Goal: Information Seeking & Learning: Compare options

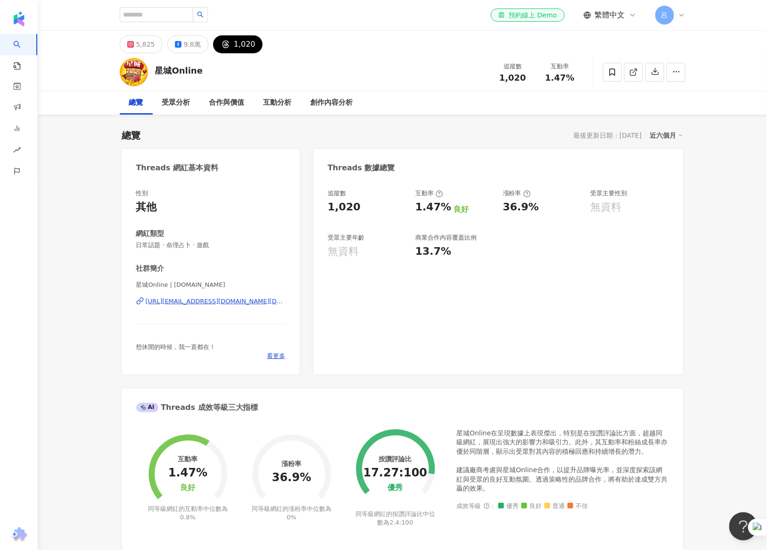
click at [303, 72] on div "星城Online 追蹤數 1,020 互動率 1.47%" at bounding box center [403, 71] width 604 height 37
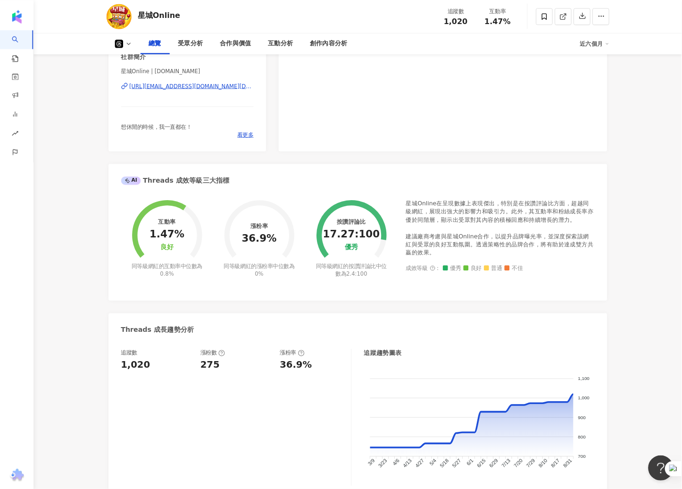
scroll to position [204, 0]
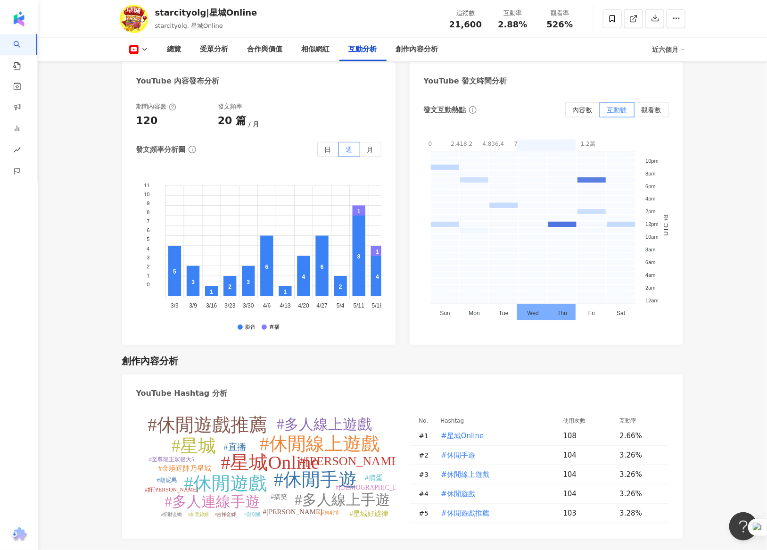
scroll to position [1997, 0]
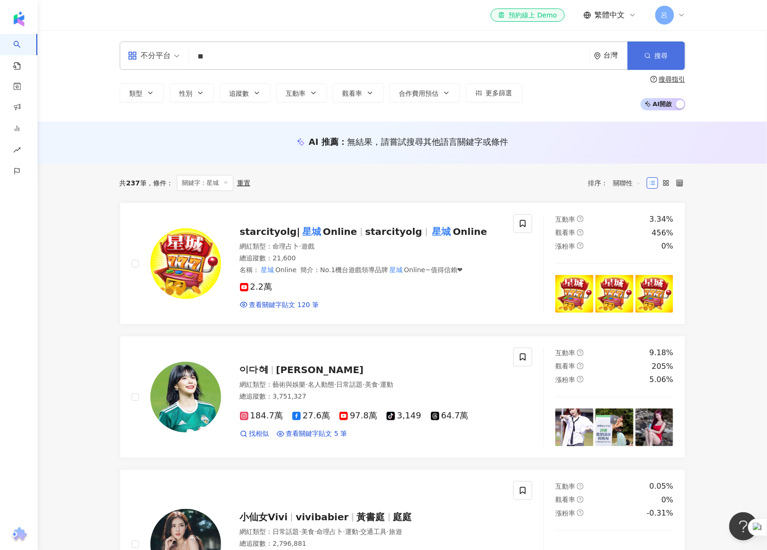
click at [649, 57] on line "button" at bounding box center [649, 57] width 1 height 1
click at [660, 52] on span "搜尋" at bounding box center [661, 56] width 13 height 8
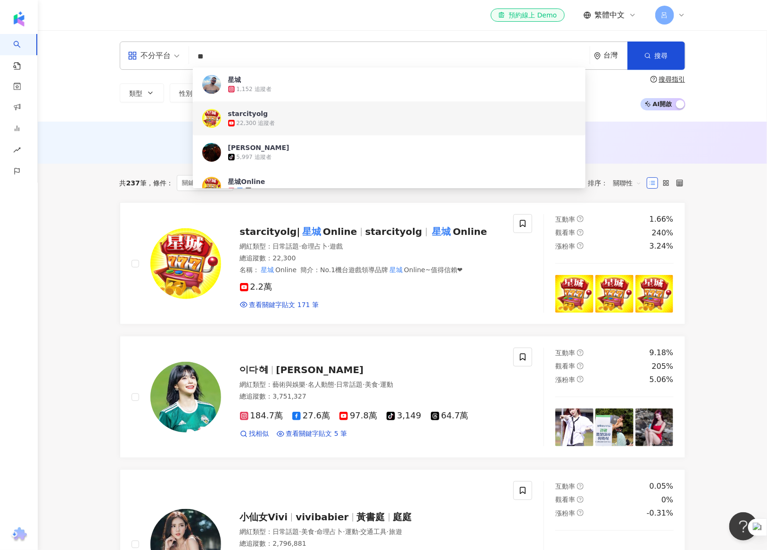
click at [101, 119] on div "不分平台 ** 台灣 搜尋 393f4caf-fd2e-4bc8-8e9a-8bea74b99201 e8e4a5eb-166d-4a60-9182-5cdc…" at bounding box center [403, 76] width 730 height 92
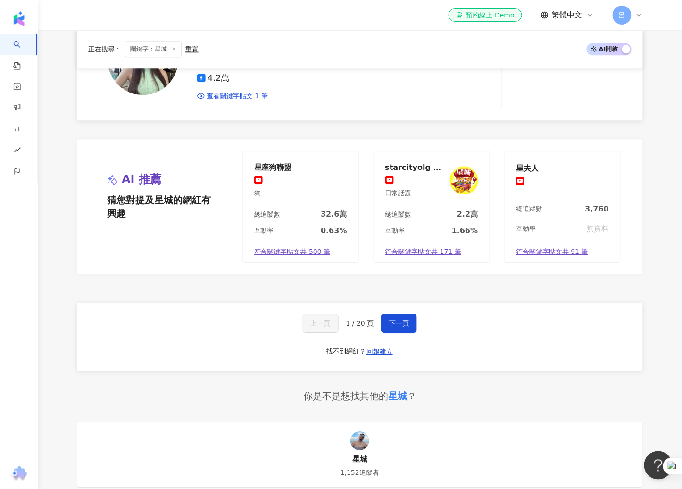
scroll to position [1765, 0]
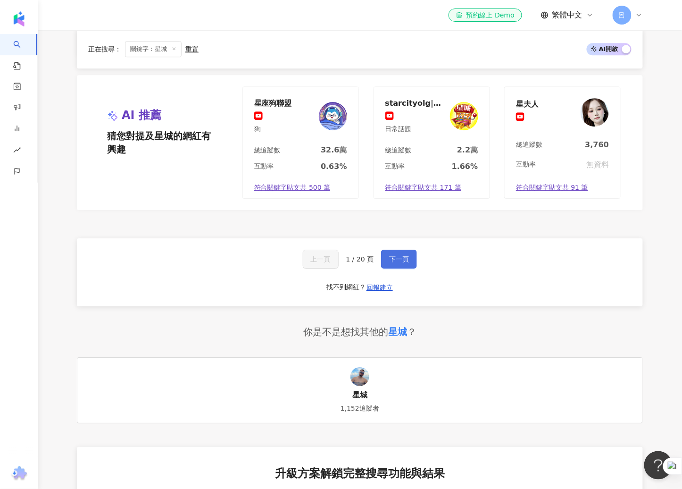
click at [393, 252] on button "下一頁" at bounding box center [399, 259] width 36 height 19
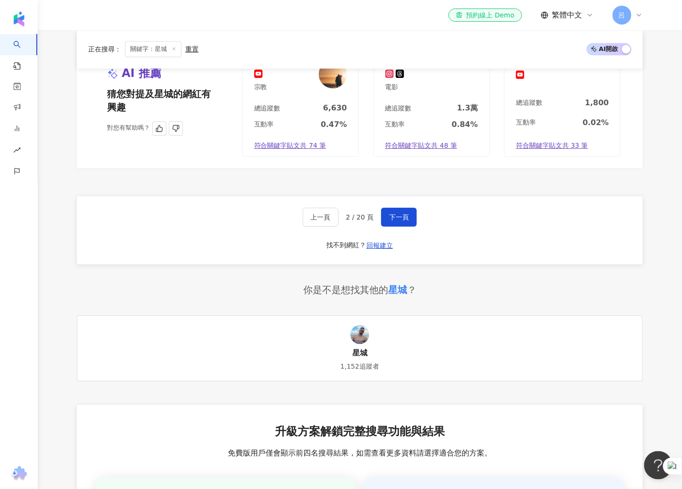
scroll to position [1661, 0]
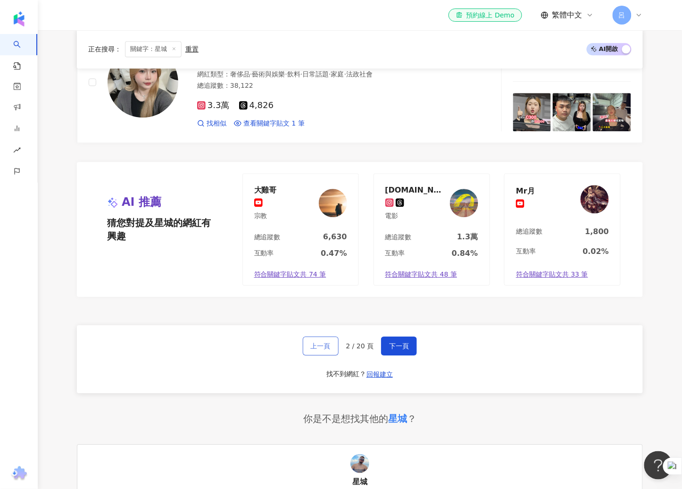
click at [316, 342] on span "上一頁" at bounding box center [321, 346] width 20 height 8
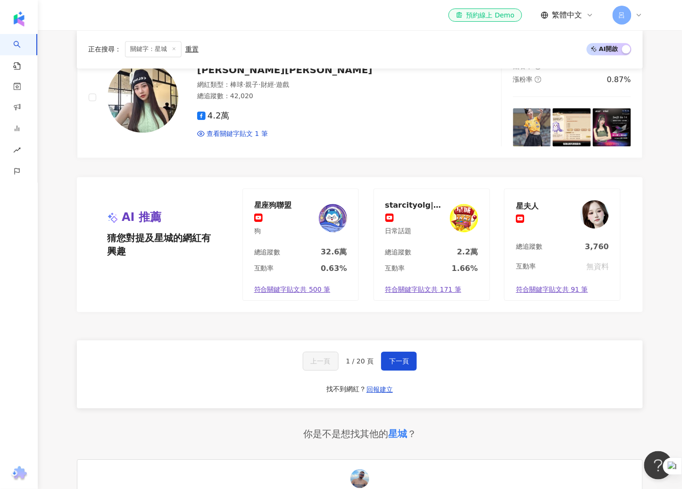
scroll to position [1634, 0]
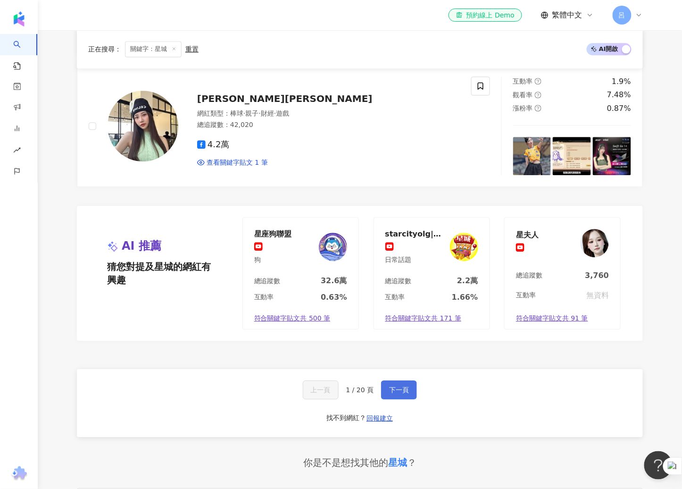
click at [397, 388] on span "下一頁" at bounding box center [399, 390] width 20 height 8
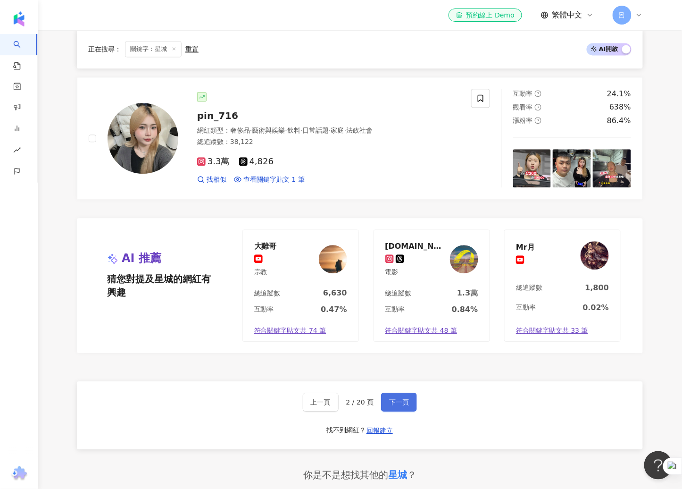
scroll to position [1581, 0]
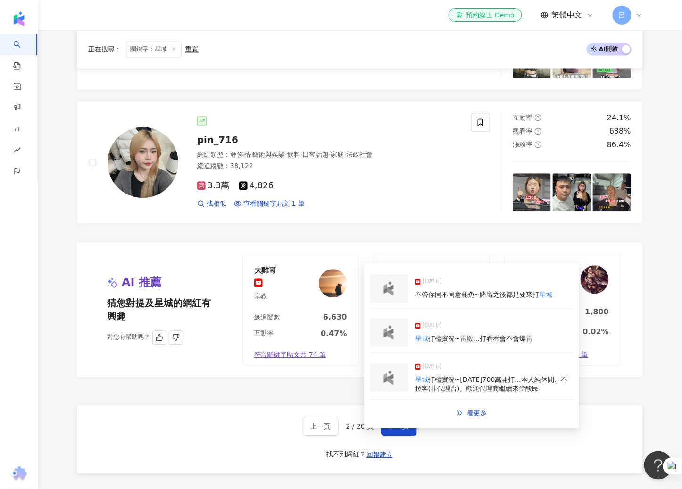
click at [308, 350] on span "符合關鍵字貼文共 74 筆" at bounding box center [290, 354] width 72 height 9
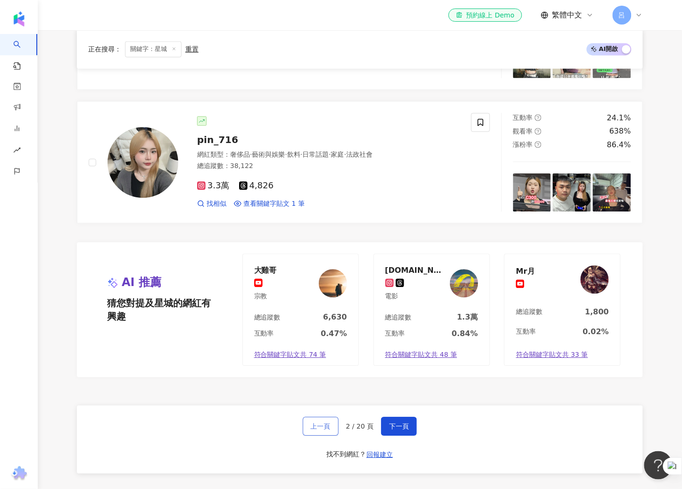
click at [331, 422] on span "上一頁" at bounding box center [321, 426] width 20 height 8
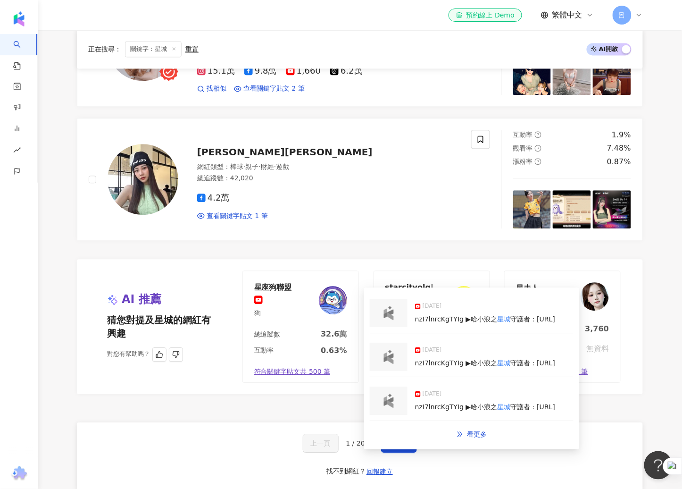
click at [289, 370] on span "符合關鍵字貼文共 500 筆" at bounding box center [292, 371] width 76 height 9
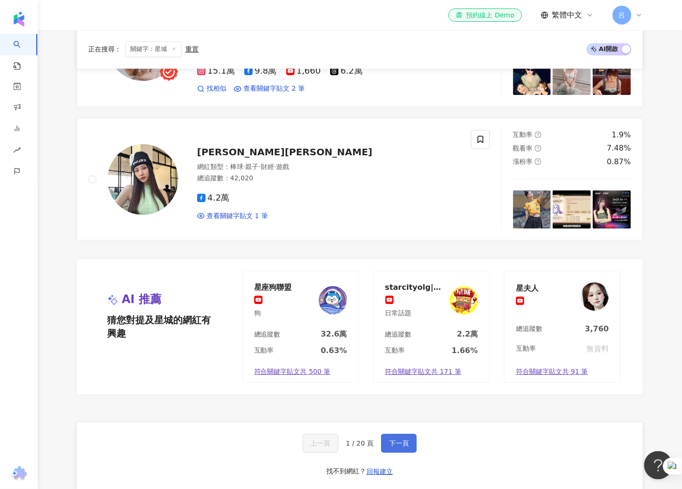
click at [399, 444] on span "下一頁" at bounding box center [399, 443] width 20 height 8
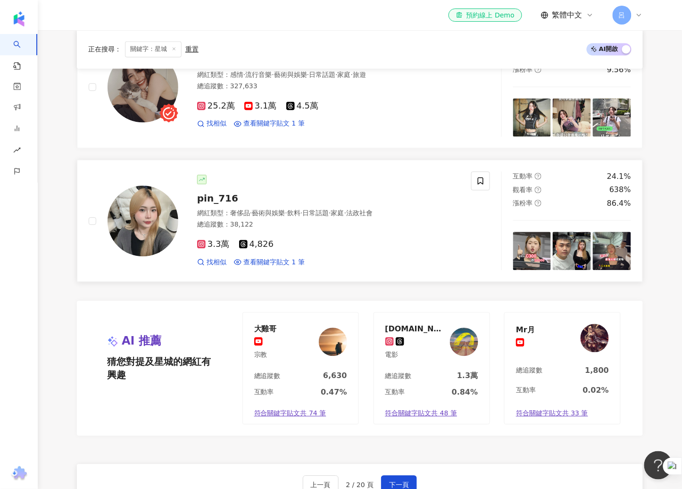
scroll to position [1524, 0]
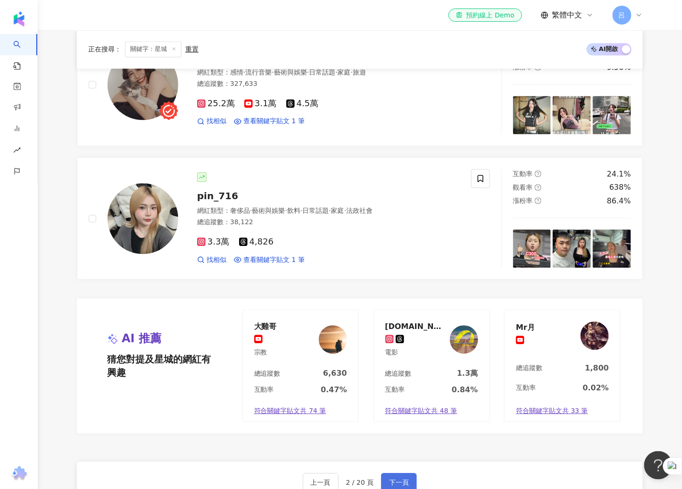
click at [381, 474] on button "下一頁" at bounding box center [399, 482] width 36 height 19
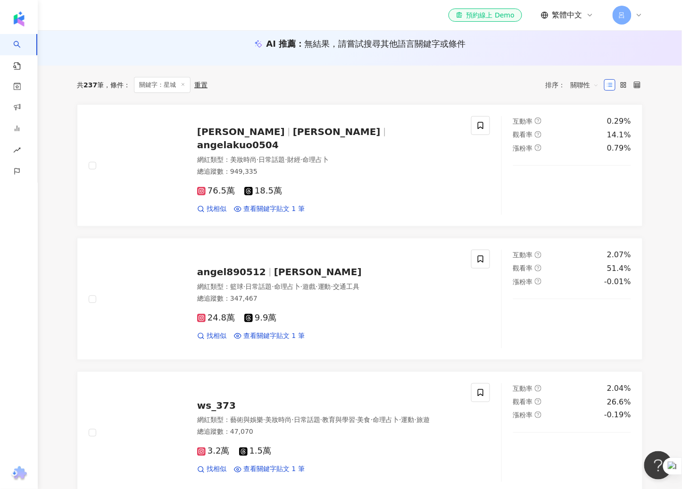
scroll to position [108, 0]
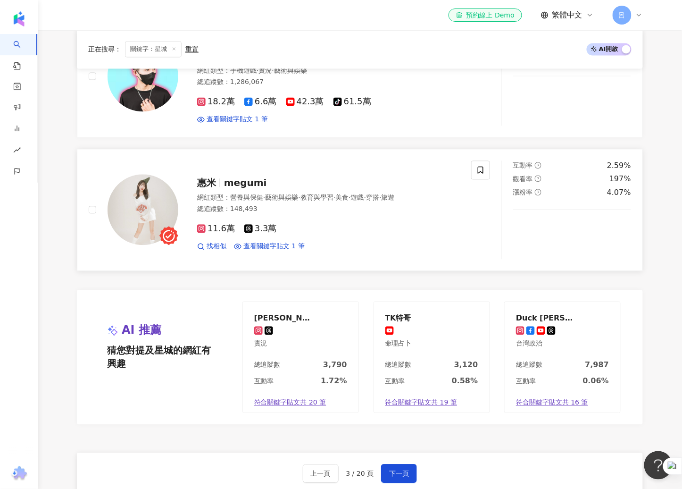
scroll to position [1532, 0]
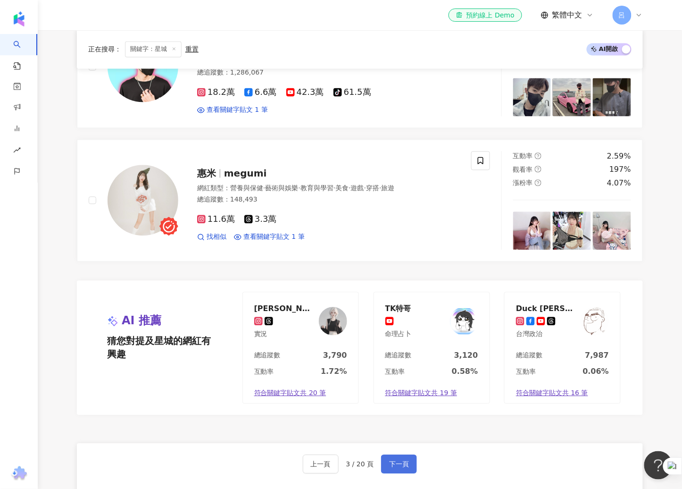
click at [400, 459] on button "下一頁" at bounding box center [399, 464] width 36 height 19
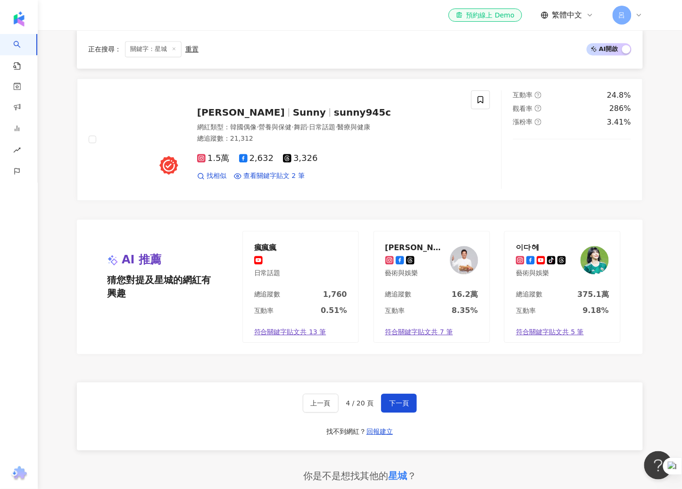
scroll to position [1677, 0]
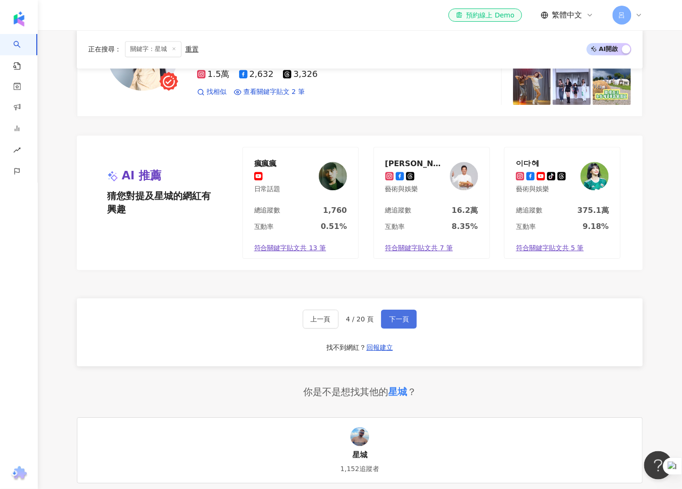
click at [386, 318] on button "下一頁" at bounding box center [399, 318] width 36 height 19
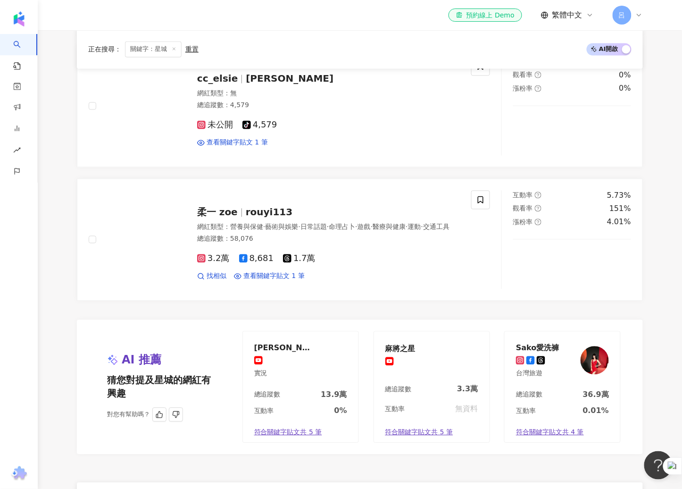
scroll to position [1535, 0]
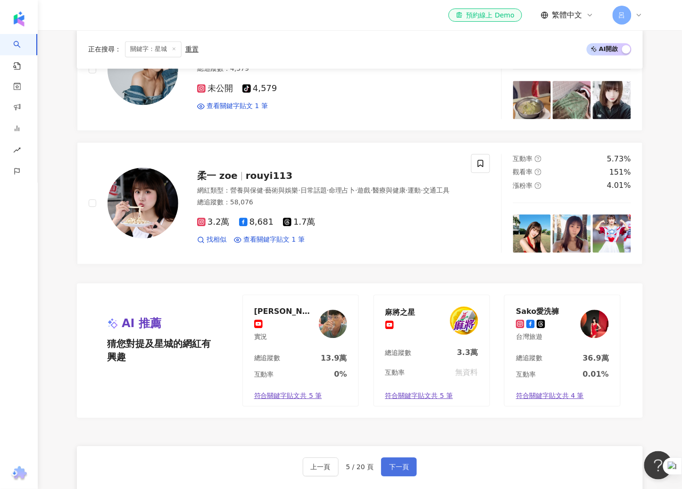
click at [403, 463] on span "下一頁" at bounding box center [399, 467] width 20 height 8
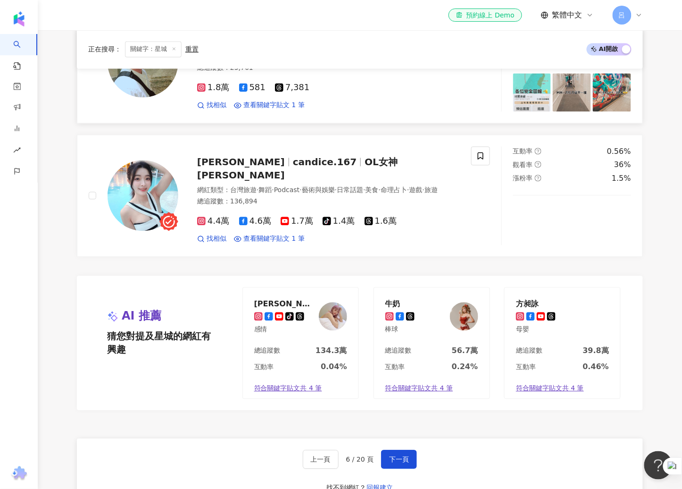
scroll to position [1543, 0]
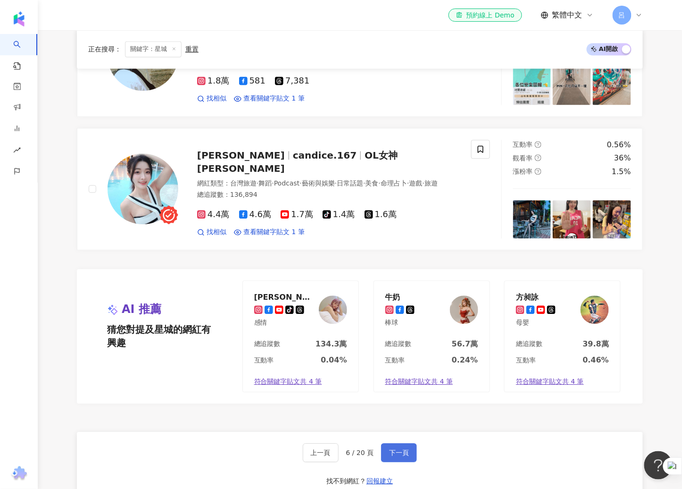
click at [404, 460] on button "下一頁" at bounding box center [399, 452] width 36 height 19
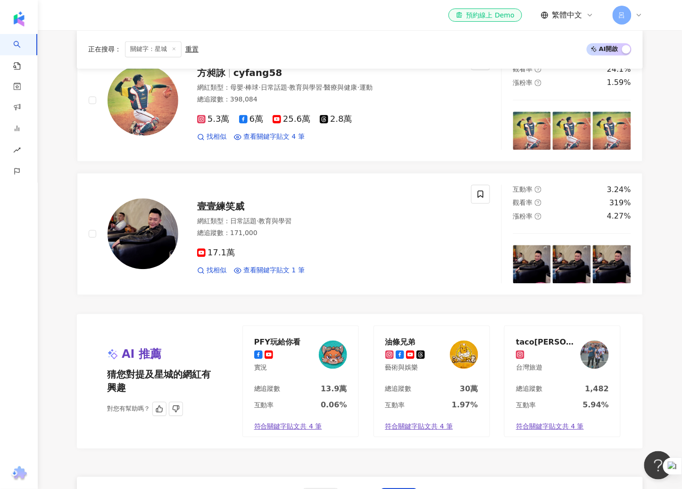
scroll to position [1530, 0]
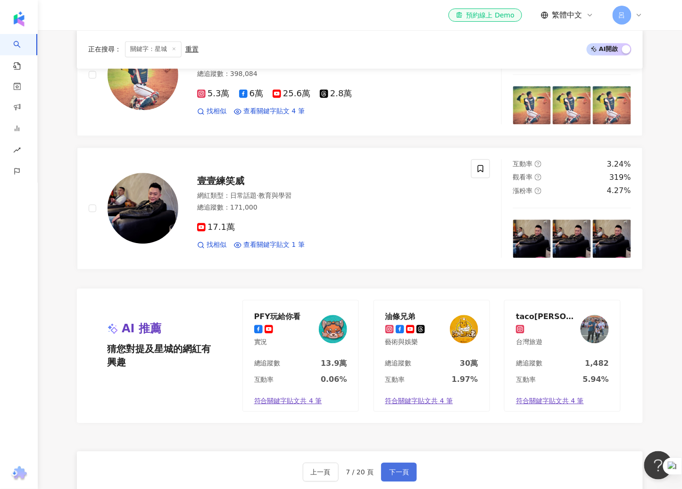
click at [406, 468] on span "下一頁" at bounding box center [399, 472] width 20 height 8
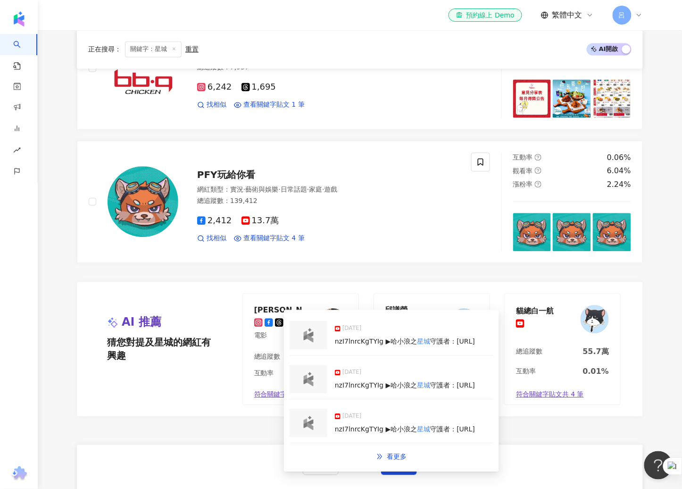
click at [355, 371] on span "2025/8/16" at bounding box center [351, 372] width 19 height 9
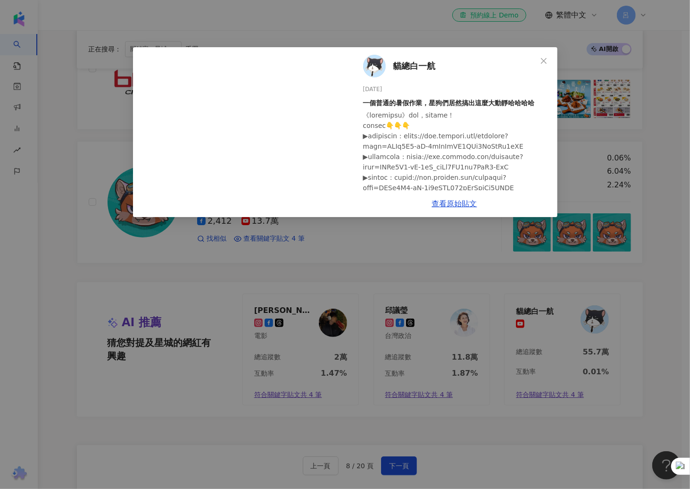
click at [410, 278] on div "貓總白一航 2025/8/16 一個普通的暑假作業，星狗們居然搞出這麼大動靜哈哈哈哈 35 5 3,530 查看原始貼文" at bounding box center [345, 244] width 690 height 489
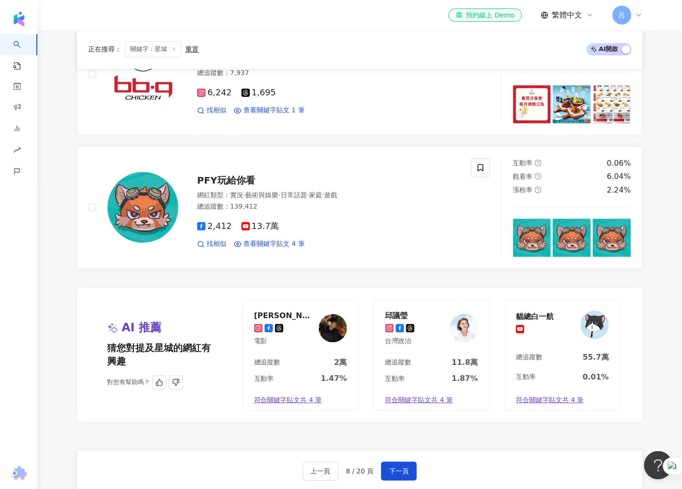
scroll to position [1530, 0]
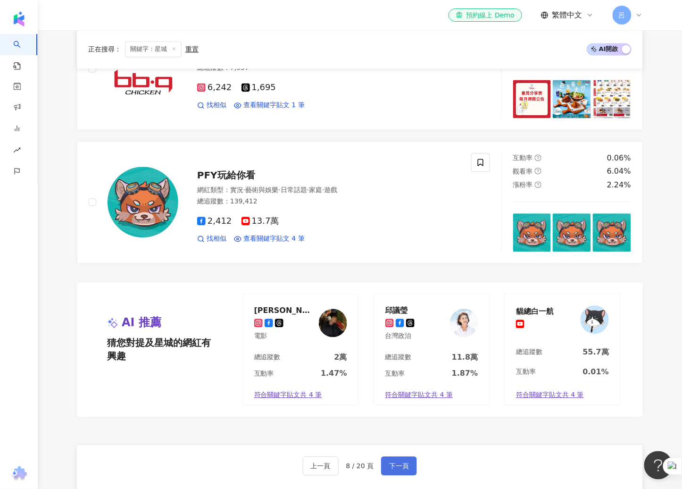
click at [398, 472] on button "下一頁" at bounding box center [399, 466] width 36 height 19
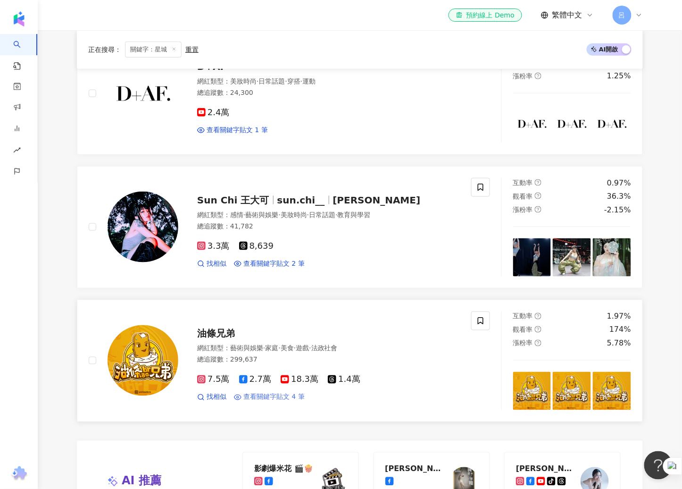
scroll to position [1281, 0]
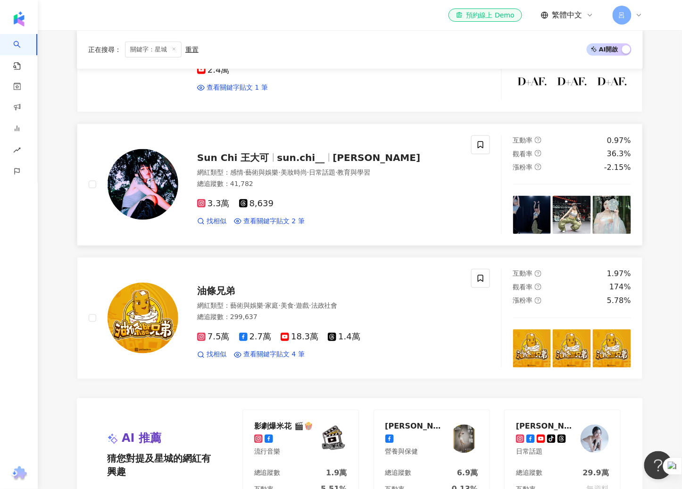
click at [93, 131] on link "Sun Chi 王大可 sun.chi__ 孫綺 網紅類型 ： 感情 · 藝術與娛樂 · 美妝時尚 · 日常話題 · 教育與學習 總追蹤數 ： 41,782 …" at bounding box center [360, 185] width 566 height 122
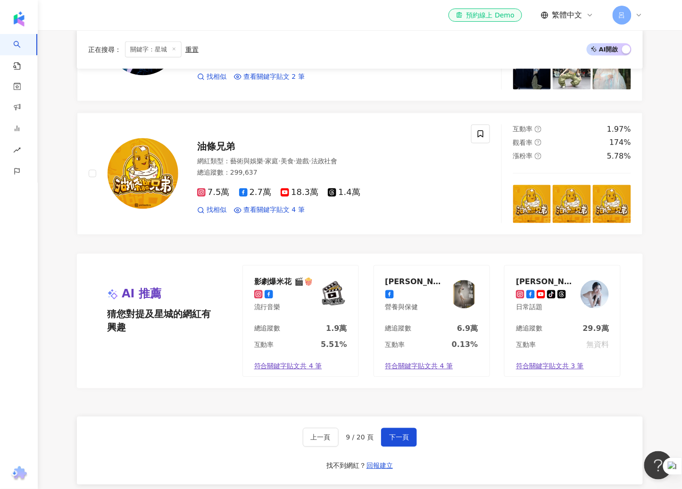
scroll to position [1424, 0]
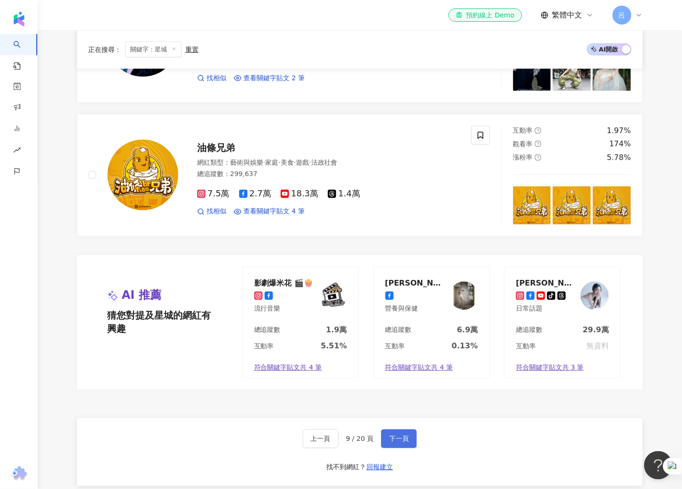
click at [406, 442] on span "下一頁" at bounding box center [399, 439] width 20 height 8
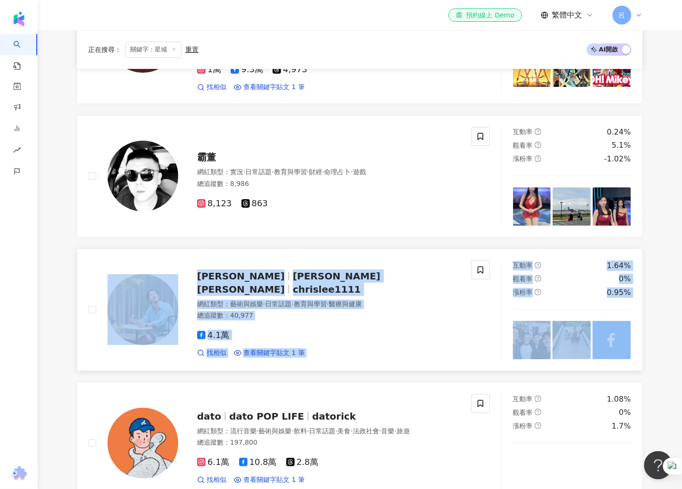
scroll to position [907, 0]
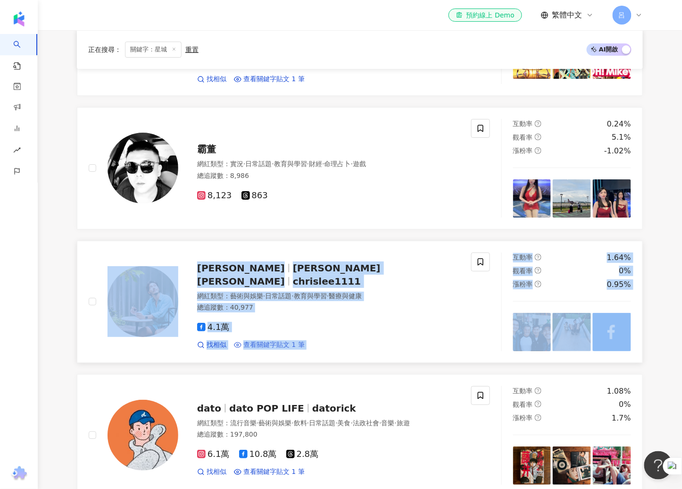
click at [291, 340] on span "查看關鍵字貼文 1 筆" at bounding box center [273, 344] width 61 height 9
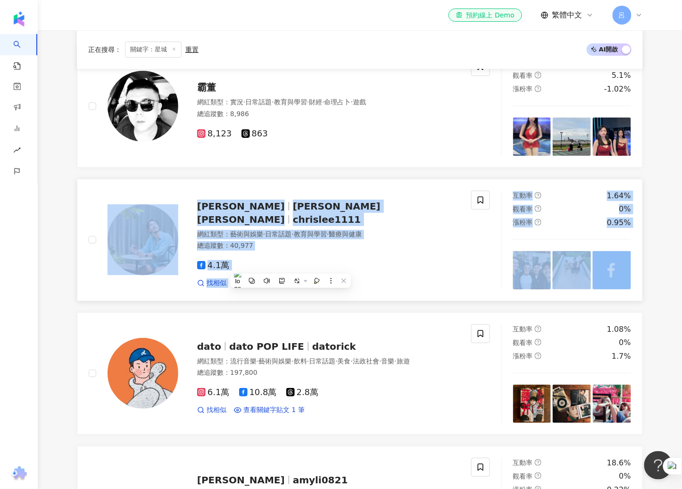
scroll to position [979, 0]
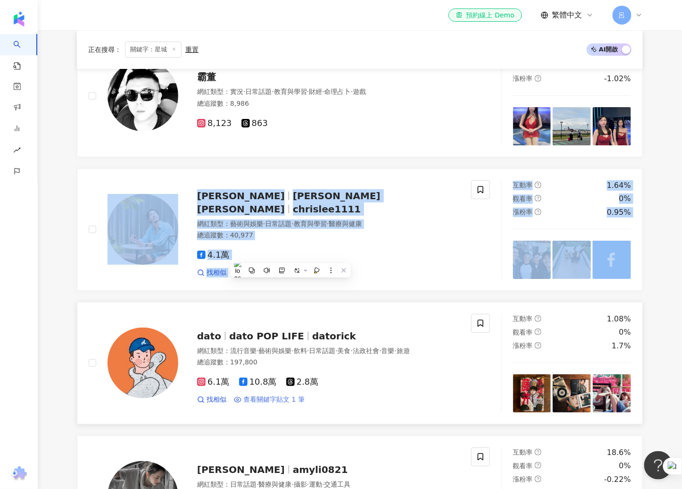
click at [287, 395] on span "查看關鍵字貼文 1 筆" at bounding box center [273, 399] width 61 height 9
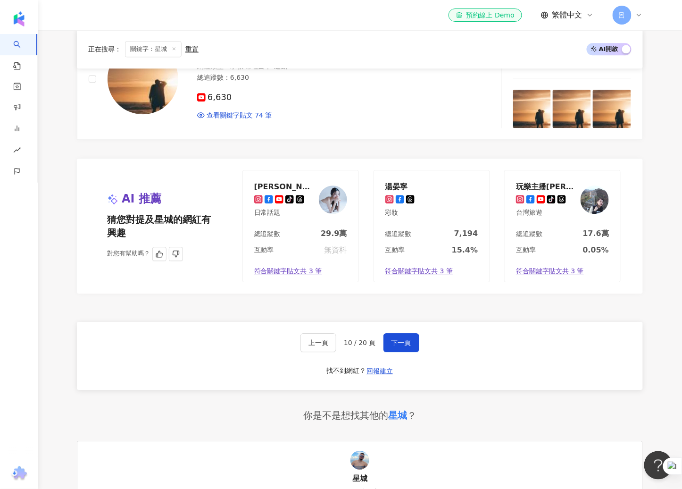
scroll to position [1593, 0]
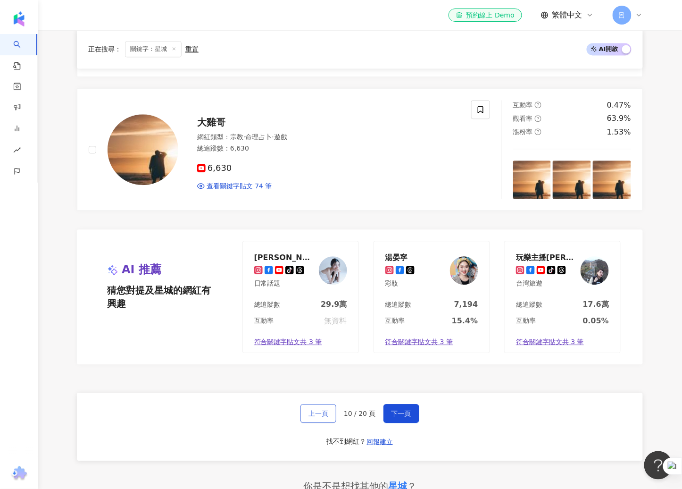
click at [323, 409] on span "上一頁" at bounding box center [318, 413] width 20 height 8
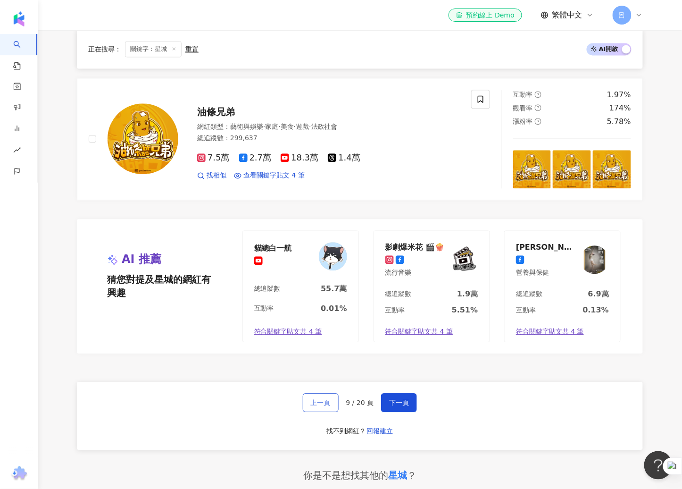
click at [325, 402] on span "上一頁" at bounding box center [321, 403] width 20 height 8
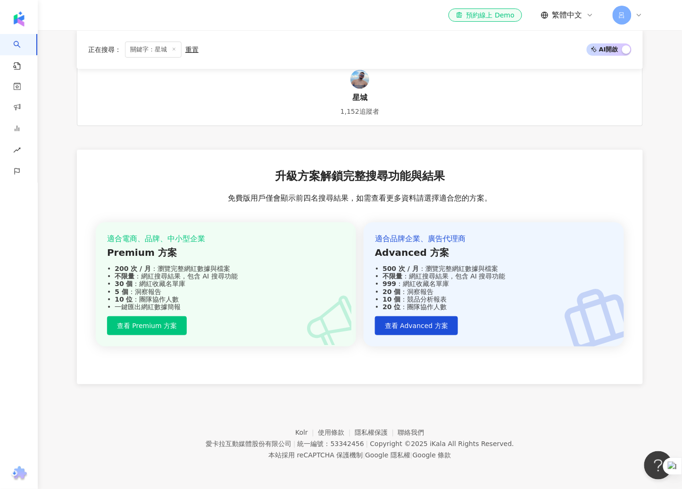
scroll to position [549, 0]
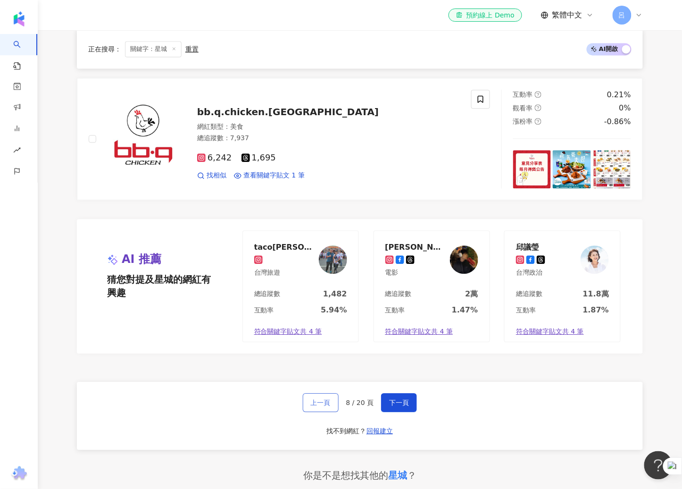
click at [325, 403] on span "上一頁" at bounding box center [321, 403] width 20 height 8
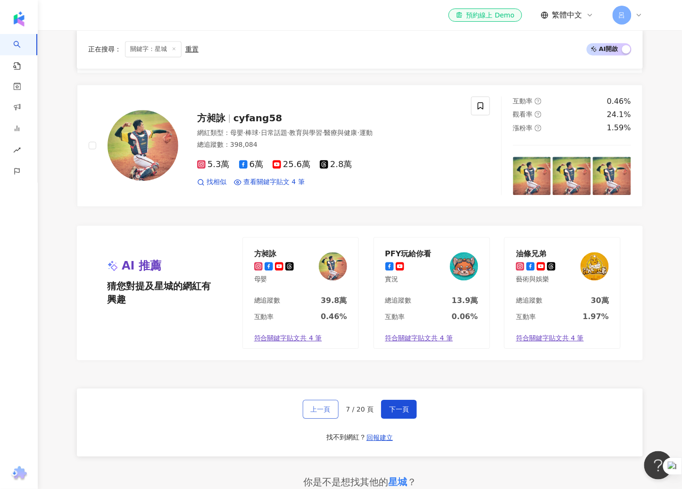
click at [322, 405] on span "上一頁" at bounding box center [321, 409] width 20 height 8
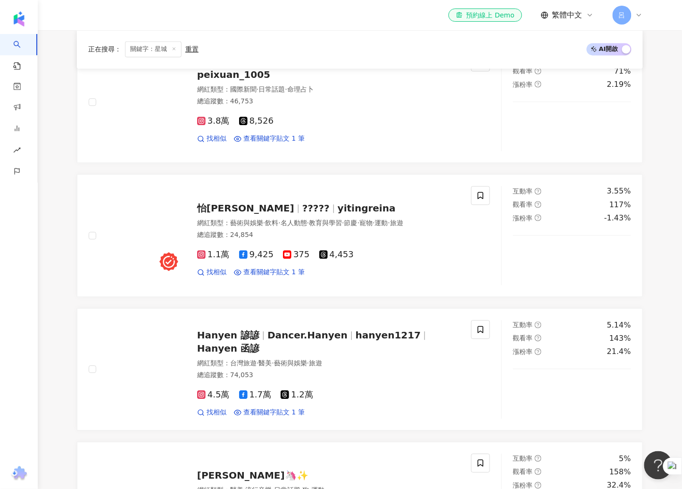
scroll to position [1593, 0]
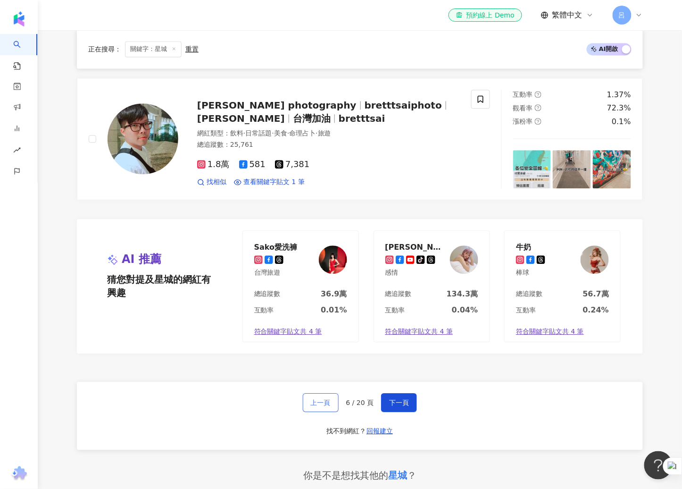
click at [326, 408] on button "上一頁" at bounding box center [321, 402] width 36 height 19
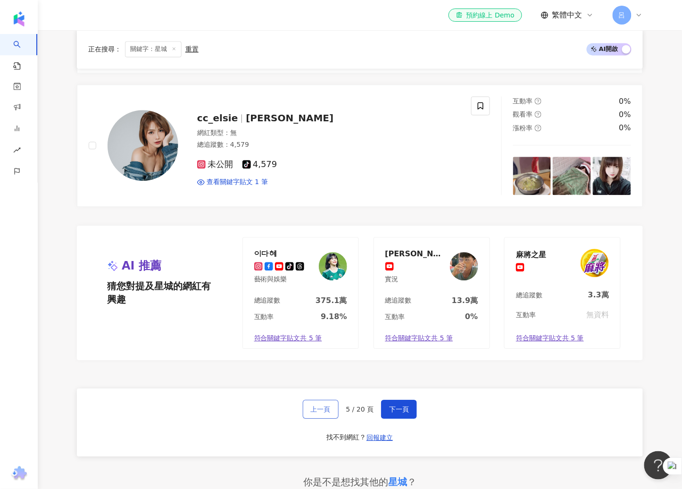
click at [326, 408] on button "上一頁" at bounding box center [321, 409] width 36 height 19
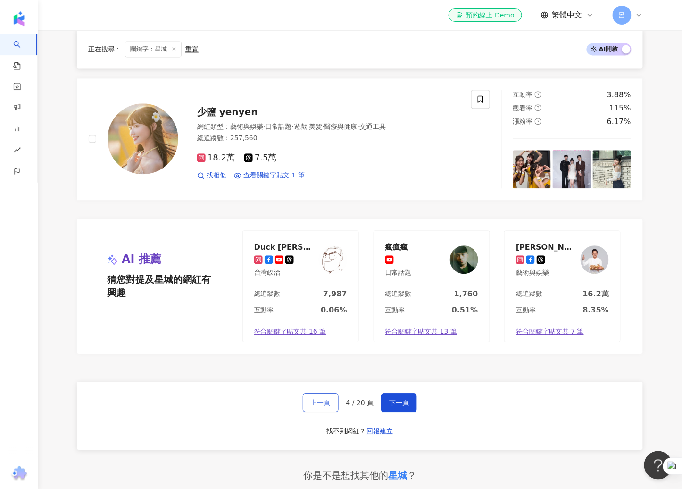
click at [325, 403] on span "上一頁" at bounding box center [321, 403] width 20 height 8
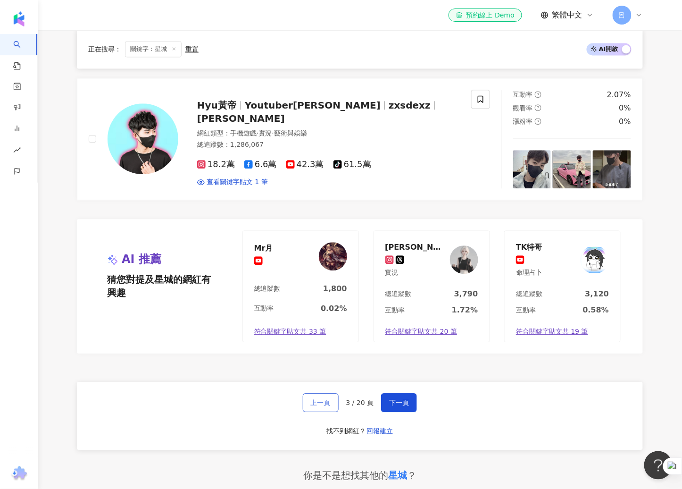
click at [329, 401] on span "上一頁" at bounding box center [321, 403] width 20 height 8
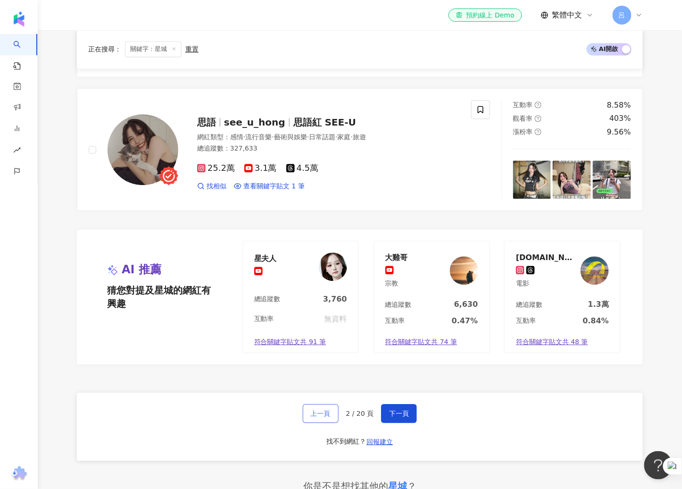
click at [319, 409] on span "上一頁" at bounding box center [321, 413] width 20 height 8
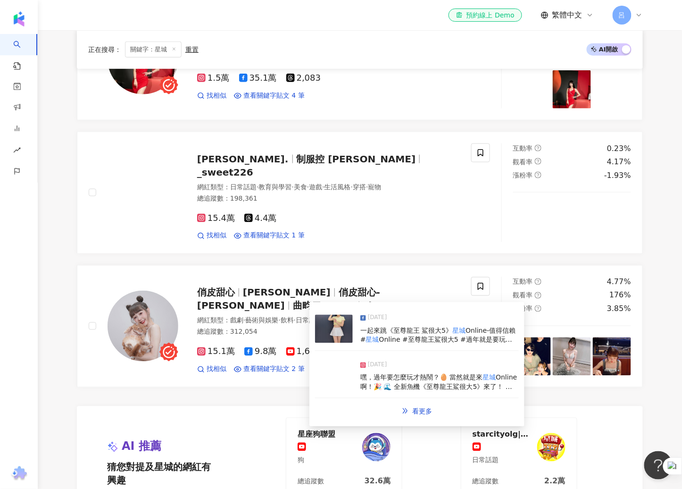
scroll to position [1473, 0]
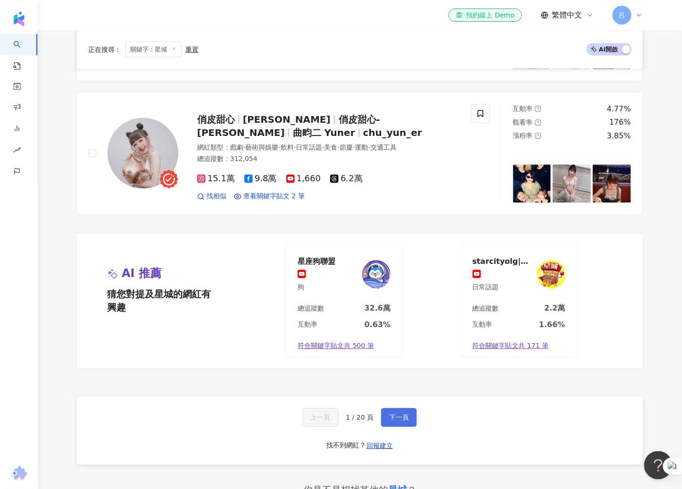
click at [407, 416] on span "下一頁" at bounding box center [399, 418] width 20 height 8
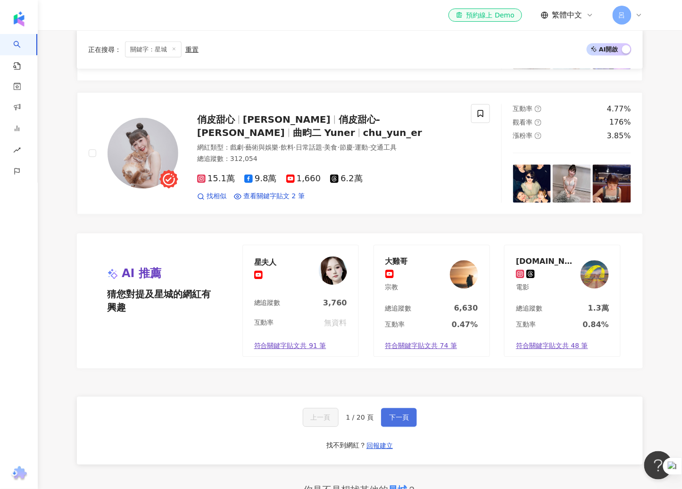
click at [396, 417] on span "下一頁" at bounding box center [399, 418] width 20 height 8
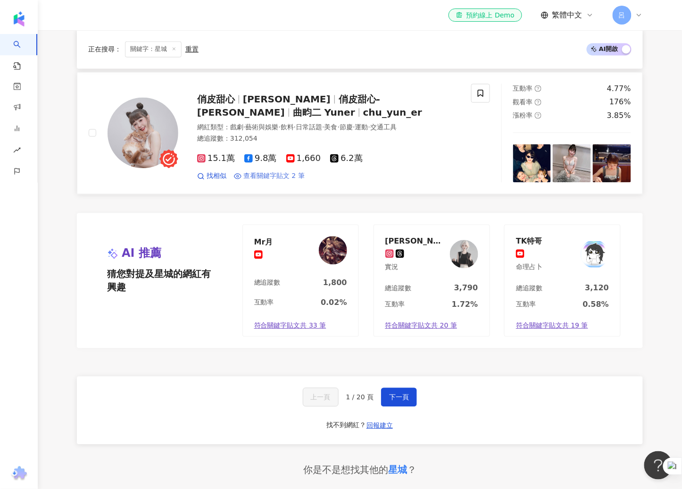
scroll to position [1581, 0]
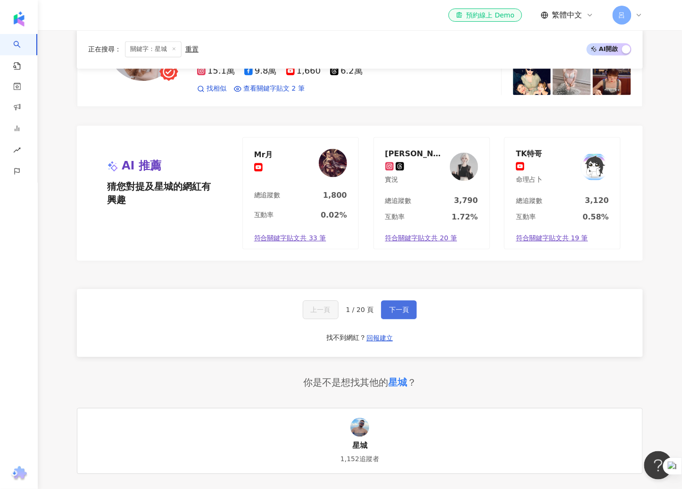
click at [405, 313] on span "下一頁" at bounding box center [399, 310] width 20 height 8
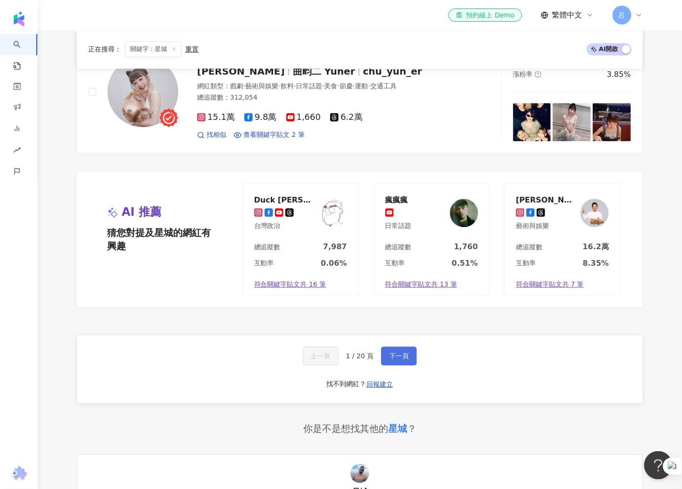
scroll to position [1530, 0]
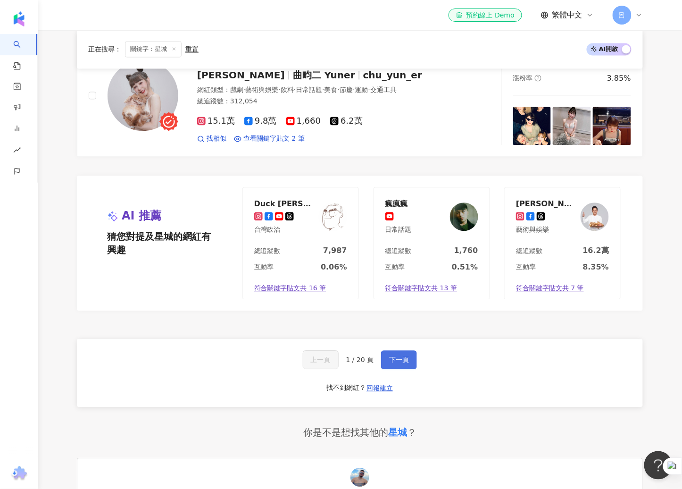
click at [402, 358] on span "下一頁" at bounding box center [399, 360] width 20 height 8
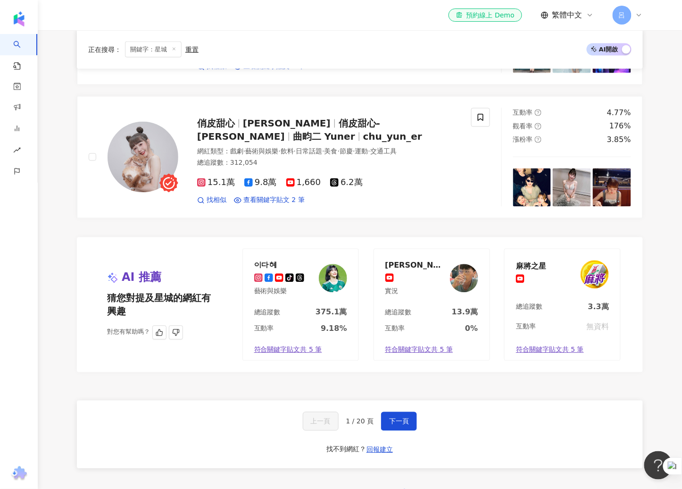
scroll to position [1463, 0]
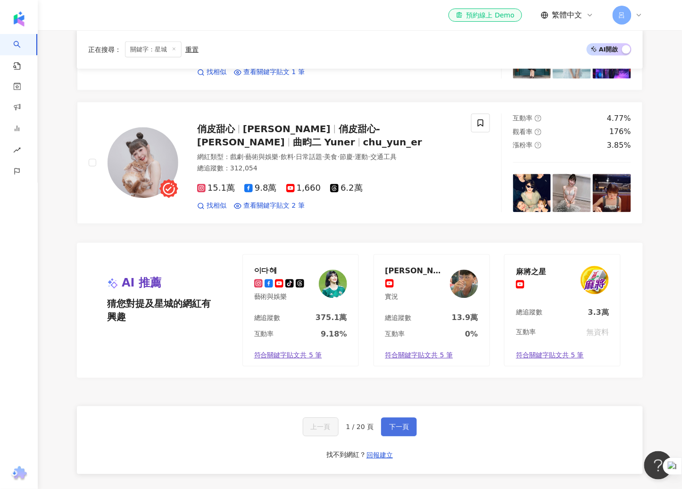
click at [402, 433] on button "下一頁" at bounding box center [399, 426] width 36 height 19
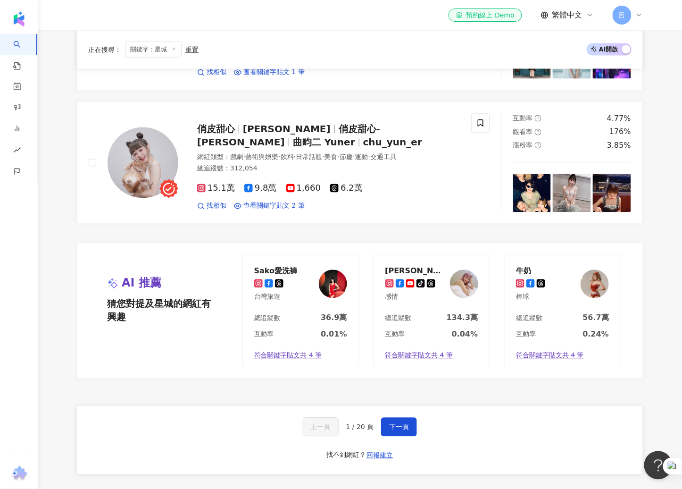
click at [360, 432] on div "上一頁 1 / 20 頁 下一頁" at bounding box center [360, 426] width 115 height 19
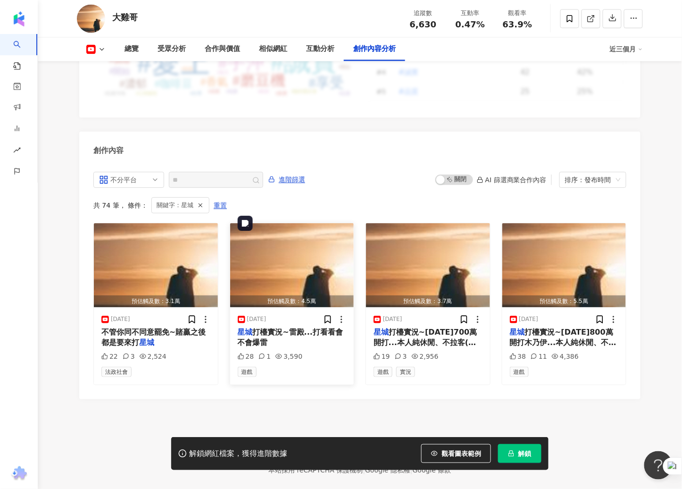
click at [311, 257] on img "button" at bounding box center [292, 265] width 124 height 84
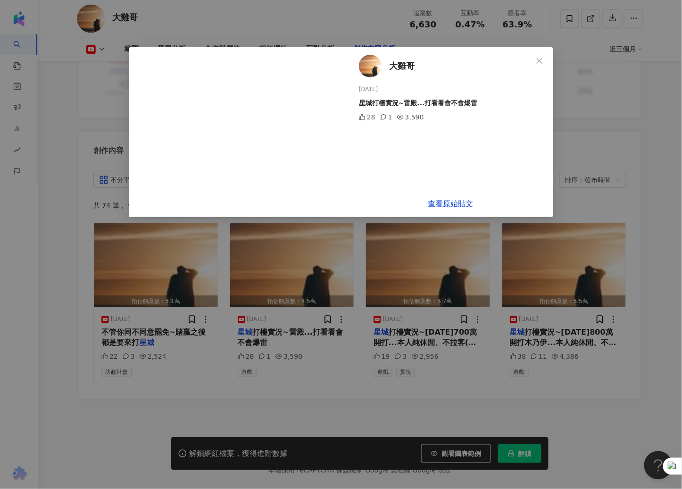
click at [538, 60] on icon "close" at bounding box center [540, 61] width 8 height 8
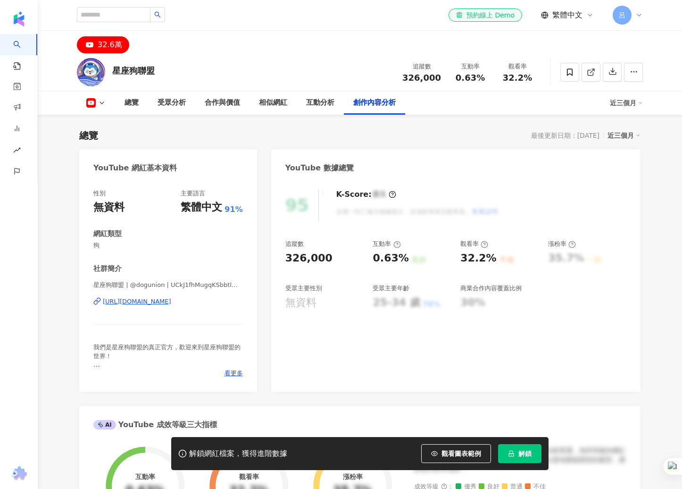
scroll to position [2464, 0]
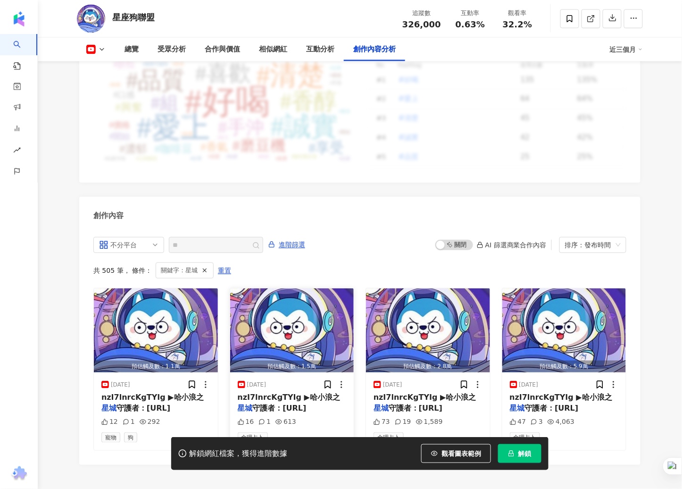
click at [315, 324] on img "button" at bounding box center [292, 330] width 124 height 84
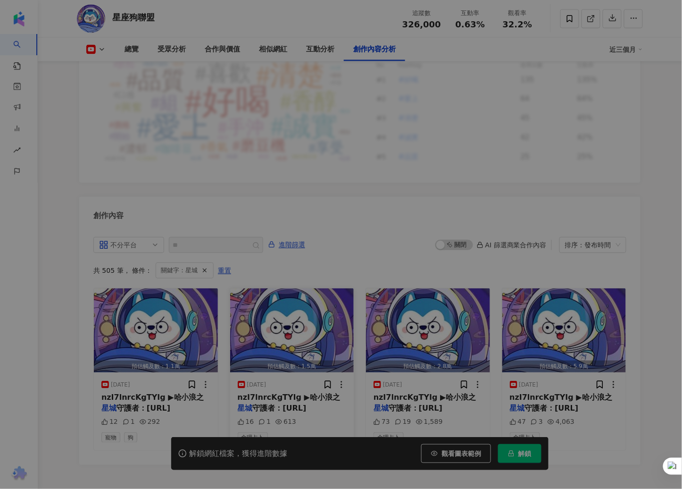
click at [301, 366] on div "Watch on YouTube 查看原始貼文" at bounding box center [341, 244] width 682 height 489
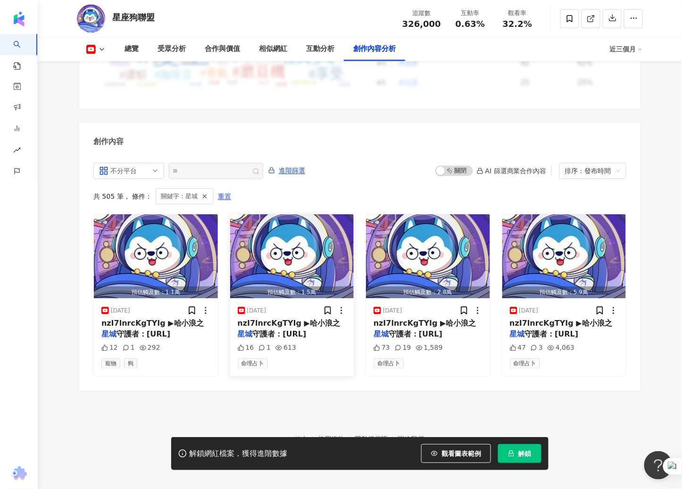
scroll to position [0, 0]
click at [279, 330] on span "守護者：https://www.yo" at bounding box center [280, 333] width 54 height 9
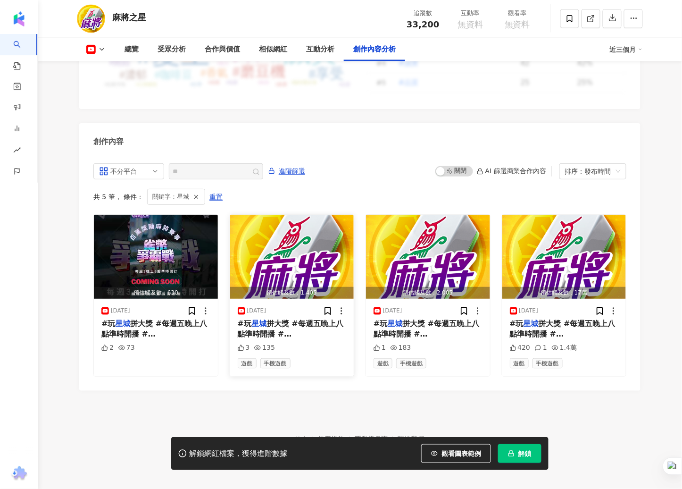
click at [277, 343] on div "3 135" at bounding box center [292, 347] width 109 height 9
click at [265, 270] on img "button" at bounding box center [292, 257] width 124 height 84
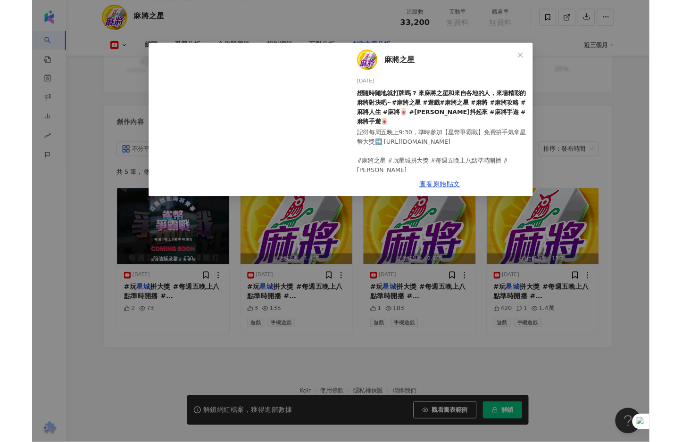
scroll to position [2491, 0]
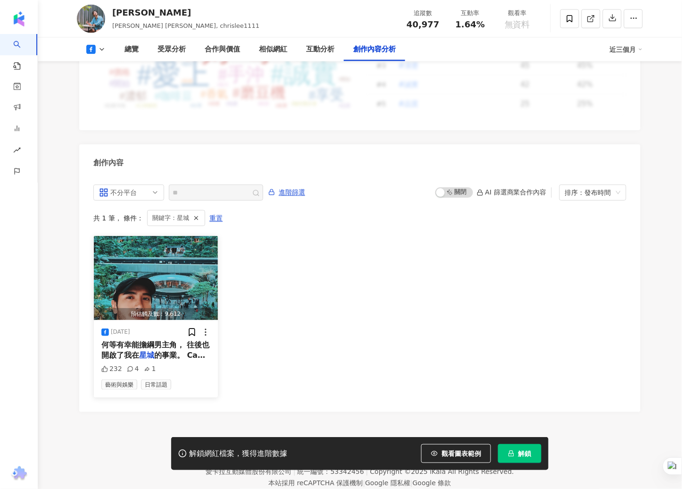
scroll to position [2483, 0]
click at [151, 340] on div "何等有幸能擔綱男主角， 往後也開啟了我在 星城 的事業。 Can’t be mor" at bounding box center [155, 350] width 109 height 21
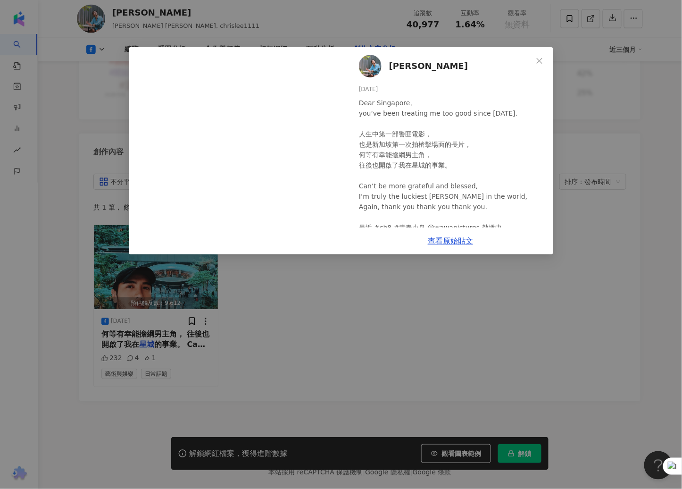
scroll to position [2471, 0]
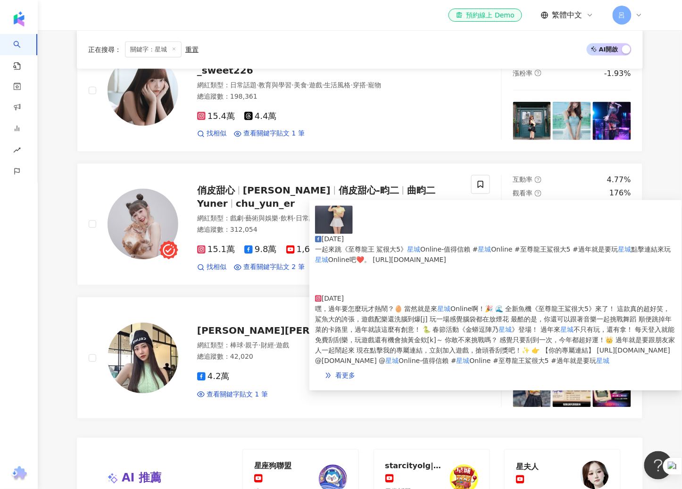
scroll to position [1620, 0]
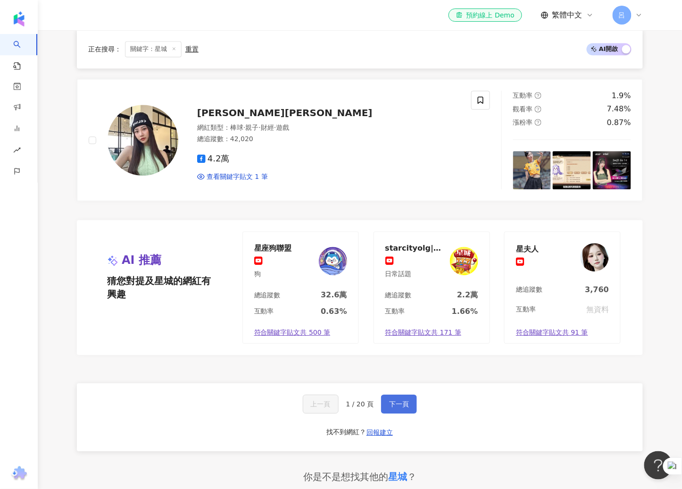
click at [407, 399] on button "下一頁" at bounding box center [399, 403] width 36 height 19
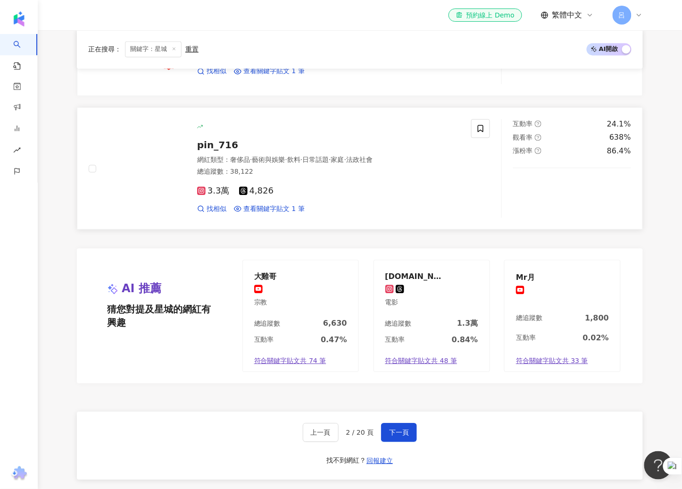
scroll to position [1593, 0]
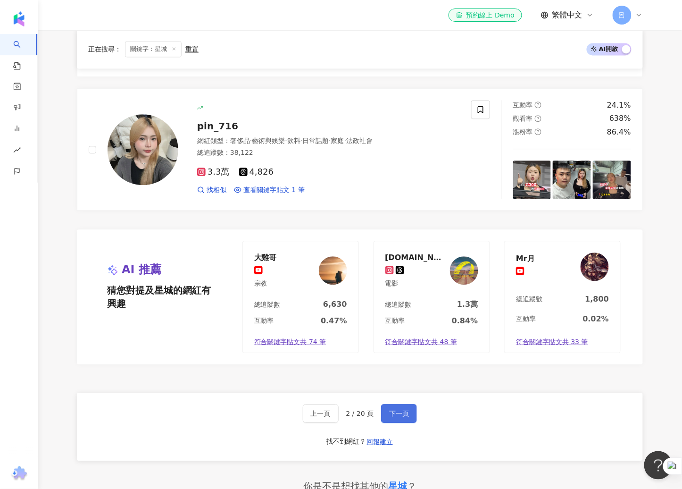
click at [404, 409] on span "下一頁" at bounding box center [399, 413] width 20 height 8
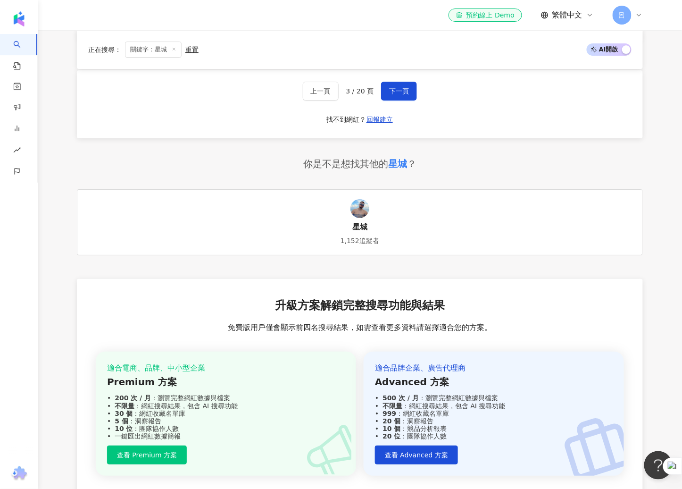
scroll to position [1686, 0]
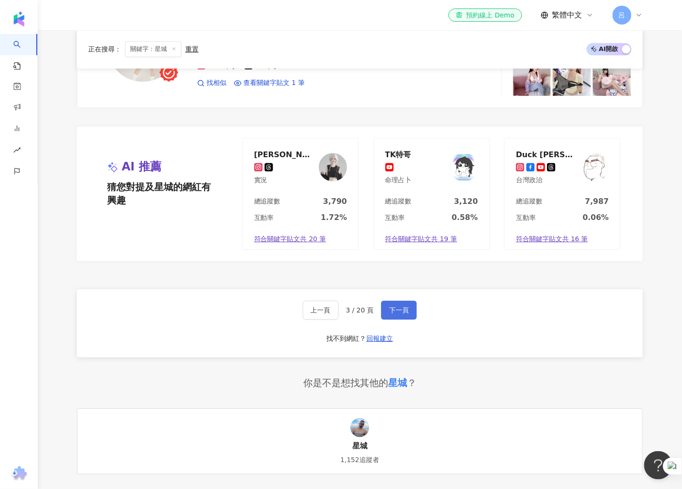
click at [395, 311] on span "下一頁" at bounding box center [399, 310] width 20 height 8
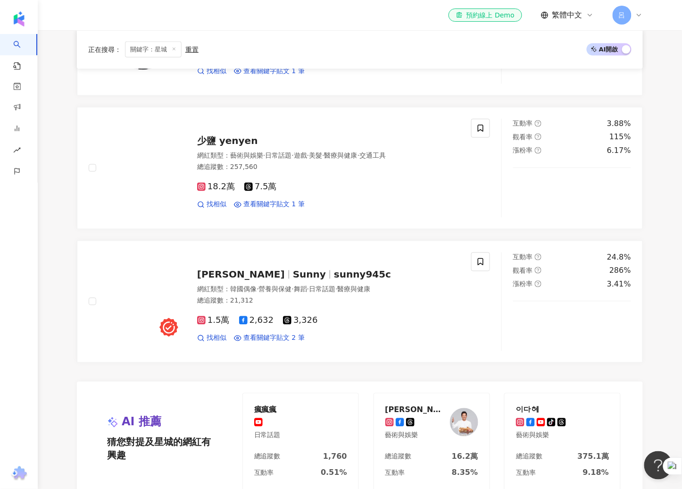
scroll to position [1755, 0]
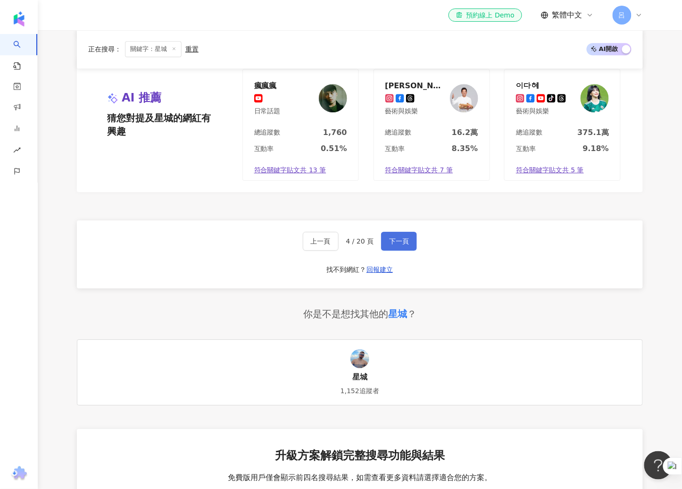
click at [396, 240] on span "下一頁" at bounding box center [399, 241] width 20 height 8
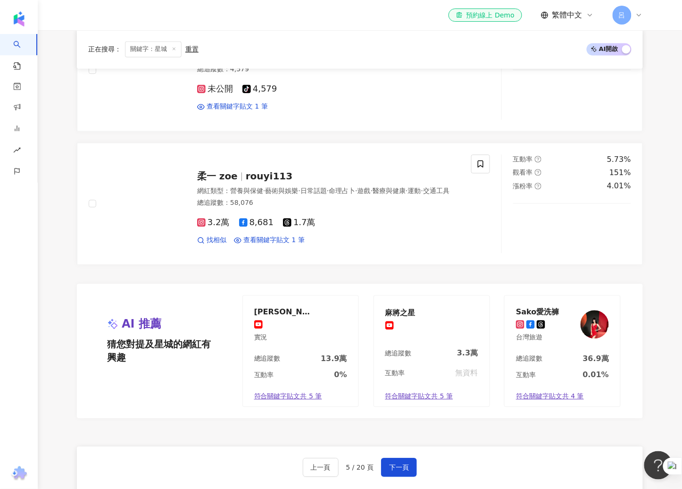
scroll to position [1760, 0]
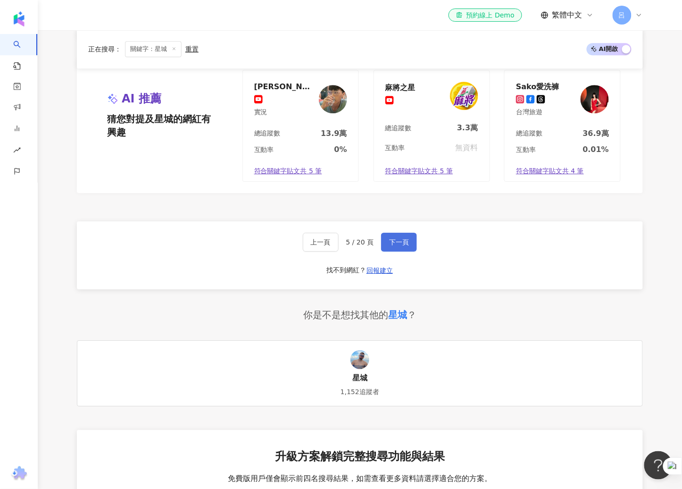
click at [411, 238] on button "下一頁" at bounding box center [399, 242] width 36 height 19
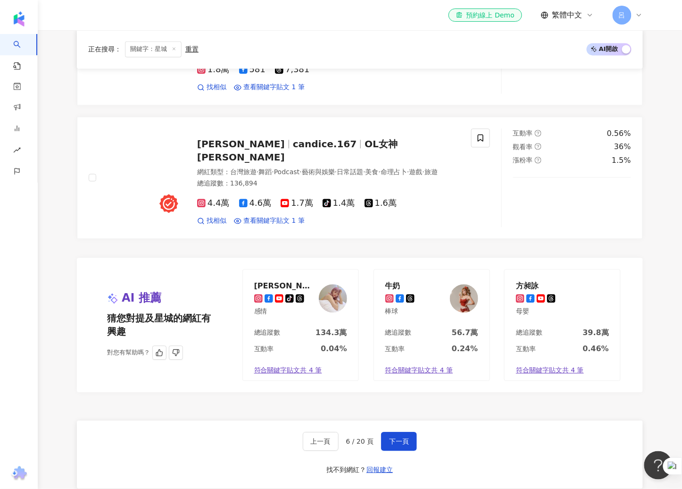
scroll to position [1765, 0]
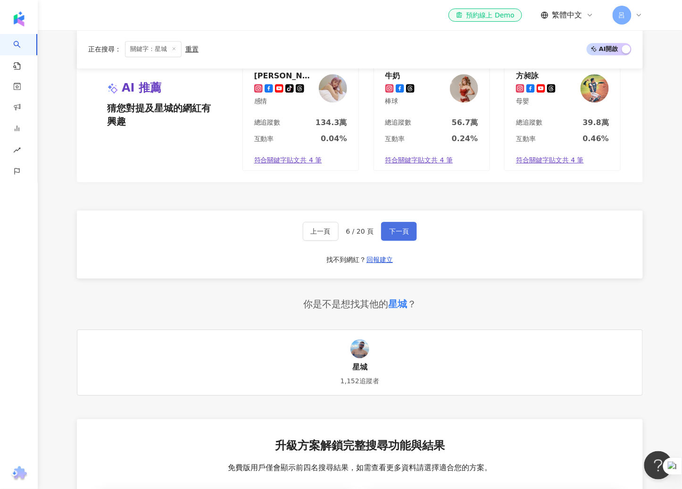
click at [397, 231] on span "下一頁" at bounding box center [399, 231] width 20 height 8
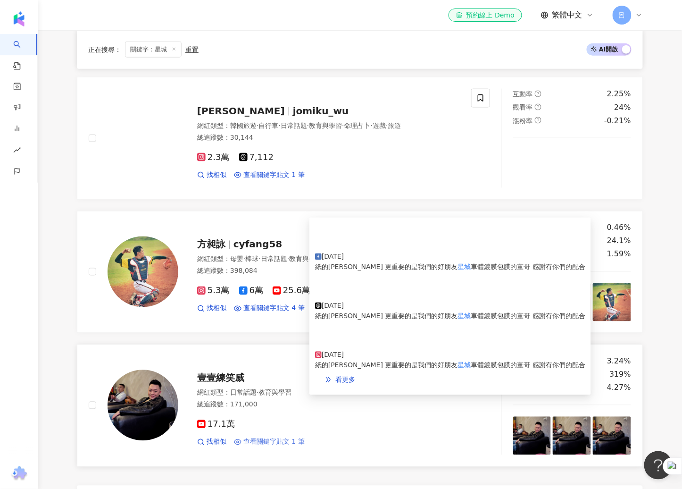
scroll to position [1368, 0]
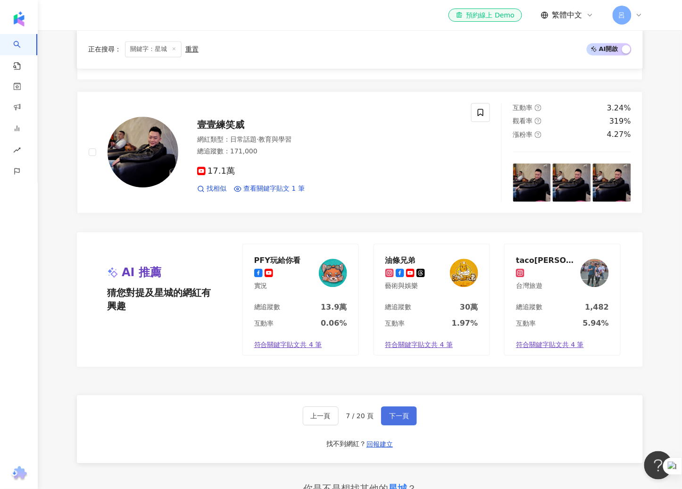
click at [394, 406] on button "下一頁" at bounding box center [399, 415] width 36 height 19
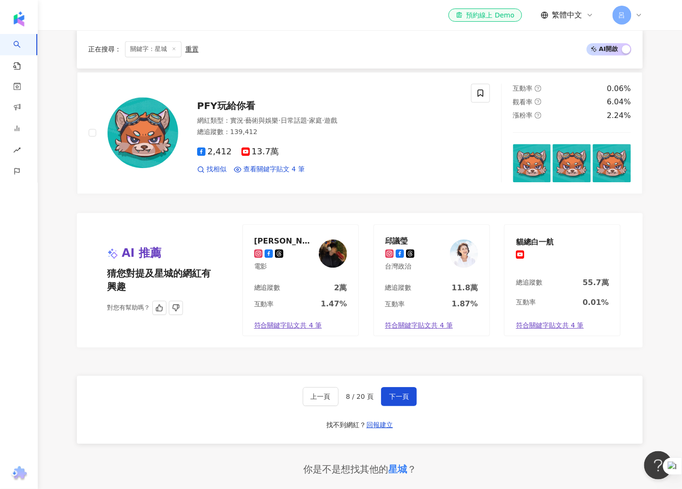
scroll to position [1620, 0]
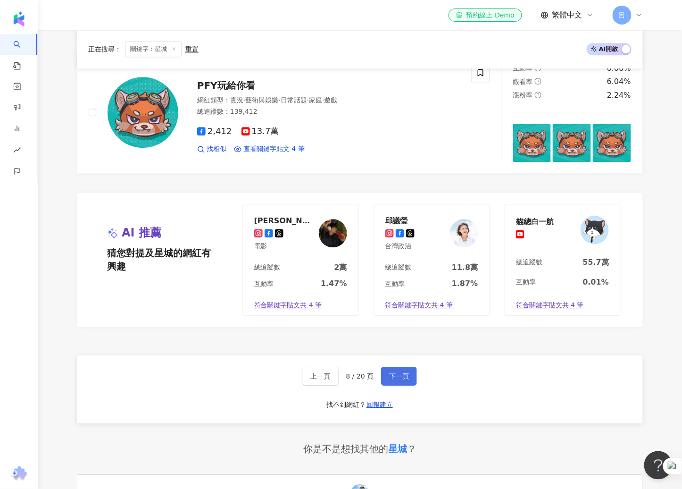
click at [398, 377] on span "下一頁" at bounding box center [399, 376] width 20 height 8
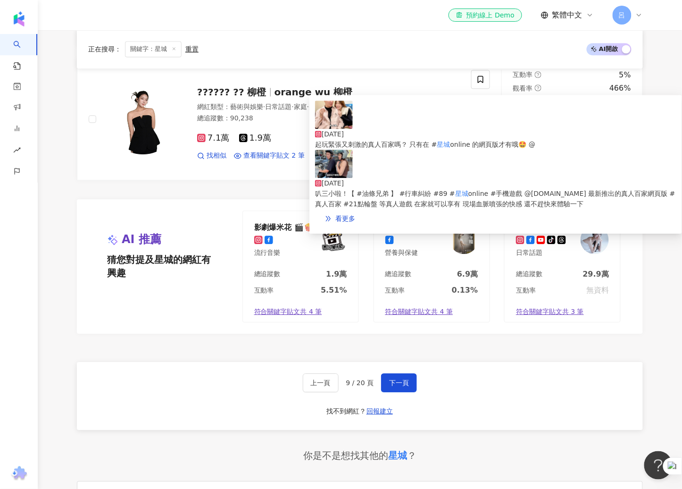
scroll to position [1616, 0]
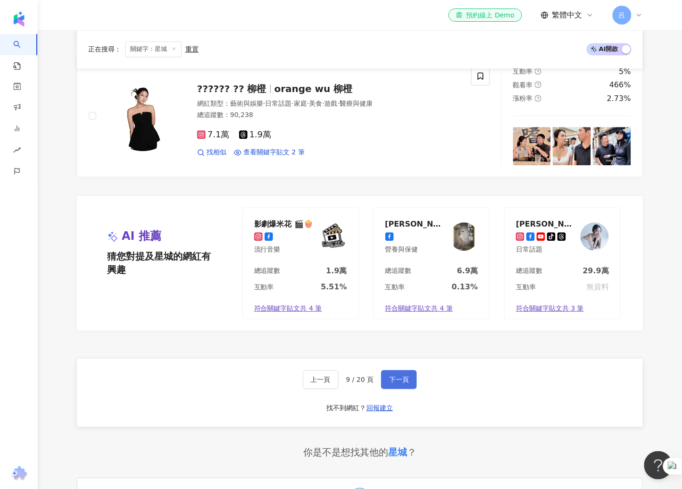
click at [408, 379] on button "下一頁" at bounding box center [399, 379] width 36 height 19
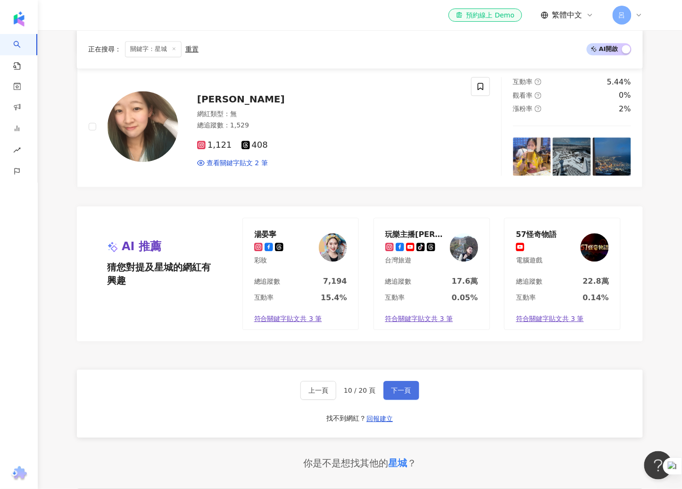
click at [407, 386] on span "下一頁" at bounding box center [401, 390] width 20 height 8
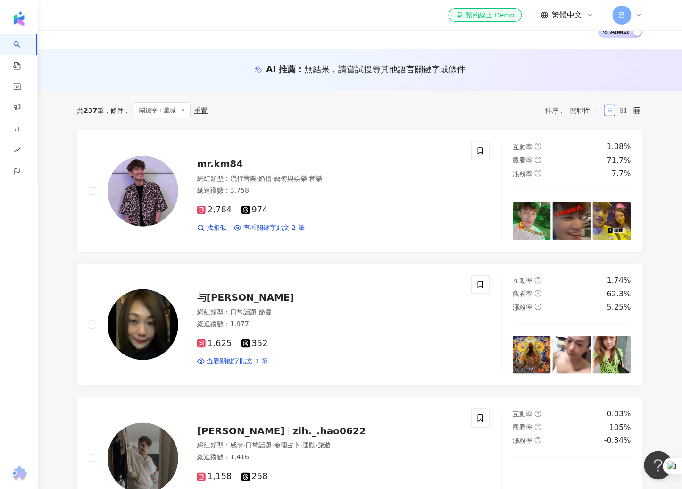
scroll to position [0, 0]
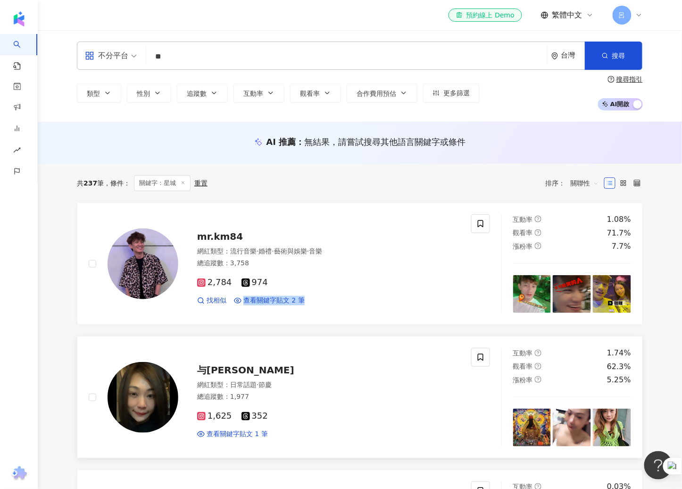
click at [336, 436] on div "查看關鍵字貼文 1 筆" at bounding box center [328, 433] width 263 height 9
drag, startPoint x: 166, startPoint y: 450, endPoint x: 222, endPoint y: 436, distance: 57.9
click at [166, 450] on link "与葳 網紅類型 ： 日常話題 · 節慶 總追蹤數 ： 1,977 1,625 352 查看關鍵字貼文 1 筆 互動率 1.74% 觀看率 62.3% 漲粉率 …" at bounding box center [360, 397] width 566 height 122
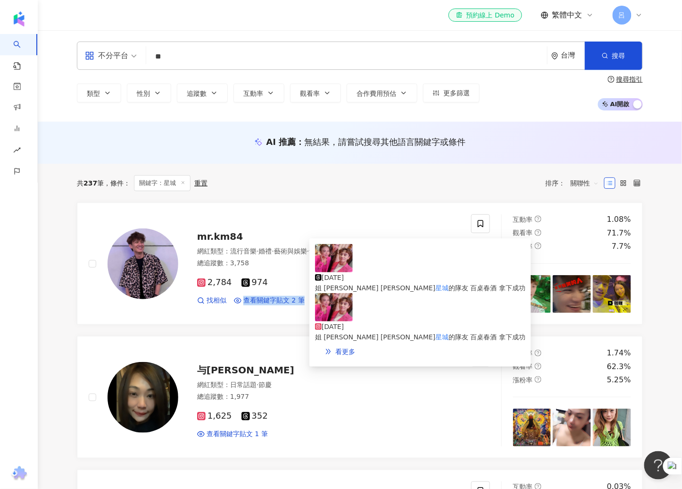
click at [336, 258] on img at bounding box center [334, 258] width 38 height 28
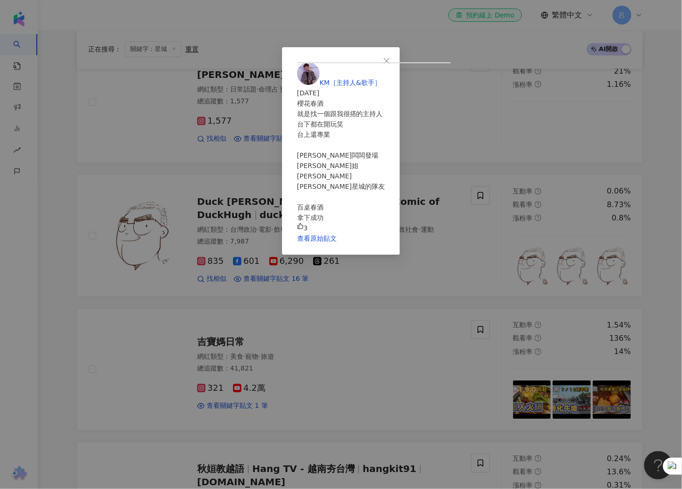
scroll to position [585, 0]
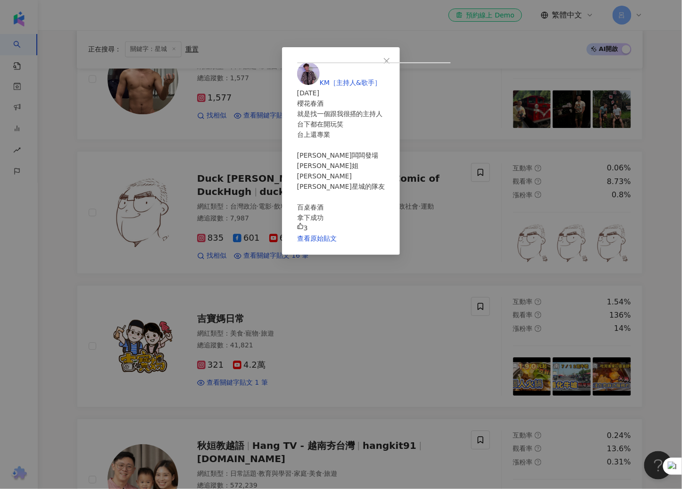
click at [64, 152] on div "KM［主持人&歌手］ 2025/2/23 櫻花春酒 就是找一個跟我很搭的主持人 台下都在開玩笑 台上還專業 謝謝闆闆發場 謝謝真姐 謝謝怡芳 謝謝莎莎 謝謝星…" at bounding box center [341, 244] width 682 height 489
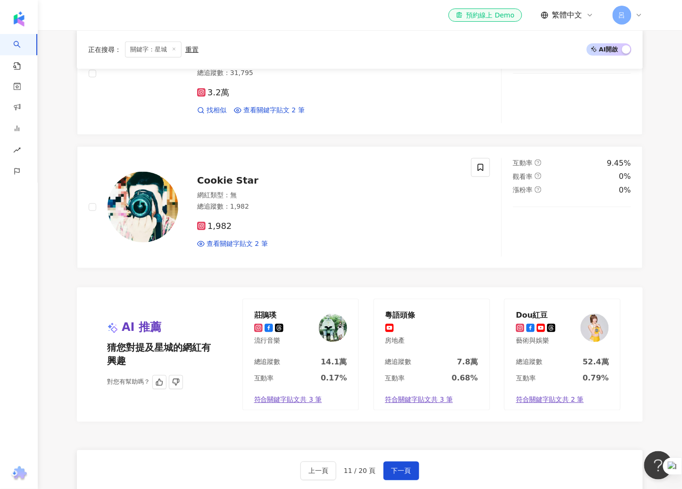
scroll to position [1275, 0]
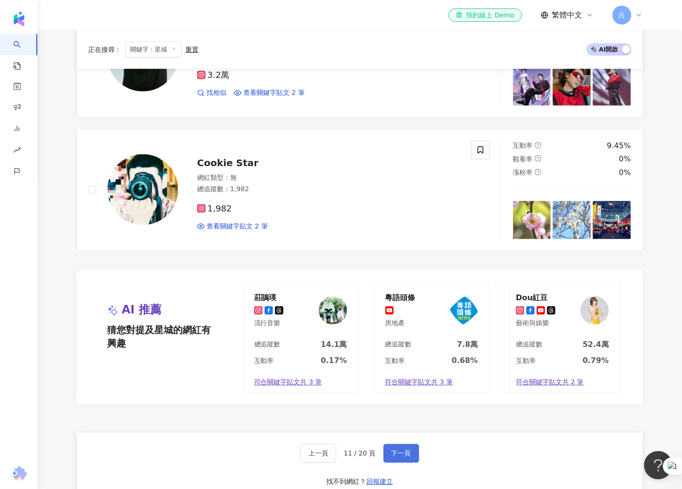
click at [408, 463] on button "下一頁" at bounding box center [401, 453] width 36 height 19
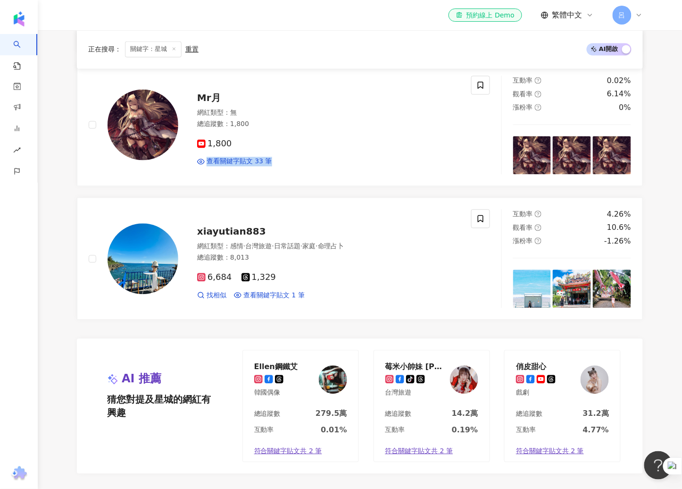
scroll to position [1594, 0]
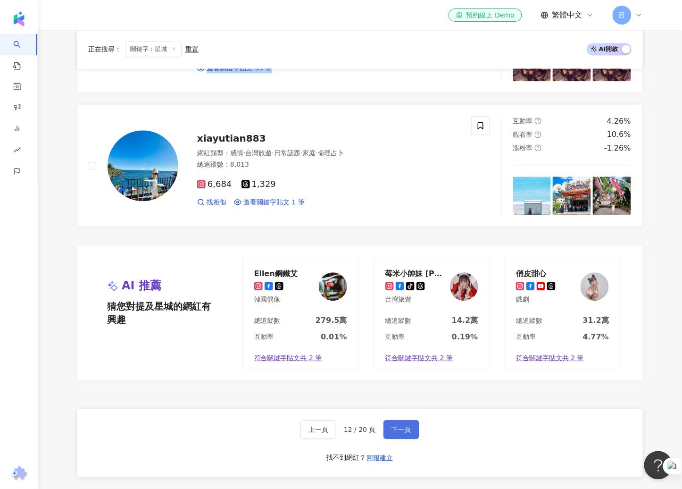
click at [400, 427] on span "下一頁" at bounding box center [401, 429] width 20 height 8
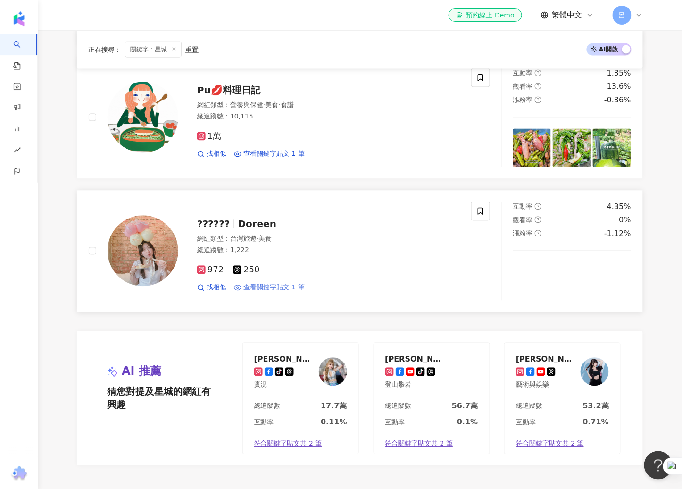
scroll to position [1540, 0]
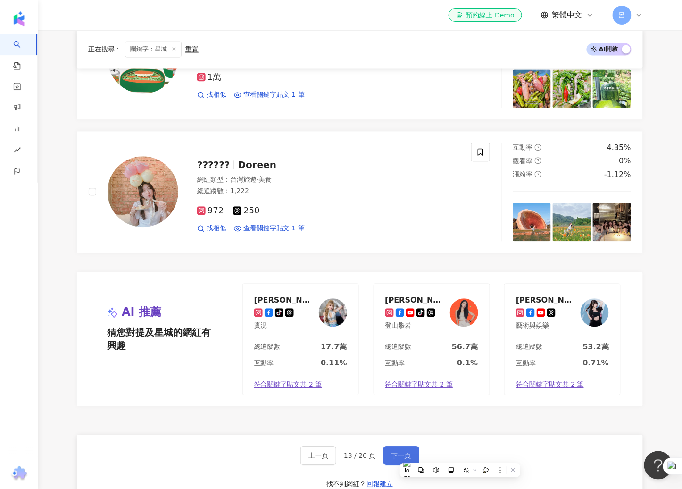
click at [407, 454] on span "下一頁" at bounding box center [401, 455] width 20 height 8
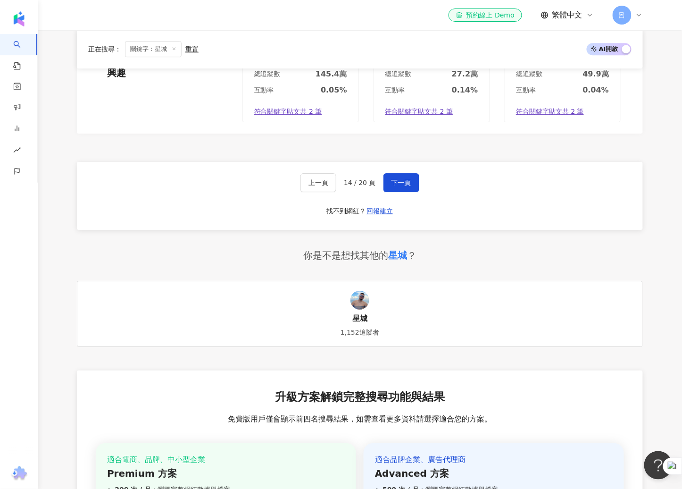
scroll to position [1660, 0]
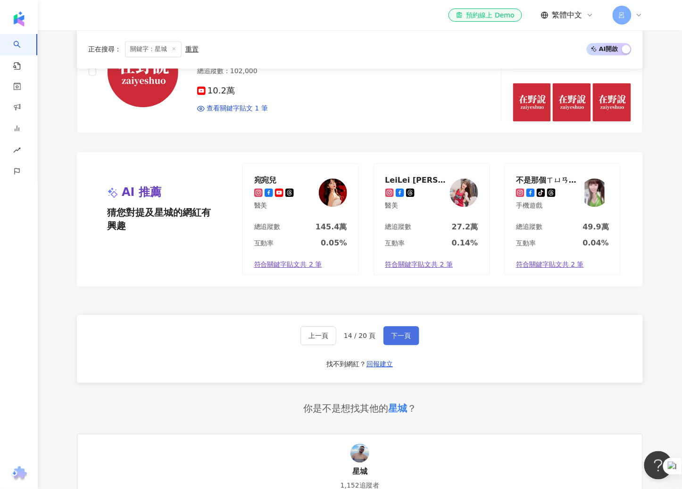
click at [402, 338] on span "下一頁" at bounding box center [401, 336] width 20 height 8
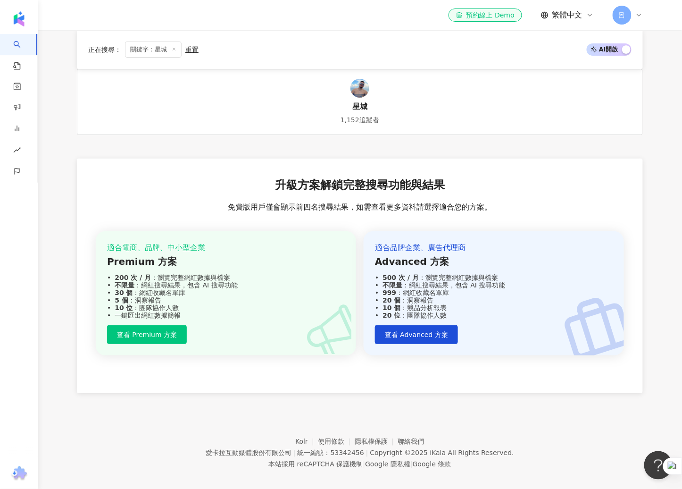
scroll to position [1664, 0]
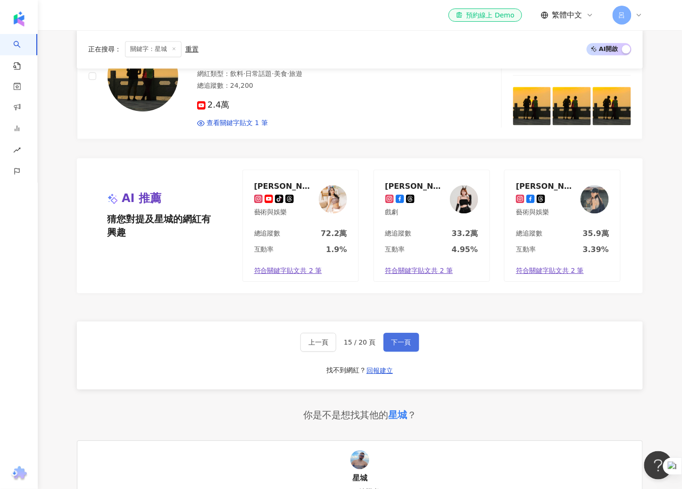
click at [404, 333] on button "下一頁" at bounding box center [401, 342] width 36 height 19
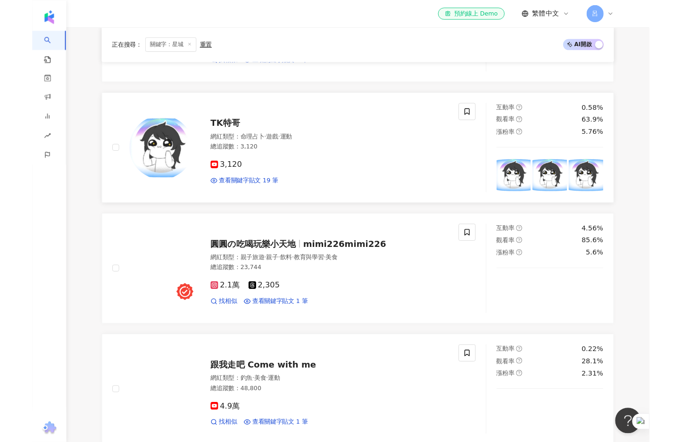
scroll to position [1036, 0]
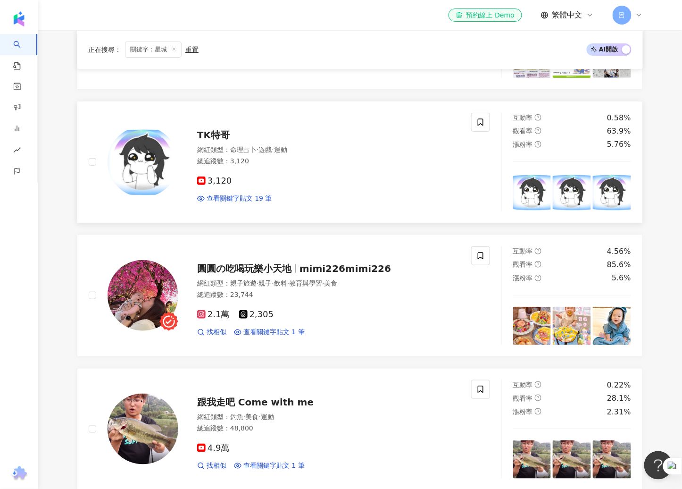
click at [237, 223] on link "TK特哥 網紅類型 ： 命理占卜 · 遊戲 · 運動 總追蹤數 ： 3,120 3,120 查看關鍵字貼文 19 筆 互動率 0.58% 觀看率 63.9% …" at bounding box center [360, 162] width 566 height 122
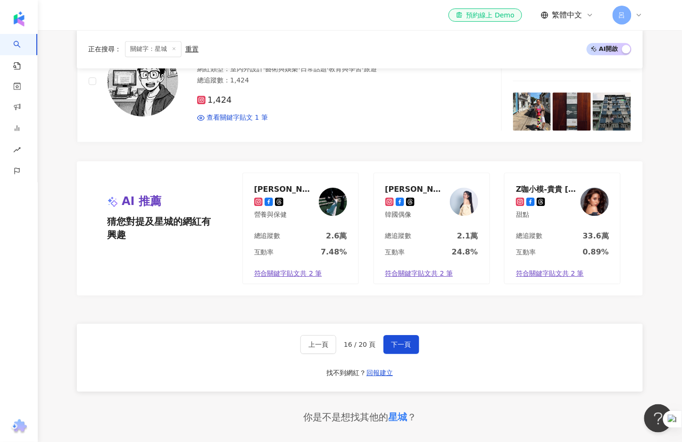
scroll to position [1698, 0]
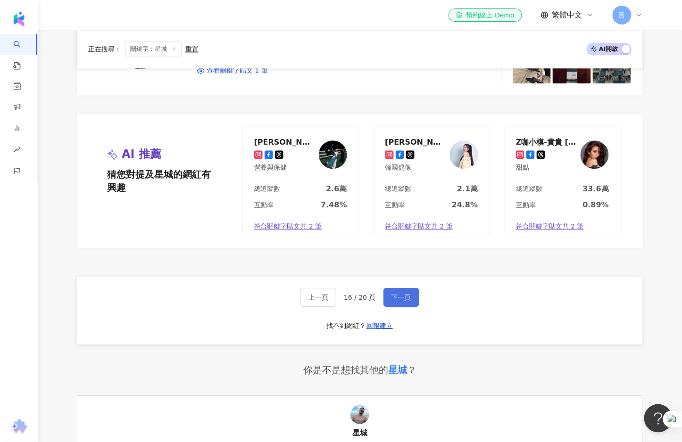
click at [397, 300] on span "下一頁" at bounding box center [401, 298] width 20 height 8
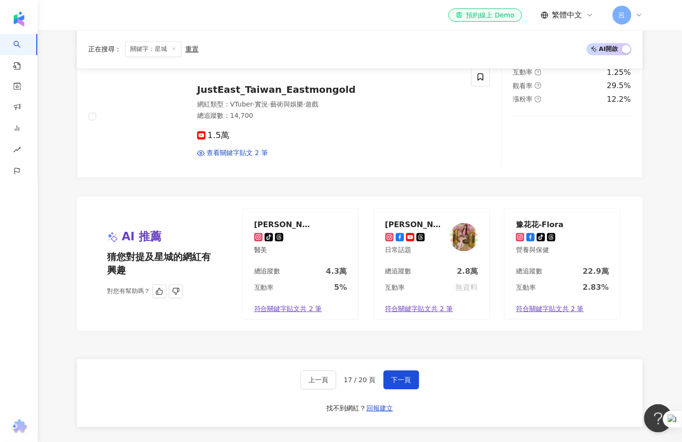
scroll to position [1616, 0]
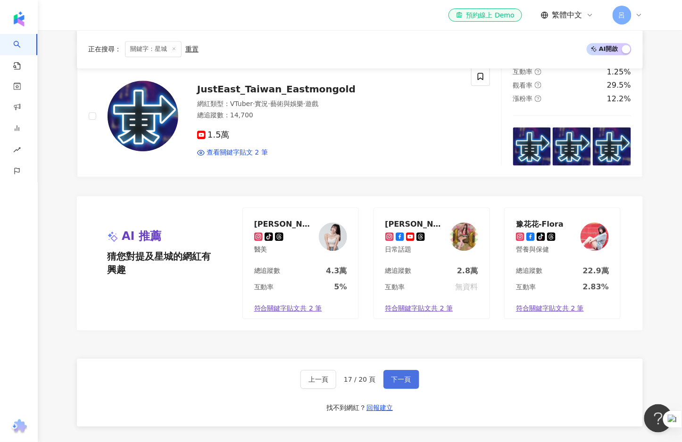
click at [396, 380] on span "下一頁" at bounding box center [401, 380] width 20 height 8
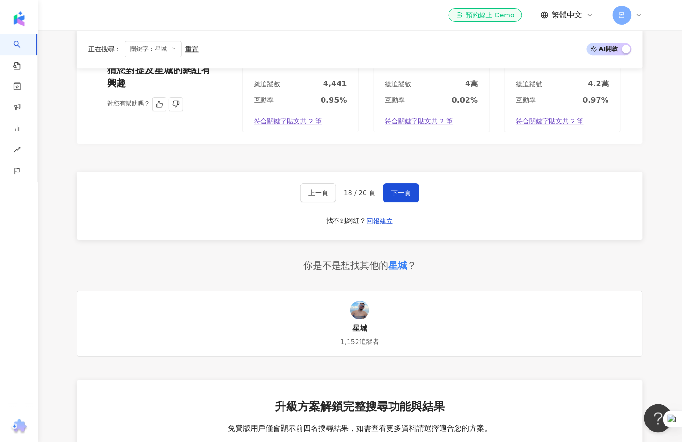
scroll to position [1657, 0]
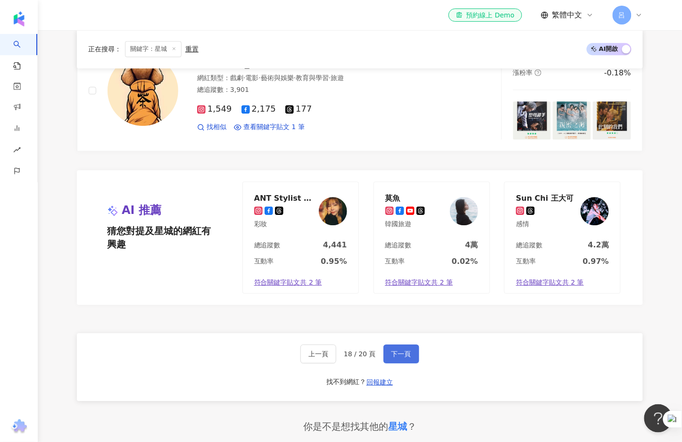
click at [385, 346] on button "下一頁" at bounding box center [401, 354] width 36 height 19
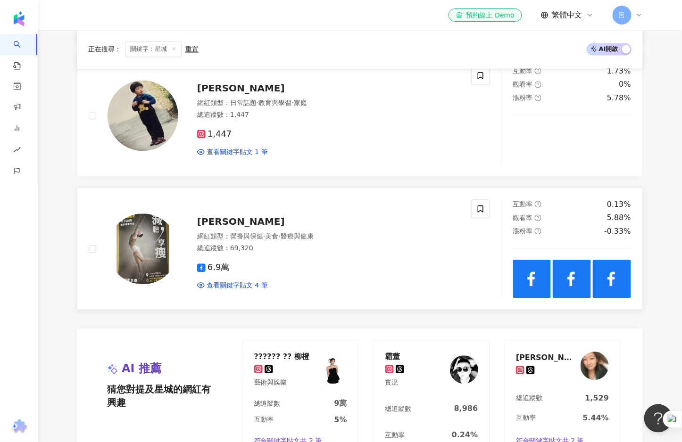
scroll to position [1851, 0]
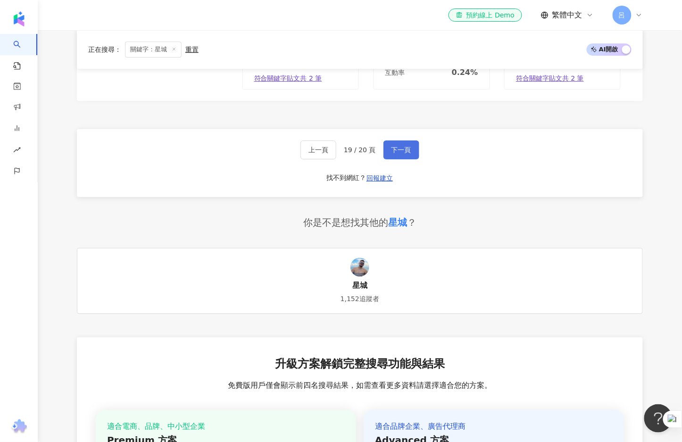
click at [402, 149] on span "下一頁" at bounding box center [401, 150] width 20 height 8
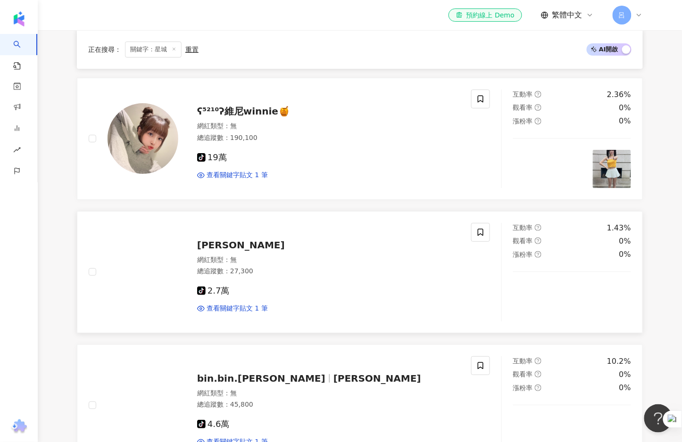
scroll to position [708, 0]
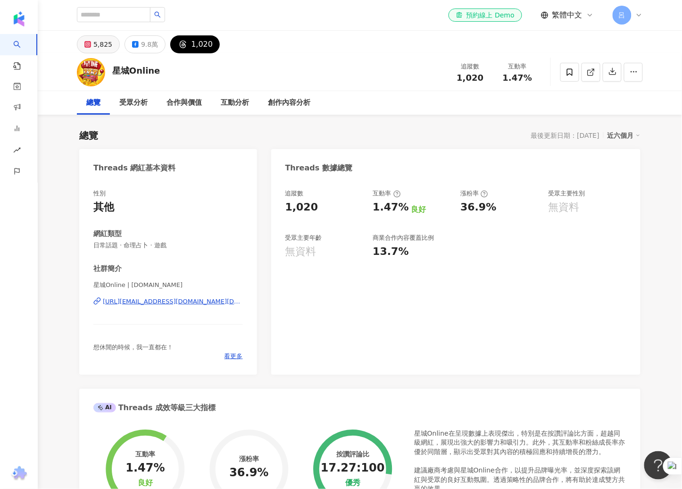
click at [92, 46] on button "5,825" at bounding box center [98, 44] width 43 height 18
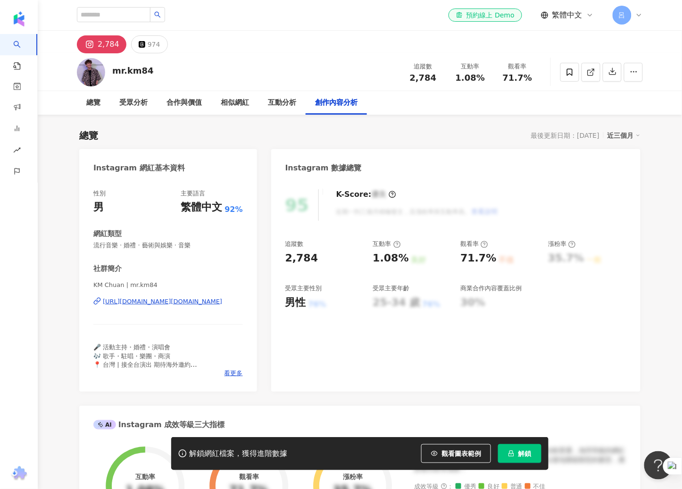
scroll to position [215, 0]
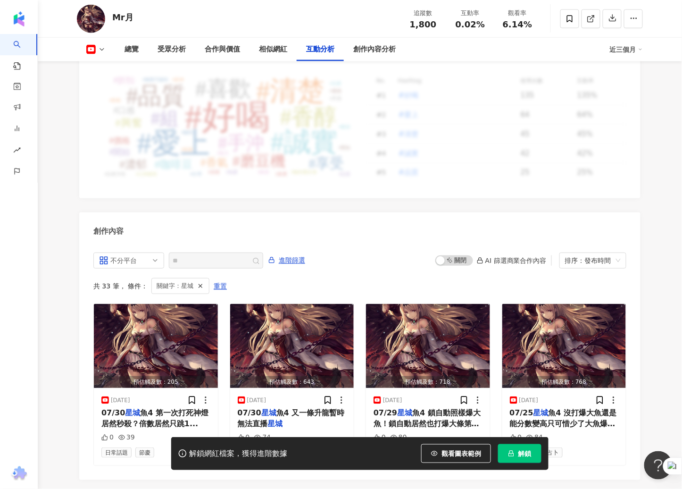
scroll to position [2412, 0]
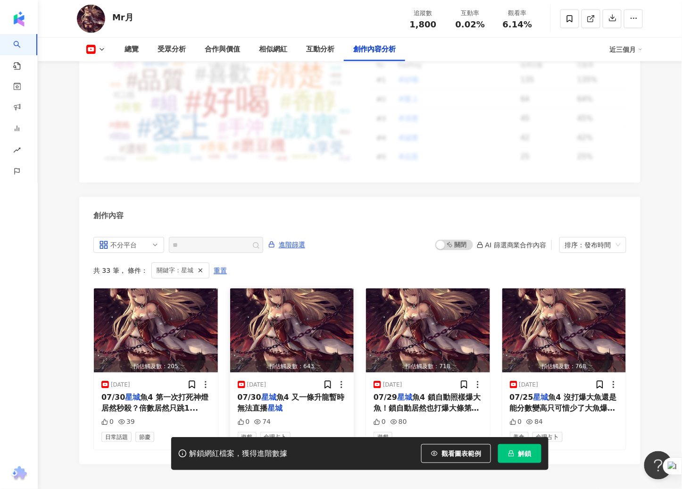
click at [288, 392] on span "魚4 又一條升龍暫時無法直播" at bounding box center [291, 401] width 107 height 19
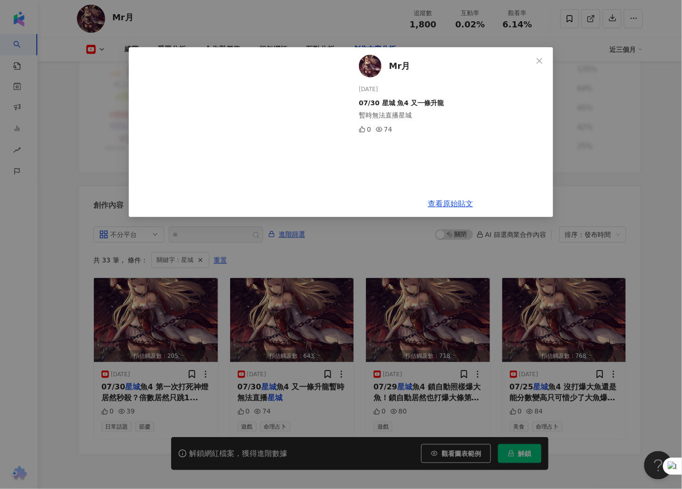
scroll to position [2398, 0]
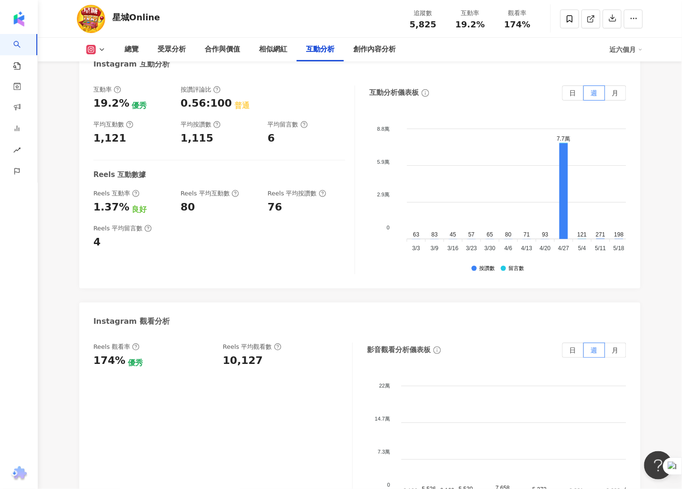
scroll to position [2009, 0]
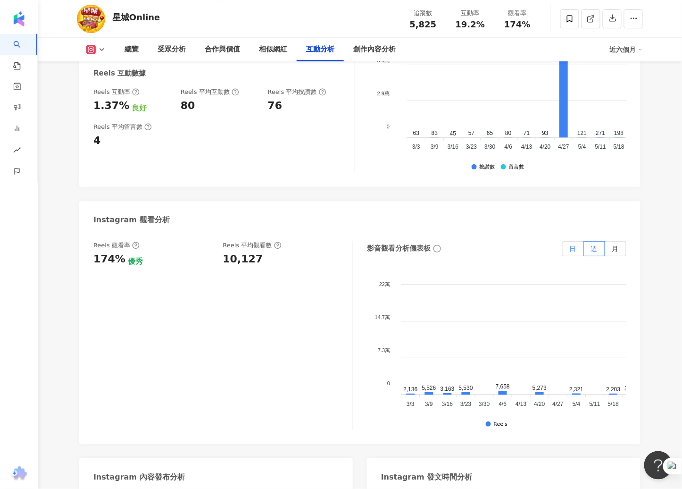
click at [575, 249] on span "日" at bounding box center [573, 249] width 7 height 8
click at [617, 250] on span "月" at bounding box center [615, 249] width 7 height 8
click at [616, 249] on span "月" at bounding box center [615, 249] width 7 height 8
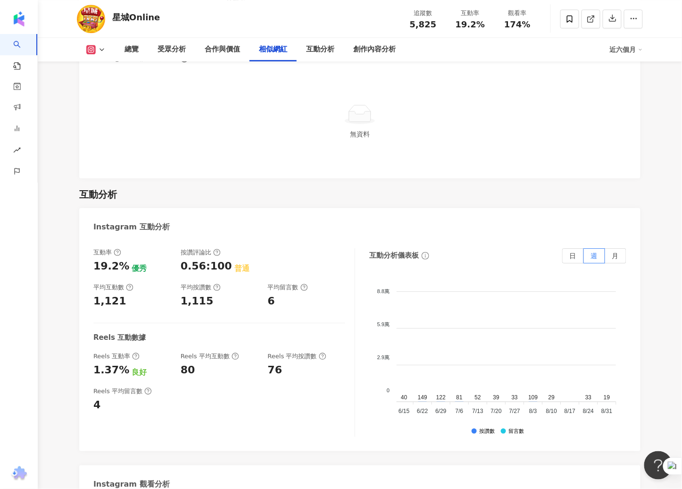
scroll to position [0, 0]
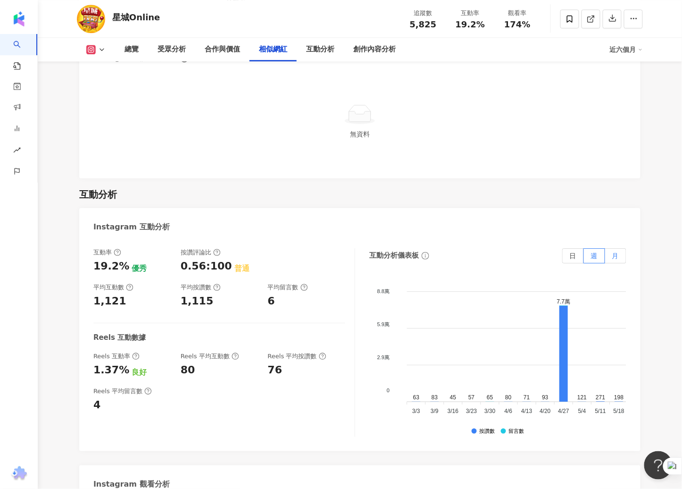
click at [612, 256] on span "月" at bounding box center [615, 256] width 7 height 8
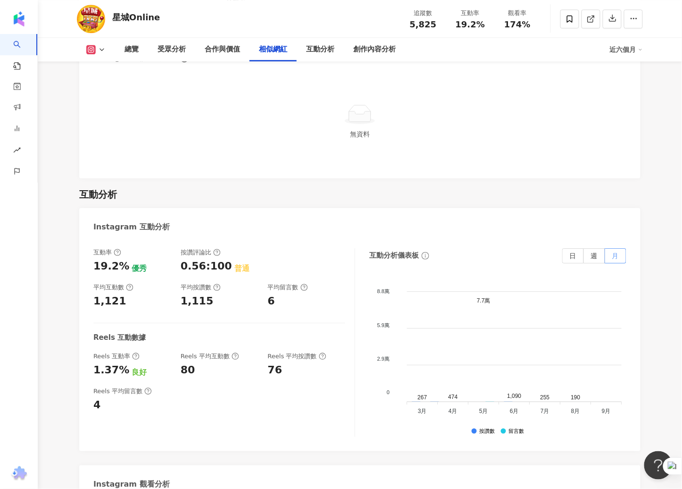
click at [615, 259] on span "月" at bounding box center [615, 256] width 7 height 8
click at [594, 254] on span "週" at bounding box center [594, 256] width 7 height 8
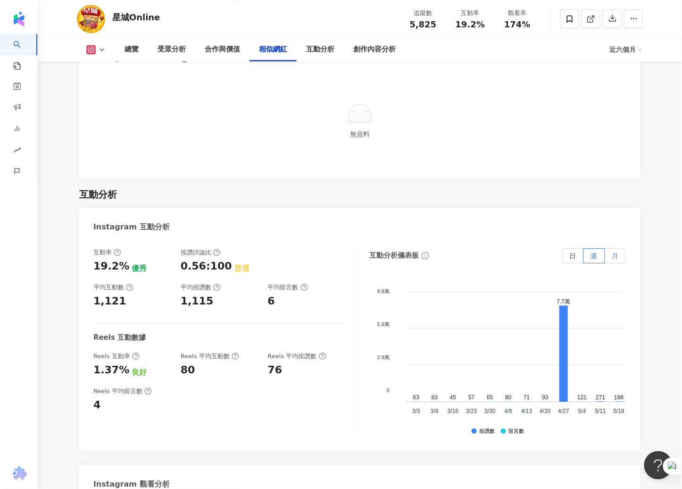
click at [619, 255] on label "月" at bounding box center [615, 255] width 21 height 15
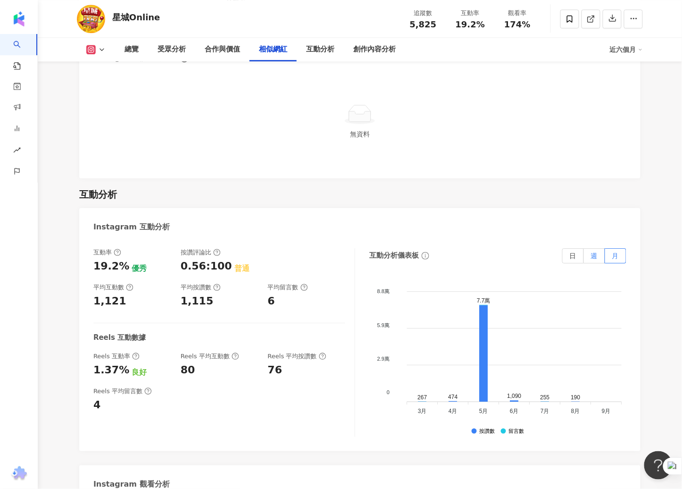
click at [599, 257] on label "週" at bounding box center [594, 255] width 21 height 15
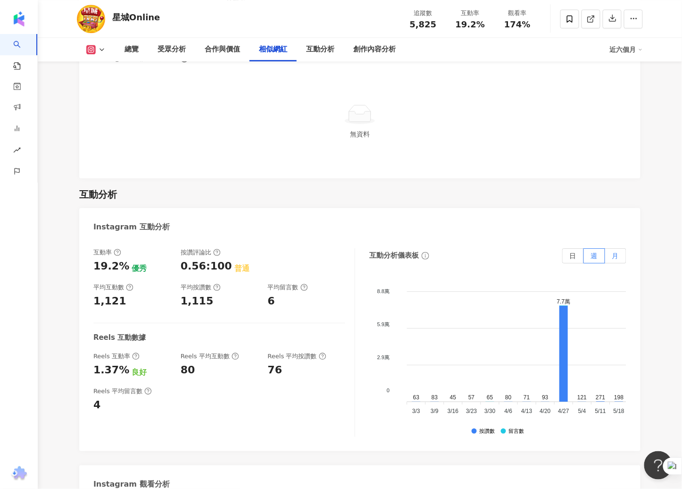
click at [616, 253] on span "月" at bounding box center [615, 256] width 7 height 8
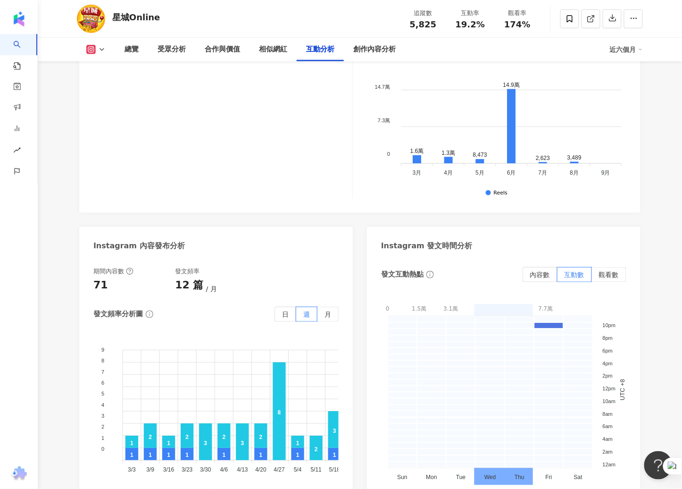
scroll to position [2307, 0]
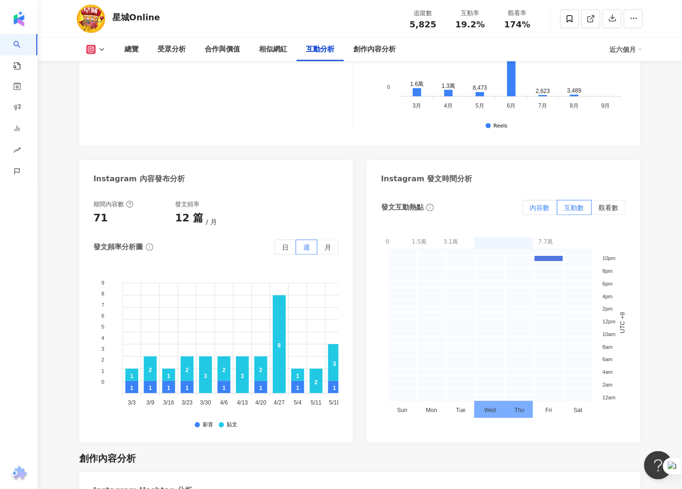
click at [539, 205] on span "內容數" at bounding box center [540, 208] width 20 height 8
click at [543, 208] on span "內容數" at bounding box center [540, 208] width 20 height 8
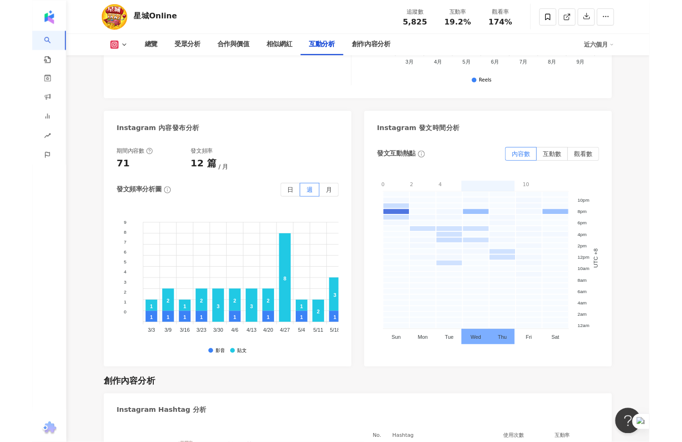
scroll to position [2334, 0]
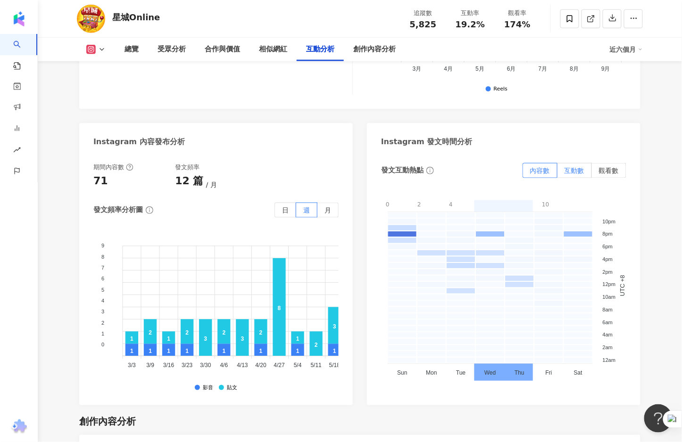
click at [575, 171] on span "互動數" at bounding box center [575, 171] width 20 height 8
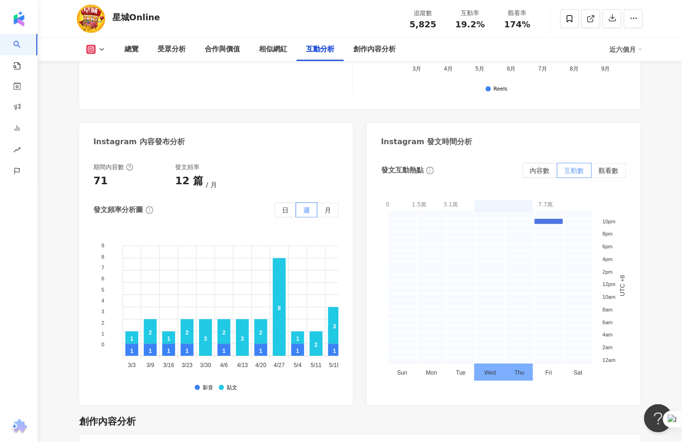
click at [575, 171] on span "互動數" at bounding box center [575, 171] width 20 height 8
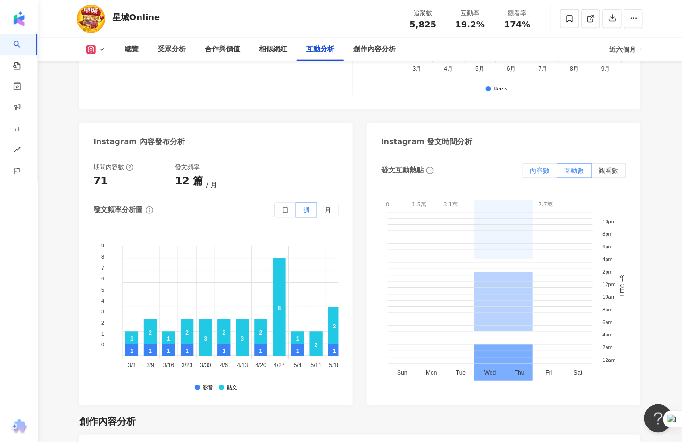
click at [538, 171] on span "內容數" at bounding box center [540, 171] width 20 height 8
click at [537, 169] on span "內容數" at bounding box center [540, 171] width 20 height 8
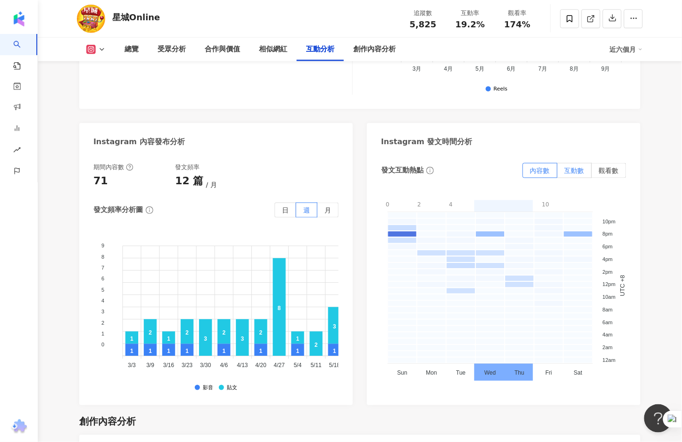
click at [577, 171] on span "互動數" at bounding box center [575, 171] width 20 height 8
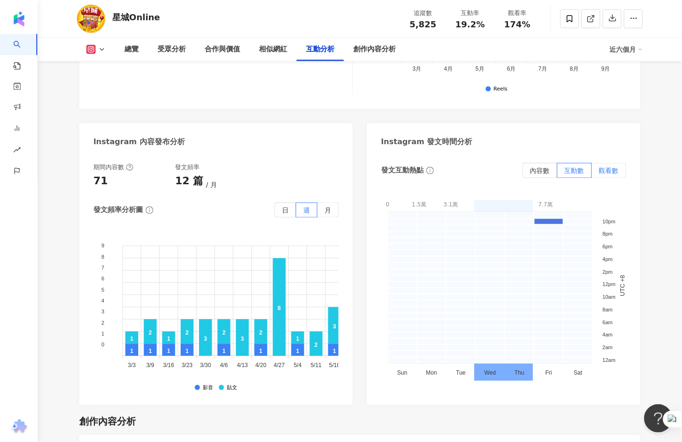
click at [608, 170] on span "觀看數" at bounding box center [609, 171] width 20 height 8
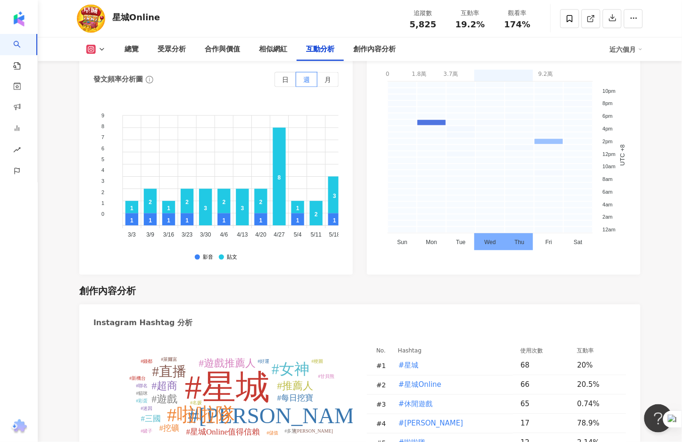
scroll to position [2431, 0]
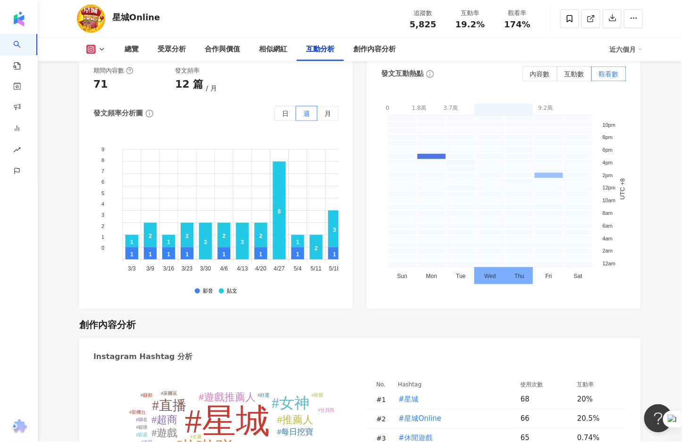
click at [96, 51] on button at bounding box center [96, 49] width 38 height 9
click at [102, 91] on button "Facebook" at bounding box center [111, 88] width 57 height 13
click at [99, 86] on div "71" at bounding box center [100, 84] width 15 height 15
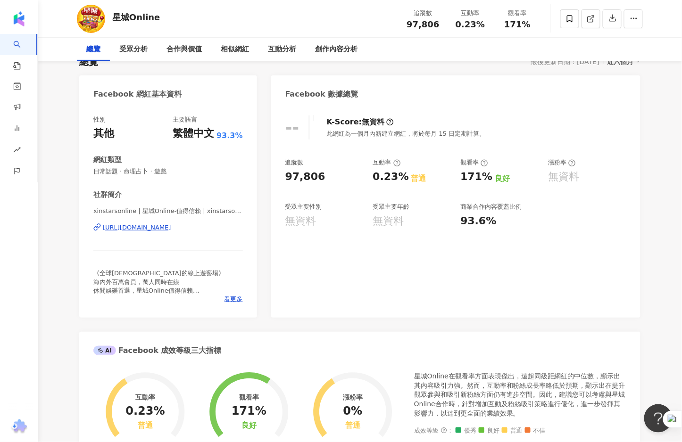
scroll to position [83, 0]
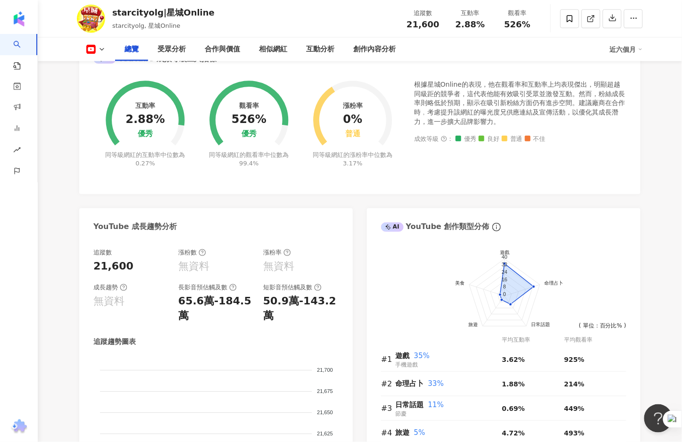
scroll to position [364, 0]
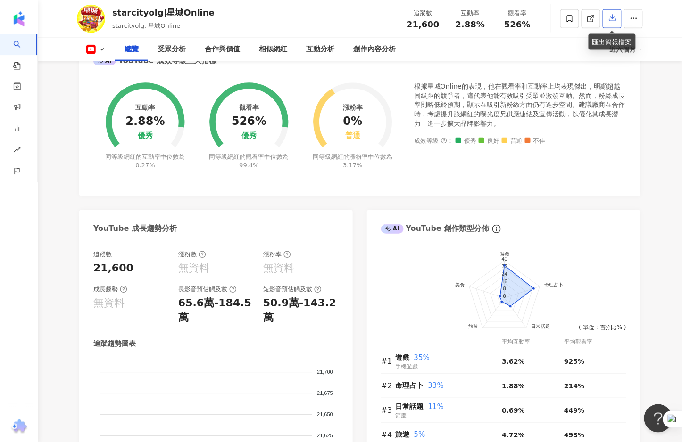
click at [614, 20] on icon "button" at bounding box center [612, 18] width 8 height 8
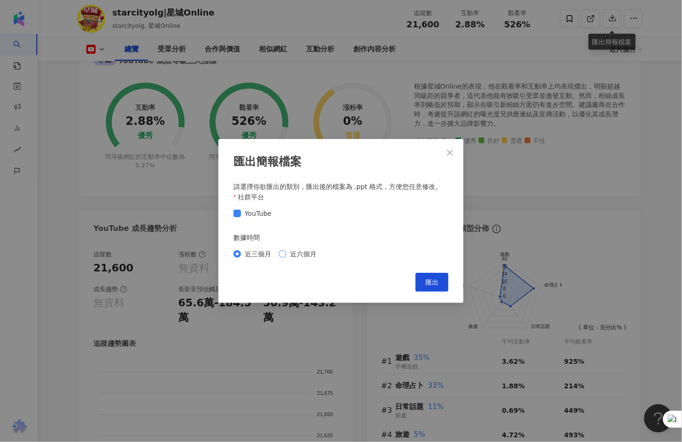
click at [307, 252] on span "近六個月" at bounding box center [303, 254] width 34 height 10
click at [443, 285] on button "匯出" at bounding box center [432, 282] width 33 height 19
click at [453, 158] on button "Close" at bounding box center [450, 152] width 19 height 19
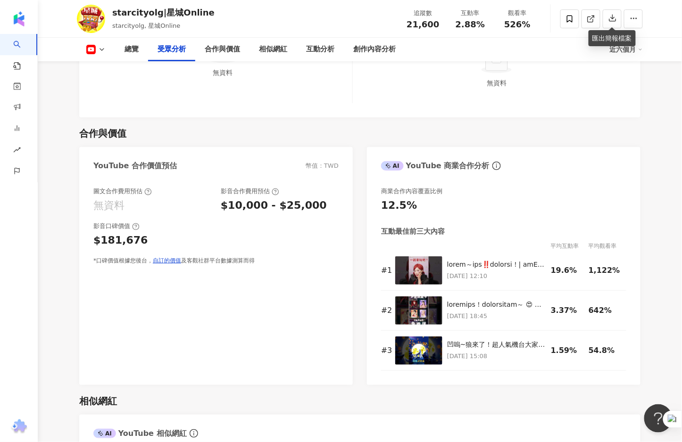
scroll to position [975, 0]
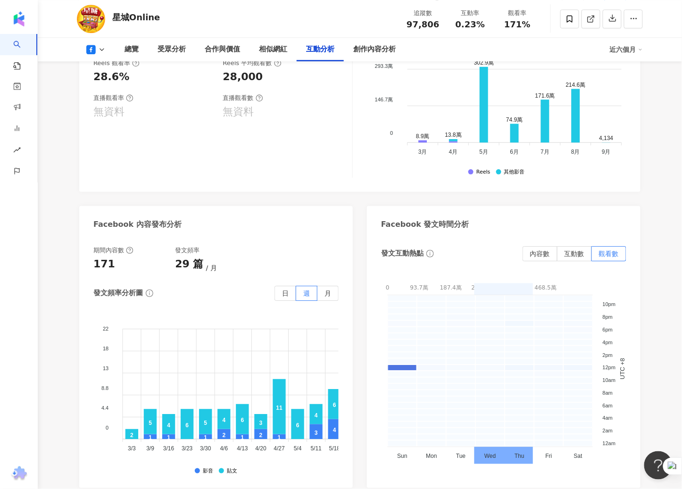
scroll to position [1818, 0]
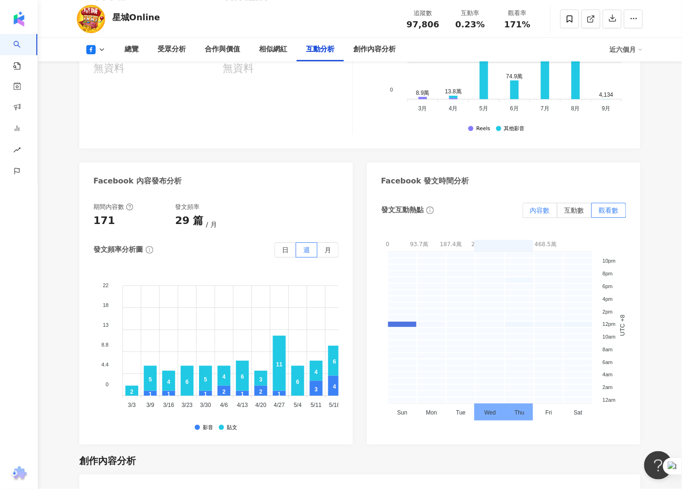
click at [537, 211] on span "內容數" at bounding box center [540, 211] width 20 height 8
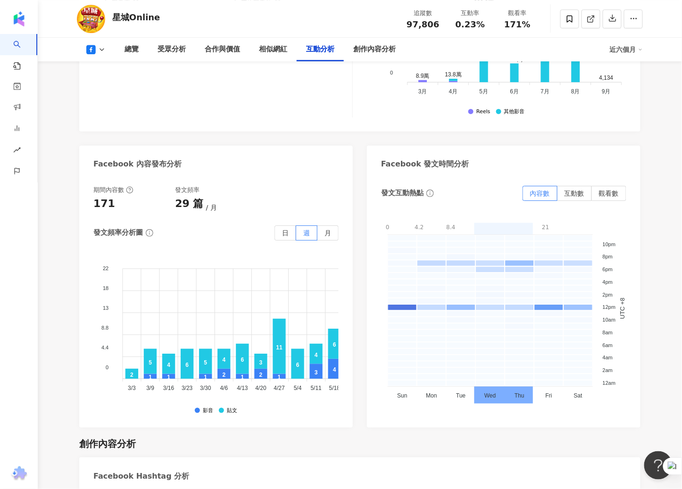
scroll to position [1836, 0]
click at [570, 195] on span "互動數" at bounding box center [575, 193] width 20 height 8
click at [606, 193] on span "觀看數" at bounding box center [609, 193] width 20 height 8
click at [616, 196] on span "觀看數" at bounding box center [609, 193] width 20 height 8
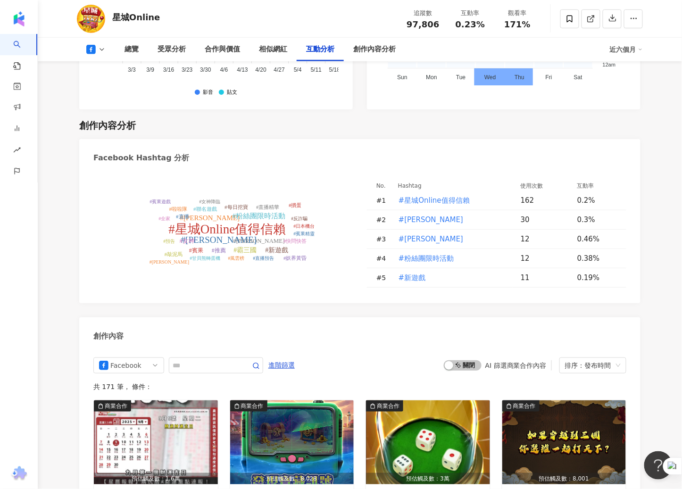
scroll to position [2152, 0]
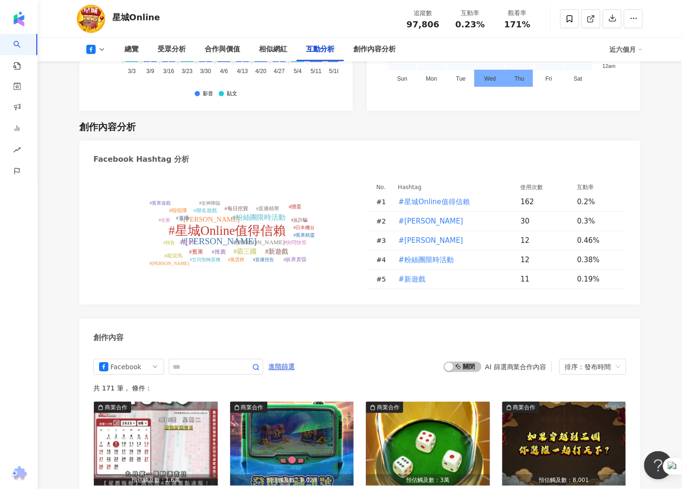
click at [100, 50] on icon at bounding box center [102, 50] width 8 height 8
click at [104, 106] on button "Threads" at bounding box center [111, 110] width 57 height 13
click at [97, 47] on button at bounding box center [96, 49] width 38 height 9
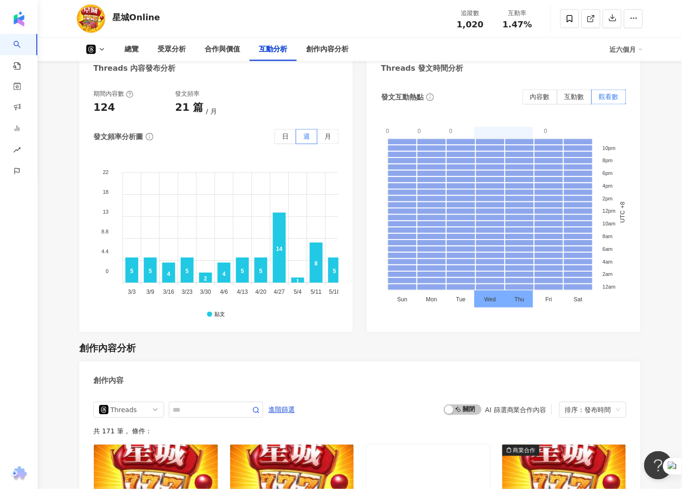
scroll to position [1421, 0]
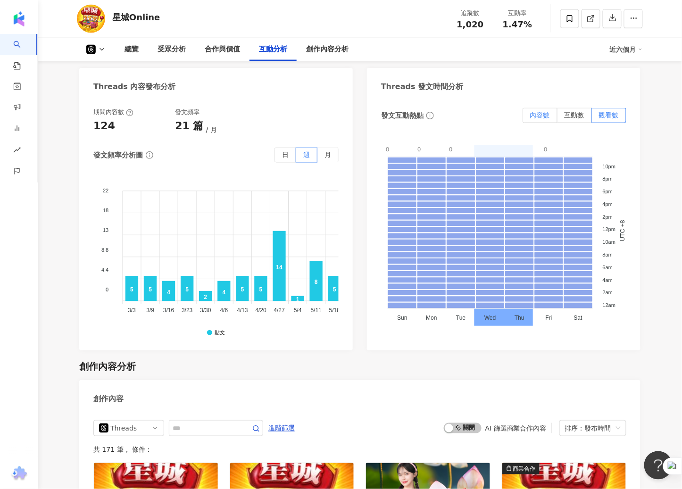
click at [527, 113] on label "內容數" at bounding box center [540, 115] width 35 height 15
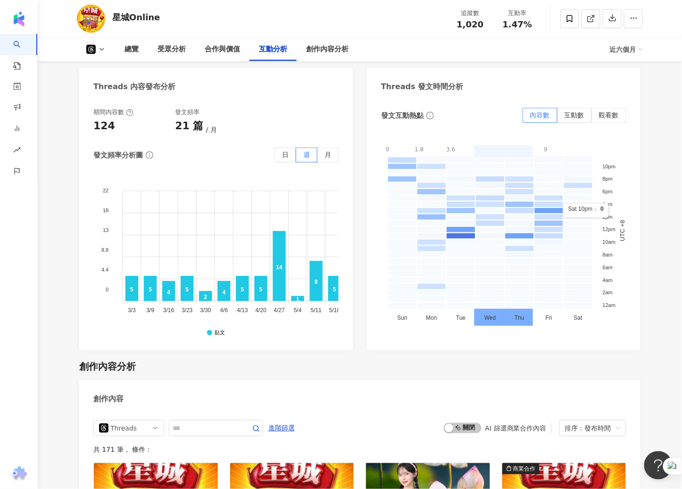
click at [624, 334] on div "發文互動熱點 內容數 互動數 觀看數 0 1.8 3.6 5.4 7.2 9 0 - 1.8 1.8 - 3.6 3.6 - 5.4 5.4 - 7.2 7.…" at bounding box center [503, 222] width 245 height 228
click at [575, 115] on span "互動數" at bounding box center [575, 116] width 20 height 8
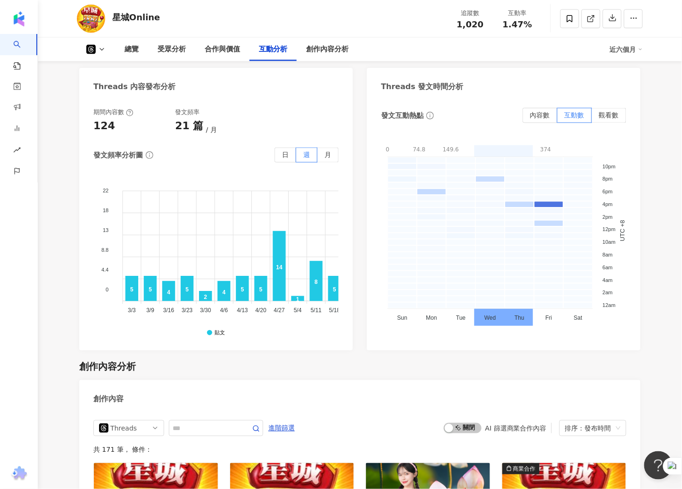
click at [608, 118] on span "觀看數" at bounding box center [609, 116] width 20 height 8
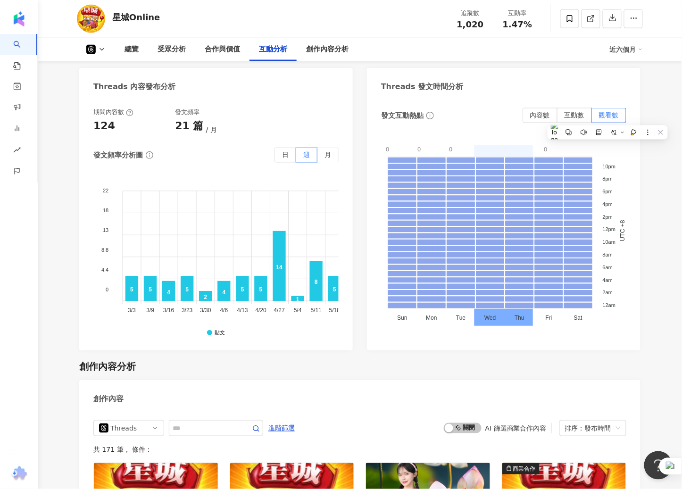
click at [640, 200] on div "發文互動熱點 內容數 互動數 觀看數 0 0 0 0 0 0 0 - 0 0 - 0 0 - 0 0 - 0 0 - 0 10pm 10pm 8pm 8pm …" at bounding box center [504, 225] width 274 height 252
click at [633, 203] on div "發文互動熱點 內容數 互動數 觀看數 0 0 0 0 0 0 0 - 0 0 - 0 0 - 0 0 - 0 0 - 0 10pm 10pm 8pm 8pm …" at bounding box center [504, 225] width 274 height 252
click at [608, 110] on label "觀看數" at bounding box center [609, 115] width 34 height 15
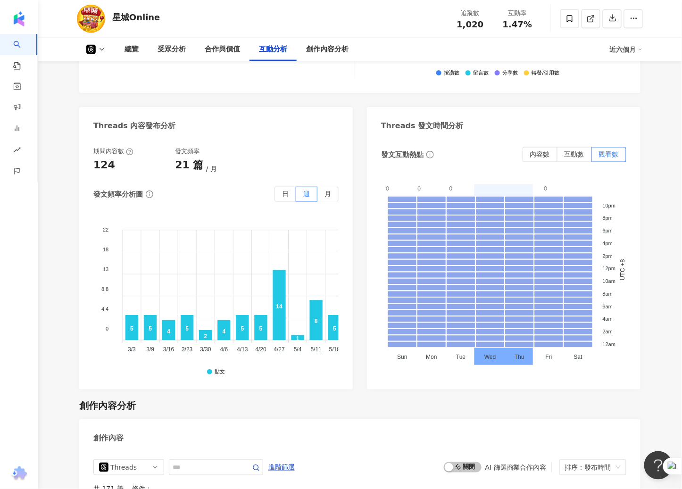
scroll to position [1371, 0]
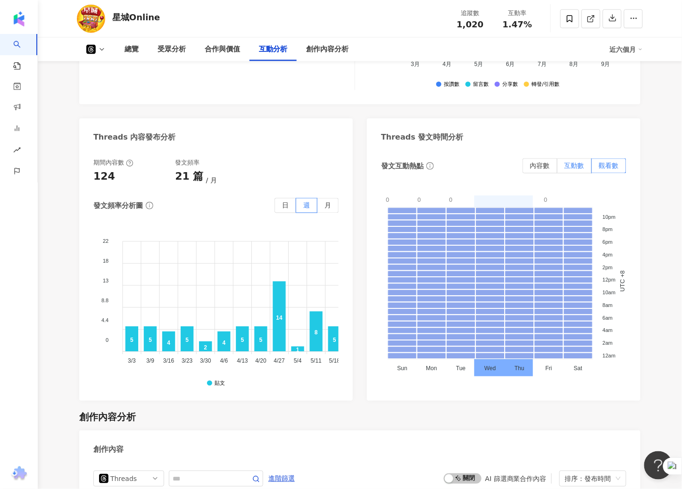
click at [567, 166] on span "互動數" at bounding box center [575, 166] width 20 height 8
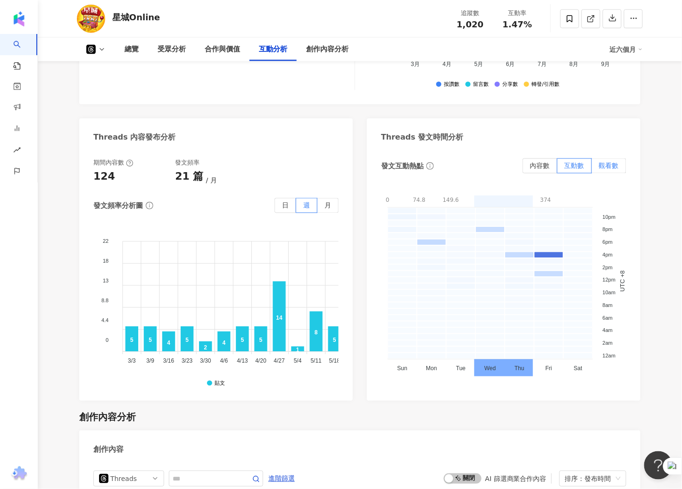
click at [611, 165] on span "觀看數" at bounding box center [609, 166] width 20 height 8
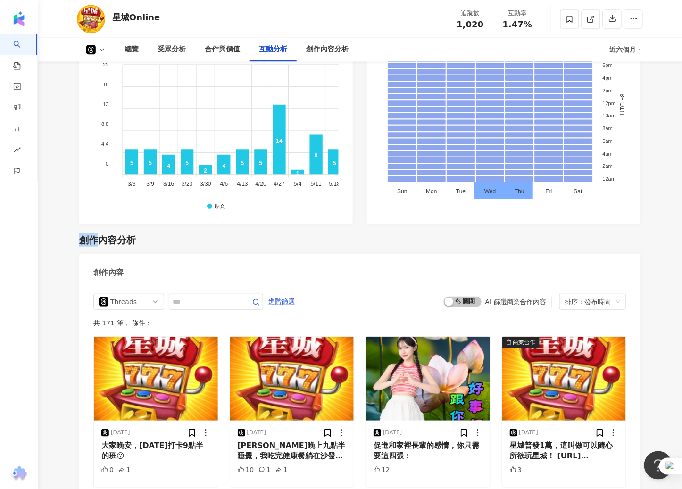
scroll to position [1608, 0]
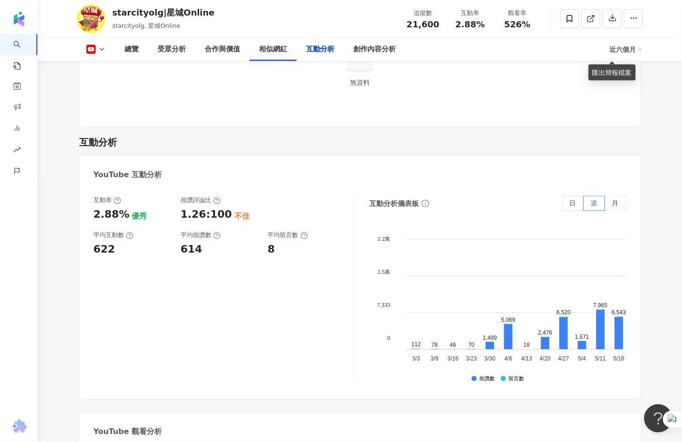
scroll to position [1447, 0]
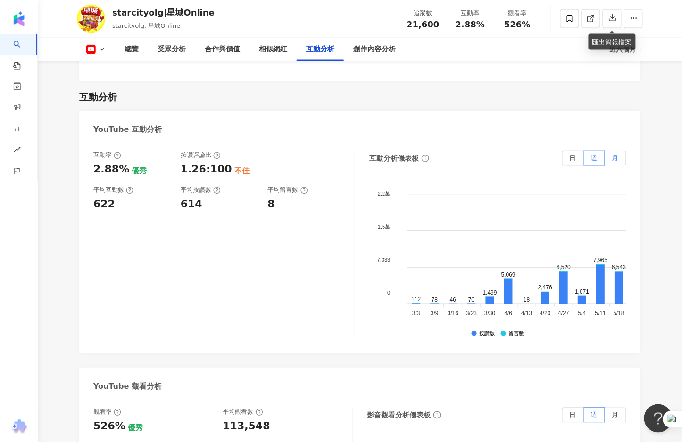
click at [615, 155] on span "月" at bounding box center [615, 159] width 7 height 8
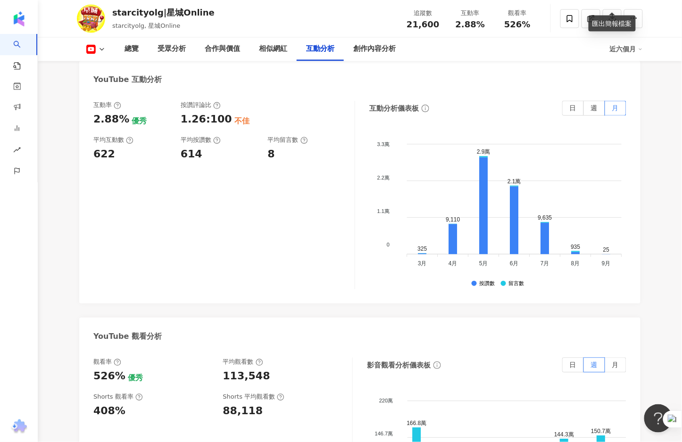
scroll to position [1590, 0]
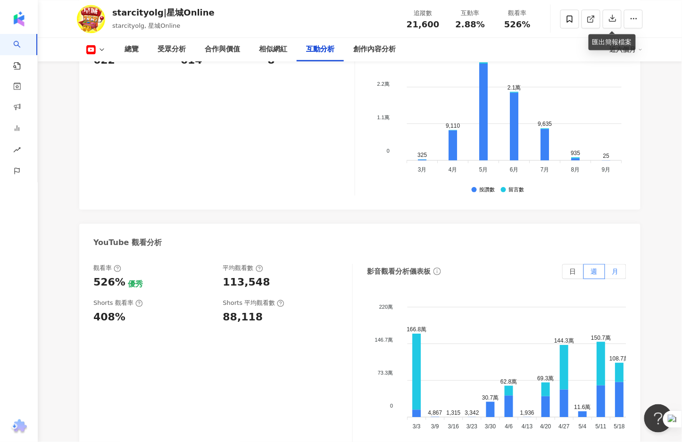
click at [615, 268] on span "月" at bounding box center [615, 272] width 7 height 8
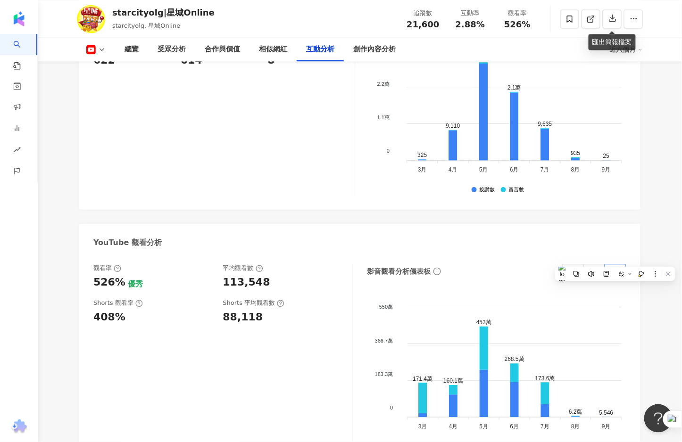
click at [652, 340] on div "總覽 最後更新日期：2025/8/4 近六個月 YouTube 網紅基本資料 性別 無資料 主要語言 繁體中文 98.3% 網紅類型 命理占卜 · 遊戲 社群…" at bounding box center [360, 64] width 604 height 3081
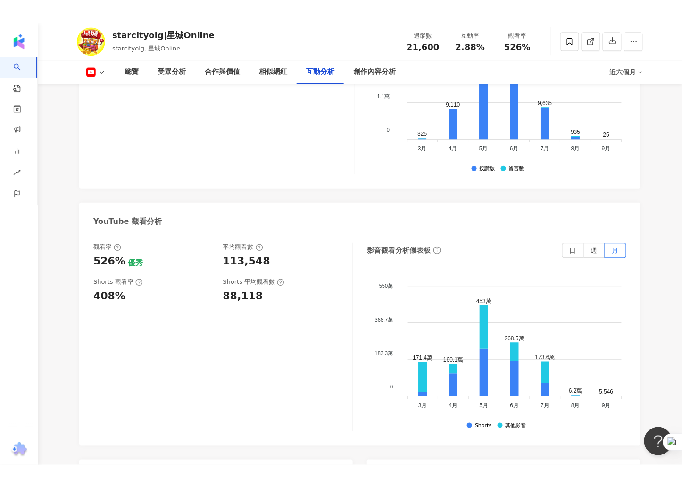
scroll to position [1673, 0]
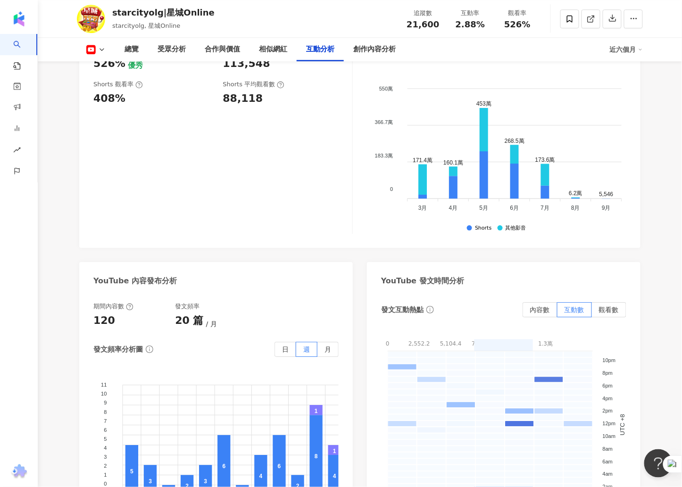
scroll to position [1841, 0]
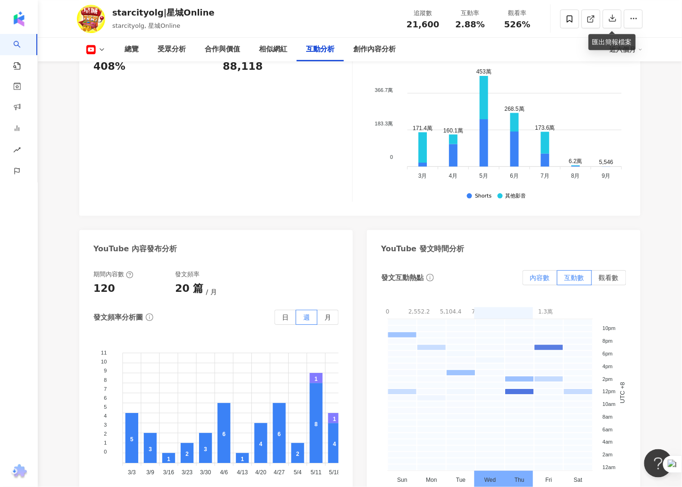
click at [536, 274] on span "內容數" at bounding box center [540, 278] width 20 height 8
click at [535, 274] on span "內容數" at bounding box center [540, 278] width 20 height 8
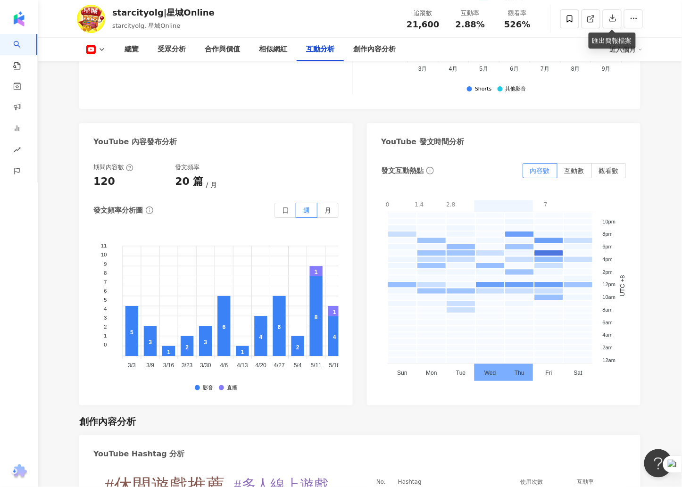
scroll to position [1947, 0]
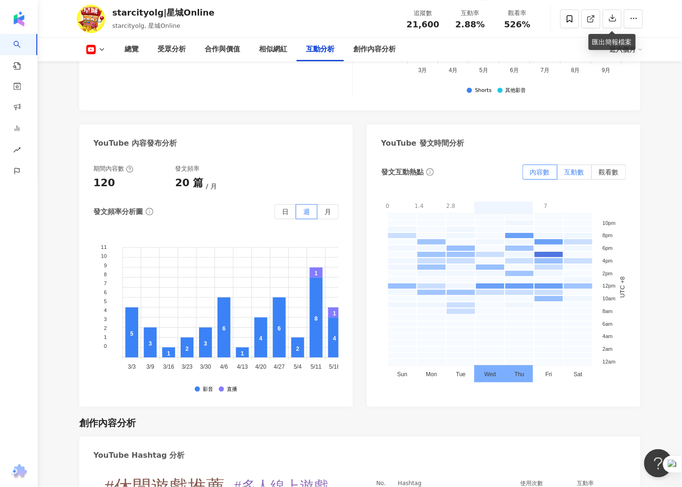
click at [570, 165] on label "互動數" at bounding box center [575, 172] width 34 height 15
drag, startPoint x: 571, startPoint y: 159, endPoint x: 578, endPoint y: 189, distance: 30.5
click at [572, 168] on span "互動數" at bounding box center [575, 172] width 20 height 8
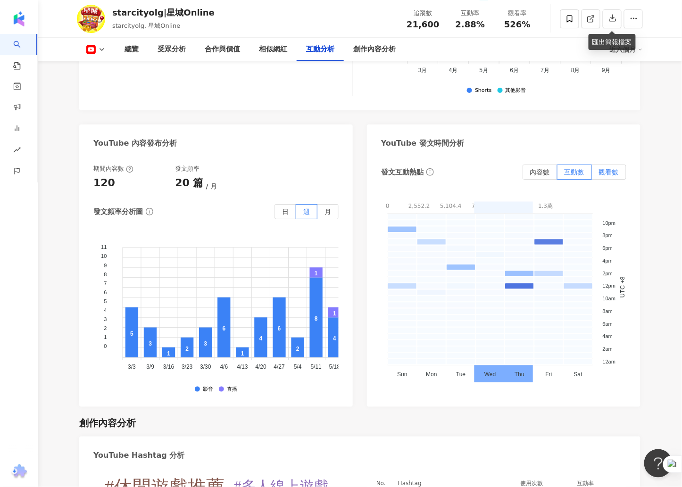
click at [605, 168] on span "觀看數" at bounding box center [609, 172] width 20 height 8
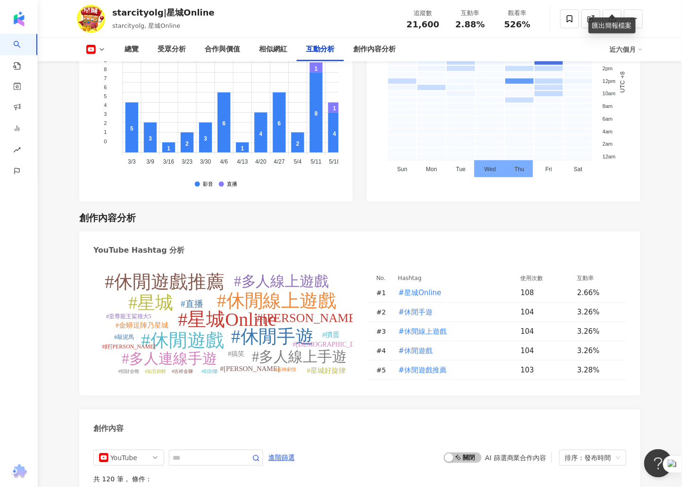
scroll to position [2153, 0]
click at [474, 211] on div "創作內容分析" at bounding box center [359, 217] width 561 height 13
click at [330, 216] on div "創作內容分析" at bounding box center [359, 217] width 561 height 13
drag, startPoint x: 329, startPoint y: 215, endPoint x: 327, endPoint y: 210, distance: 5.1
click at [329, 215] on div "創作內容分析" at bounding box center [359, 217] width 561 height 13
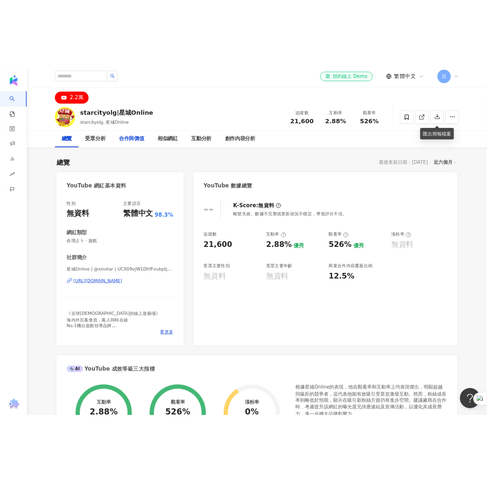
scroll to position [0, 0]
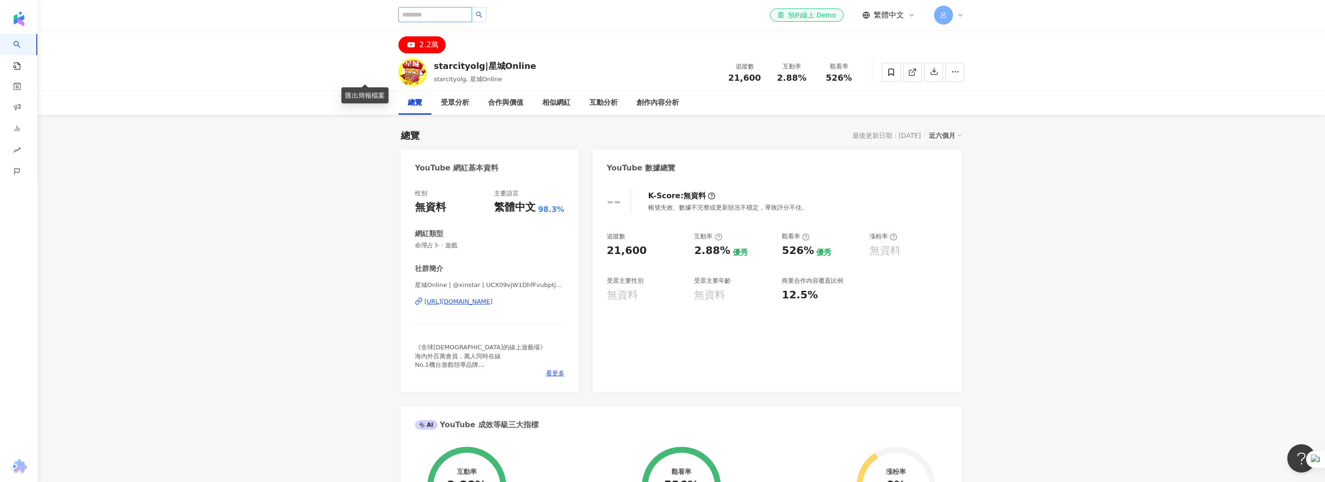
click at [399, 17] on input "search" at bounding box center [436, 14] width 74 height 15
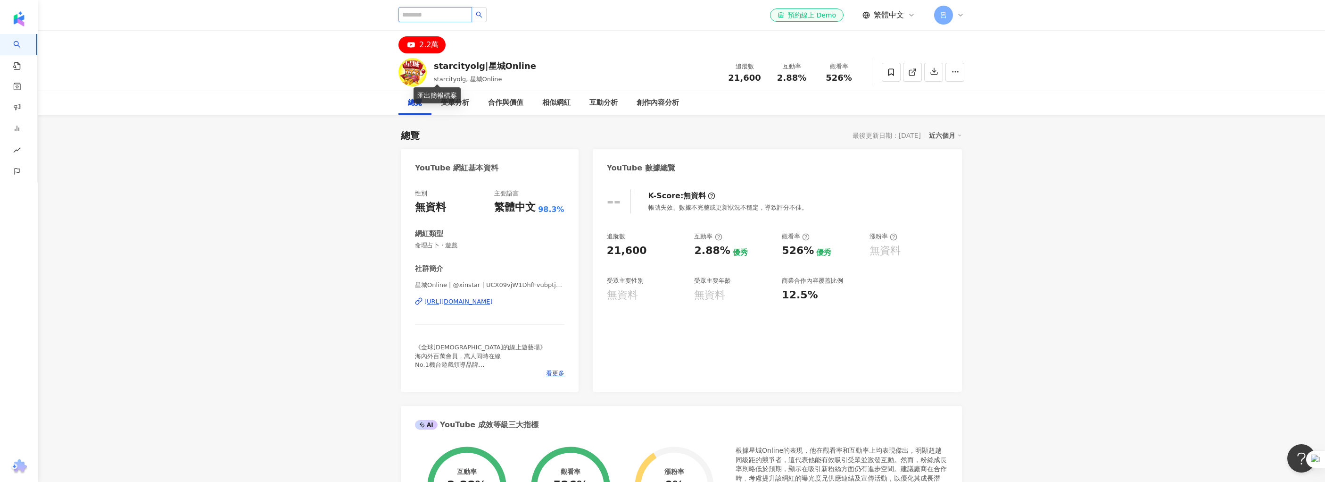
click at [399, 16] on input "search" at bounding box center [436, 14] width 74 height 15
click at [399, 14] on input "search" at bounding box center [436, 14] width 74 height 15
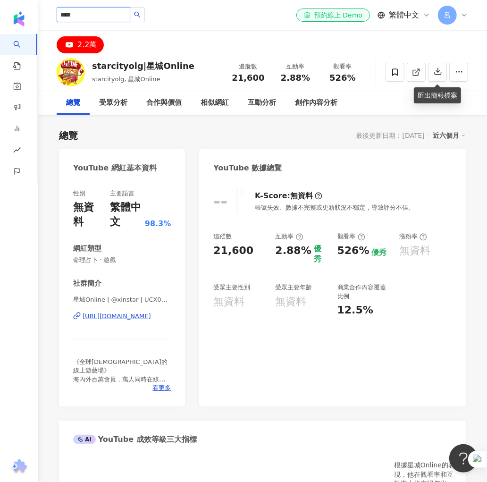
type input "***"
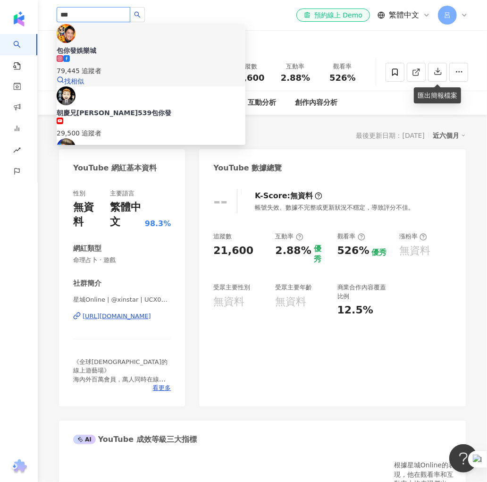
click at [124, 46] on div "包你發娛樂城" at bounding box center [151, 50] width 189 height 9
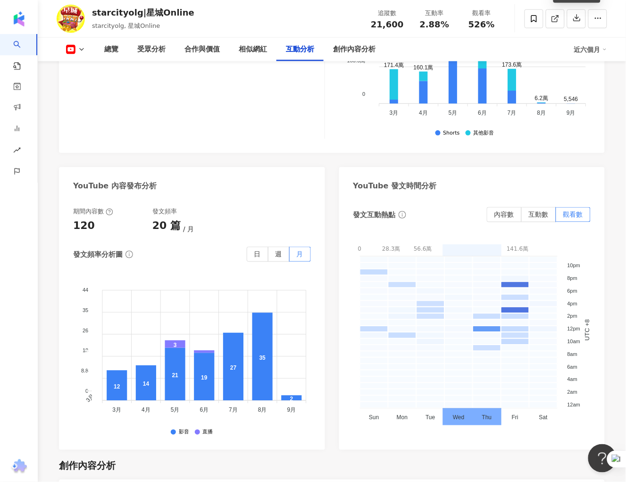
scroll to position [1929, 0]
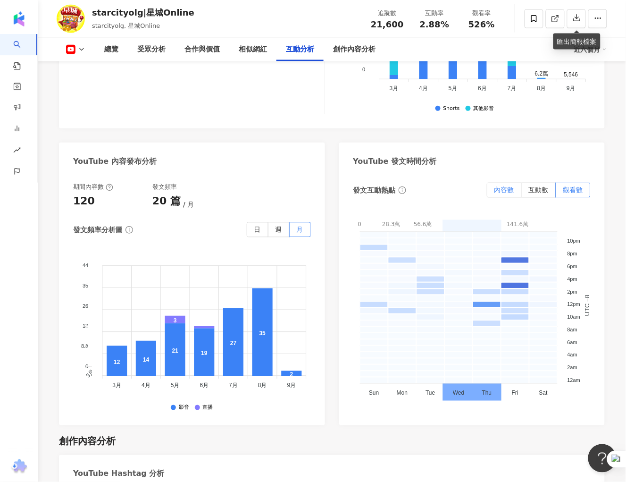
click at [486, 186] on span "內容數" at bounding box center [504, 190] width 20 height 8
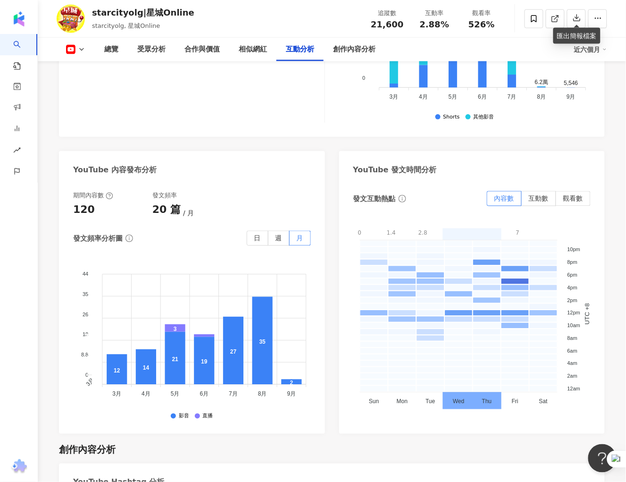
scroll to position [1913, 0]
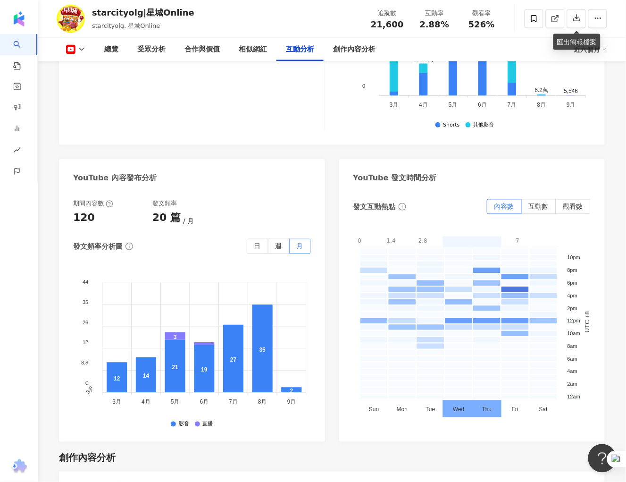
click at [97, 15] on div "starcityolg|星城Online" at bounding box center [143, 13] width 102 height 12
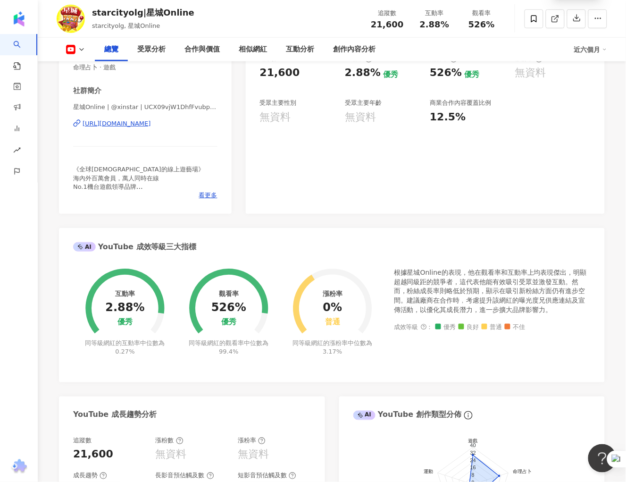
scroll to position [0, 0]
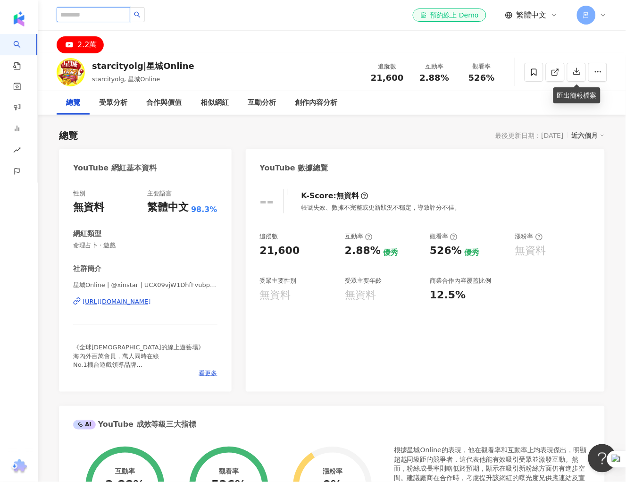
click at [103, 13] on input "search" at bounding box center [94, 14] width 74 height 15
type input "**"
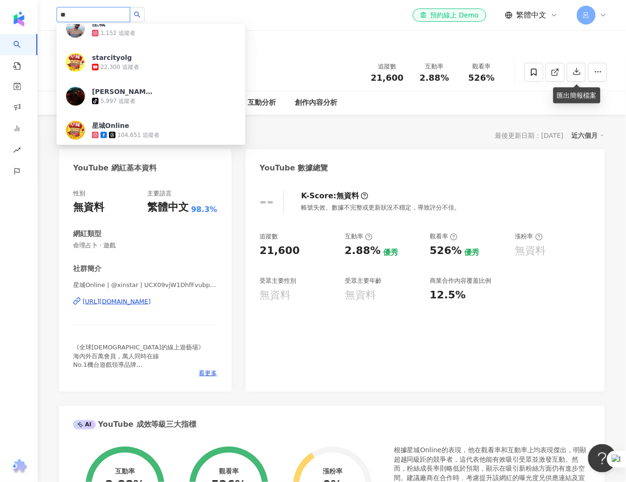
scroll to position [15, 0]
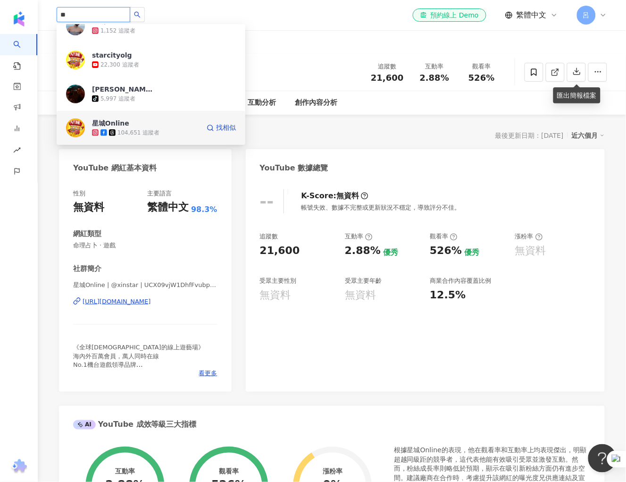
click at [158, 128] on div "104,651 追蹤者" at bounding box center [146, 132] width 108 height 9
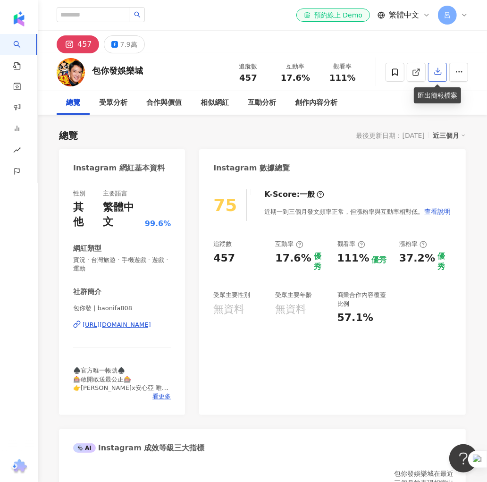
click at [439, 75] on icon "button" at bounding box center [437, 71] width 8 height 8
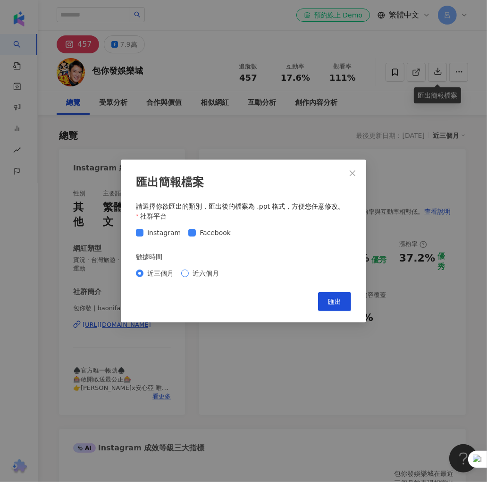
click at [209, 273] on span "近六個月" at bounding box center [206, 273] width 34 height 10
click at [344, 301] on button "匯出" at bounding box center [334, 301] width 33 height 19
click at [353, 174] on icon "close" at bounding box center [353, 173] width 8 height 8
click at [353, 174] on div "匯出簡報檔案 請選擇你欲匯出的類別，匯出後的檔案為 .ppt 格式，方便您任意修改。 社群平台 Instagram Facebook 數據時間 近三個月 近六…" at bounding box center [243, 241] width 487 height 482
click at [354, 177] on button "Close" at bounding box center [352, 173] width 19 height 19
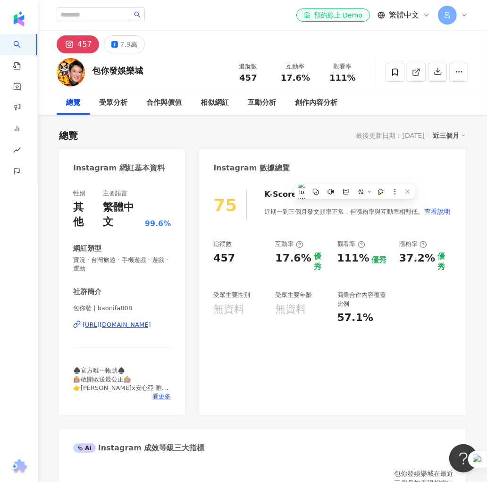
click at [346, 381] on div "75 K-Score : 一般 近期一到三個月發文頻率正常，但漲粉率與互動率相對低。 查看說明 追蹤數 457 互動率 17.6% 優秀 觀看率 111% 優…" at bounding box center [332, 297] width 266 height 235
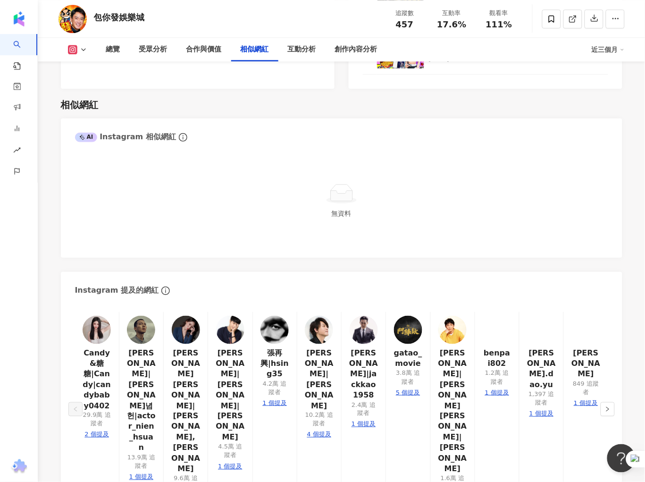
scroll to position [1482, 0]
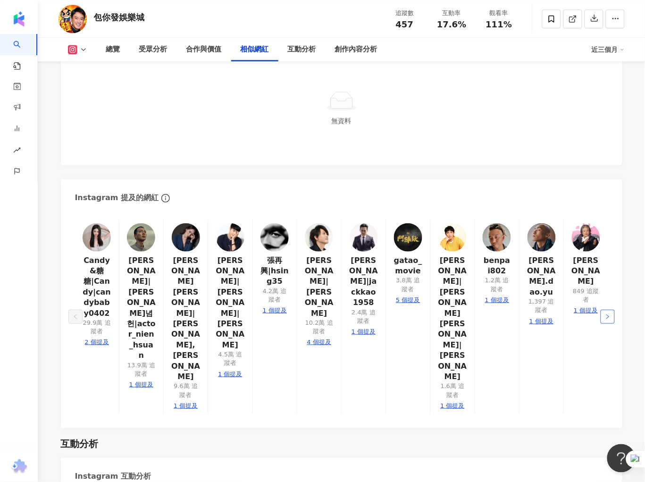
click at [486, 314] on icon "right" at bounding box center [608, 317] width 6 height 6
click at [486, 374] on div "總覽 最後更新日期：2025/9/3 近三個月 Instagram 網紅基本資料 性別 其他 主要語言 繁體中文 99.6% 網紅類型 實況 · 台灣旅遊 ·…" at bounding box center [342, 363] width 604 height 3463
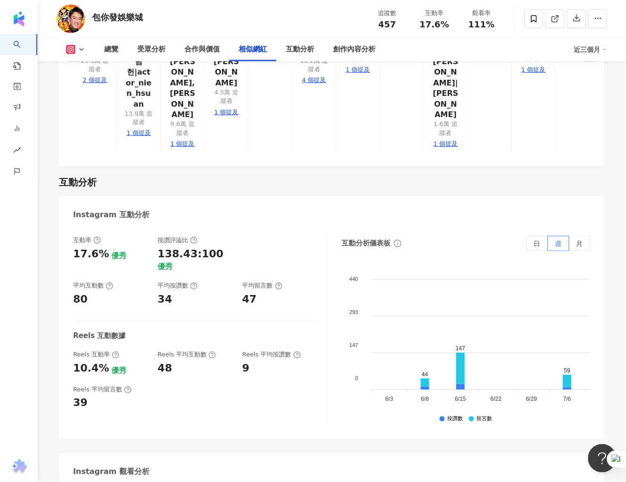
scroll to position [1761, 0]
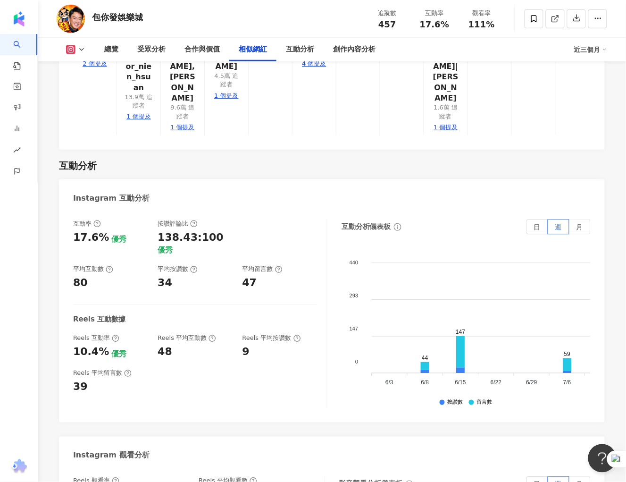
click at [486, 210] on div "互動率 17.6% 優秀 按讚評論比 138.43:100 優秀 平均互動數 80 平均按讚數 34 平均留言數 47 Reels 互動數據 Reels 互動…" at bounding box center [332, 316] width 546 height 212
click at [486, 223] on span "月" at bounding box center [579, 227] width 7 height 8
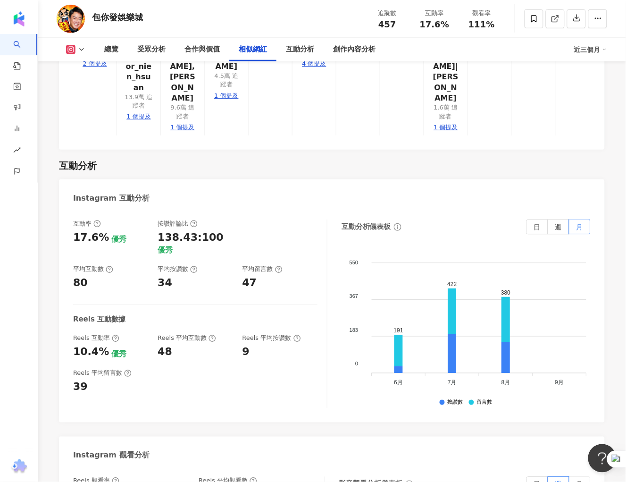
scroll to position [1978, 0]
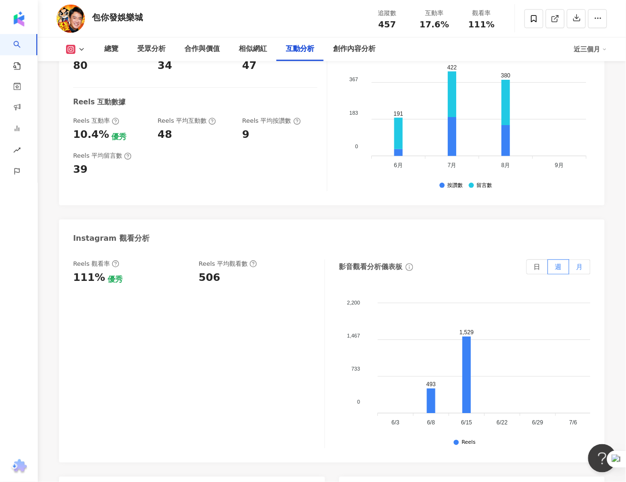
click at [486, 259] on label "月" at bounding box center [579, 266] width 21 height 15
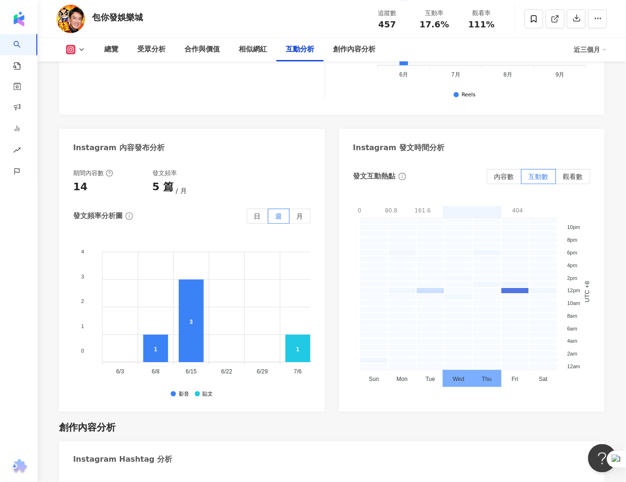
scroll to position [2270, 0]
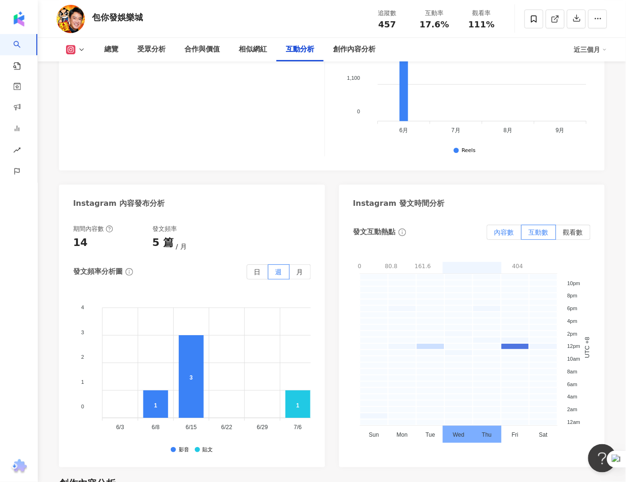
click at [486, 228] on span "內容數" at bounding box center [504, 232] width 20 height 8
click at [301, 268] on span "月" at bounding box center [300, 272] width 7 height 8
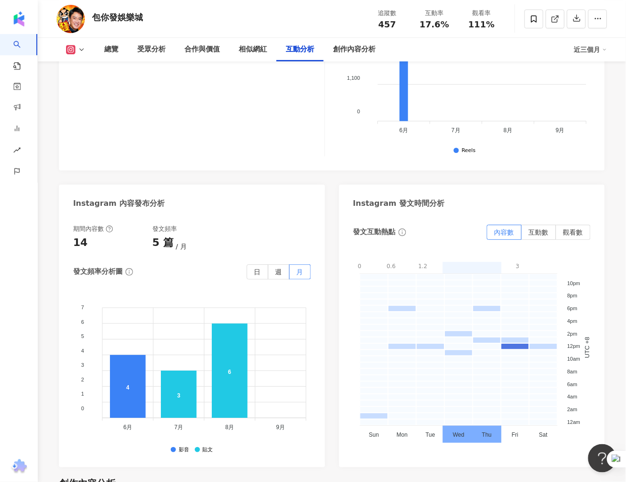
click at [598, 48] on div "近三個月" at bounding box center [590, 49] width 33 height 15
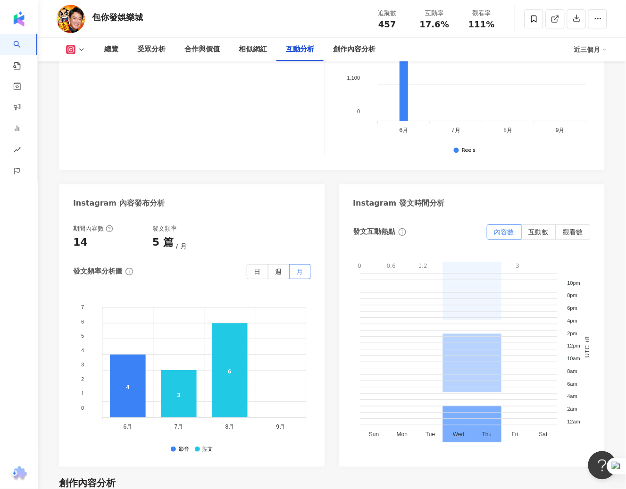
click at [599, 51] on div "近三個月" at bounding box center [590, 49] width 33 height 15
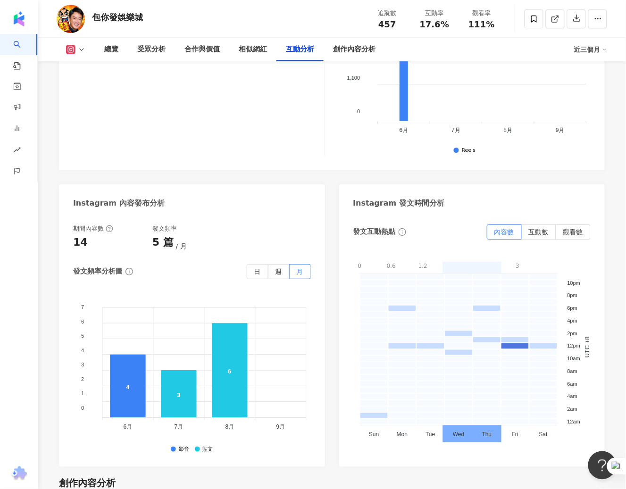
click at [599, 51] on div "近三個月" at bounding box center [590, 49] width 33 height 15
click at [602, 85] on link "近六個月" at bounding box center [595, 89] width 26 height 10
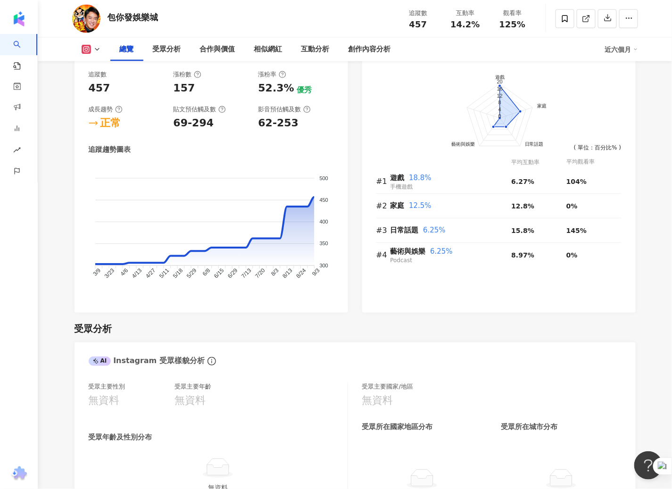
scroll to position [517, 0]
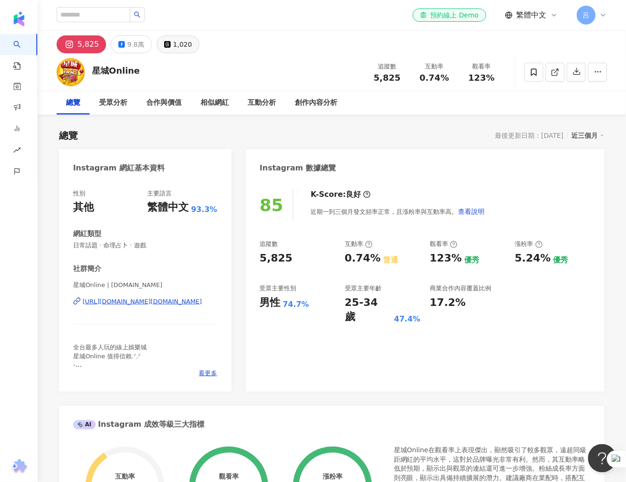
click at [164, 47] on icon at bounding box center [167, 44] width 7 height 7
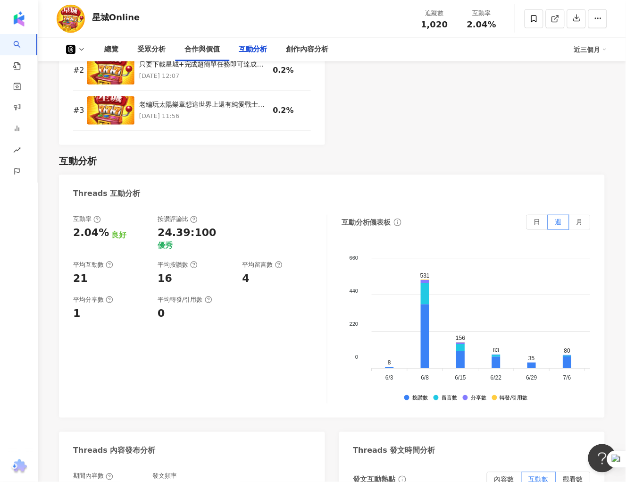
scroll to position [1402, 0]
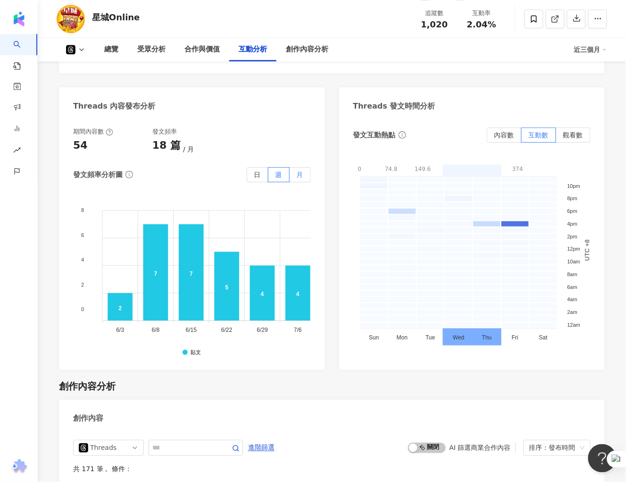
click at [300, 178] on label "月" at bounding box center [300, 174] width 21 height 15
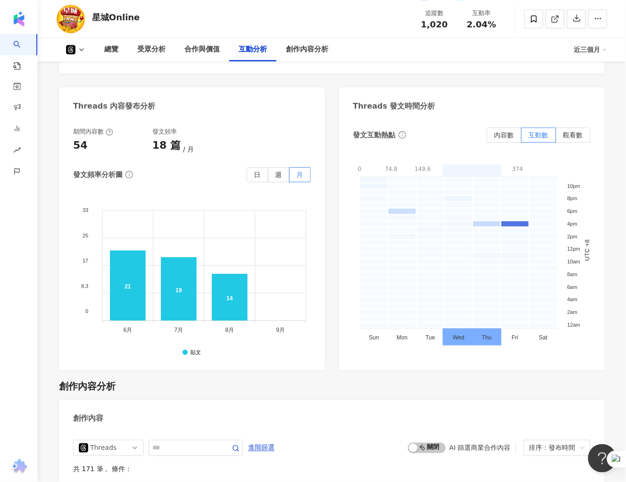
click at [534, 389] on div "創作內容分析" at bounding box center [332, 385] width 546 height 13
click at [78, 47] on icon at bounding box center [82, 50] width 8 height 8
click at [78, 88] on button "Facebook" at bounding box center [90, 88] width 57 height 13
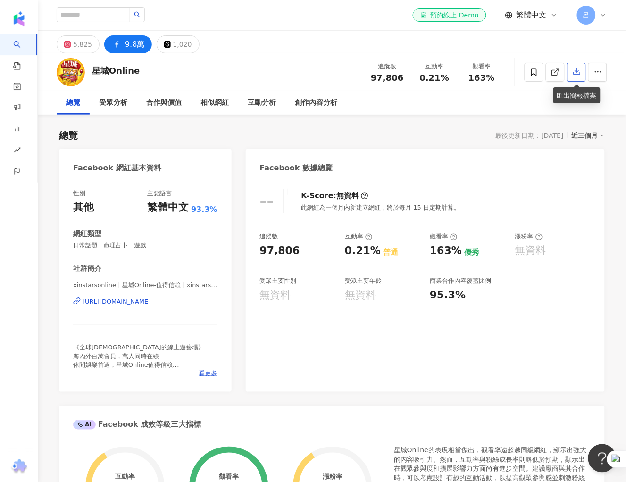
click at [574, 73] on icon "button" at bounding box center [577, 71] width 7 height 7
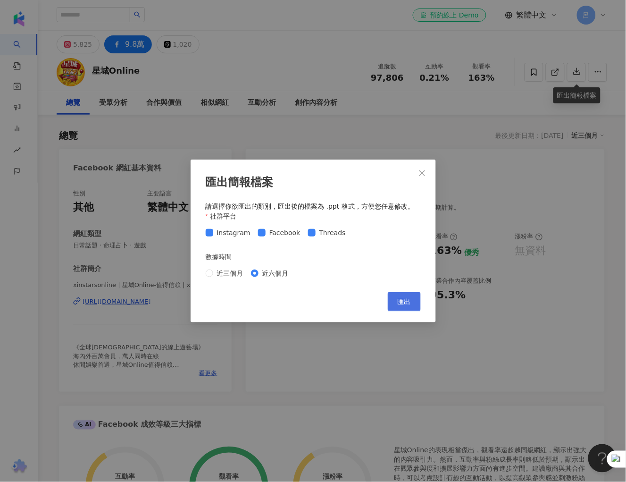
click at [395, 301] on button "匯出" at bounding box center [404, 301] width 33 height 19
click at [408, 234] on div "Instagram Facebook Threads" at bounding box center [313, 232] width 215 height 10
click at [423, 170] on icon "close" at bounding box center [422, 173] width 8 height 8
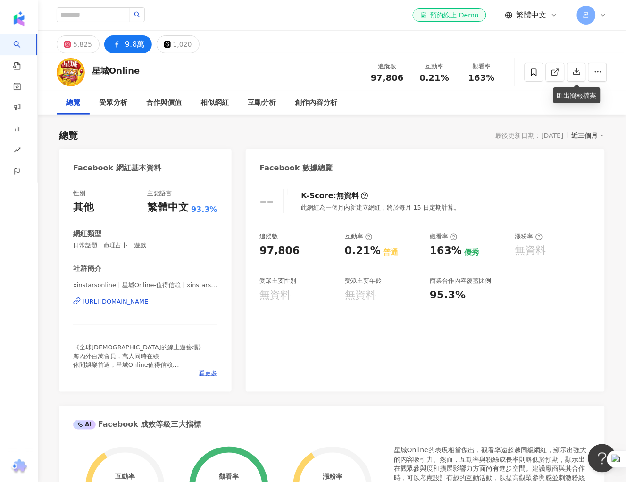
click at [394, 366] on div "-- K-Score : 無資料 此網紅為一個月內新建立網紅，將於每月 15 日定期計算。 追蹤數 97,806 互動率 0.21% 普通 觀看率 163% …" at bounding box center [425, 286] width 359 height 212
click at [594, 133] on div "近三個月" at bounding box center [588, 135] width 33 height 12
click at [583, 168] on link "近六個月" at bounding box center [593, 173] width 26 height 10
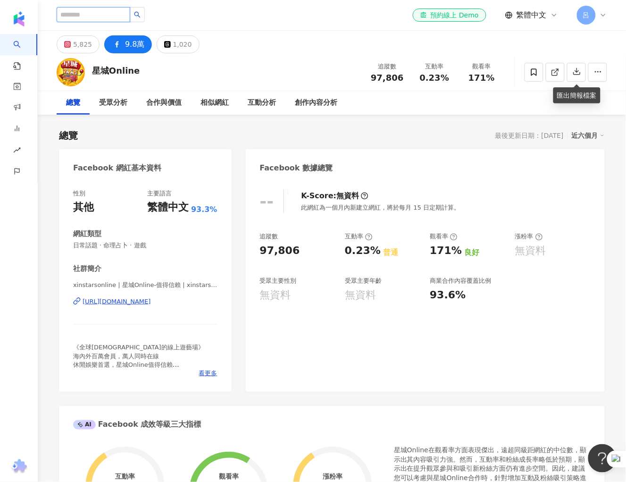
click at [103, 10] on input "search" at bounding box center [94, 14] width 74 height 15
click at [106, 17] on input "search" at bounding box center [94, 14] width 74 height 15
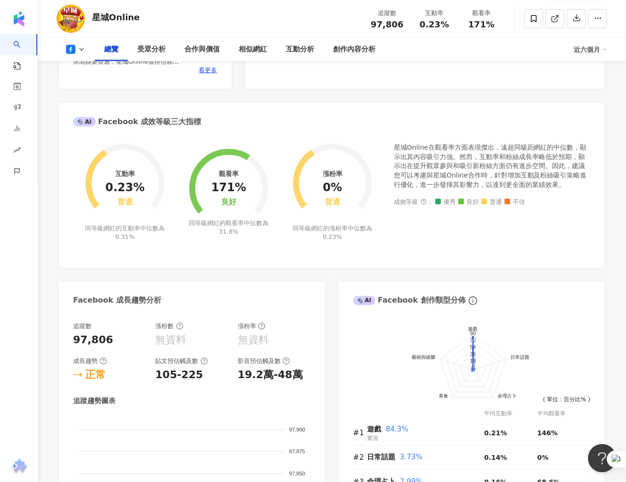
scroll to position [75, 0]
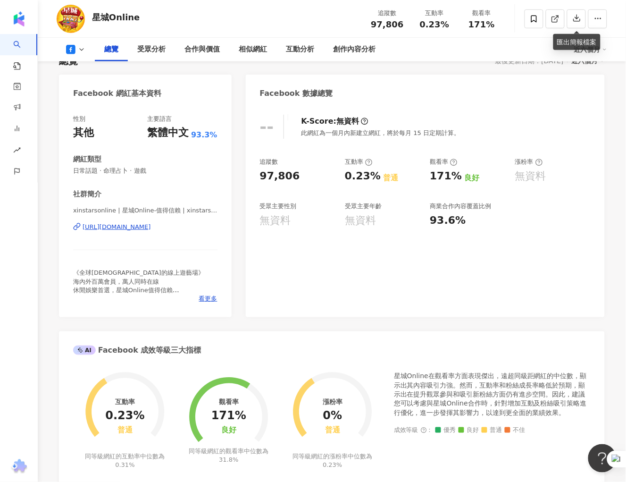
click at [83, 56] on div "總覽 受眾分析 合作與價值 相似網紅 互動分析 創作內容分析 近六個月" at bounding box center [332, 50] width 550 height 24
drag, startPoint x: 79, startPoint y: 50, endPoint x: 81, endPoint y: 55, distance: 6.0
click at [79, 50] on icon at bounding box center [82, 50] width 8 height 8
click at [397, 301] on div "-- K-Score : 無資料 此網紅為一個月內新建立網紅，將於每月 15 日定期計算。 追蹤數 97,806 互動率 0.23% 普通 觀看率 171% …" at bounding box center [425, 211] width 359 height 212
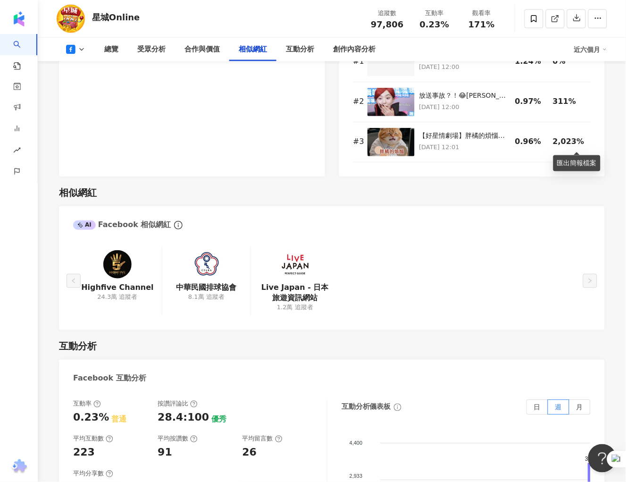
scroll to position [1358, 0]
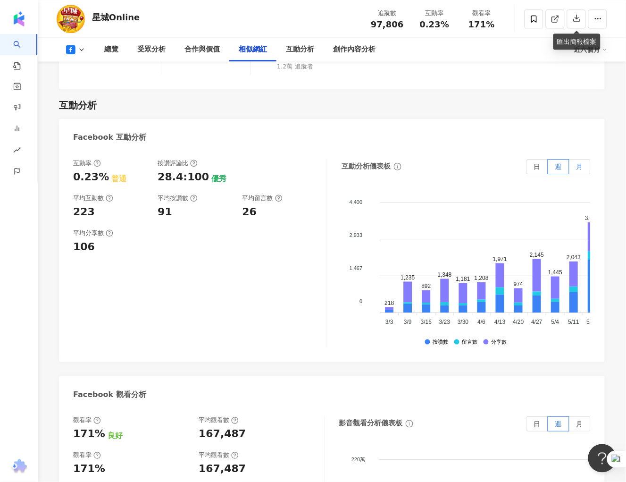
click at [580, 167] on span "月" at bounding box center [579, 167] width 7 height 8
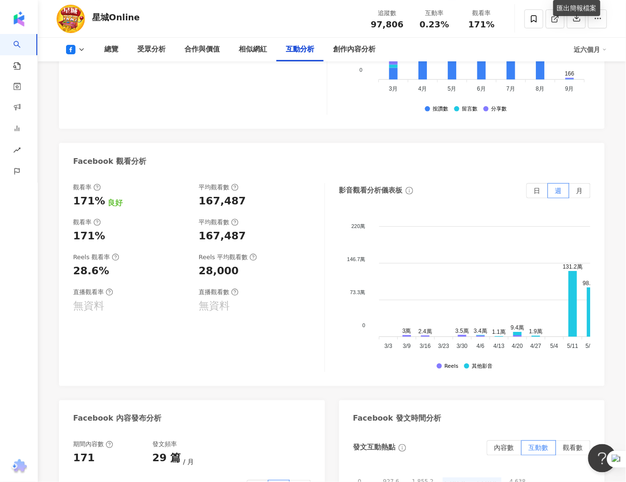
scroll to position [1792, 0]
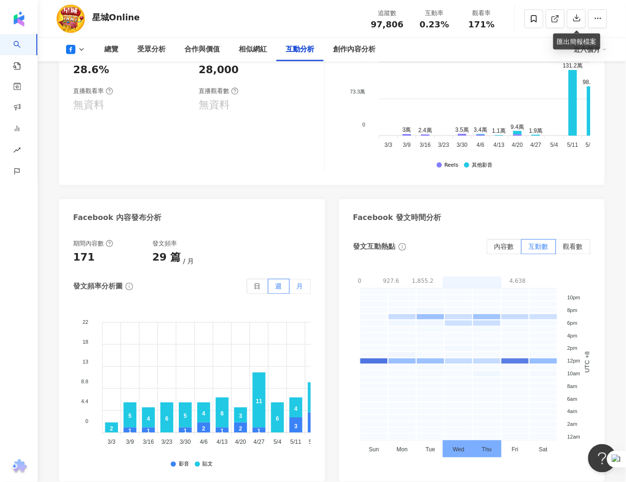
click at [302, 286] on span "月" at bounding box center [300, 287] width 7 height 8
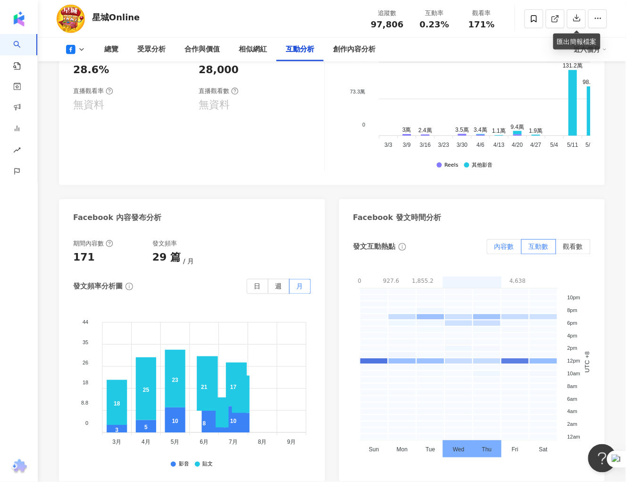
click at [503, 244] on span "內容數" at bounding box center [504, 247] width 20 height 8
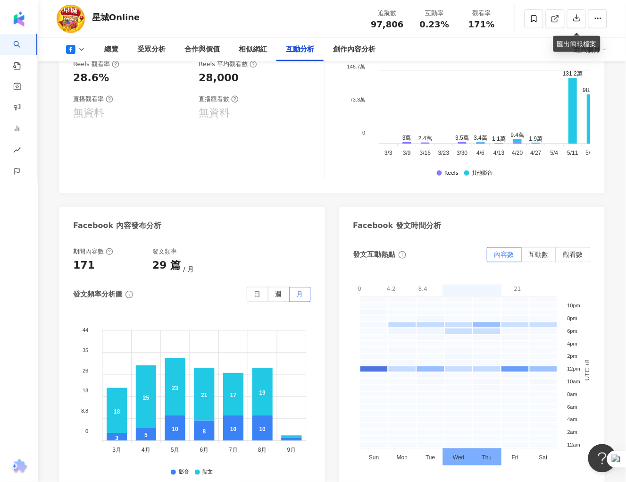
scroll to position [1783, 0]
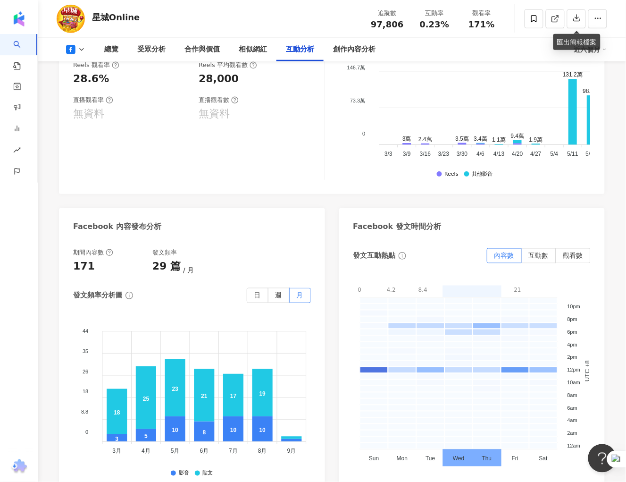
click at [83, 50] on icon at bounding box center [82, 50] width 8 height 8
click at [87, 111] on button "Threads" at bounding box center [90, 110] width 57 height 13
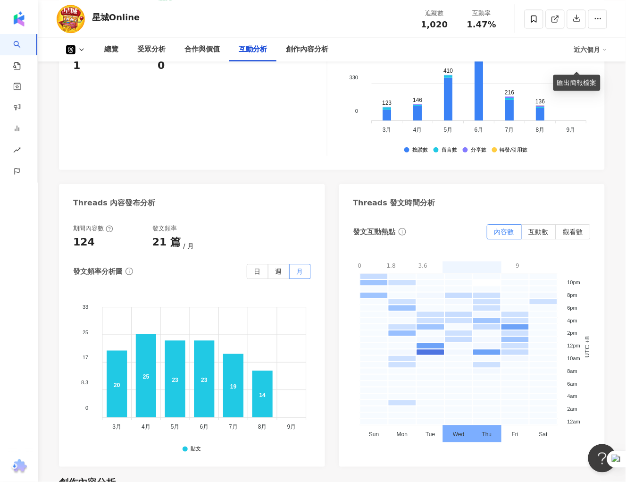
scroll to position [1374, 0]
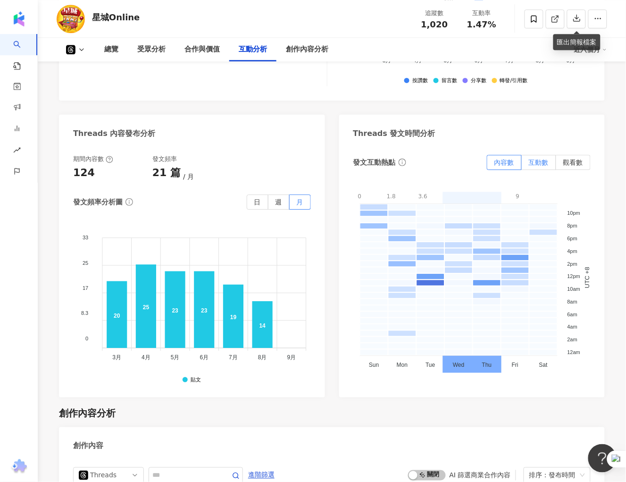
click at [545, 164] on span "互動數" at bounding box center [539, 162] width 20 height 8
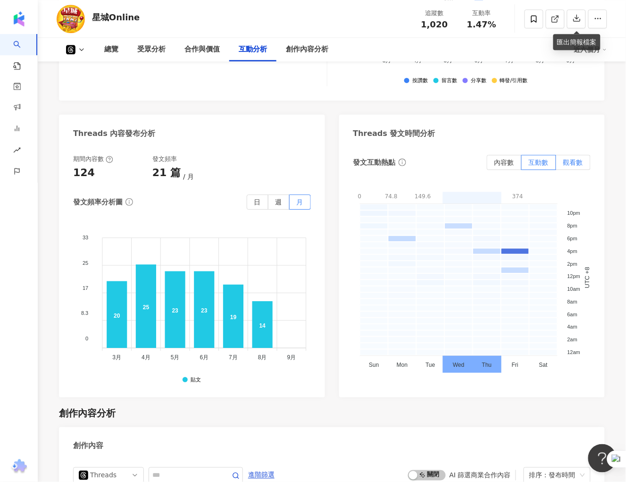
click at [584, 162] on label "觀看數" at bounding box center [573, 162] width 34 height 15
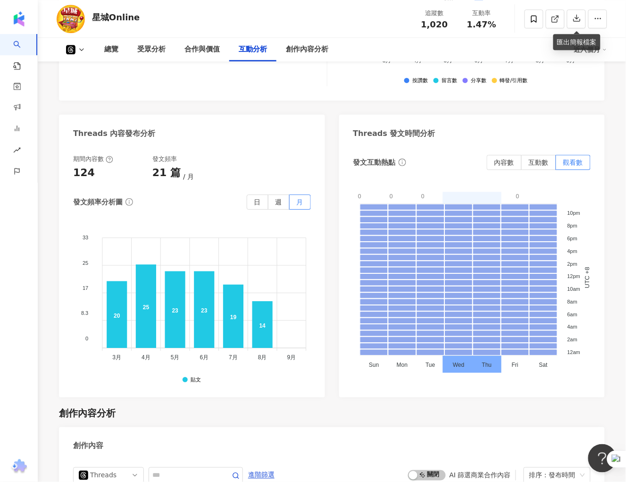
scroll to position [1190, 0]
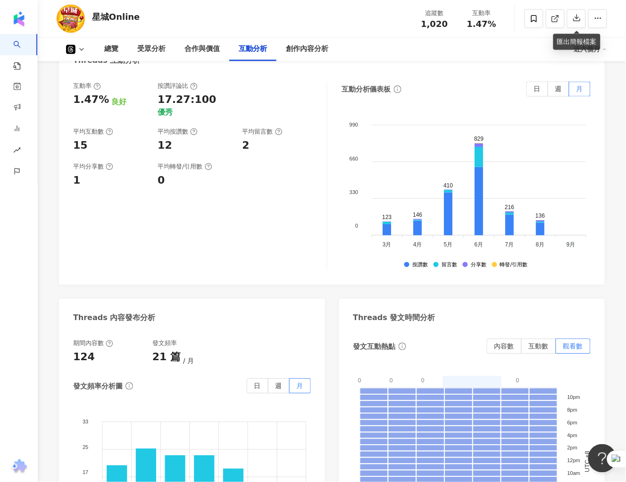
click at [74, 50] on icon at bounding box center [70, 49] width 9 height 9
click at [78, 48] on icon at bounding box center [82, 50] width 8 height 8
click at [90, 86] on button "Facebook" at bounding box center [90, 88] width 57 height 13
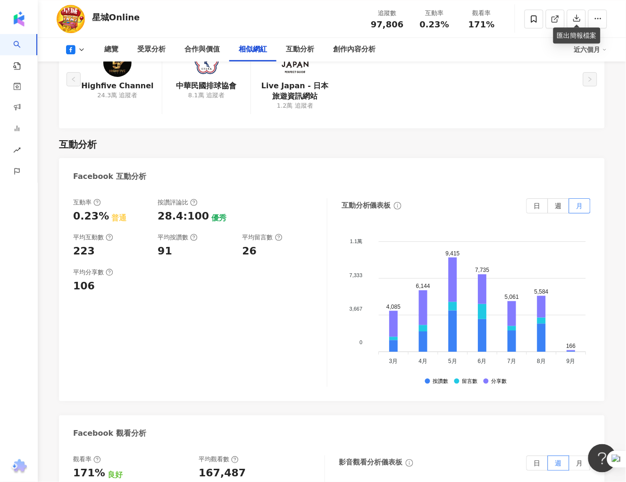
scroll to position [1823, 0]
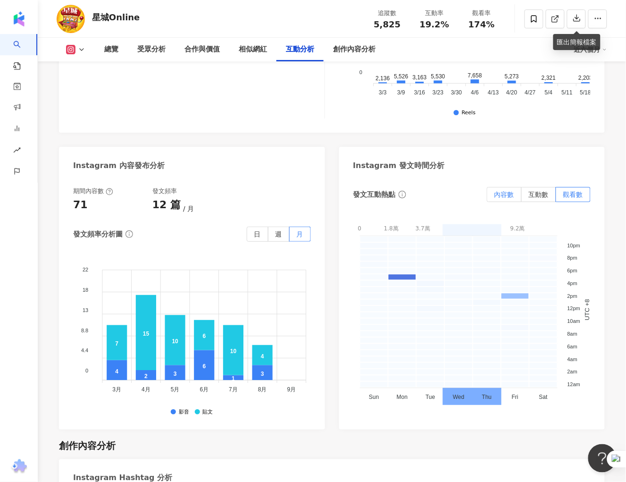
click at [502, 198] on label "內容數" at bounding box center [504, 194] width 35 height 15
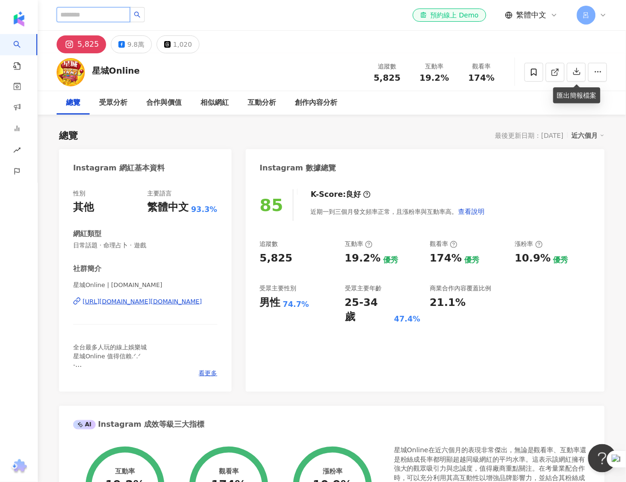
click at [86, 12] on input "search" at bounding box center [94, 14] width 74 height 15
click at [87, 12] on input "search" at bounding box center [94, 14] width 74 height 15
type input "**"
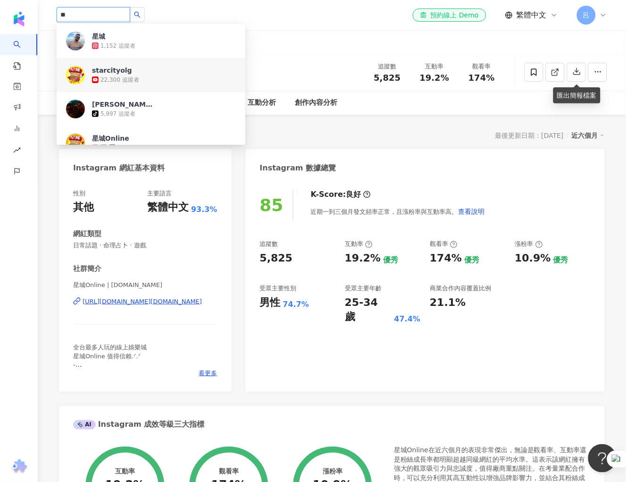
click at [135, 74] on span "starcityolg" at bounding box center [122, 70] width 61 height 9
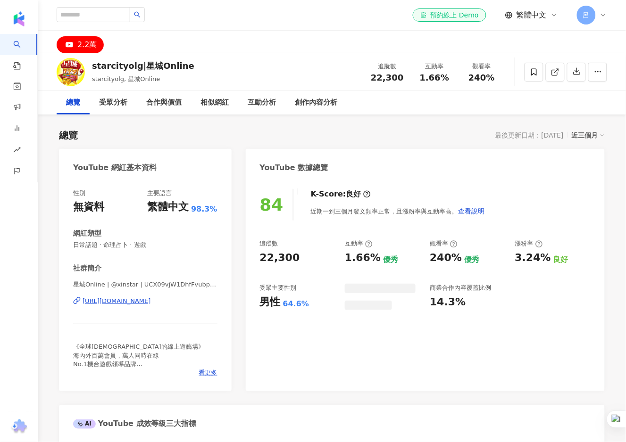
click at [590, 135] on div "近三個月" at bounding box center [588, 135] width 33 height 12
click at [603, 172] on link "近六個月" at bounding box center [593, 173] width 26 height 10
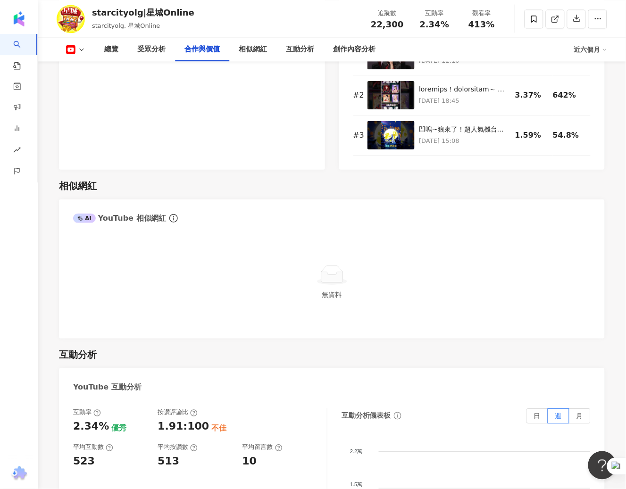
scroll to position [1440, 0]
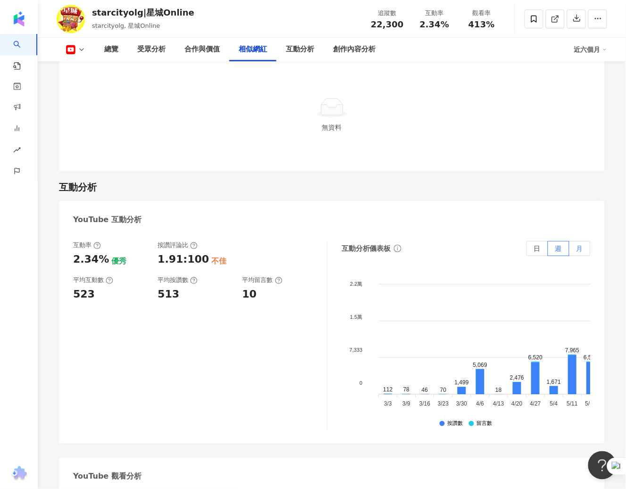
click at [576, 245] on span "月" at bounding box center [579, 249] width 7 height 8
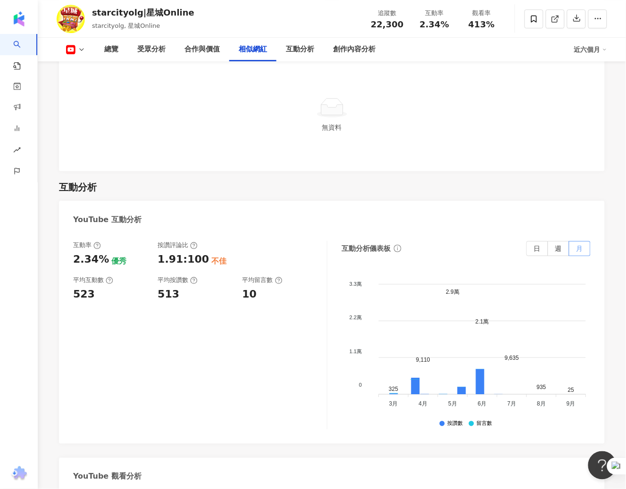
click at [583, 245] on span "月" at bounding box center [579, 249] width 7 height 8
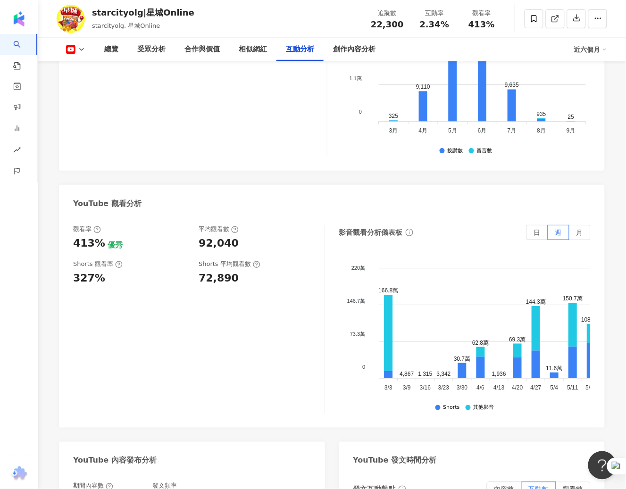
scroll to position [1714, 0]
click at [576, 228] on span "月" at bounding box center [579, 232] width 7 height 8
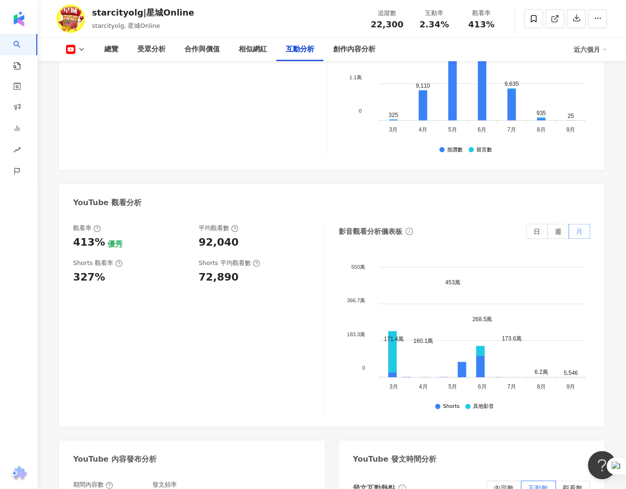
click at [584, 225] on span at bounding box center [579, 232] width 21 height 14
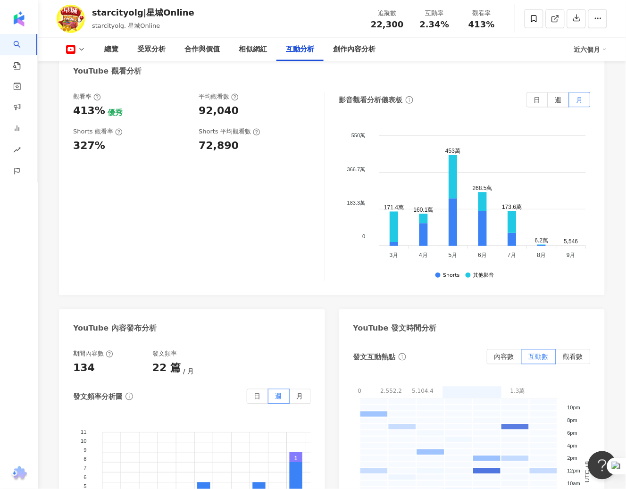
scroll to position [1895, 0]
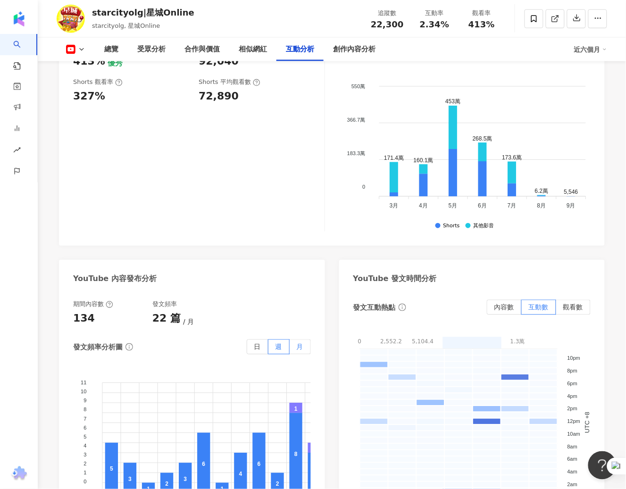
click at [301, 343] on span "月" at bounding box center [300, 347] width 7 height 8
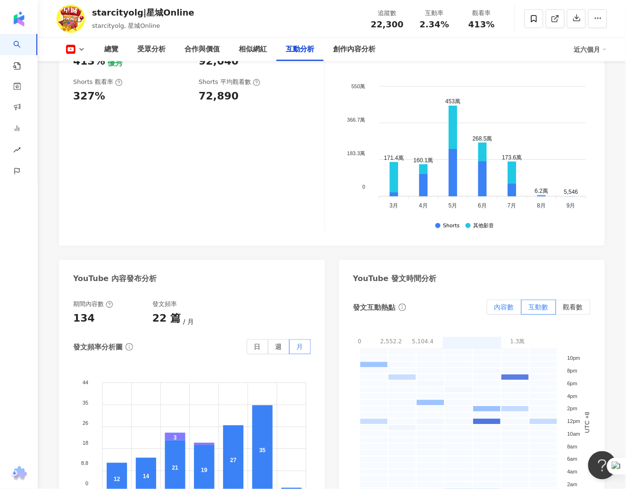
click at [504, 304] on span "內容數" at bounding box center [504, 308] width 20 height 8
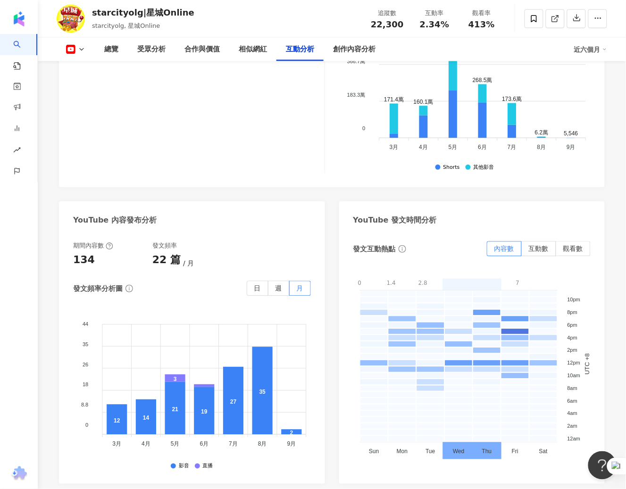
scroll to position [1973, 0]
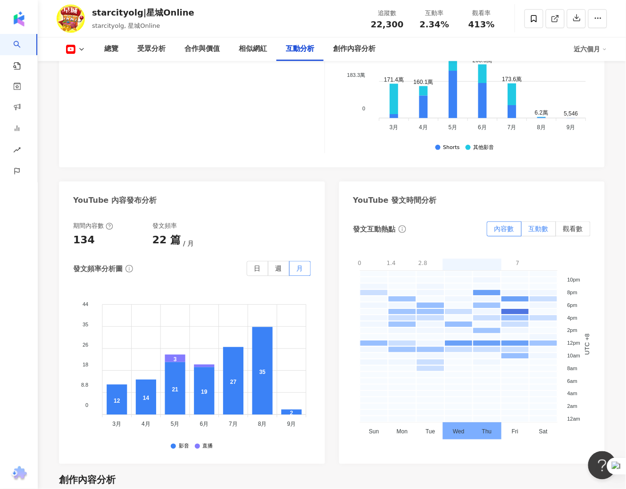
click at [541, 225] on span "互動數" at bounding box center [539, 229] width 20 height 8
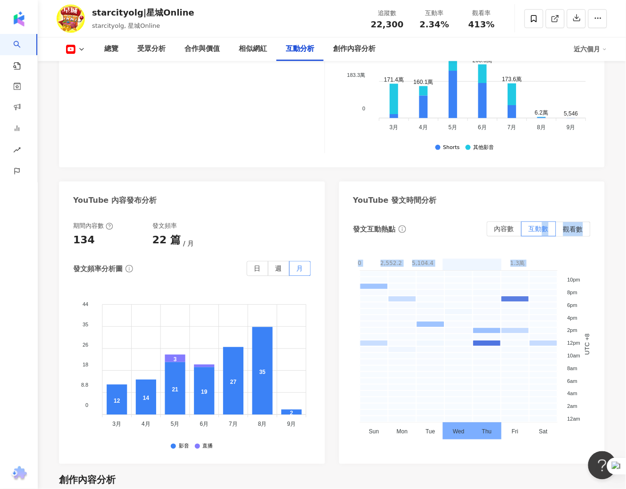
click at [589, 438] on div "發文互動熱點 內容數 互動數 觀看數 0 2,552.2 5,104.4 7,656.6 1萬 1.3萬 0 - 2552.2 2552.2 - 5104.4…" at bounding box center [472, 338] width 266 height 252
click at [604, 413] on div "發文互動熱點 內容數 互動數 觀看數 0 2,552.2 5,104.4 7,656.6 1萬 1.3萬 0 - 2552.2 2552.2 - 5104.4…" at bounding box center [472, 338] width 266 height 252
click at [567, 222] on label "觀看數" at bounding box center [573, 229] width 34 height 15
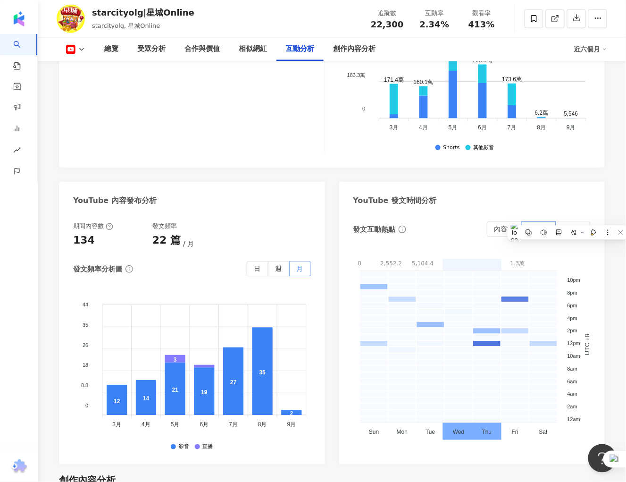
click at [590, 222] on label "觀看數" at bounding box center [573, 229] width 34 height 15
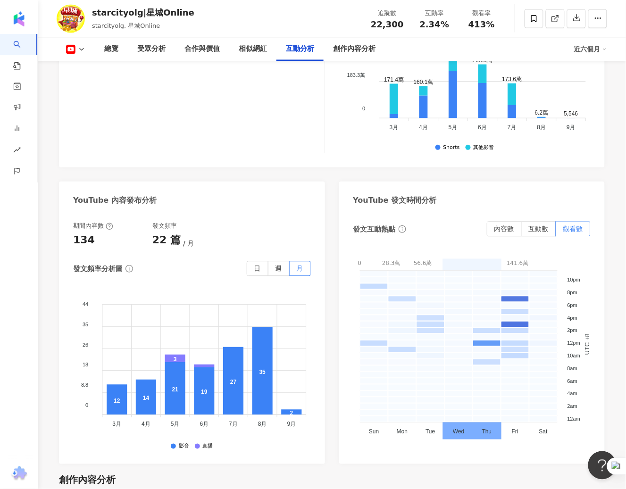
click at [605, 193] on div "YouTube 發文時間分析" at bounding box center [472, 197] width 266 height 31
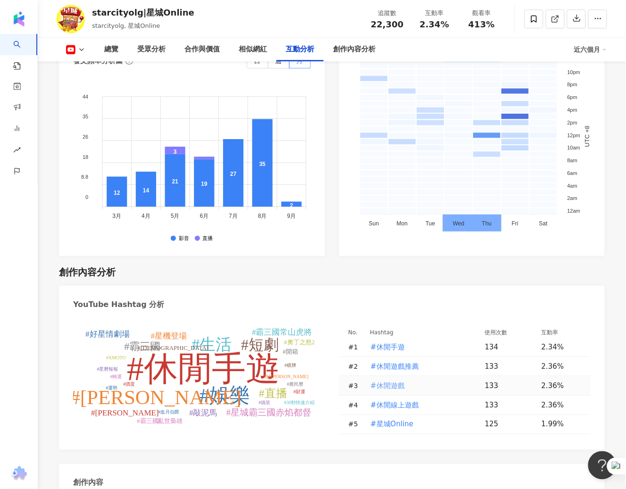
scroll to position [2217, 0]
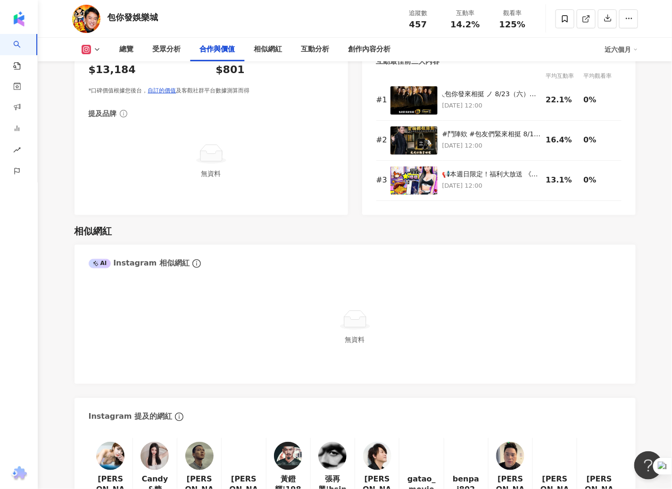
scroll to position [1483, 0]
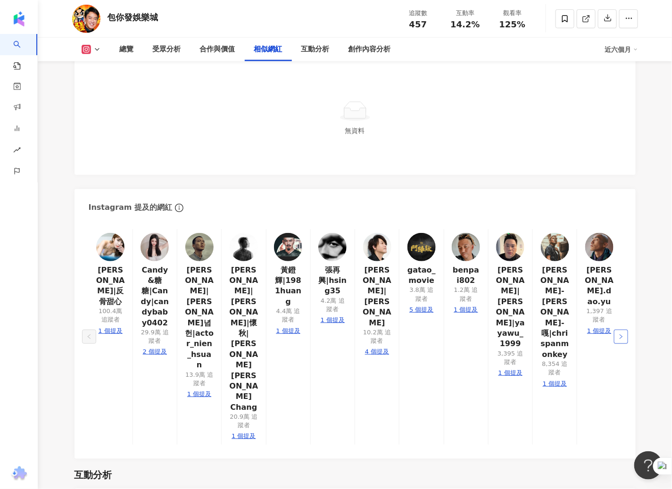
click at [618, 334] on icon "right" at bounding box center [621, 337] width 6 height 6
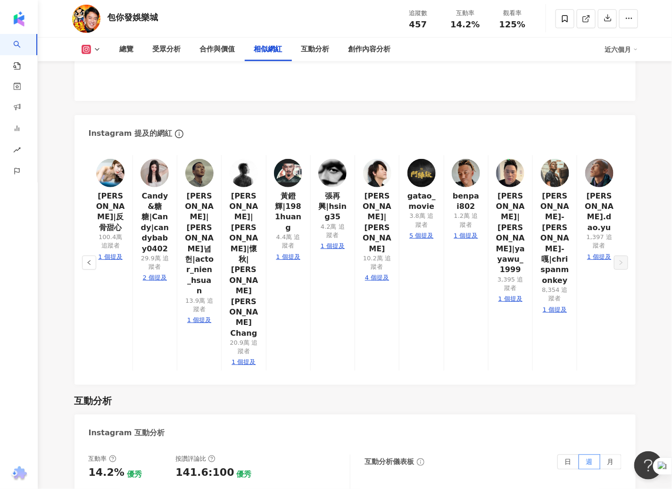
scroll to position [1568, 0]
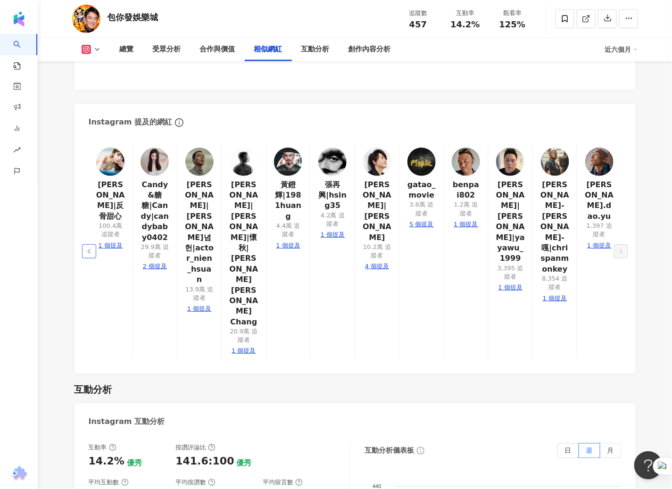
click at [88, 249] on icon "left" at bounding box center [89, 252] width 6 height 6
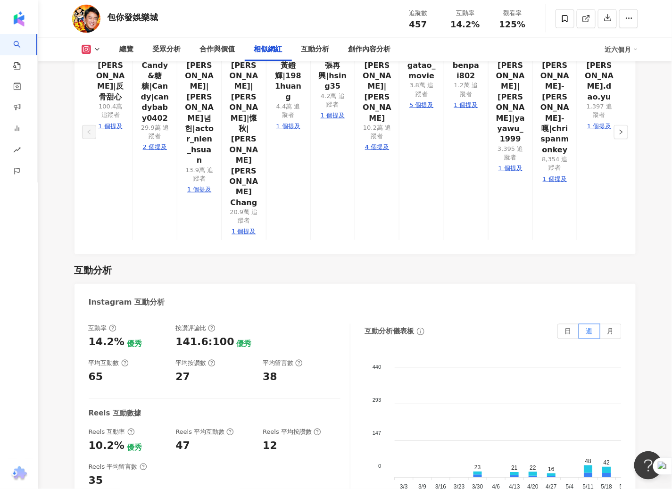
scroll to position [1718, 0]
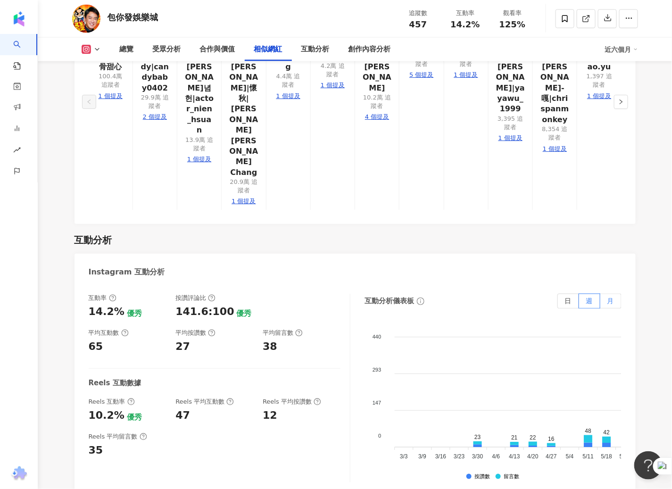
click at [614, 294] on label "月" at bounding box center [610, 301] width 21 height 15
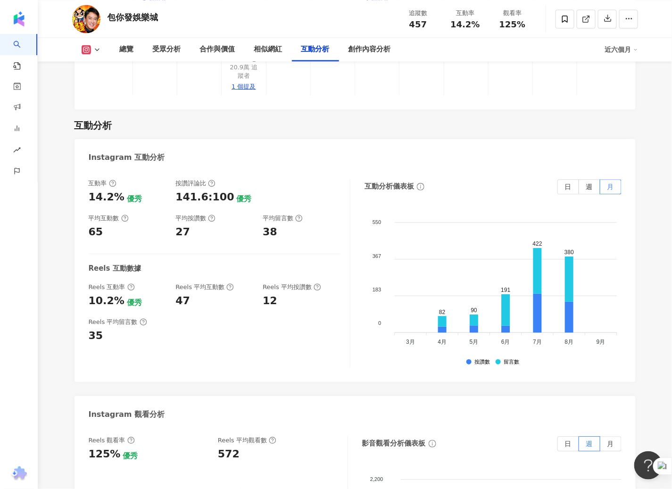
scroll to position [1882, 0]
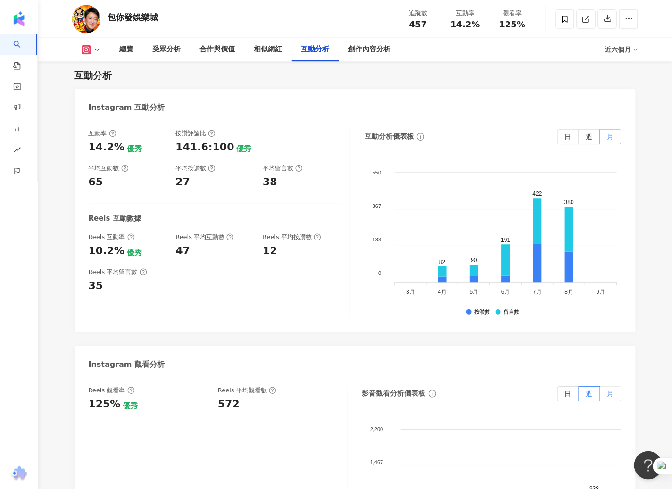
click at [612, 390] on span "月" at bounding box center [611, 394] width 7 height 8
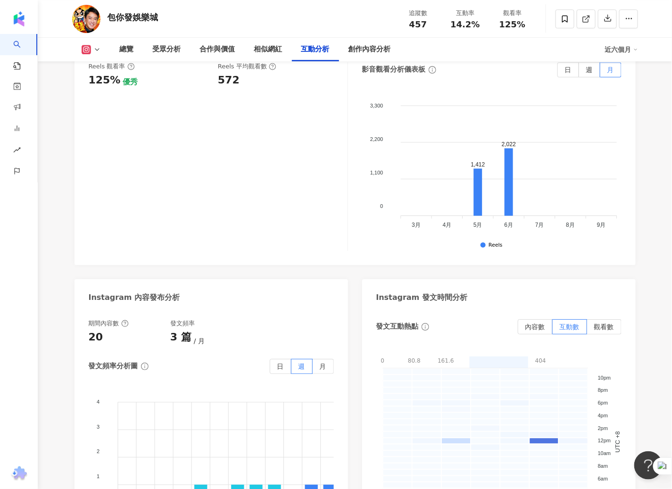
scroll to position [2244, 0]
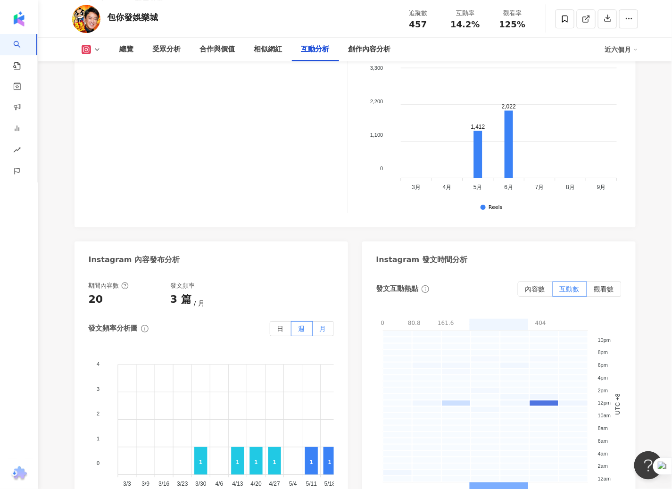
click at [326, 321] on label "月" at bounding box center [323, 328] width 21 height 15
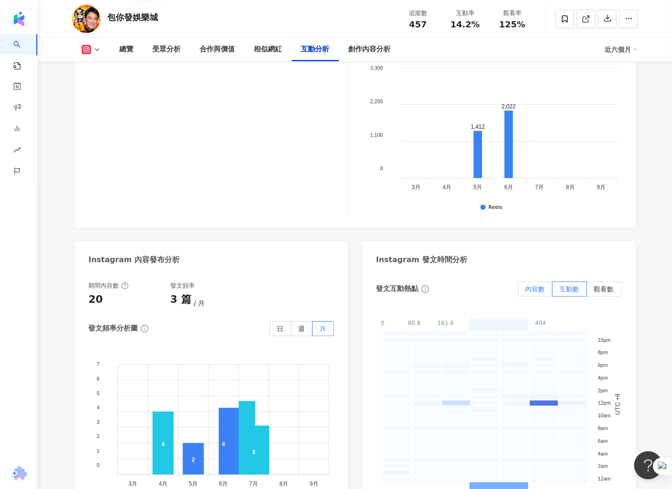
click at [533, 285] on span "內容數" at bounding box center [535, 289] width 20 height 8
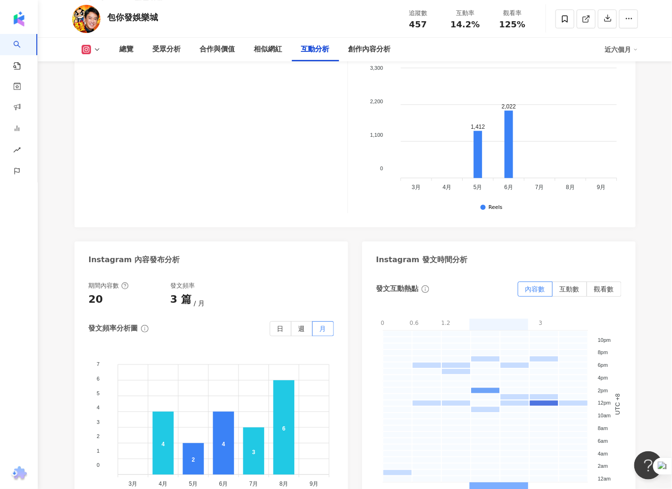
scroll to position [2247, 0]
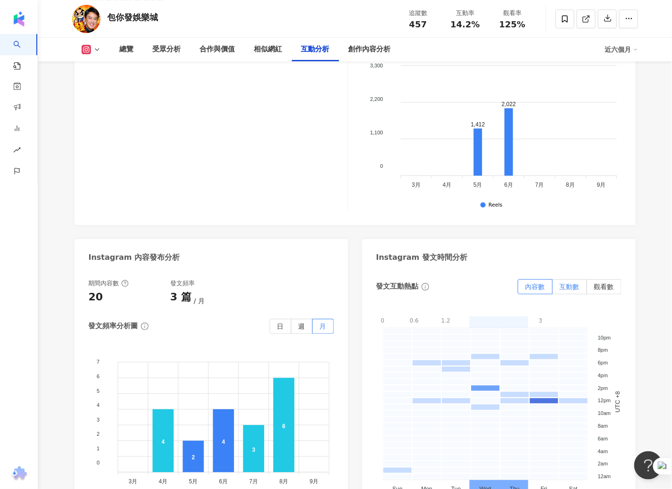
click at [571, 283] on span "互動數" at bounding box center [570, 287] width 20 height 8
click at [606, 283] on span "觀看數" at bounding box center [604, 287] width 20 height 8
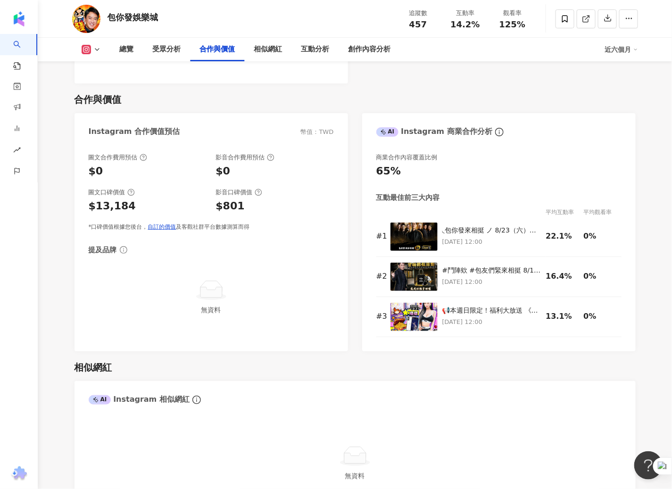
scroll to position [912, 0]
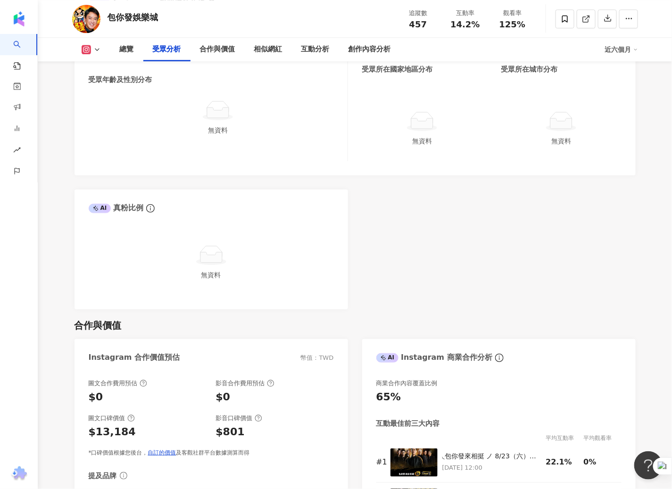
click at [94, 50] on icon at bounding box center [97, 50] width 8 height 8
click at [98, 87] on button "Facebook" at bounding box center [106, 88] width 57 height 13
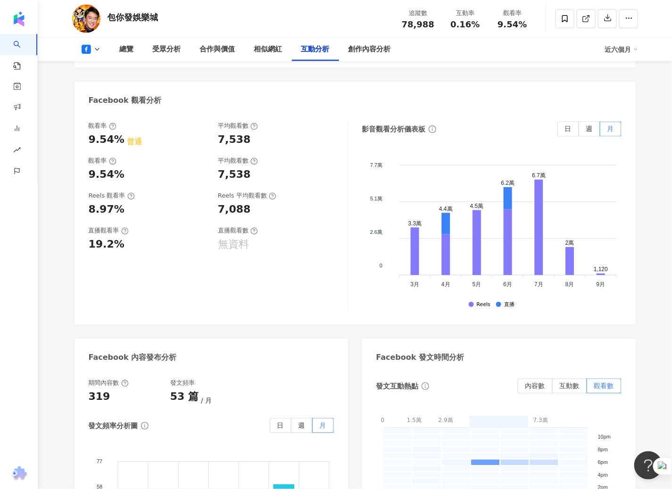
scroll to position [1757, 0]
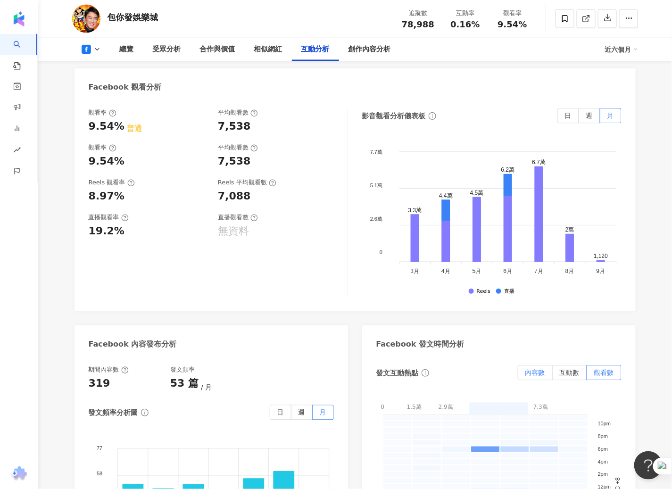
click at [520, 371] on label "內容數" at bounding box center [535, 373] width 35 height 15
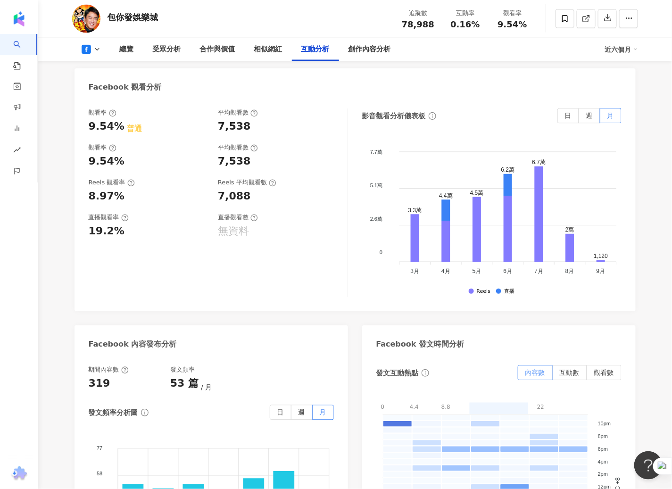
click at [532, 378] on label "內容數" at bounding box center [535, 373] width 35 height 15
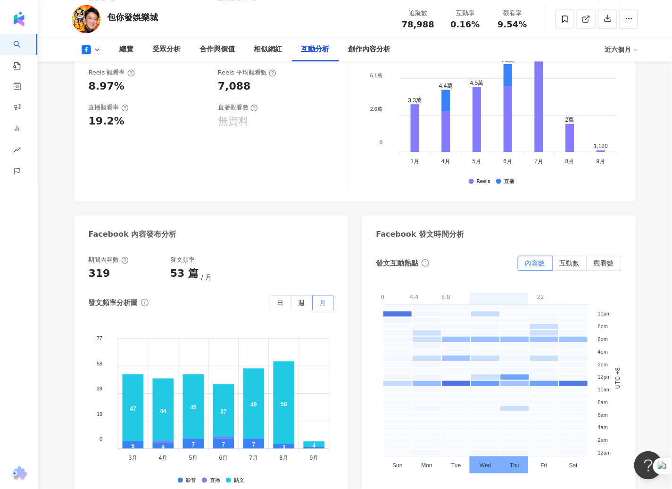
scroll to position [1928, 0]
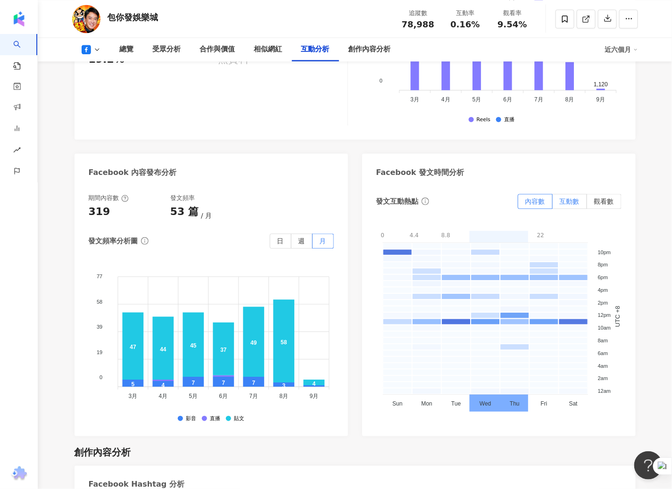
click at [574, 200] on span "互動數" at bounding box center [570, 202] width 20 height 8
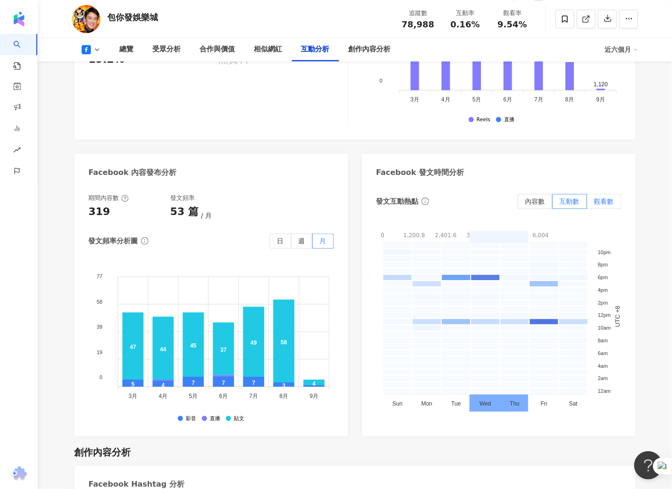
click at [611, 198] on span "觀看數" at bounding box center [604, 202] width 20 height 8
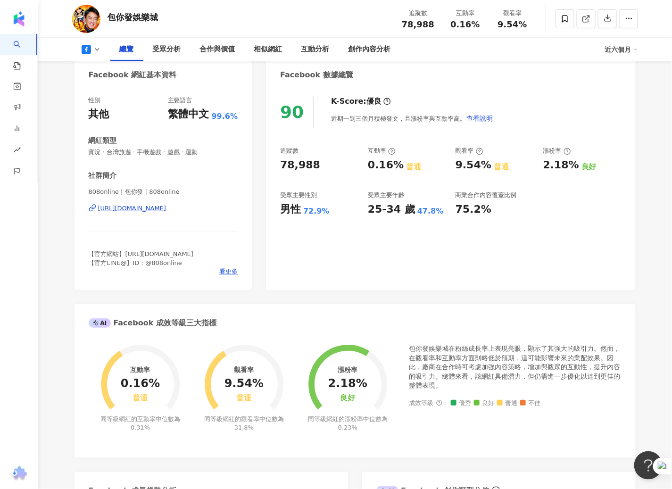
scroll to position [0, 0]
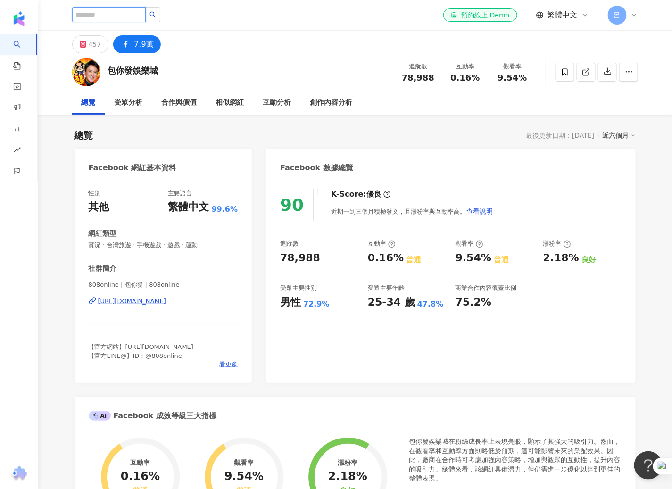
click at [117, 15] on input "search" at bounding box center [109, 14] width 74 height 15
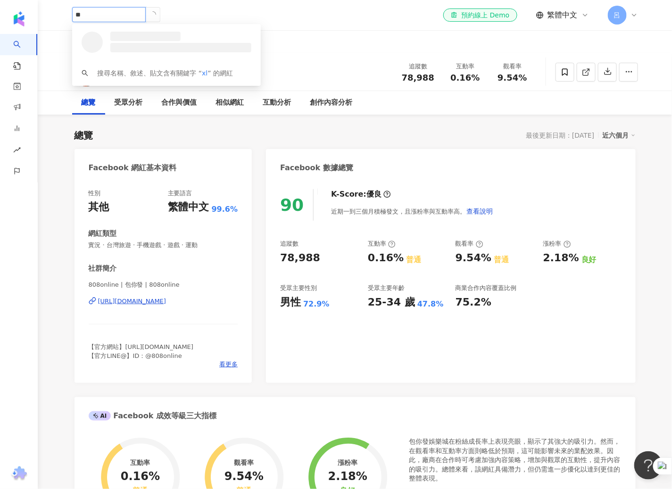
type input "*"
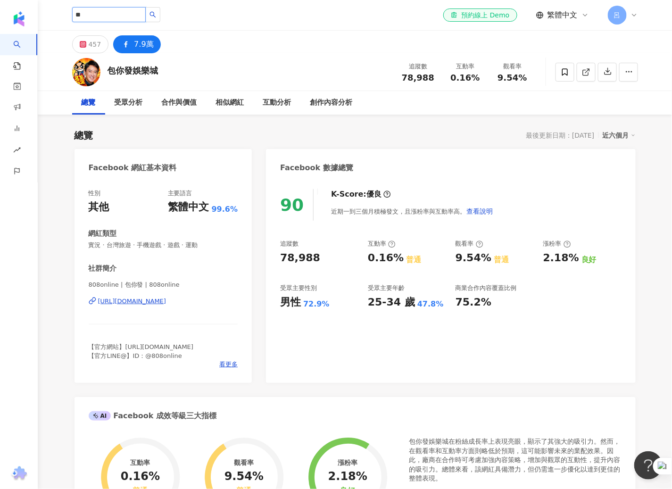
type input "*"
type input "**"
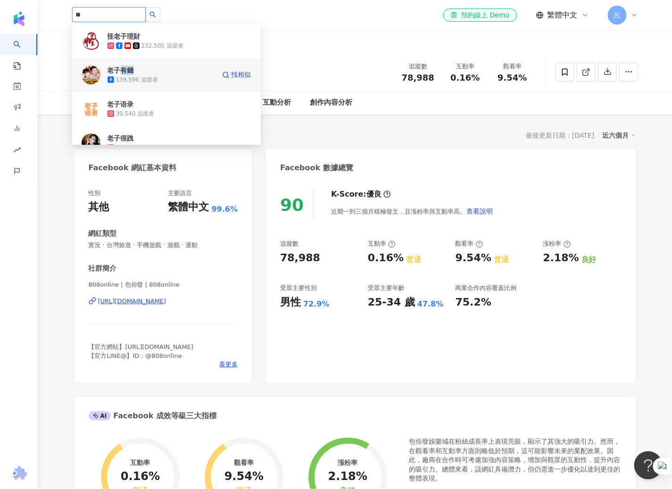
click at [93, 75] on img at bounding box center [91, 75] width 19 height 19
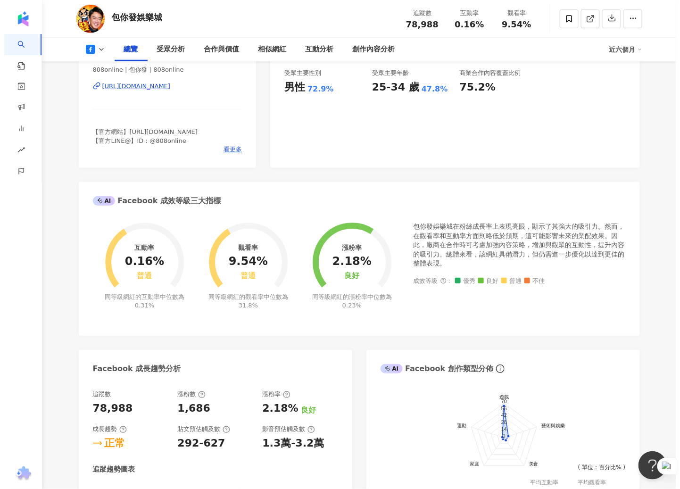
scroll to position [176, 0]
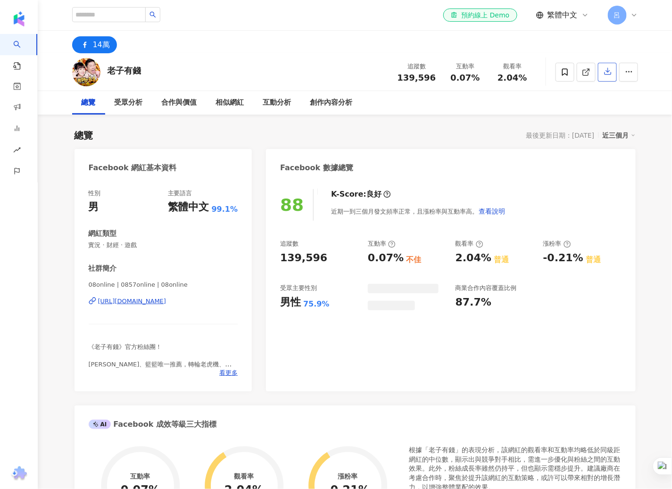
click at [609, 72] on icon "button" at bounding box center [608, 71] width 8 height 8
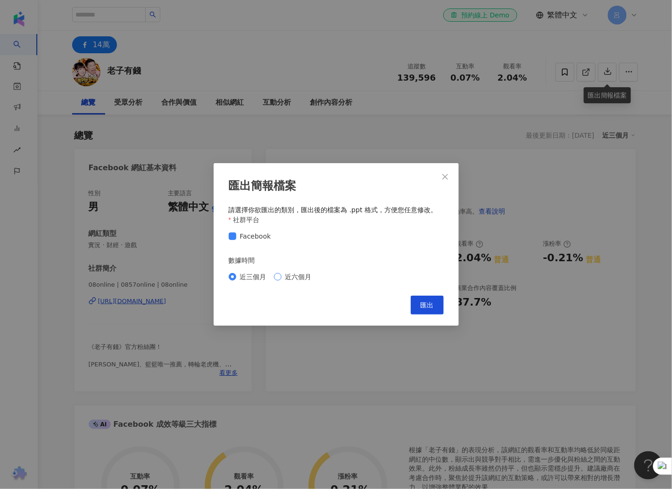
click at [298, 281] on span "近六個月" at bounding box center [299, 277] width 34 height 10
click at [425, 303] on span "匯出" at bounding box center [427, 305] width 13 height 8
click at [446, 174] on icon "close" at bounding box center [445, 177] width 8 height 8
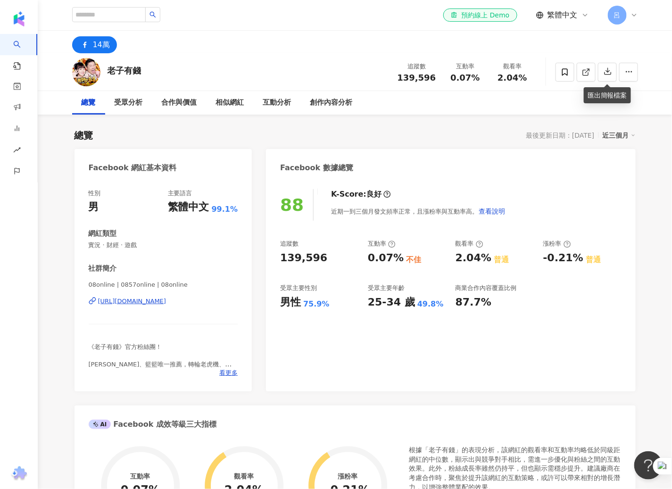
click at [621, 137] on div "近三個月" at bounding box center [619, 135] width 33 height 12
click at [625, 173] on link "近六個月" at bounding box center [623, 173] width 26 height 10
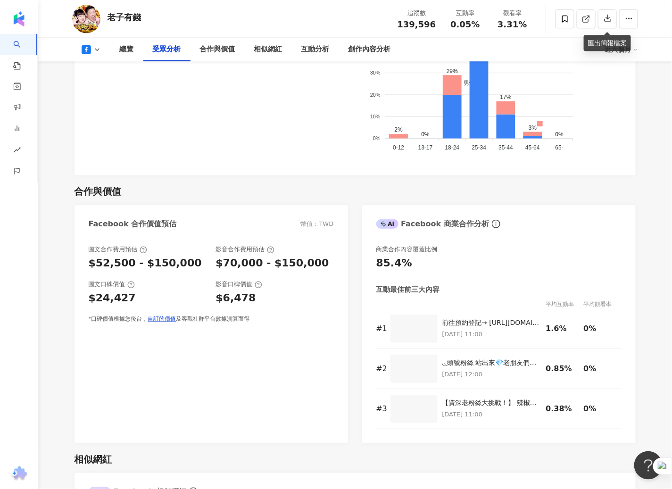
scroll to position [963, 0]
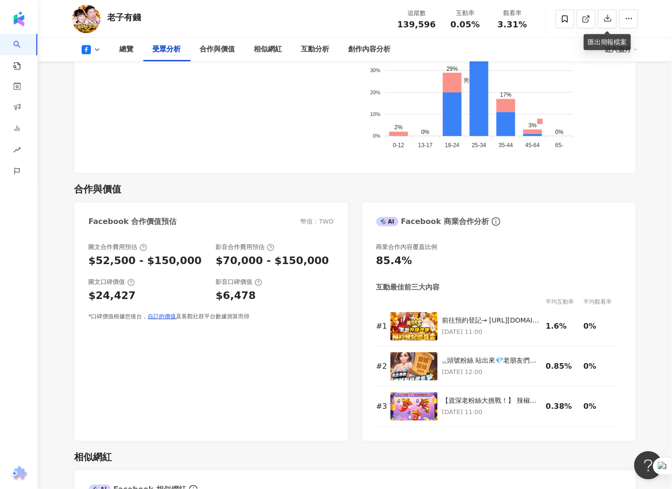
click at [379, 184] on div "合作與價值" at bounding box center [355, 189] width 561 height 13
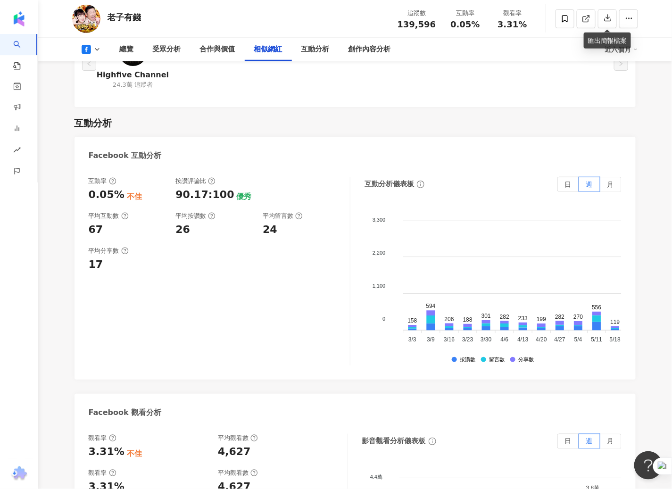
scroll to position [1439, 0]
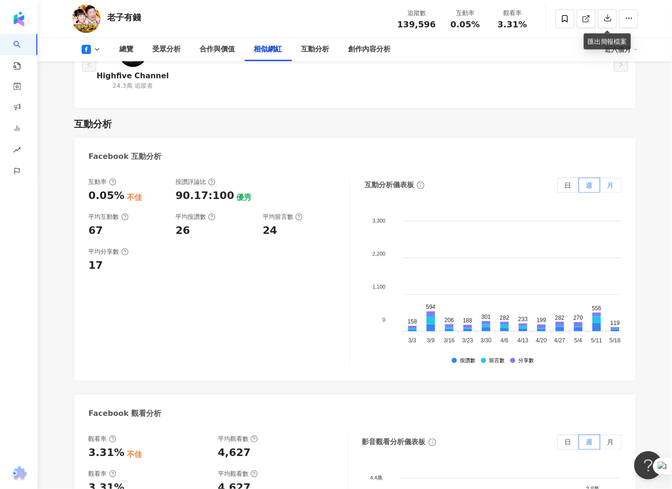
click at [608, 186] on span "月" at bounding box center [611, 186] width 7 height 8
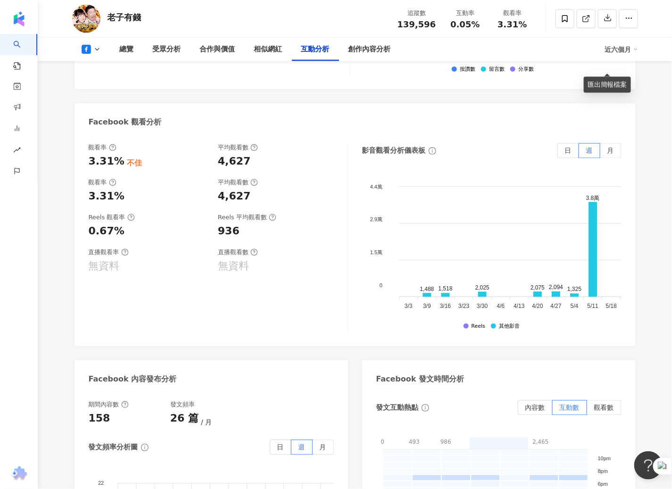
scroll to position [1709, 0]
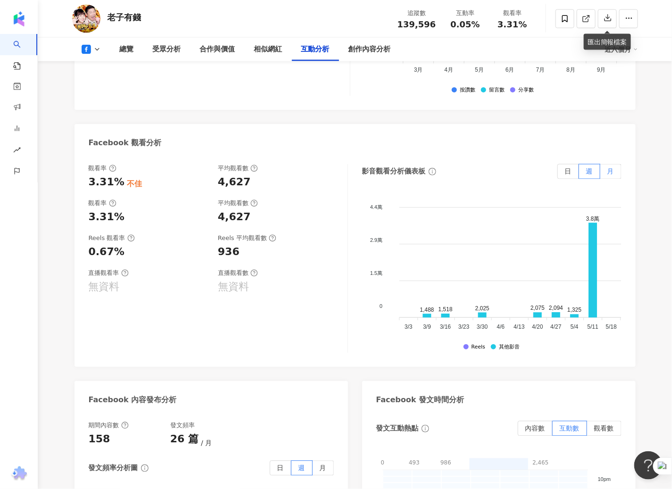
click at [615, 172] on label "月" at bounding box center [610, 171] width 21 height 15
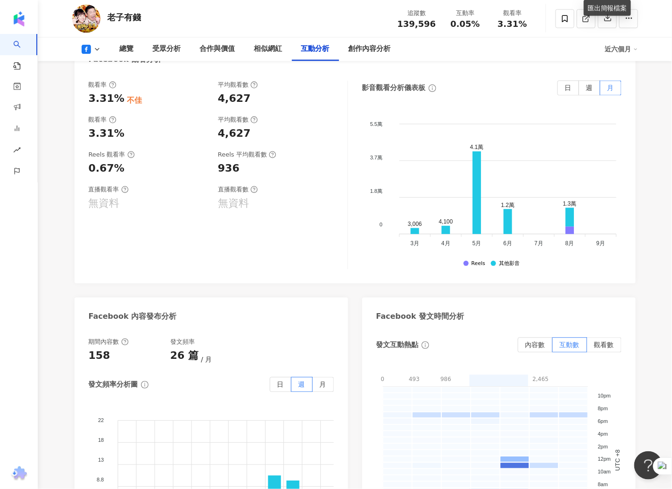
scroll to position [1861, 0]
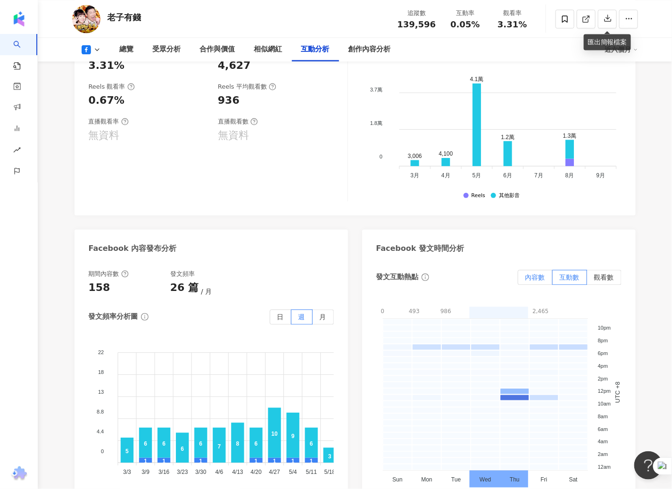
click at [528, 279] on span "內容數" at bounding box center [535, 278] width 20 height 8
click at [317, 316] on label "月" at bounding box center [323, 316] width 21 height 15
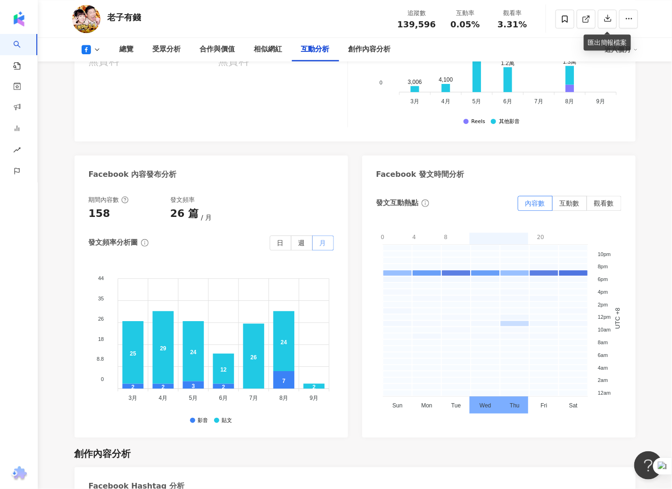
scroll to position [1935, 0]
click at [570, 202] on span "互動數" at bounding box center [570, 203] width 20 height 8
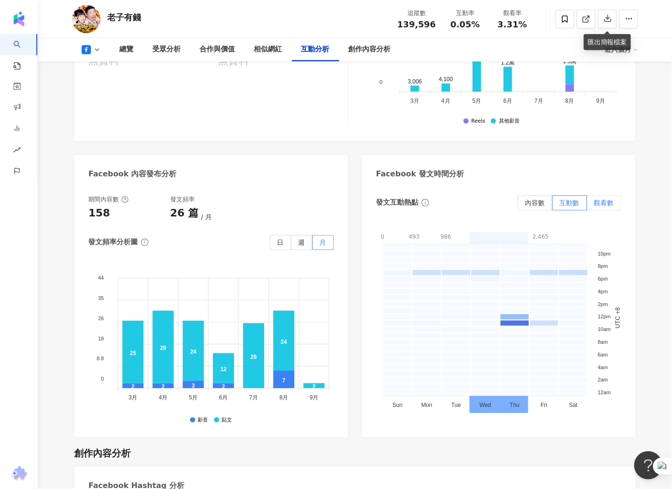
click at [593, 202] on label "觀看數" at bounding box center [604, 202] width 34 height 15
click at [604, 206] on label "觀看數" at bounding box center [604, 202] width 34 height 15
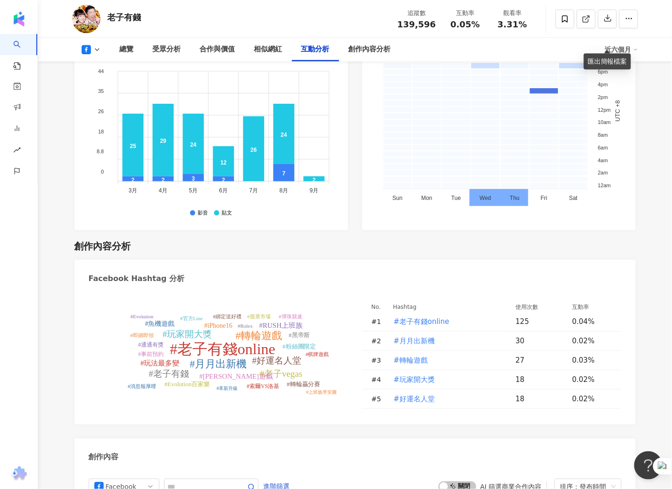
scroll to position [2172, 0]
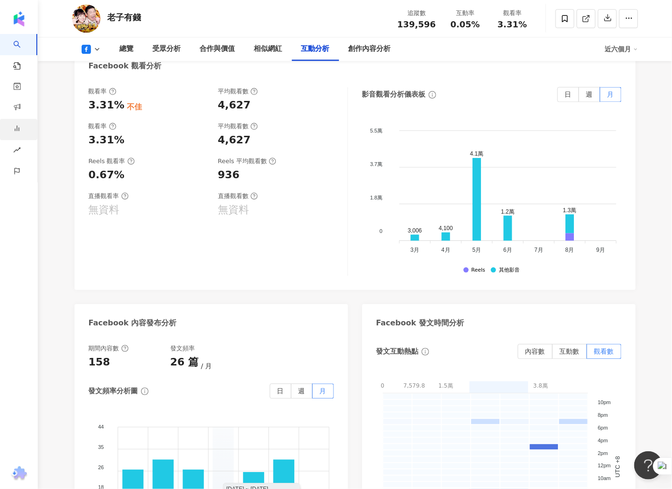
scroll to position [1640, 0]
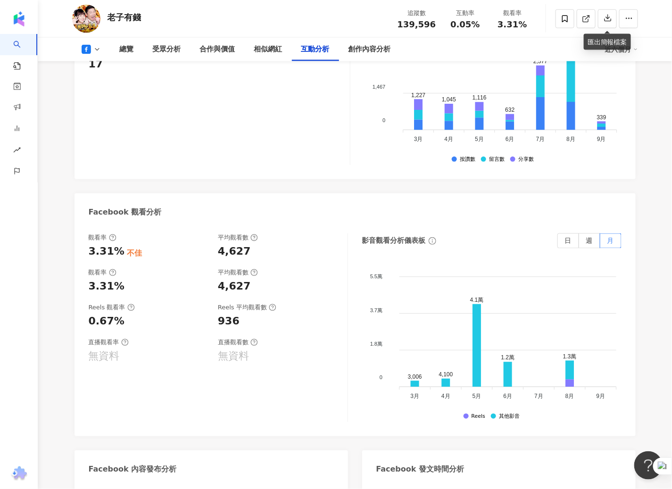
click at [91, 45] on icon at bounding box center [86, 49] width 9 height 9
click at [91, 45] on button at bounding box center [91, 49] width 38 height 9
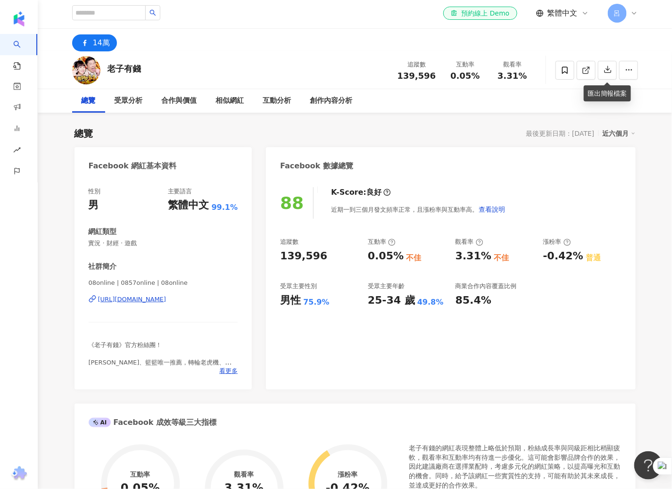
scroll to position [0, 0]
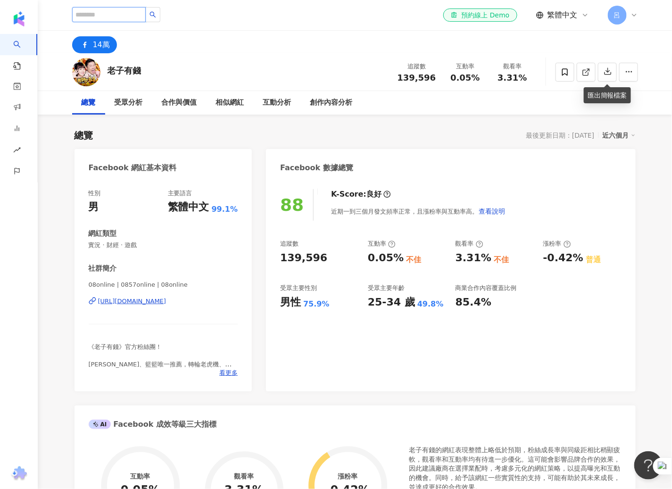
click at [107, 17] on input "search" at bounding box center [109, 14] width 74 height 15
click at [116, 12] on input "**" at bounding box center [109, 14] width 74 height 15
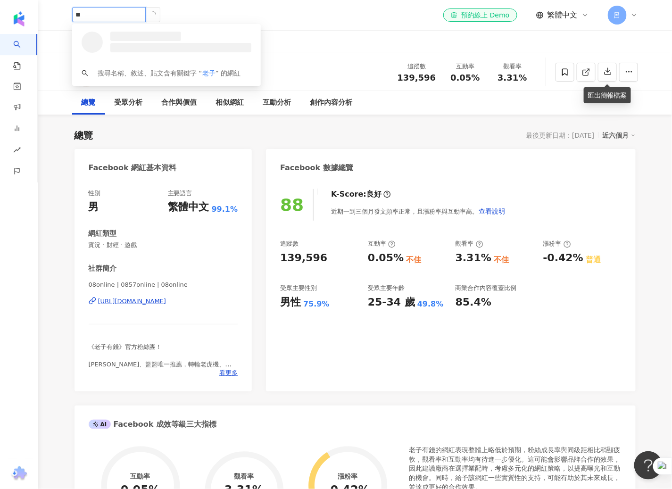
click at [116, 12] on input "**" at bounding box center [109, 14] width 74 height 15
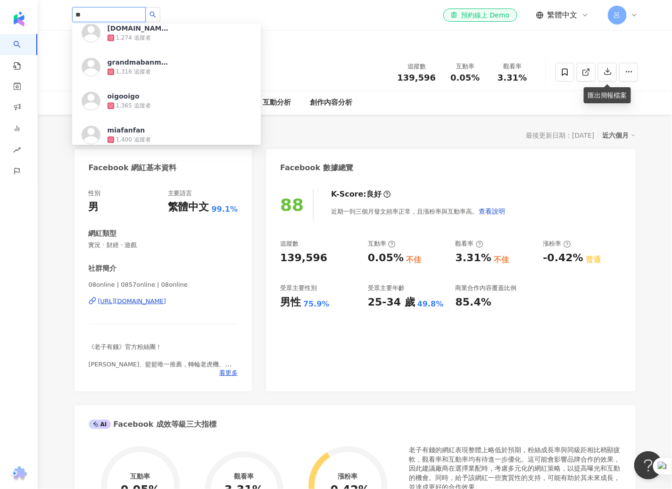
scroll to position [824, 0]
type input "****"
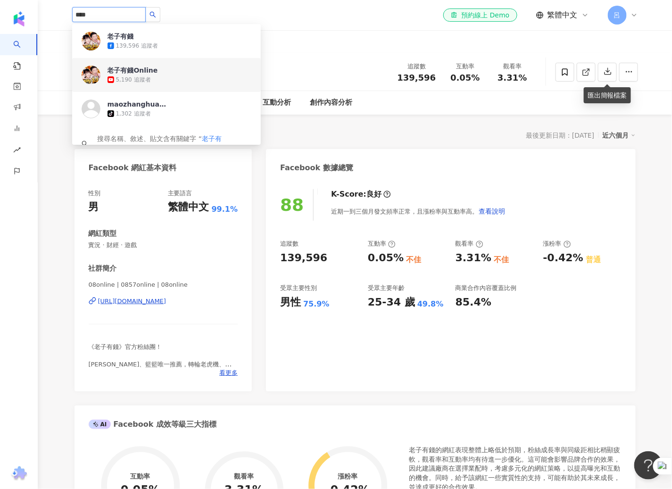
click at [146, 79] on div "5,190 追蹤者" at bounding box center [133, 80] width 35 height 8
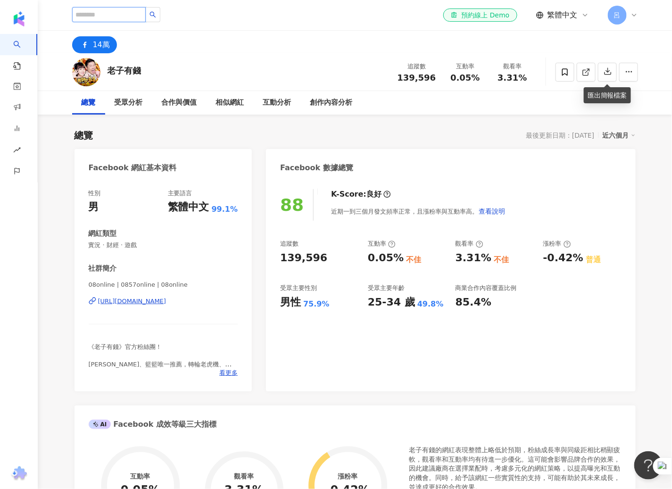
click at [104, 16] on input "search" at bounding box center [109, 14] width 74 height 15
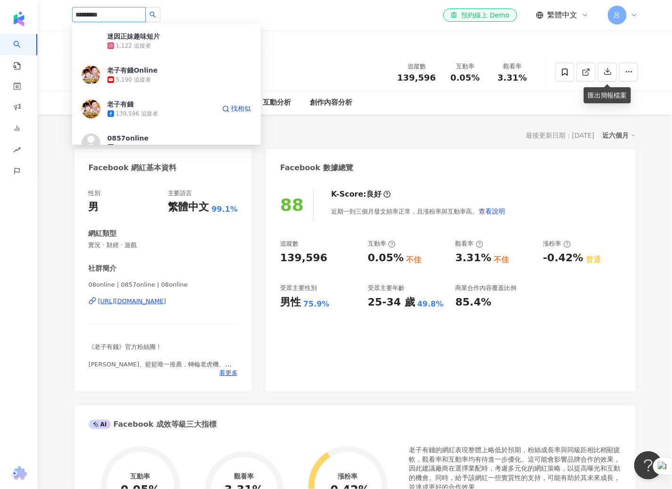
type input "**********"
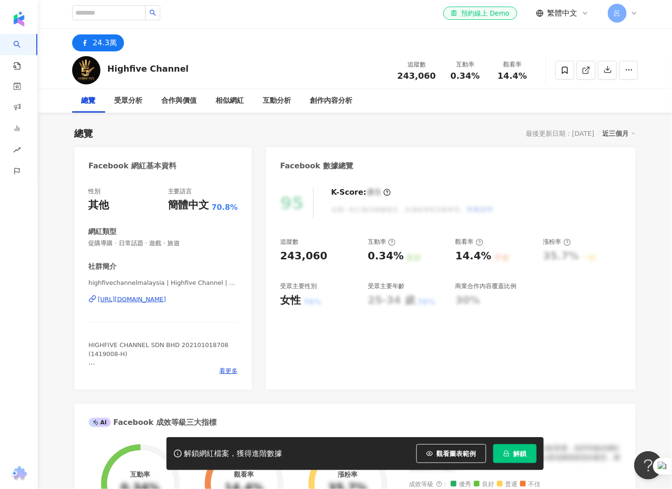
scroll to position [15, 0]
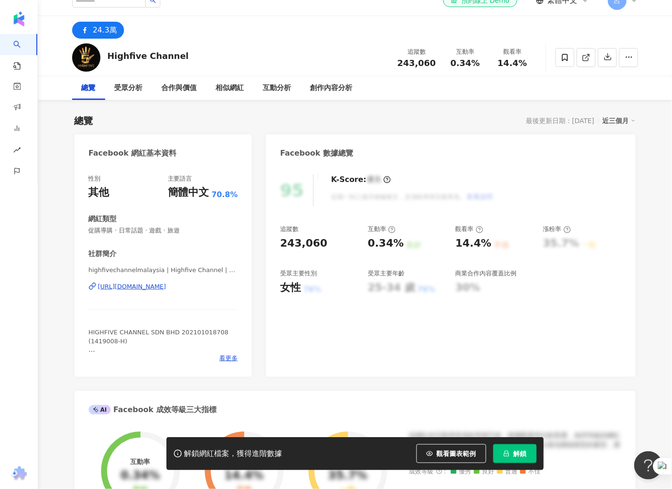
click at [167, 287] on div "[URL][DOMAIN_NAME]" at bounding box center [132, 287] width 68 height 8
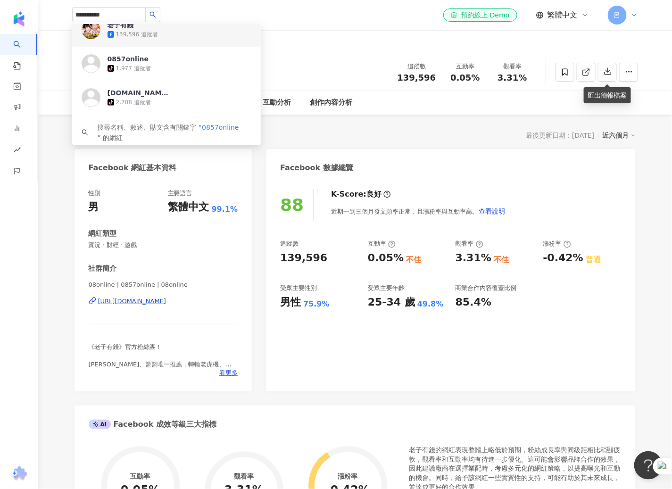
scroll to position [76, 0]
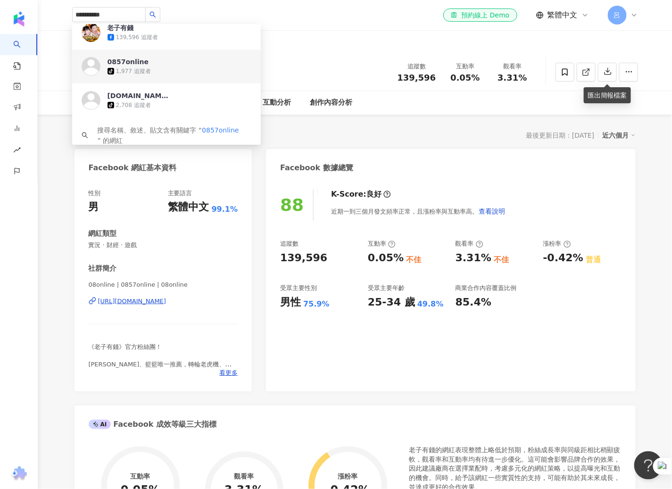
click at [108, 68] on icon at bounding box center [110, 71] width 7 height 7
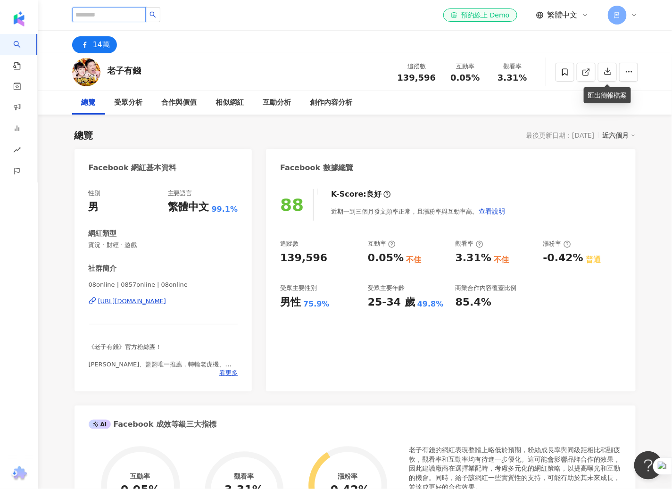
click at [94, 9] on input "search" at bounding box center [109, 14] width 74 height 15
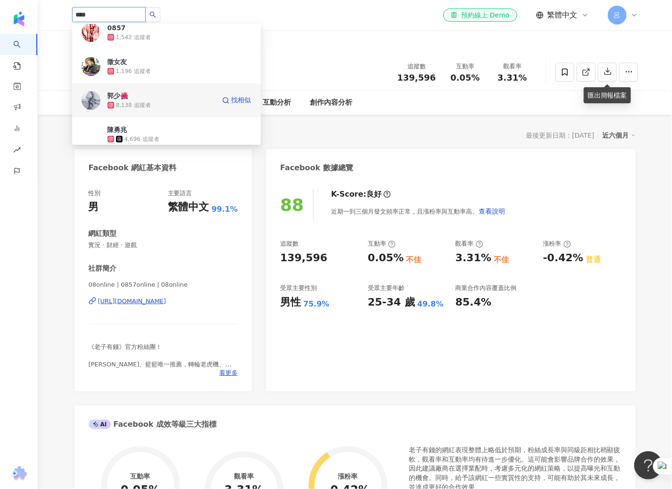
scroll to position [0, 0]
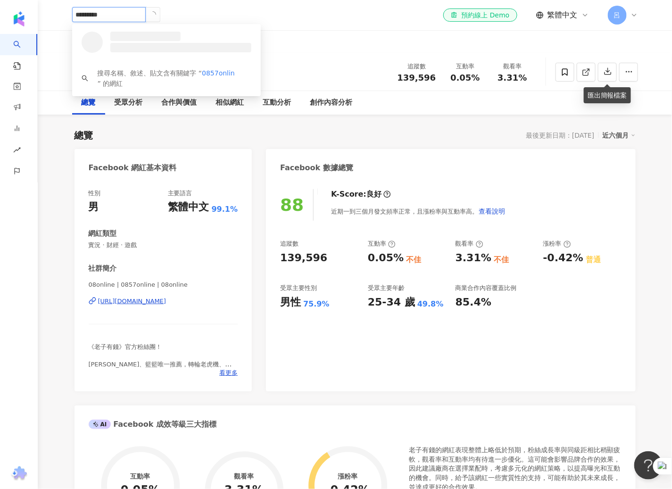
type input "**********"
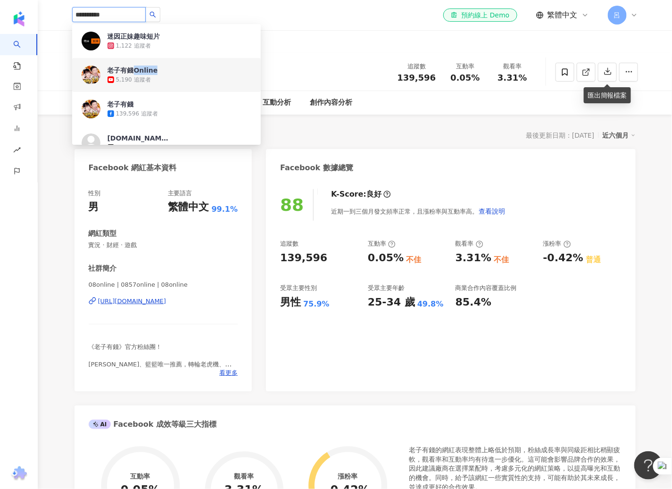
click at [88, 75] on img at bounding box center [91, 75] width 19 height 19
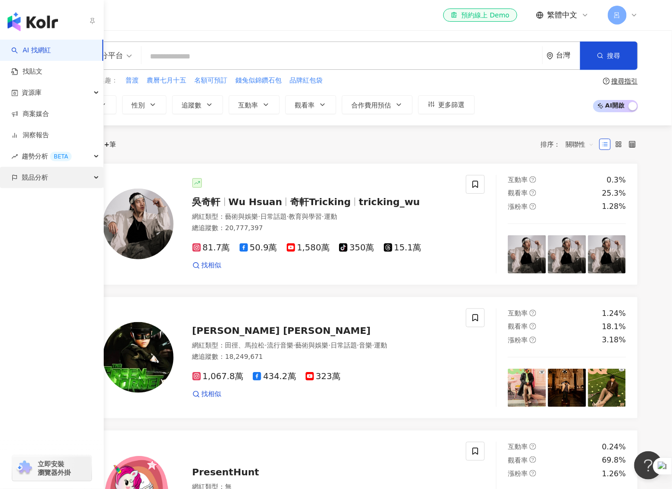
click at [40, 179] on span "競品分析" at bounding box center [35, 177] width 26 height 21
click at [46, 200] on link "品牌帳號分析" at bounding box center [43, 198] width 40 height 9
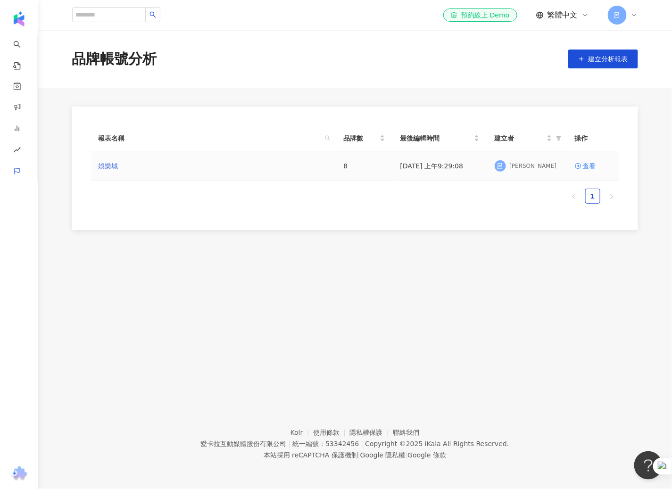
click at [109, 167] on link "娛樂城" at bounding box center [109, 166] width 20 height 10
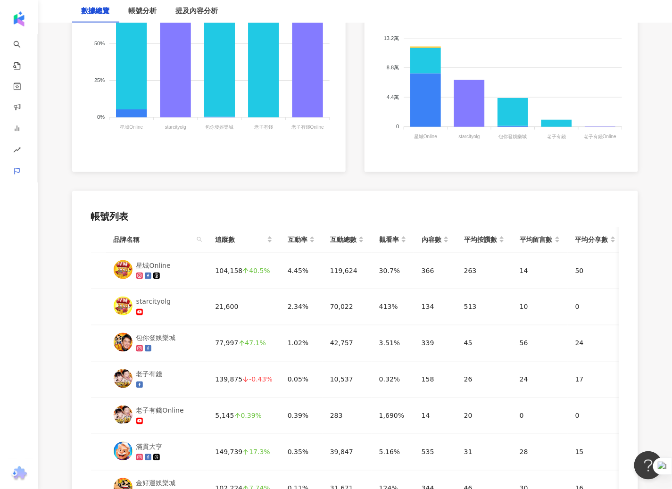
scroll to position [375, 0]
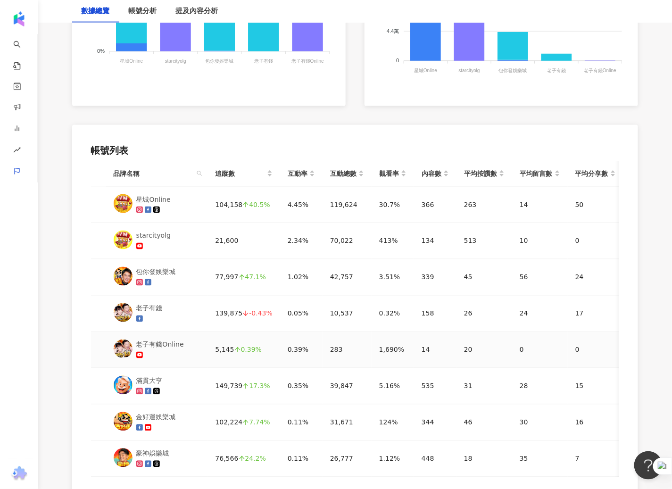
click at [141, 353] on g at bounding box center [139, 355] width 7 height 7
click at [171, 348] on div "老子有錢Online" at bounding box center [160, 345] width 48 height 10
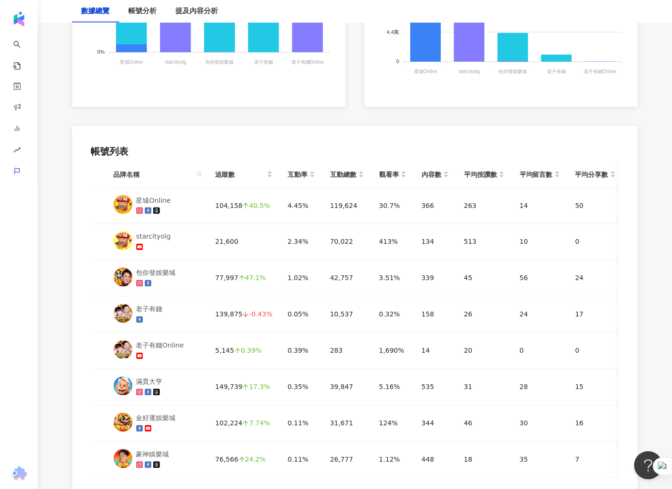
scroll to position [400, 0]
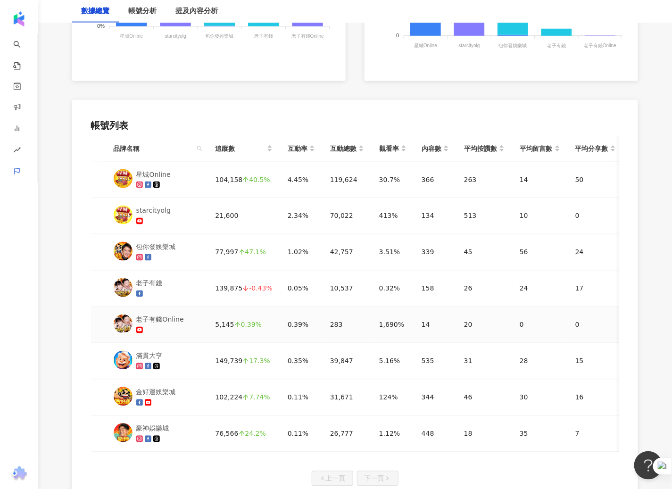
click at [184, 324] on div "老子有錢Online" at bounding box center [157, 325] width 87 height 21
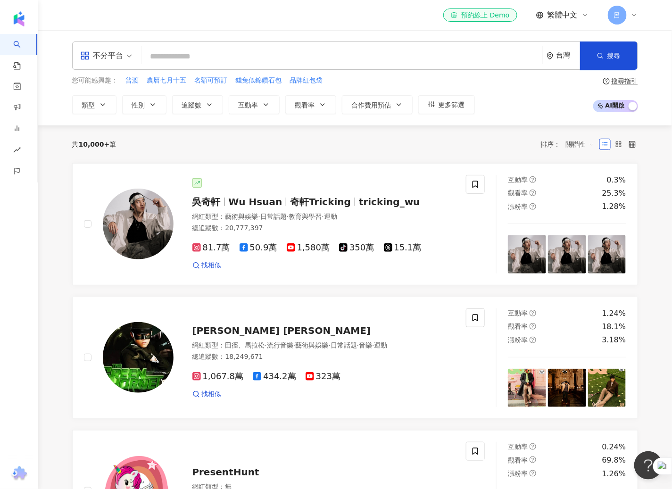
click at [197, 55] on input "search" at bounding box center [341, 57] width 393 height 18
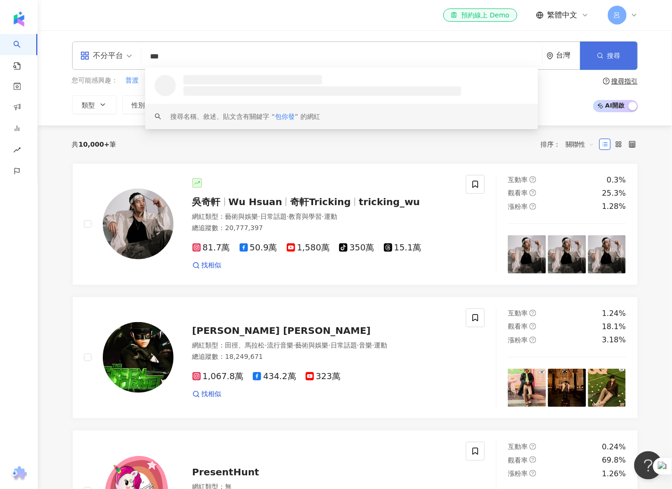
type input "***"
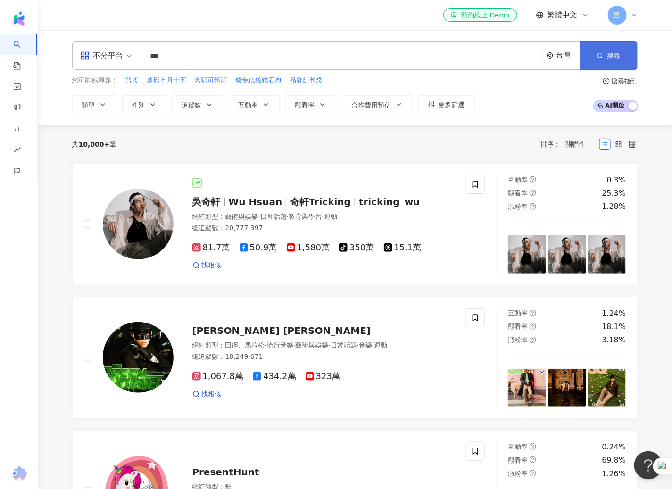
click at [621, 62] on button "搜尋" at bounding box center [609, 56] width 58 height 28
click at [609, 58] on span "搜尋" at bounding box center [614, 56] width 13 height 8
click at [624, 59] on button "搜尋" at bounding box center [609, 56] width 58 height 28
click at [219, 57] on input "***" at bounding box center [341, 57] width 393 height 18
click at [608, 54] on span "搜尋" at bounding box center [614, 56] width 13 height 8
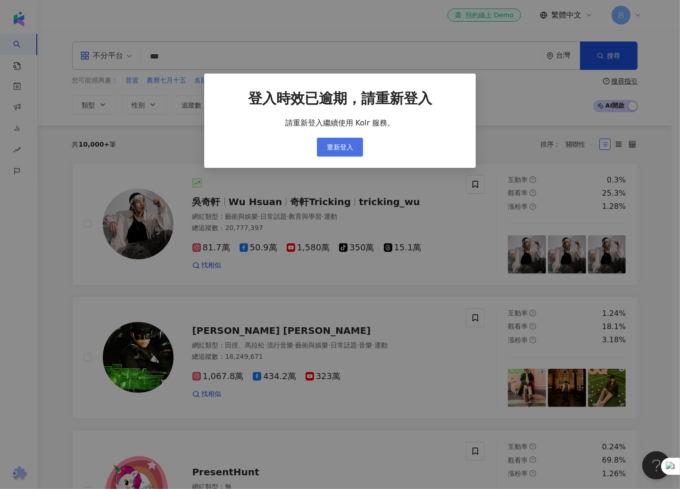
click at [338, 148] on span "重新登入" at bounding box center [340, 147] width 26 height 8
click at [347, 145] on span "重新登入" at bounding box center [340, 147] width 26 height 8
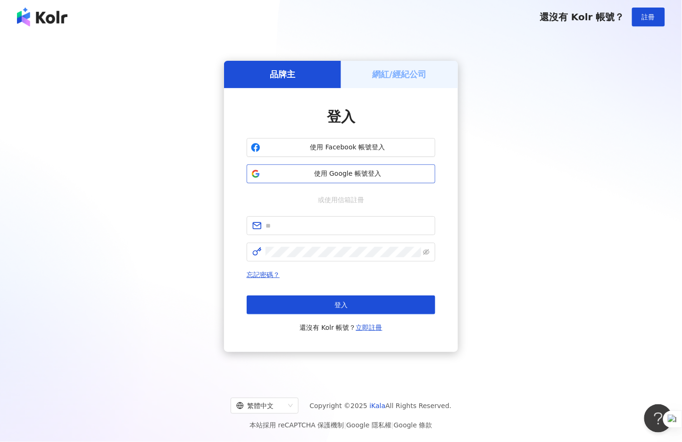
click at [345, 172] on span "使用 Google 帳號登入" at bounding box center [347, 173] width 167 height 9
click at [313, 175] on span "使用 Google 帳號登入" at bounding box center [347, 173] width 167 height 9
click at [379, 175] on span "使用 Google 帳號登入" at bounding box center [347, 173] width 167 height 9
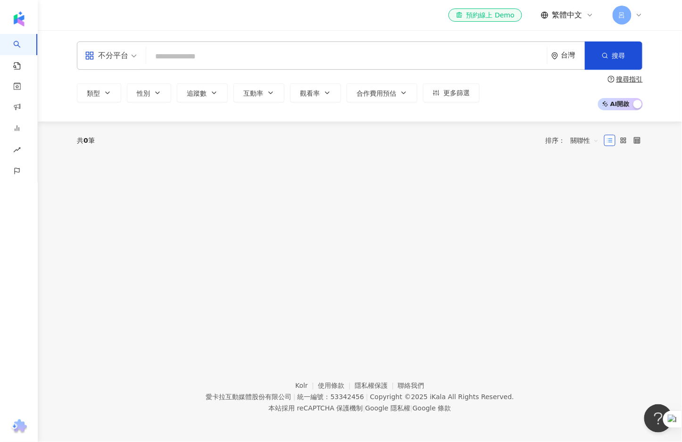
click at [296, 54] on input "search" at bounding box center [346, 57] width 393 height 18
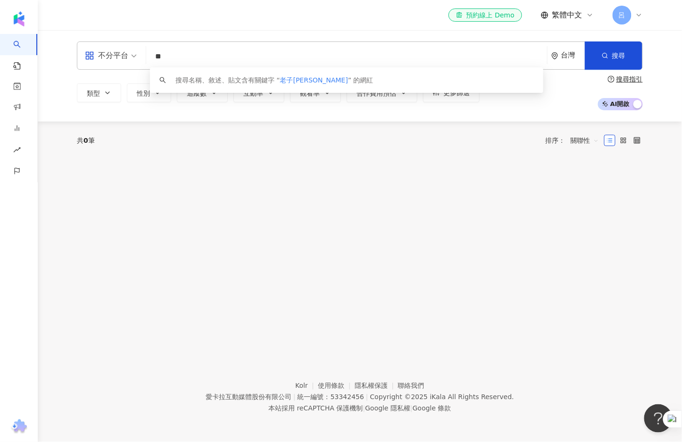
type input "*"
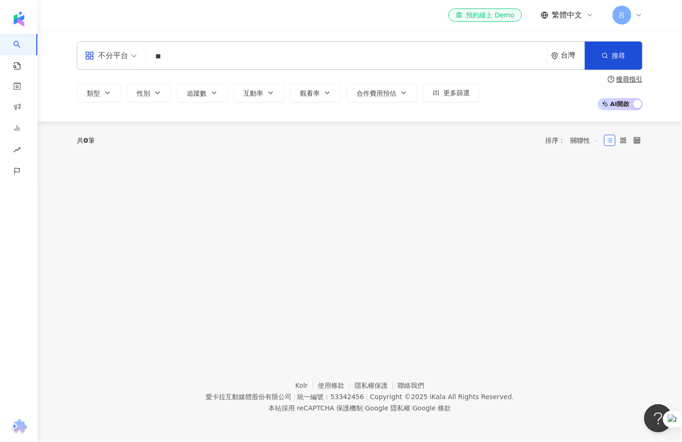
type input "*"
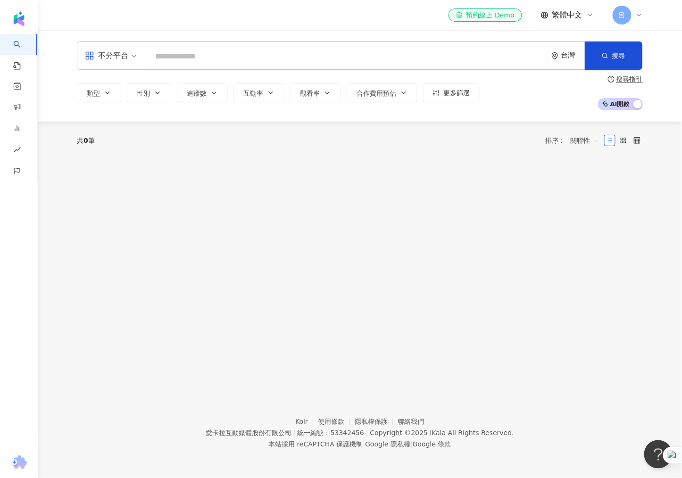
click at [364, 48] on input "search" at bounding box center [346, 57] width 393 height 18
click at [358, 50] on input "search" at bounding box center [346, 57] width 393 height 18
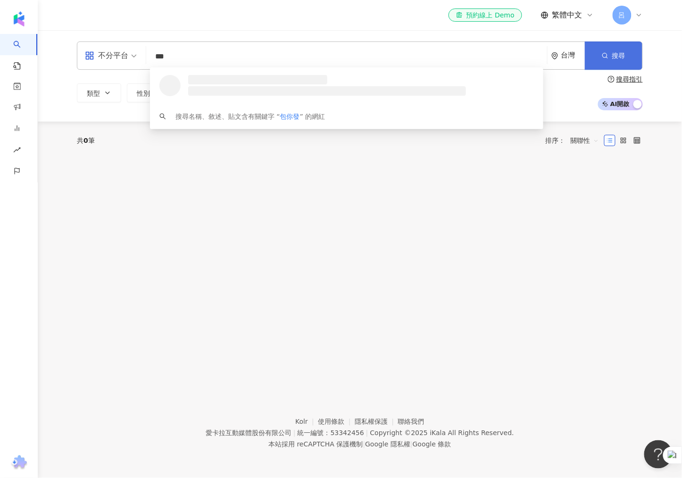
type input "***"
click at [625, 61] on button "搜尋" at bounding box center [614, 56] width 58 height 28
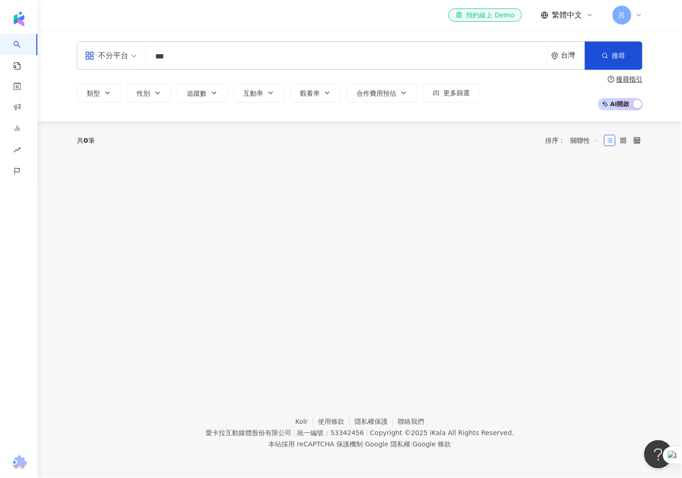
click at [397, 55] on input "***" at bounding box center [346, 57] width 393 height 18
click at [614, 60] on button "搜尋" at bounding box center [614, 56] width 58 height 28
click at [266, 54] on input "***" at bounding box center [346, 57] width 393 height 18
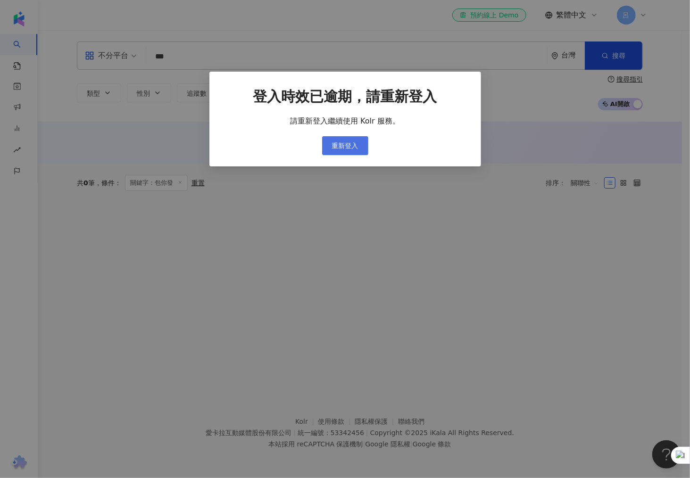
click at [351, 143] on span "重新登入" at bounding box center [345, 146] width 26 height 8
click at [352, 144] on span "重新登入" at bounding box center [345, 146] width 26 height 8
click at [339, 144] on span "重新登入" at bounding box center [345, 146] width 26 height 8
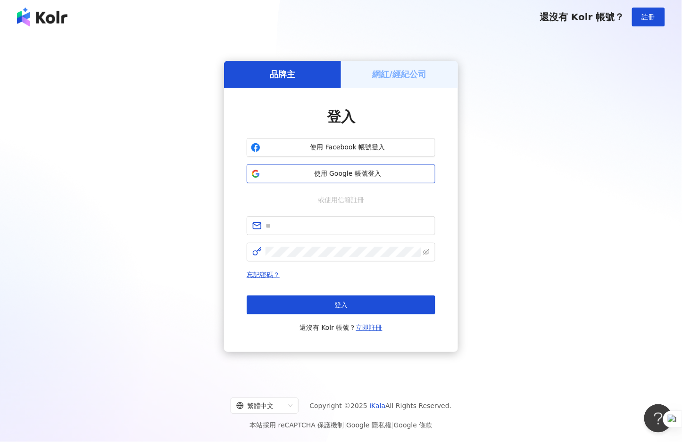
click at [348, 174] on span "使用 Google 帳號登入" at bounding box center [347, 173] width 167 height 9
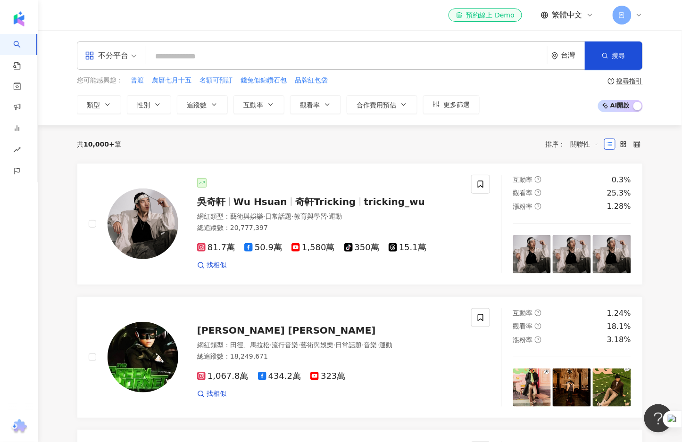
click at [185, 55] on input "search" at bounding box center [346, 57] width 393 height 18
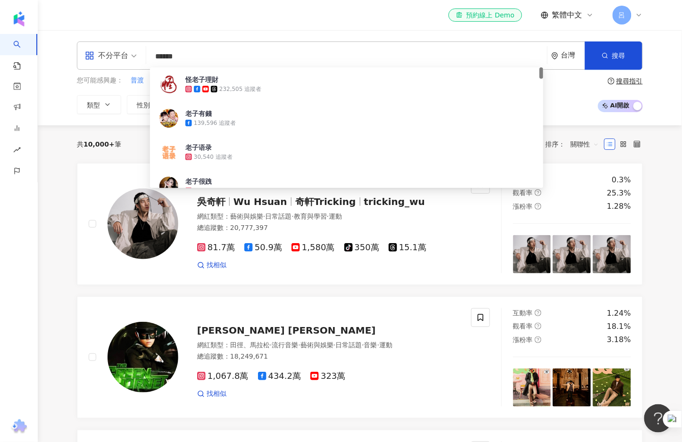
type input "****"
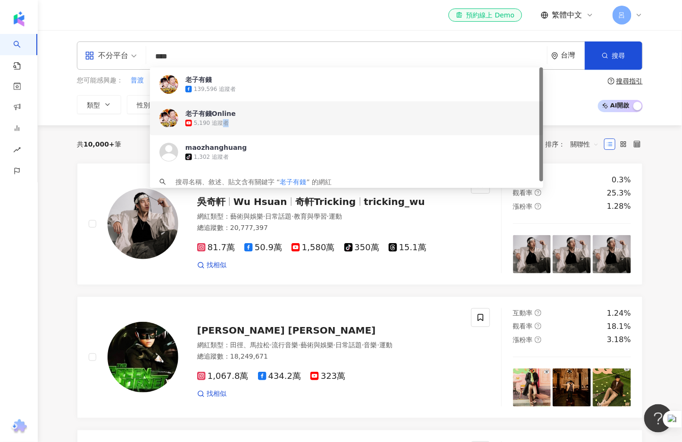
click at [205, 118] on div "5,190 追蹤者" at bounding box center [359, 122] width 349 height 9
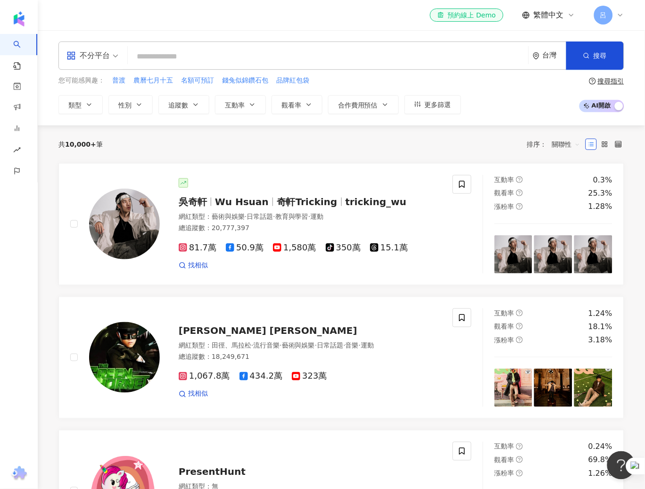
click at [266, 58] on input "search" at bounding box center [328, 57] width 393 height 18
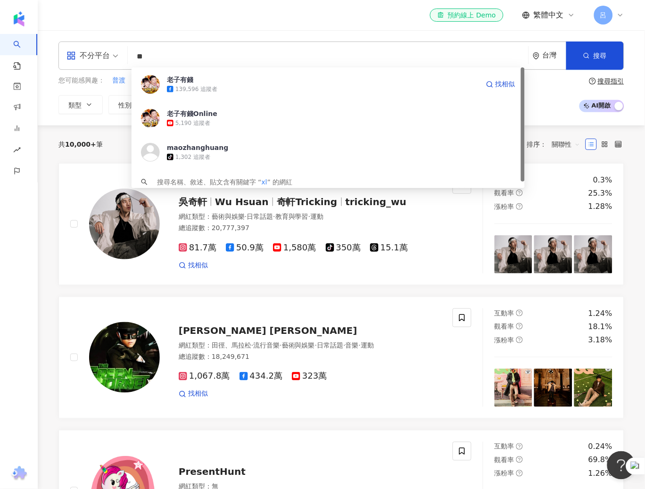
type input "*"
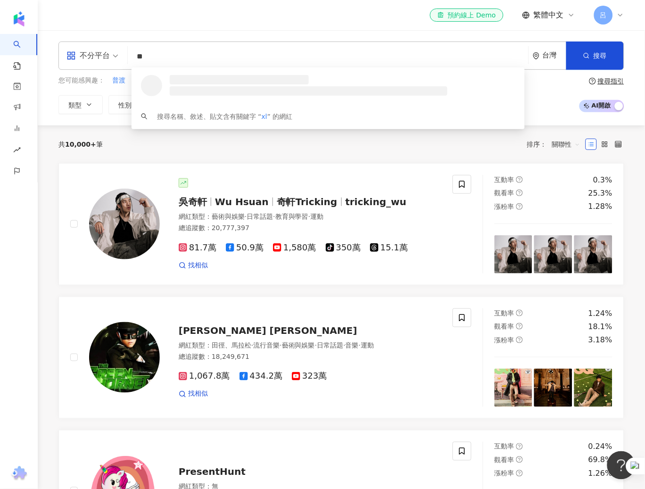
type input "*"
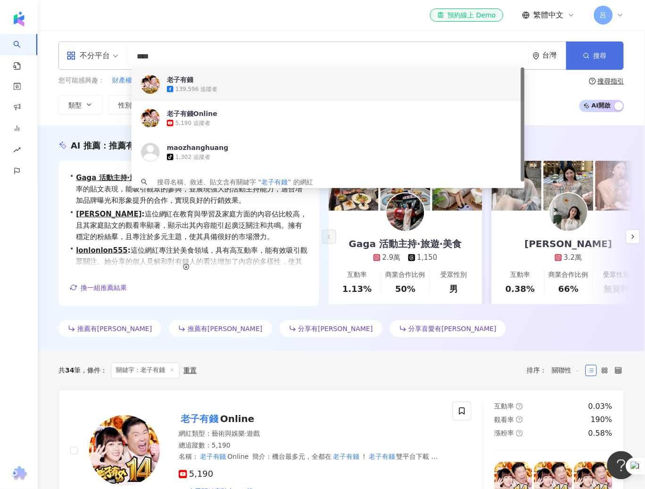
click at [606, 59] on button "搜尋" at bounding box center [595, 56] width 58 height 28
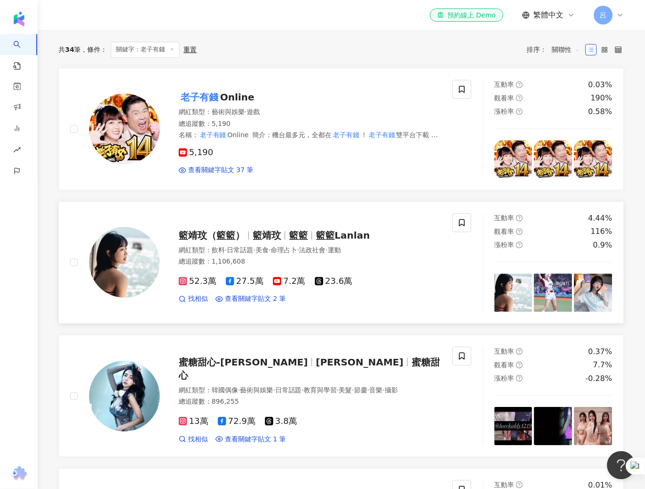
scroll to position [326, 0]
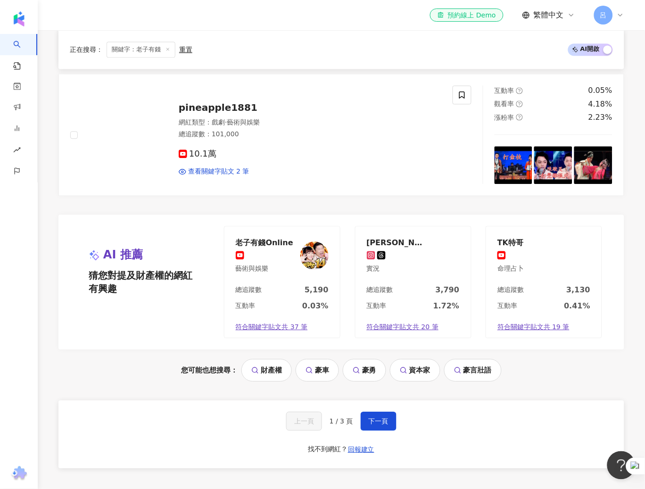
scroll to position [1805, 0]
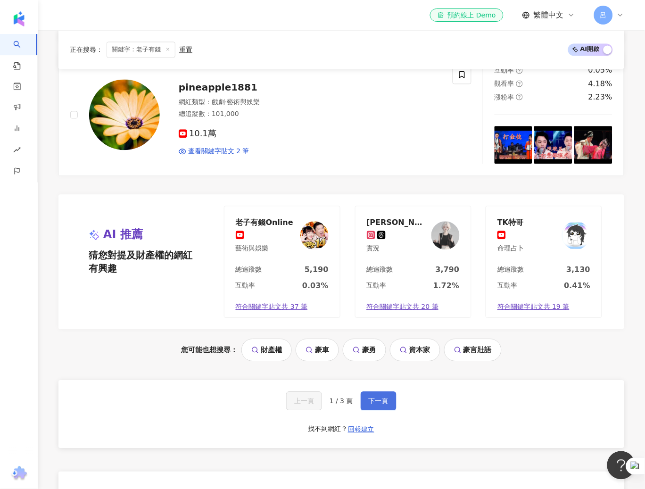
click at [381, 402] on span "下一頁" at bounding box center [379, 402] width 20 height 8
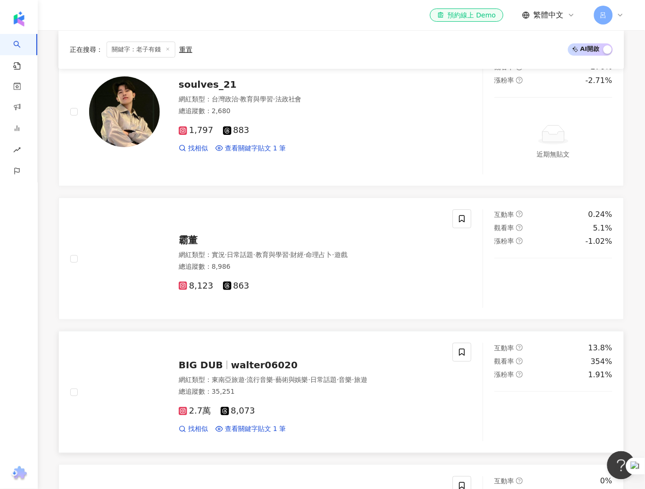
scroll to position [630, 0]
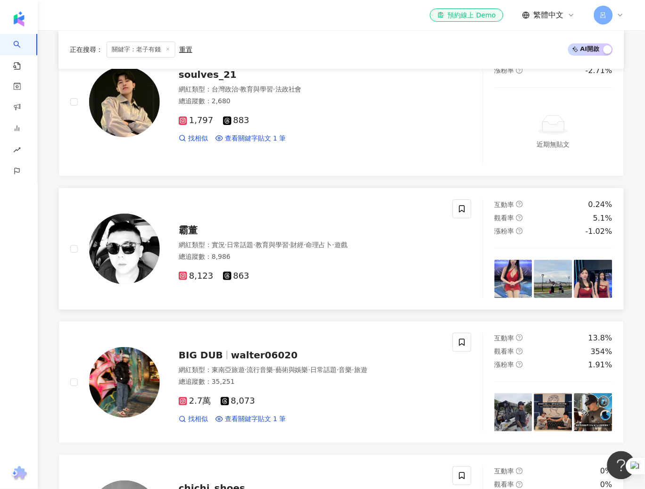
click at [507, 279] on img at bounding box center [514, 279] width 38 height 38
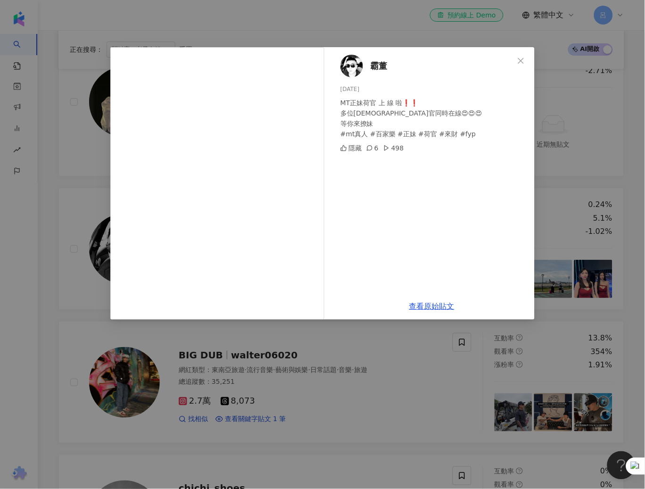
click at [566, 203] on div "霸董 2025/7/13 MT正妹荷官 上 線 啦❗️❗️ 多位荷官同時在線😍😍😍 等你來撩妹 #mt真人 #百家樂 #正妹 #荷官 #來財 #fyp 隱藏 …" at bounding box center [322, 244] width 645 height 489
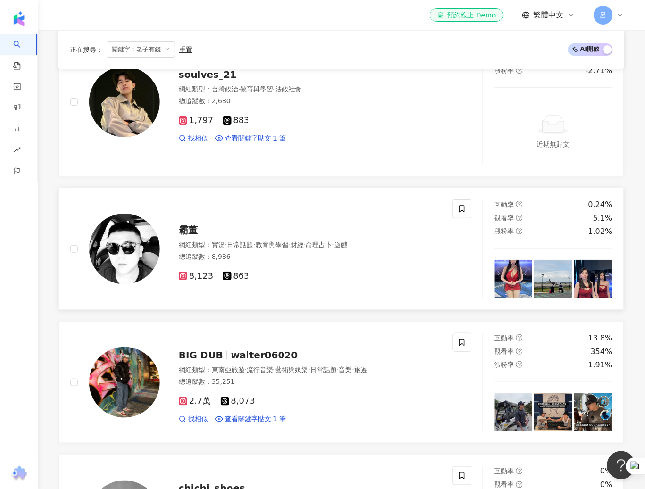
click at [596, 275] on img at bounding box center [593, 279] width 38 height 38
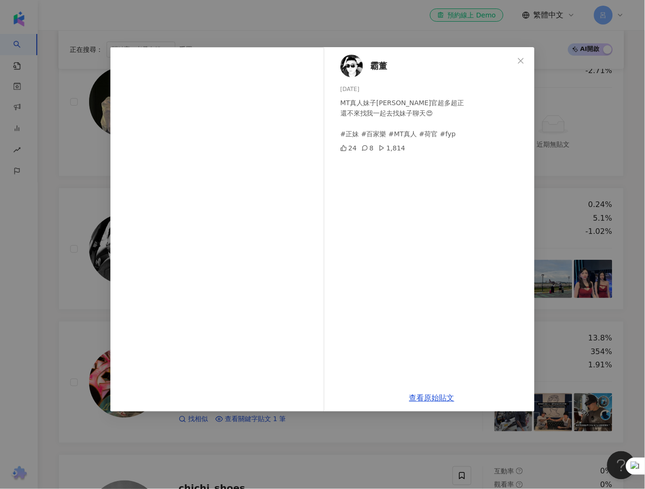
click at [575, 228] on div "霸董 2025/7/3 MT真人妹子荷官超多超正 還不來找我一起去找妹子聊天😍 #正妹 #百家樂 #MT真人 #荷官 #fyp 24 8 1,814 查看原始…" at bounding box center [322, 244] width 645 height 489
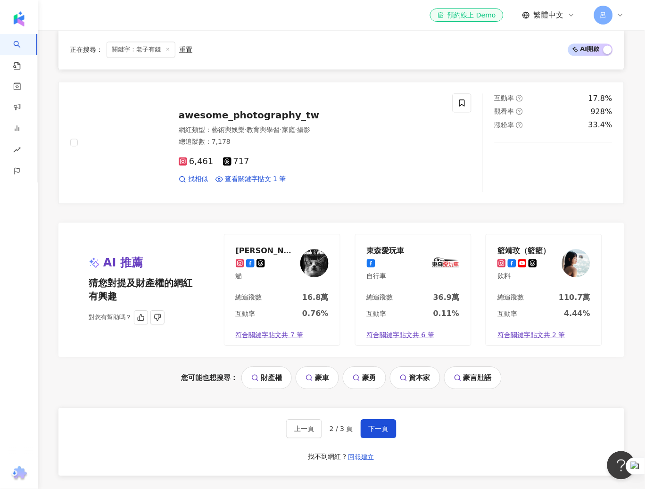
scroll to position [1818, 0]
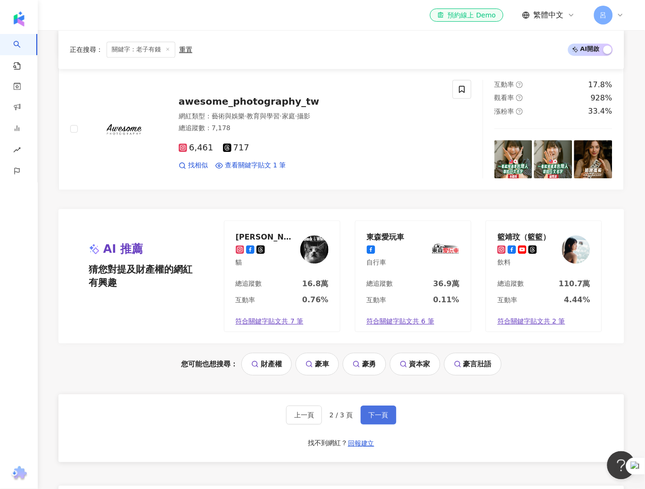
click at [378, 418] on span "下一頁" at bounding box center [379, 415] width 20 height 8
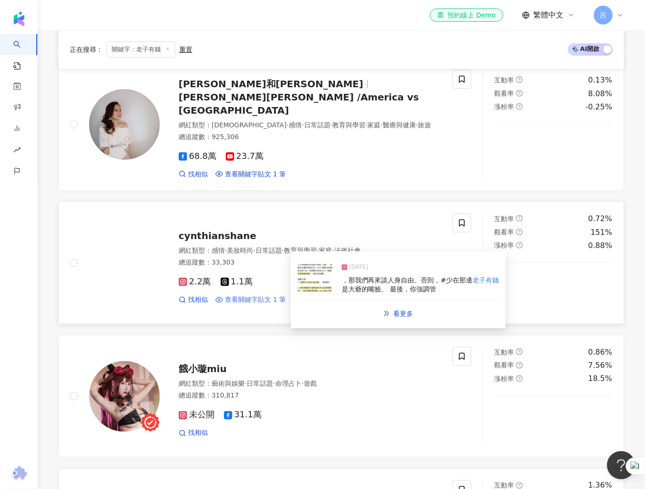
scroll to position [822, 0]
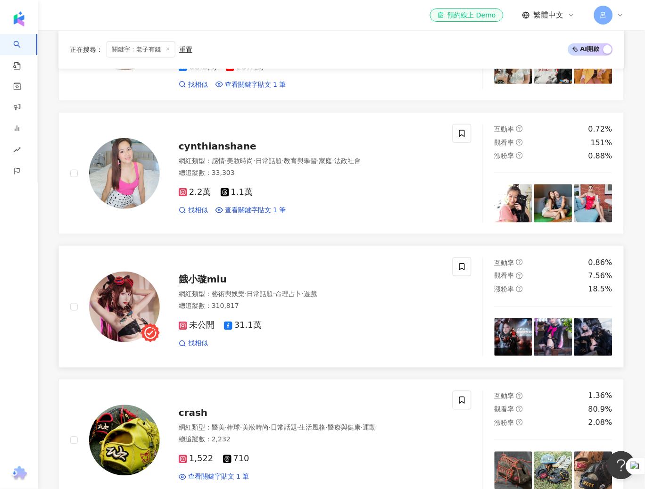
click at [523, 325] on img at bounding box center [514, 337] width 38 height 38
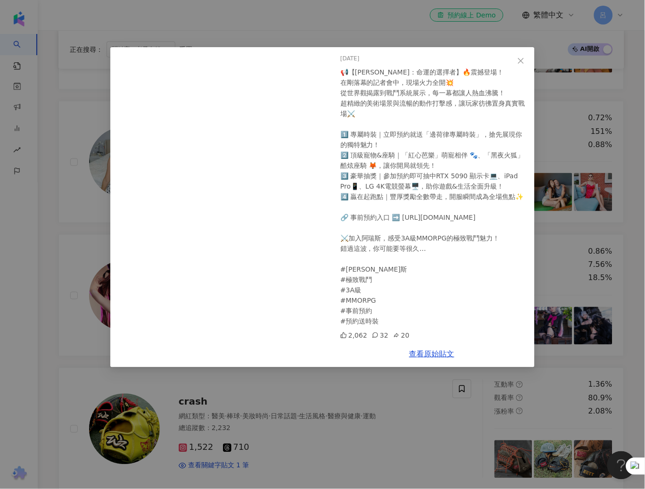
scroll to position [838, 0]
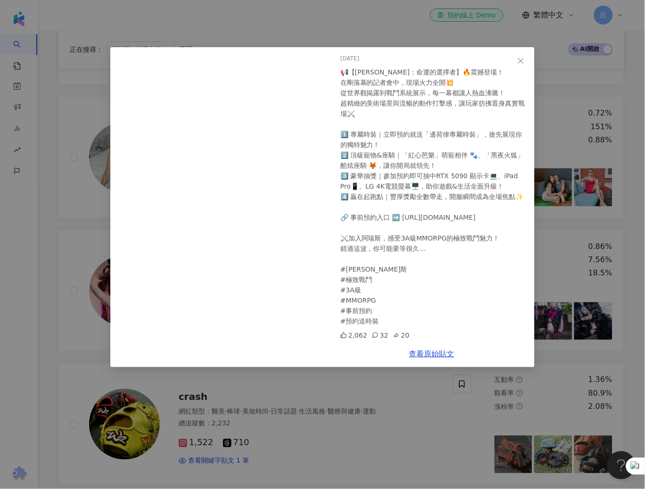
click at [422, 422] on div "餓小璇miu 2025/8/14 📢【阿瑞斯：命運的選擇者】🔥震撼登場！ 在剛落幕的記者會中，現場火力全開💥 從世界觀揭露到戰鬥系統展示，每一幕都讓人熱血沸騰…" at bounding box center [322, 244] width 645 height 489
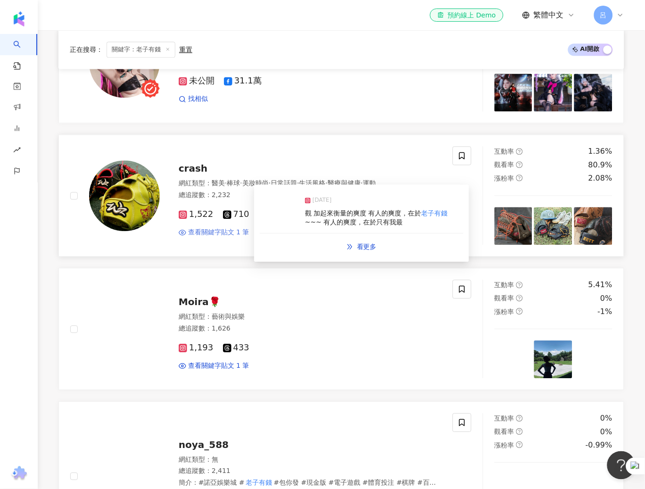
scroll to position [1133, 0]
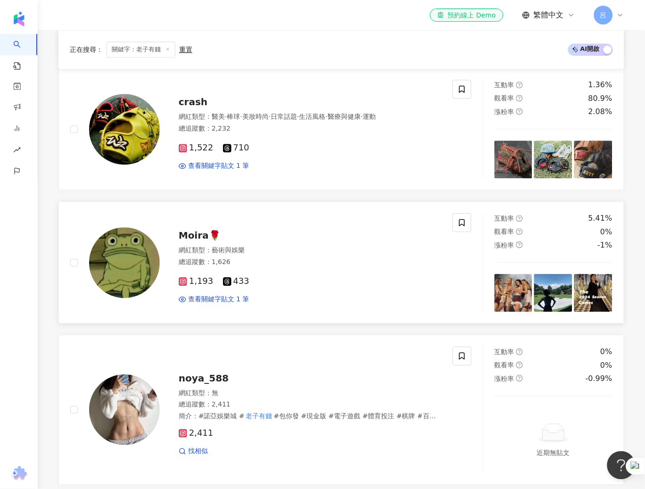
click at [510, 286] on img at bounding box center [514, 293] width 38 height 38
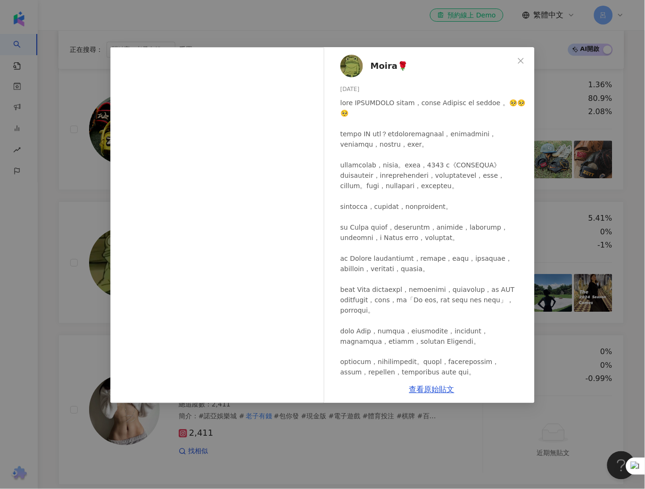
click at [599, 386] on div "Moira🌹 2025/7/8 49 4 查看原始貼文" at bounding box center [322, 244] width 645 height 489
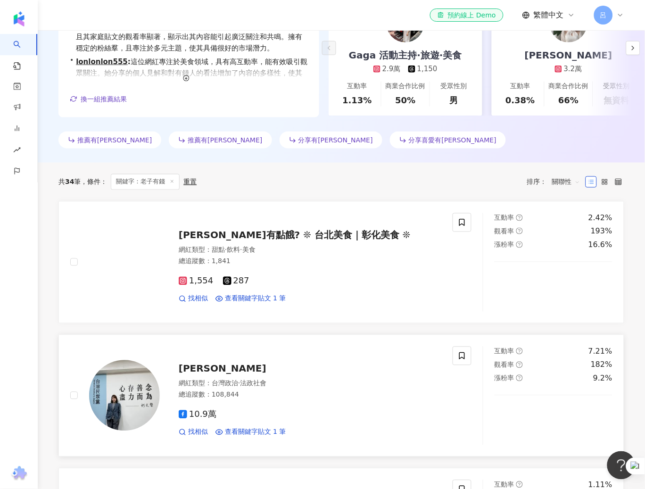
scroll to position [0, 0]
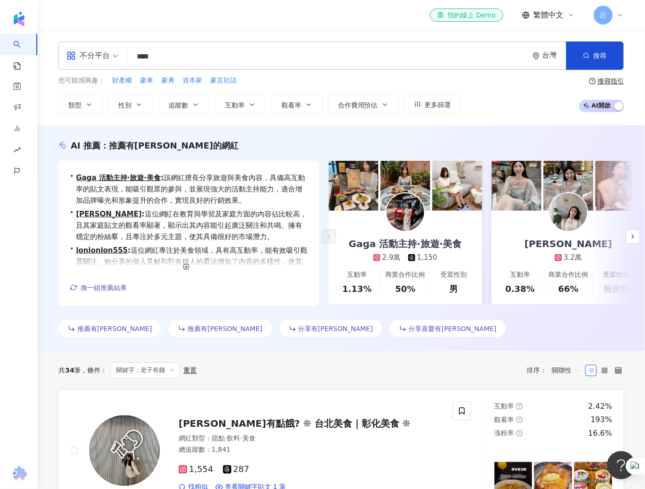
click at [336, 53] on input "****" at bounding box center [328, 57] width 393 height 18
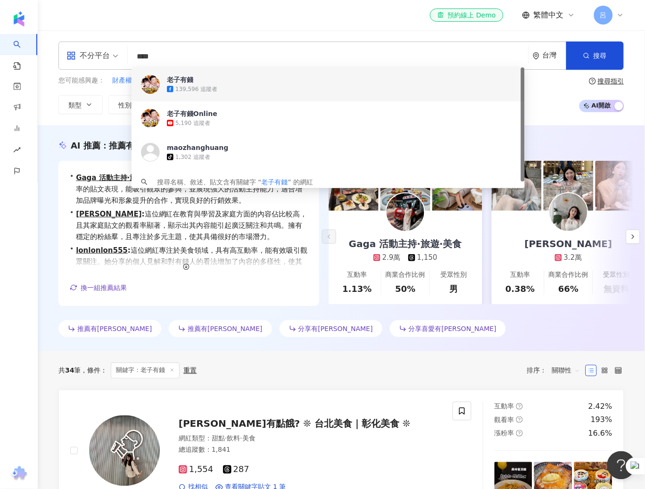
click at [335, 53] on input "****" at bounding box center [328, 57] width 393 height 18
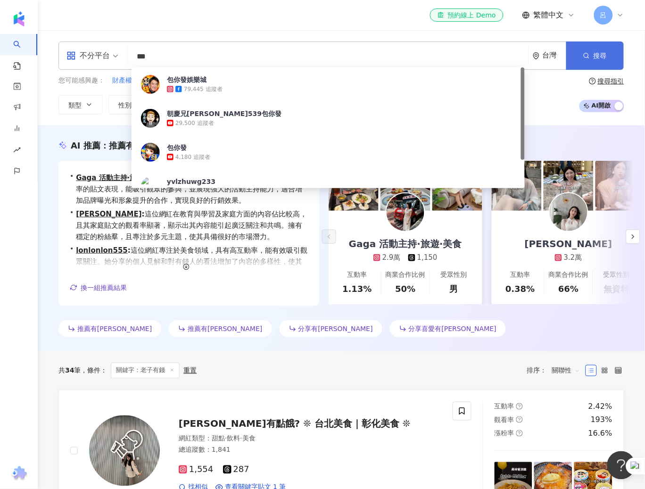
type input "***"
click at [601, 58] on span "搜尋" at bounding box center [600, 56] width 13 height 8
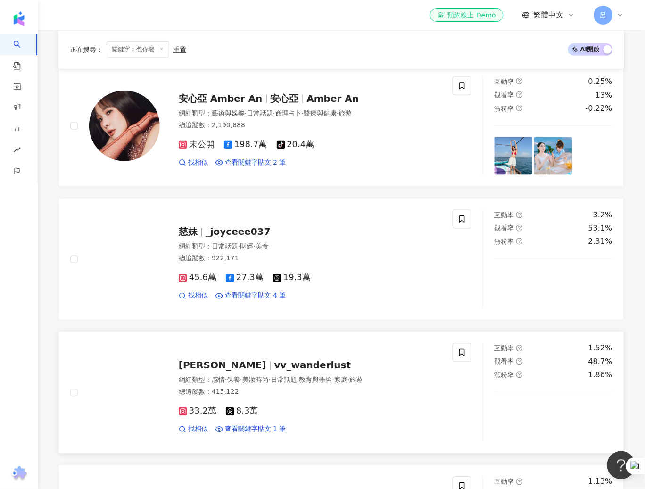
scroll to position [123, 0]
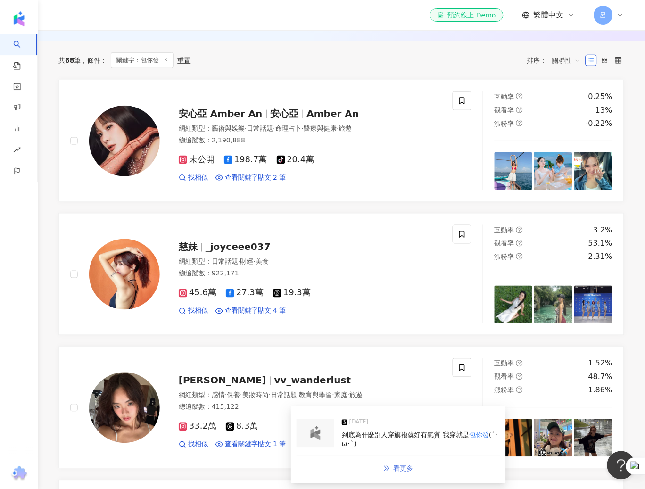
click at [406, 442] on span "看更多" at bounding box center [404, 469] width 20 height 8
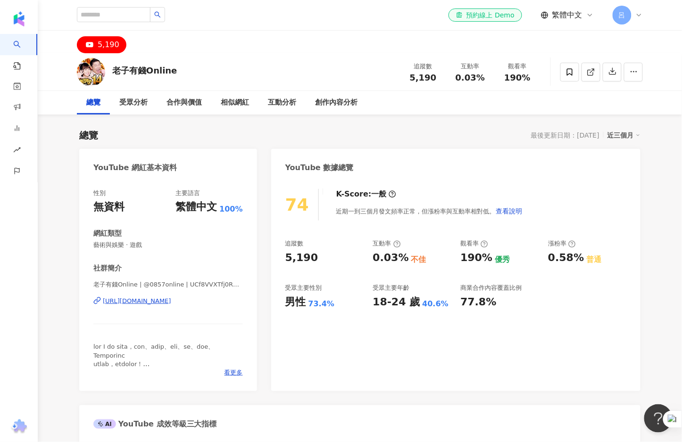
click at [626, 137] on div "近三個月" at bounding box center [624, 135] width 33 height 12
click at [624, 170] on link "近六個月" at bounding box center [628, 173] width 26 height 10
click at [610, 67] on icon "button" at bounding box center [612, 71] width 8 height 8
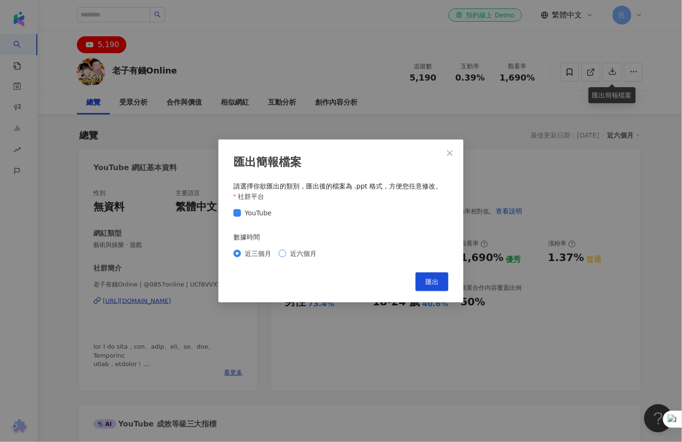
click at [301, 250] on span "近六個月" at bounding box center [303, 254] width 34 height 10
click at [425, 279] on button "匯出" at bounding box center [432, 282] width 33 height 19
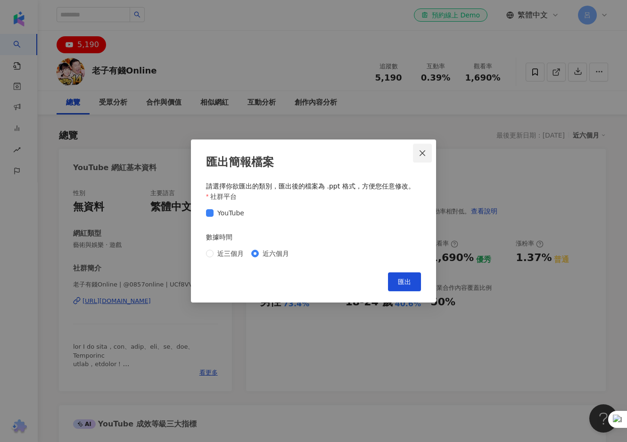
click at [422, 154] on icon "close" at bounding box center [423, 153] width 6 height 6
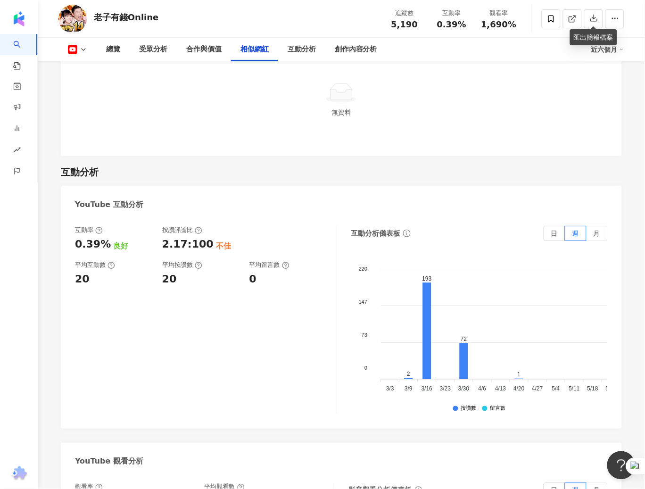
scroll to position [1461, 0]
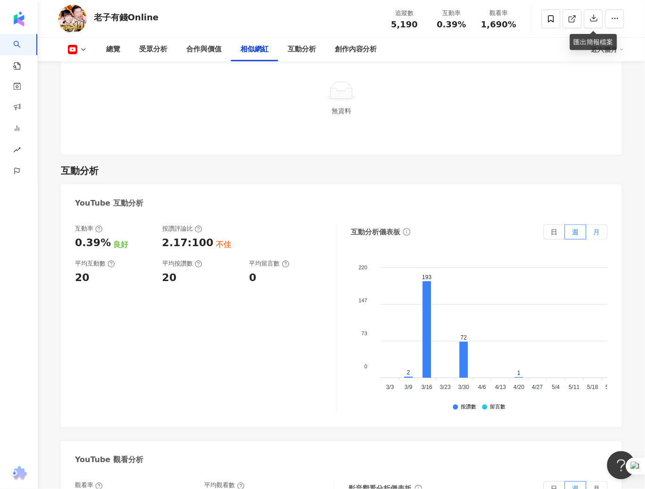
click at [599, 228] on span "月" at bounding box center [597, 232] width 7 height 8
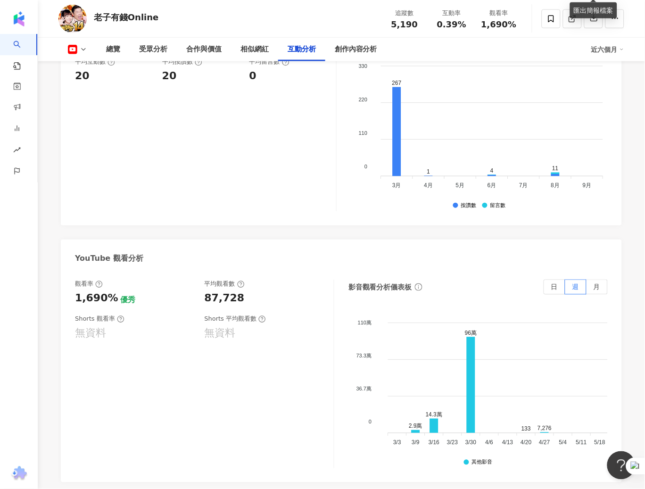
scroll to position [1690, 0]
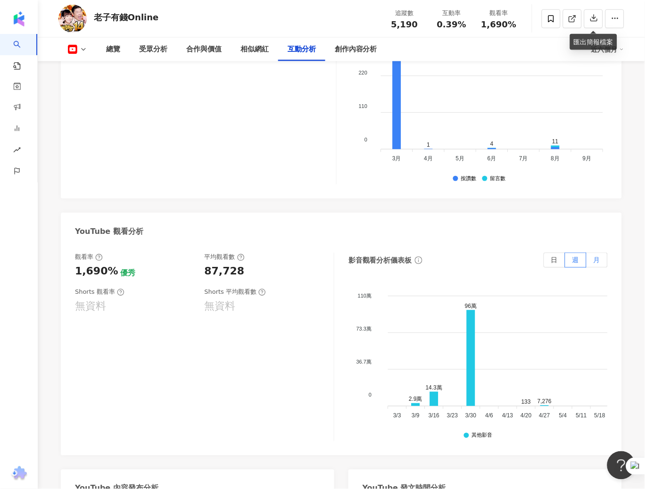
click at [597, 257] on span "月" at bounding box center [597, 261] width 7 height 8
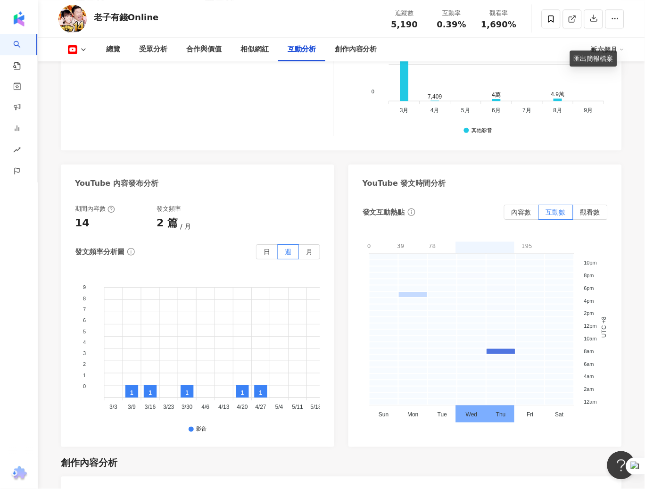
scroll to position [2018, 0]
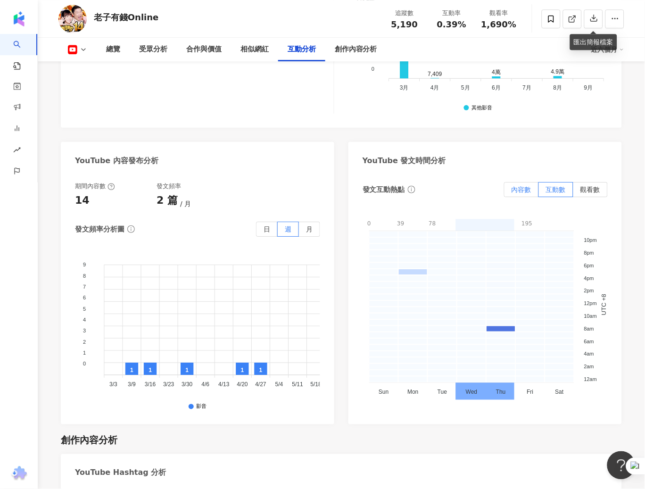
click at [521, 186] on span "內容數" at bounding box center [522, 190] width 20 height 8
click at [310, 225] on span "月" at bounding box center [309, 229] width 7 height 8
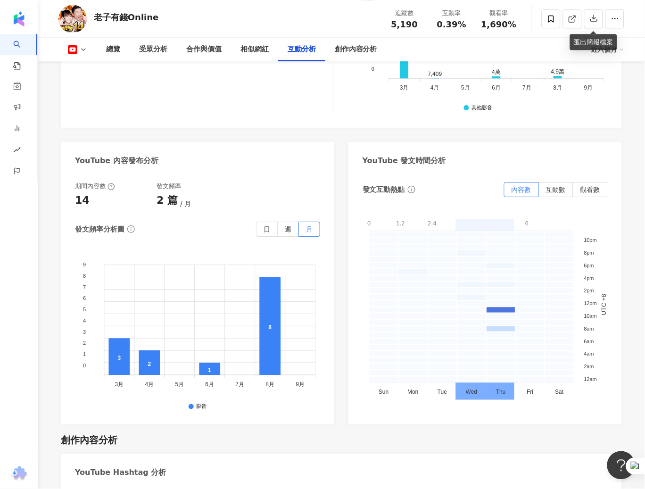
scroll to position [2022, 0]
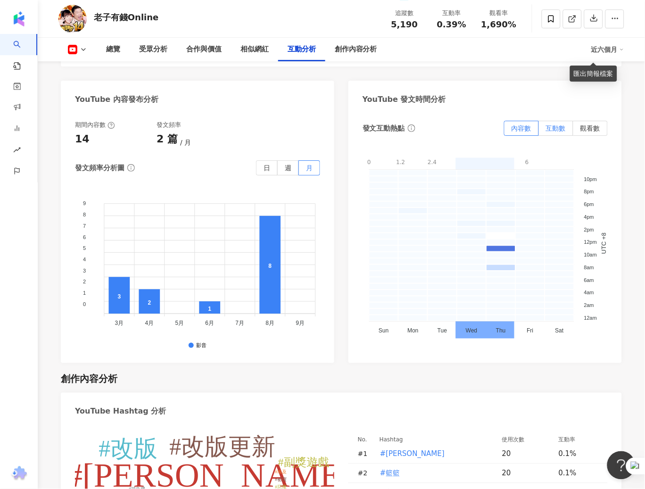
scroll to position [2023, 0]
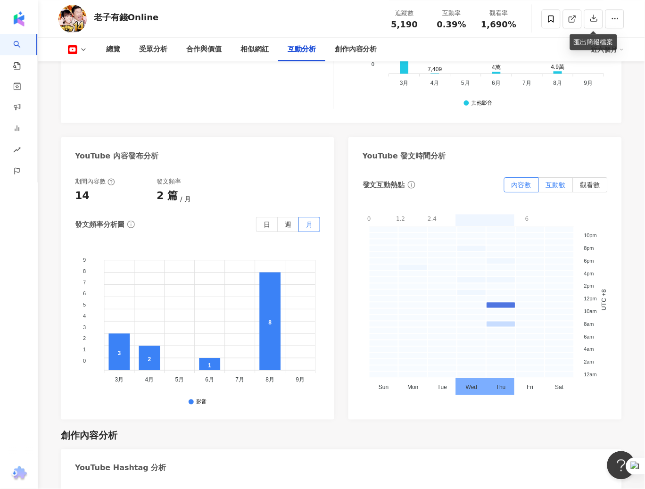
click at [556, 181] on span "互動數" at bounding box center [556, 185] width 20 height 8
click at [589, 181] on span "觀看數" at bounding box center [591, 185] width 20 height 8
click at [590, 181] on span "觀看數" at bounding box center [591, 185] width 20 height 8
click at [606, 395] on div "發文互動熱點 內容數 互動數 觀看數 0 19.2萬 38.4萬 57.6萬 76.8萬 96萬 0 - 192006.6 192006.6 - 384013…" at bounding box center [486, 294] width 274 height 252
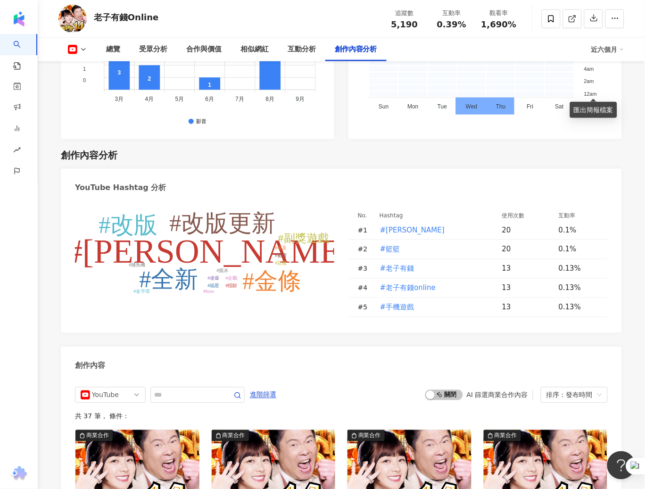
scroll to position [2296, 0]
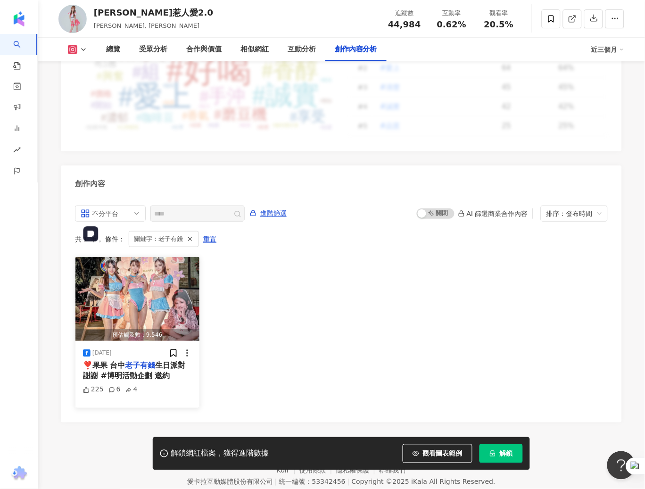
click at [148, 268] on img "button" at bounding box center [137, 299] width 124 height 84
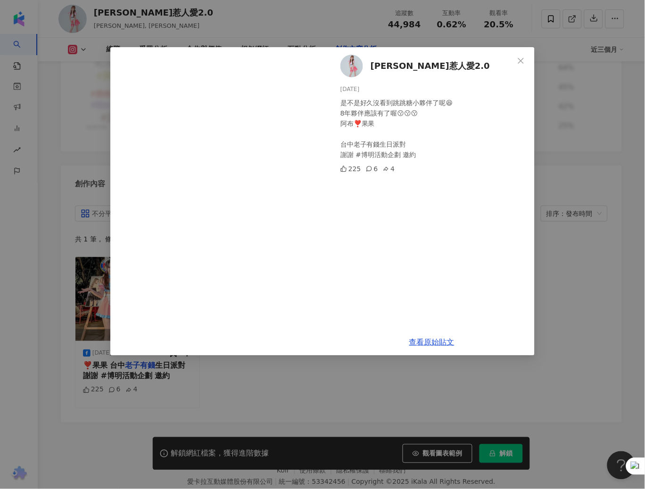
click at [409, 135] on div "是不是好久沒看到跳跳糖小夥伴了呢😆 8年夥伴應該有了喔😗😗😗 阿布❣️果果 台中老子有錢生日派對 謝謝 #博明活動企劃 邀約" at bounding box center [434, 129] width 187 height 62
click at [389, 66] on span "珊珊惹人愛2.0" at bounding box center [430, 65] width 119 height 13
click at [522, 58] on icon "close" at bounding box center [521, 61] width 8 height 8
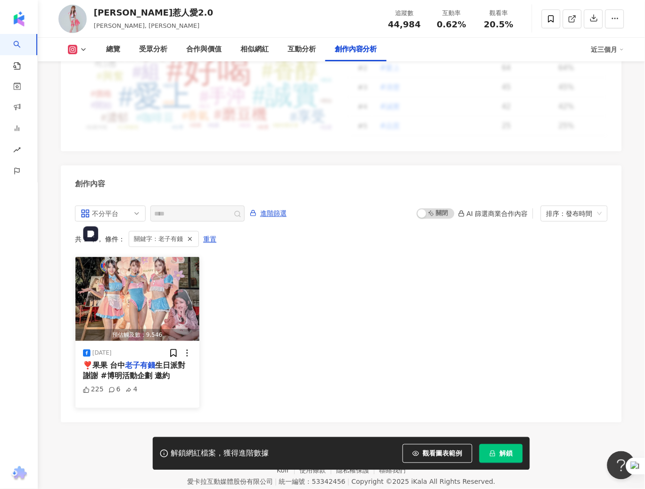
click at [151, 257] on img "button" at bounding box center [137, 299] width 124 height 84
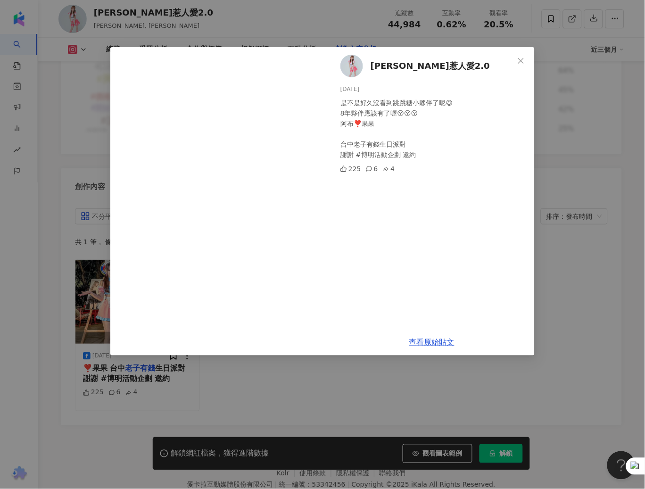
scroll to position [2828, 0]
click at [372, 196] on div "珊珊惹人愛2.0 2024/12/2 是不是好久沒看到跳跳糖小夥伴了呢😆 8年夥伴應該有了喔😗😗😗 阿布❣️果果 台中老子有錢生日派對 謝謝 #博明活動企劃 …" at bounding box center [432, 188] width 206 height 282
click at [424, 341] on link "查看原始貼文" at bounding box center [431, 342] width 45 height 9
click at [523, 61] on icon "close" at bounding box center [521, 61] width 8 height 8
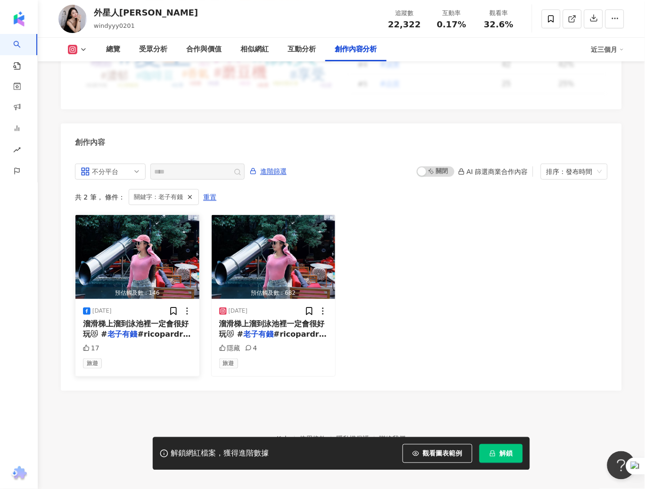
click at [140, 320] on span "溜滑梯上溜到泳池裡一定會很好玩😻 #" at bounding box center [136, 328] width 106 height 19
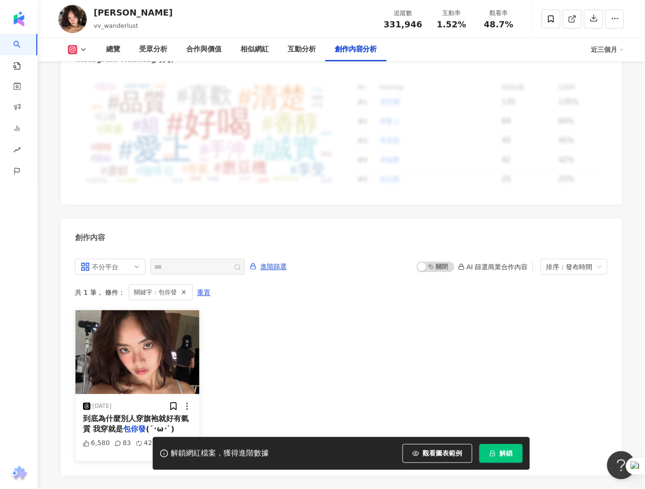
click at [144, 425] on mark "包你發" at bounding box center [135, 429] width 23 height 9
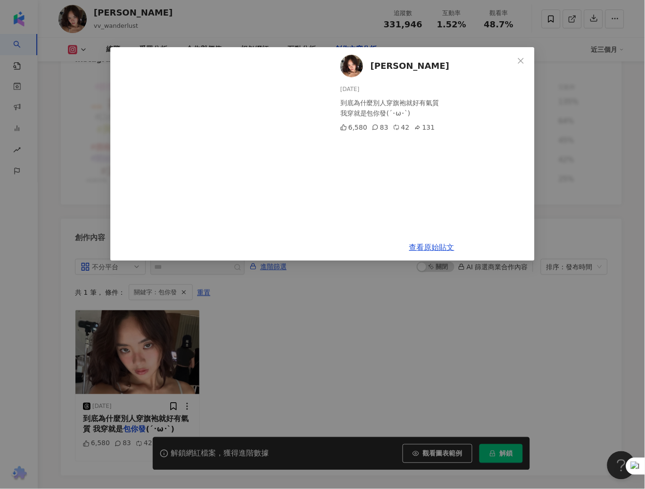
click at [427, 209] on div "里唯 2025/1/30 到底為什麼別人穿旗袍就好有氣質 我穿就是包你發(´･ω･`) 6,580 83 42 131" at bounding box center [432, 140] width 206 height 187
click at [434, 250] on link "查看原始貼文" at bounding box center [431, 247] width 45 height 9
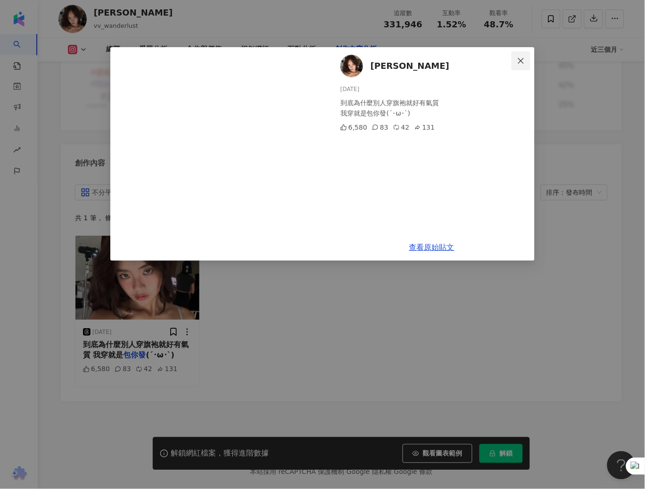
click at [526, 63] on span "Close" at bounding box center [521, 61] width 19 height 8
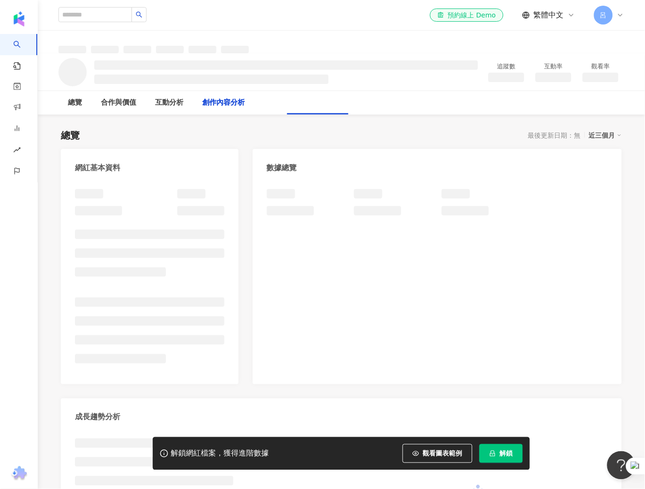
scroll to position [1035, 0]
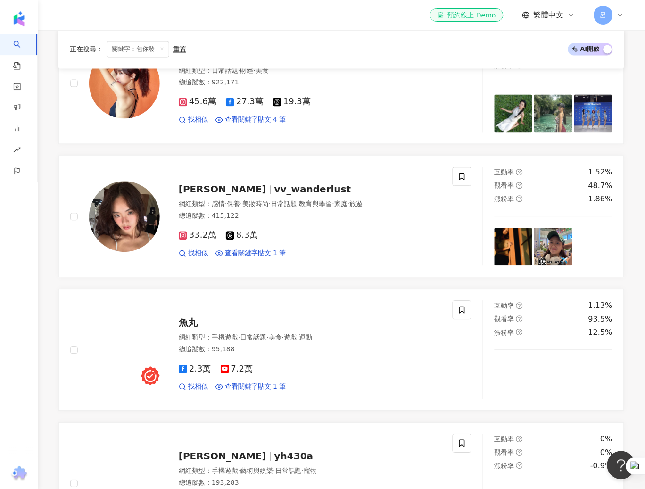
scroll to position [420, 0]
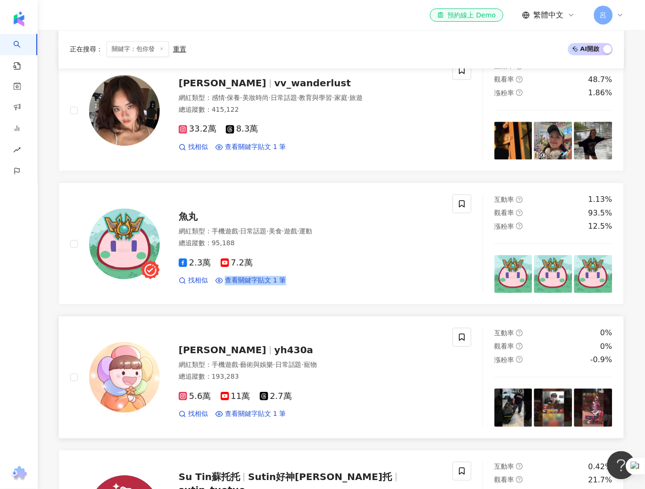
click at [512, 405] on img at bounding box center [514, 408] width 38 height 38
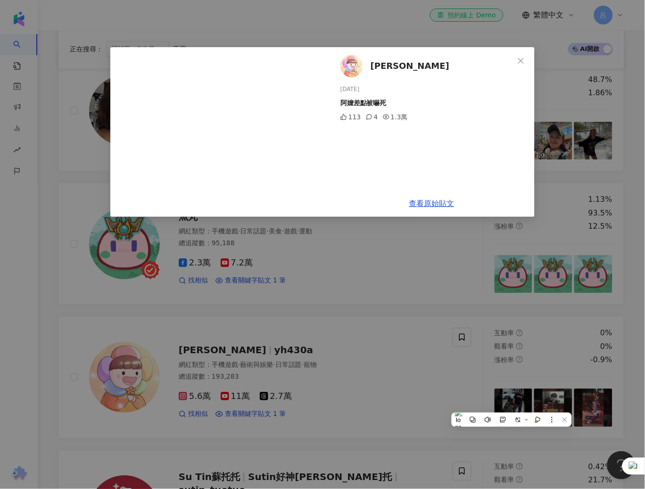
click at [540, 408] on div "空花哲 2025/3/31 阿嬤差點被嚇死 113 4 1.3萬 查看原始貼文" at bounding box center [322, 244] width 645 height 489
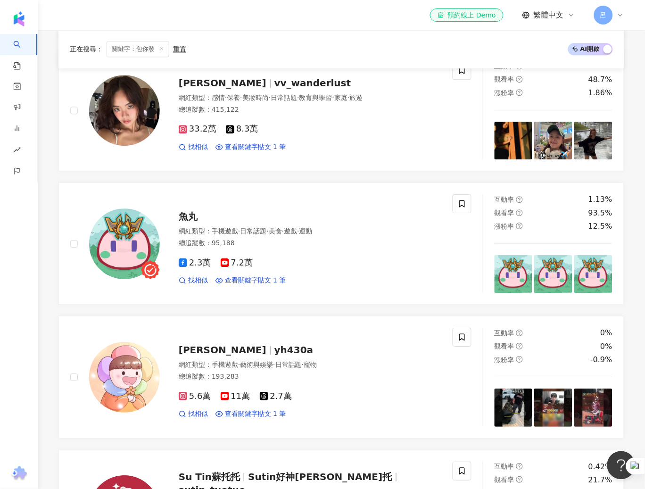
click at [540, 408] on img at bounding box center [553, 408] width 38 height 38
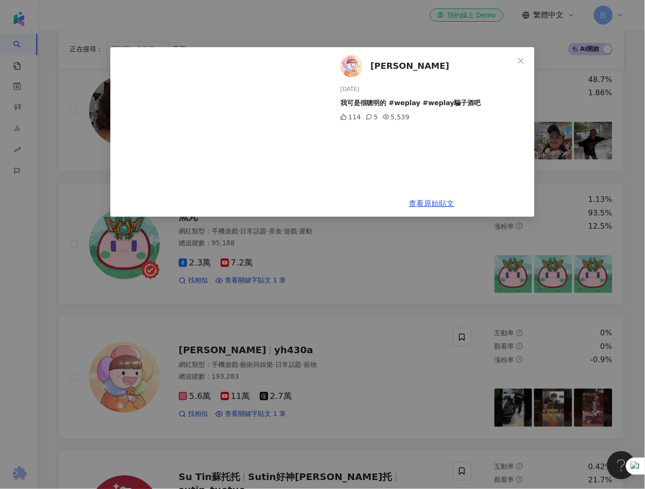
click at [569, 408] on div "空花哲 2024/11/19 我可是很聰明的 #weplay #weplay騙子酒吧 114 5 5,539 查看原始貼文" at bounding box center [322, 244] width 645 height 489
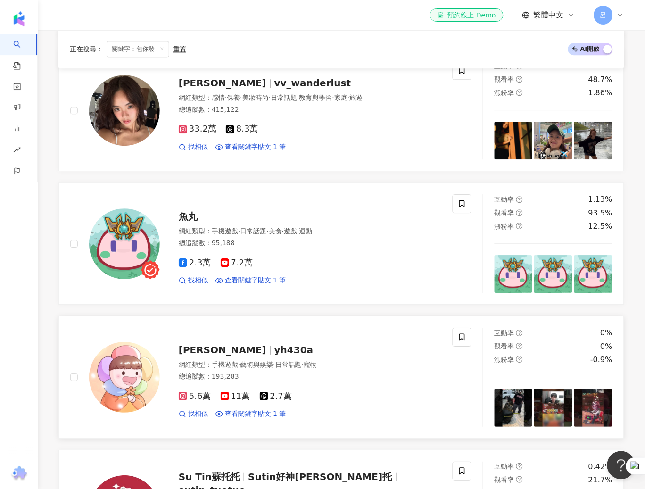
click at [588, 403] on img at bounding box center [593, 408] width 38 height 38
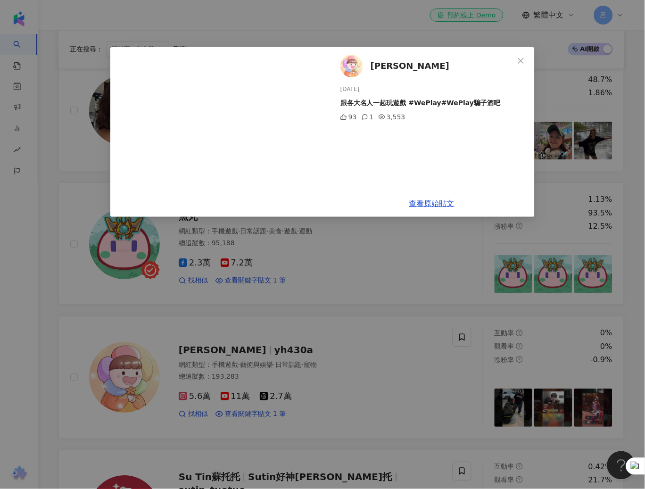
click at [384, 387] on div "空花哲 2024/11/14 跟各大名人一起玩遊戲 #WePlay#WePlay騙子酒吧 93 1 3,553 查看原始貼文" at bounding box center [322, 244] width 645 height 489
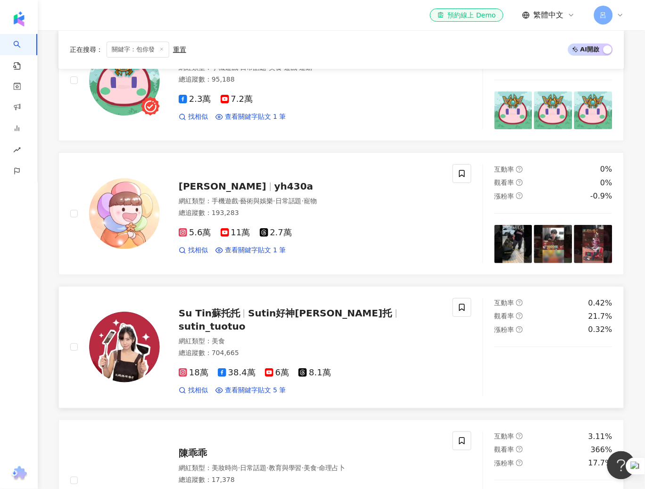
scroll to position [585, 0]
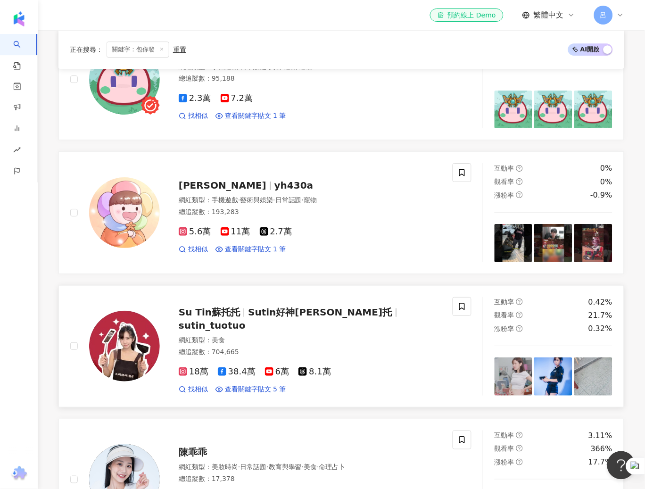
click at [258, 397] on link "Su Tin蘇托托 Sutin好神阿托托 sutin_tuotuo 網紅類型 ： 美食 總追蹤數 ： 704,665 18萬 38.4萬 6萬 8.1萬 找相…" at bounding box center [341, 346] width 566 height 122
click at [516, 382] on img at bounding box center [514, 377] width 38 height 38
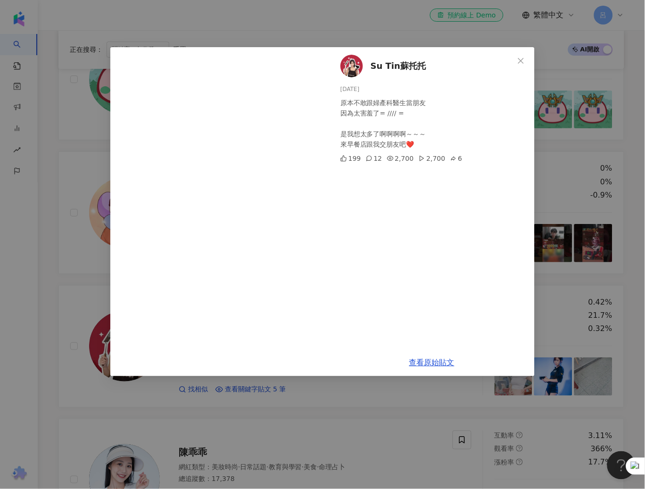
click at [545, 385] on div "Su Tin蘇托托 2025/9/1 原本不敢跟婦產科醫生當朋友 因為太害羞了= //// = 是我想太多了啊啊啊啊～～～ 來早餐店跟我交朋友吧❤️ 199 …" at bounding box center [322, 244] width 645 height 489
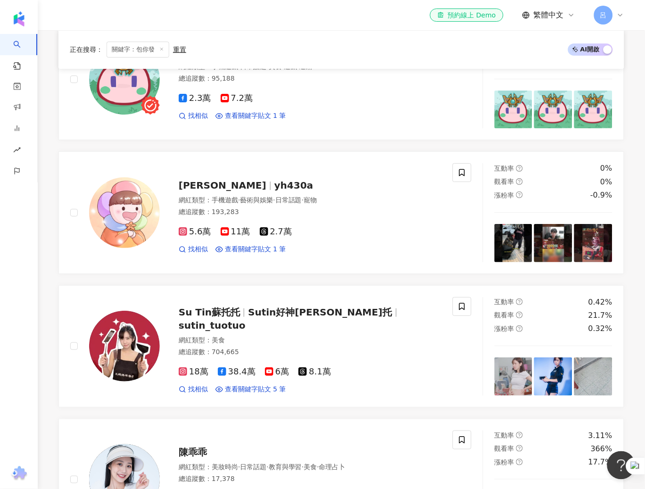
click at [545, 385] on img at bounding box center [553, 377] width 38 height 38
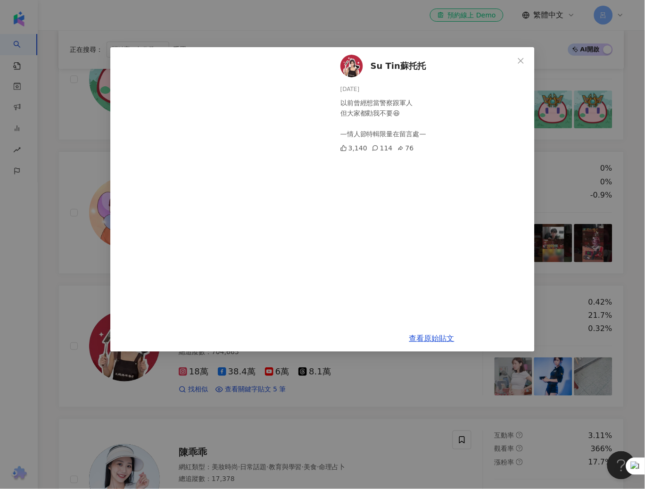
click at [419, 383] on div "Su Tin蘇托托 2025/8/30 以前曾經想當警察跟軍人 但大家都勸我不要😆 —情人節特輯限量在留言處— 3,140 114 76 查看原始貼文" at bounding box center [322, 244] width 645 height 489
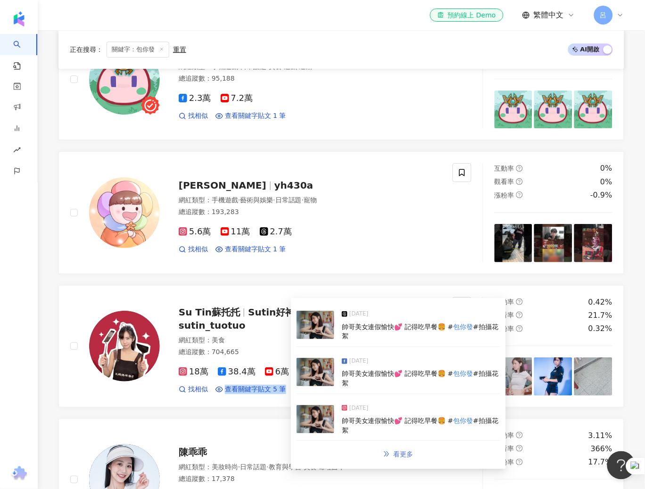
click at [404, 451] on span "看更多" at bounding box center [404, 454] width 20 height 8
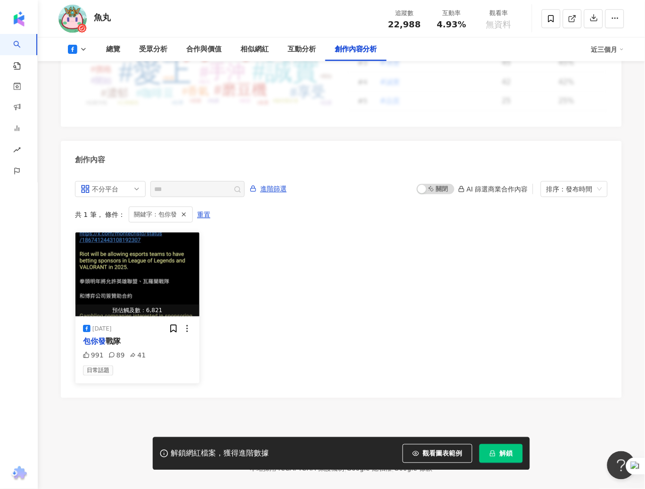
scroll to position [2446, 0]
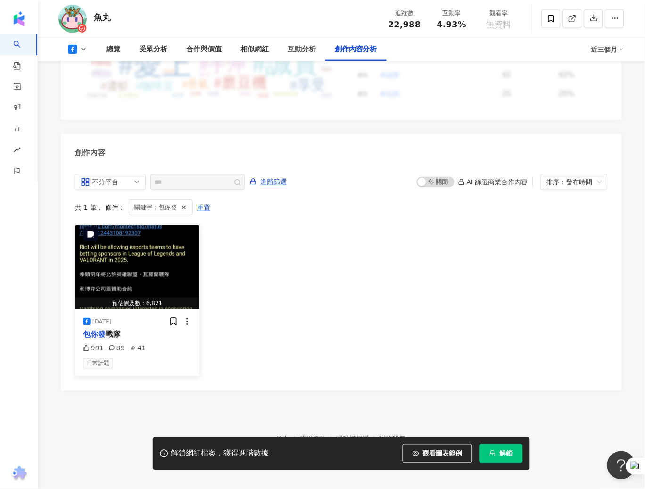
click at [125, 272] on img "button" at bounding box center [137, 267] width 124 height 84
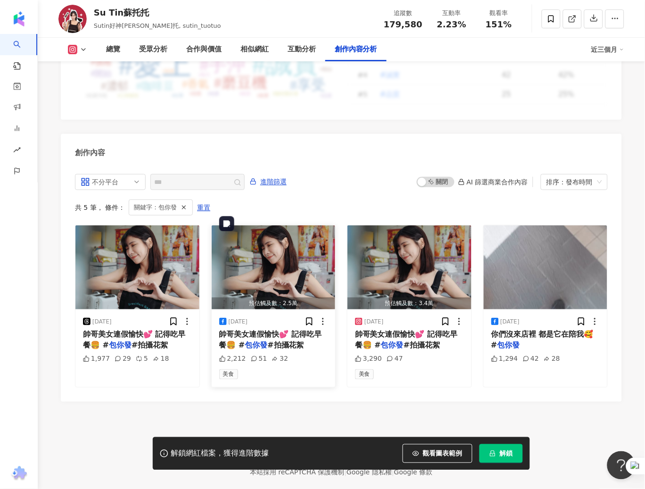
click at [291, 263] on img "button" at bounding box center [274, 267] width 124 height 84
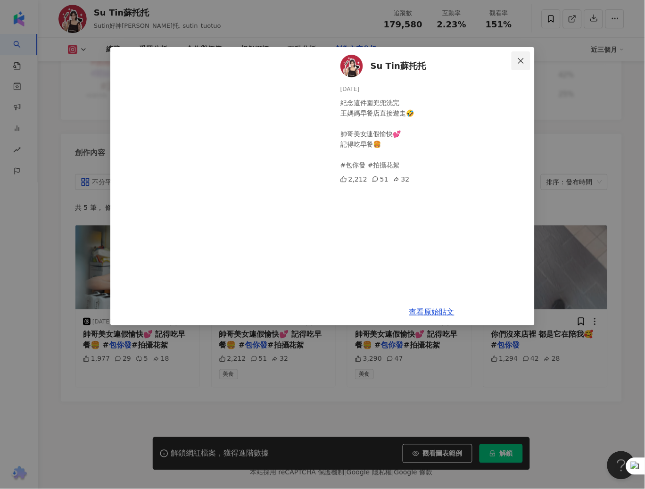
click at [527, 59] on span "Close" at bounding box center [521, 61] width 19 height 8
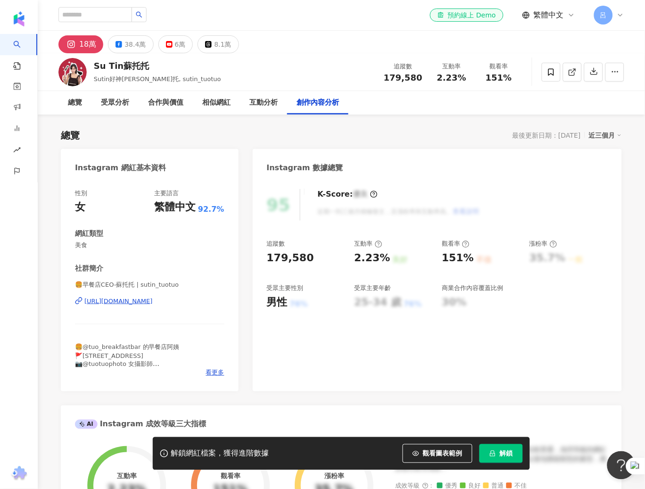
scroll to position [1035, 0]
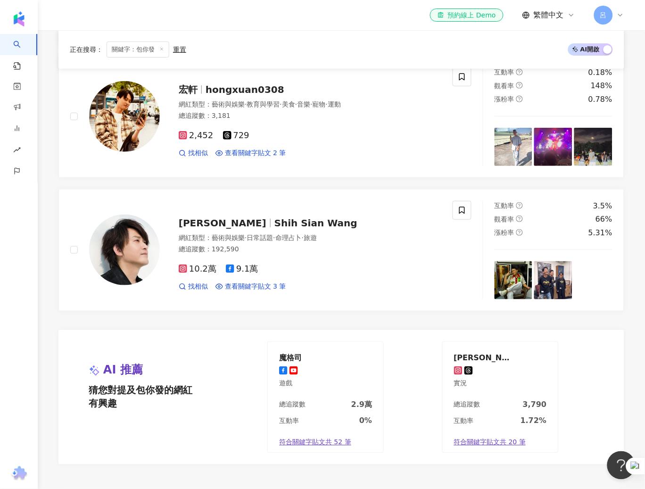
scroll to position [1642, 0]
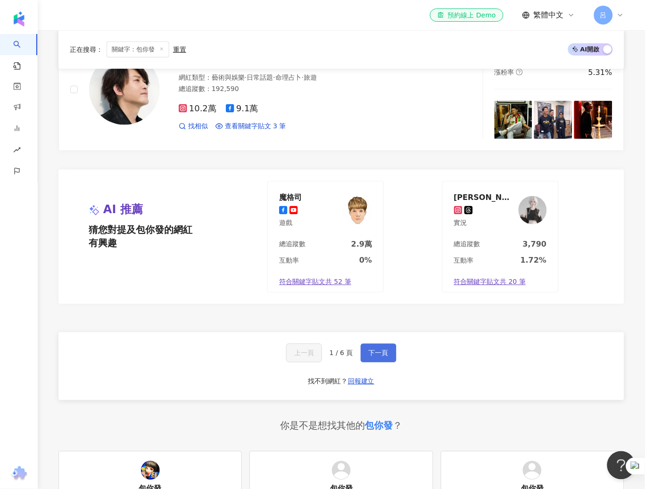
click at [374, 351] on span "下一頁" at bounding box center [379, 354] width 20 height 8
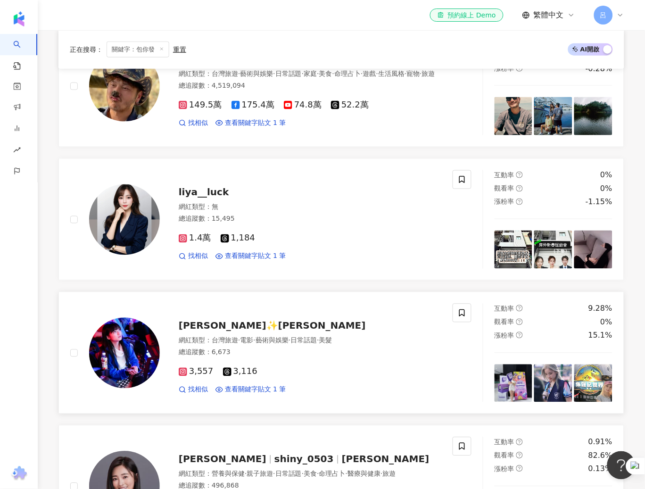
scroll to position [936, 0]
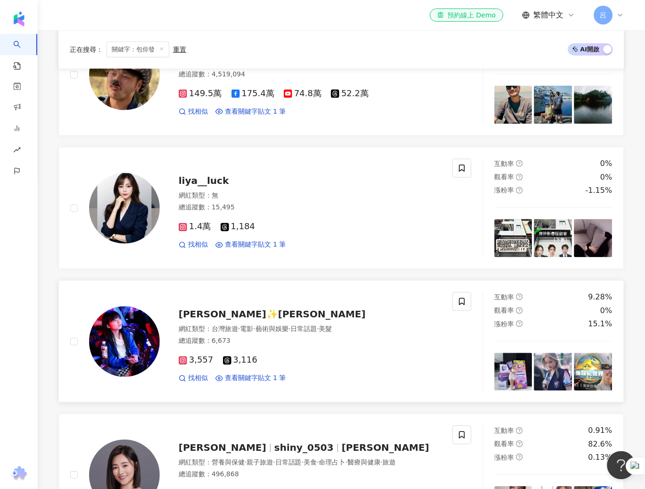
click at [519, 379] on img at bounding box center [514, 372] width 38 height 38
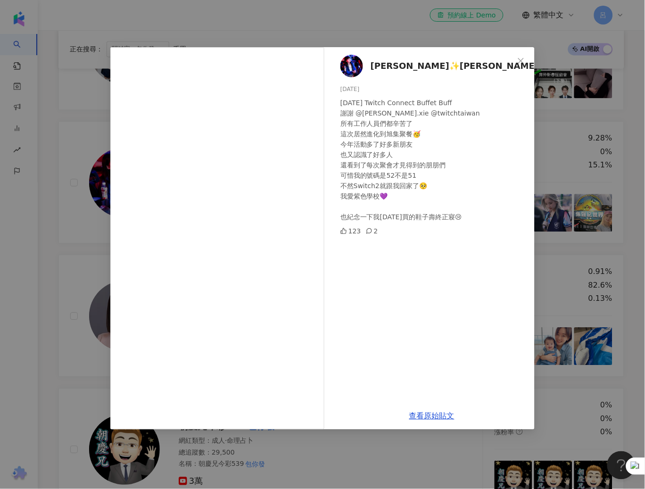
scroll to position [1101, 0]
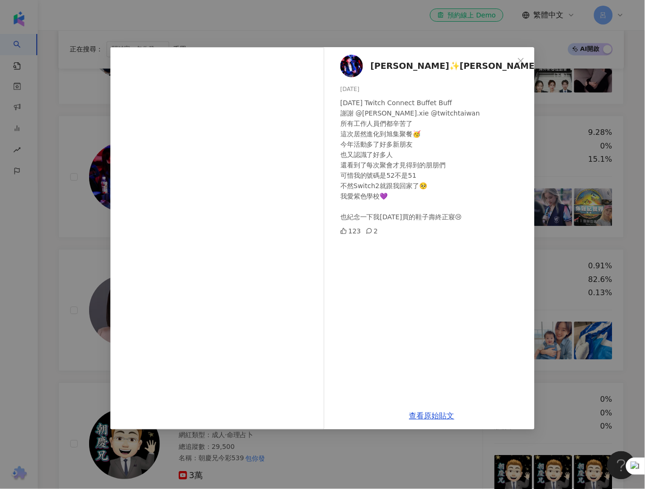
click at [631, 291] on div "小佑兒✨ゆづき 2025/8/15 2025/08/14 Twitch Connect Buffet Buff 謝謝 @gaspar.xie @twitcht…" at bounding box center [322, 244] width 645 height 489
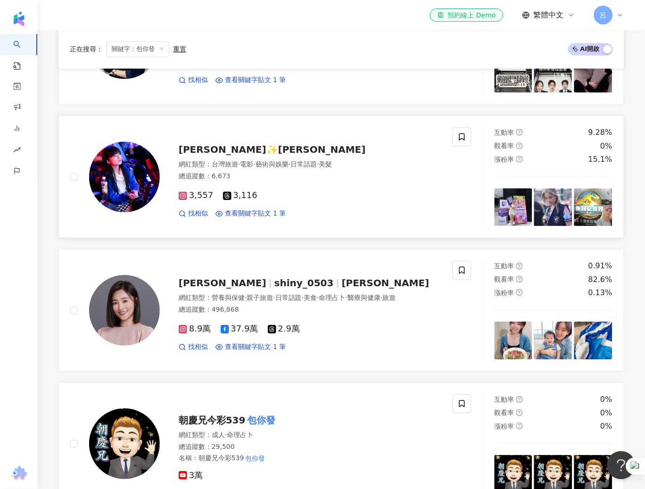
click at [558, 219] on img at bounding box center [553, 207] width 38 height 38
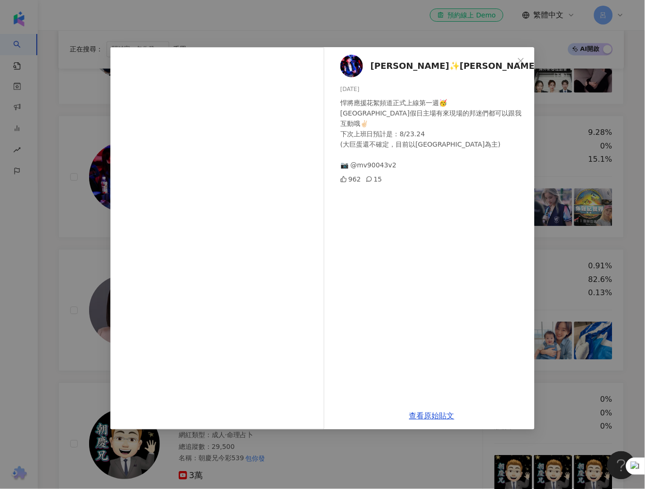
click at [622, 267] on div "小佑兒✨ゆづき 2025/8/6 悍將應援花絮頻道正式上線第一週🥳 新莊城堡假日主場有來現場的邦迷們都可以跟我互動哦✌🏻 下次上班日預計是：8/23.24 (…" at bounding box center [322, 244] width 645 height 489
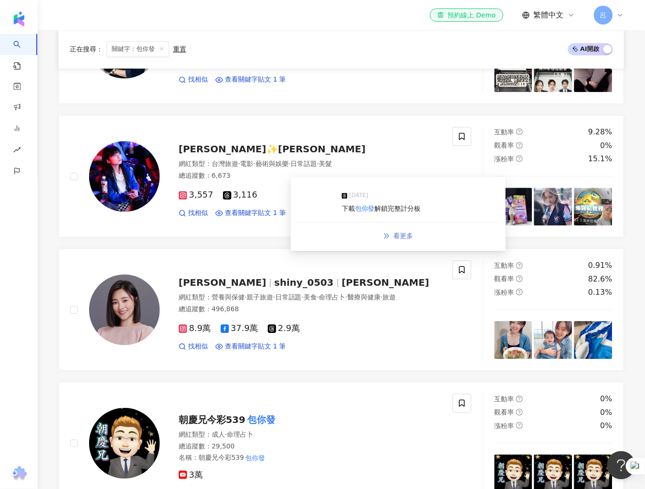
scroll to position [1104, 0]
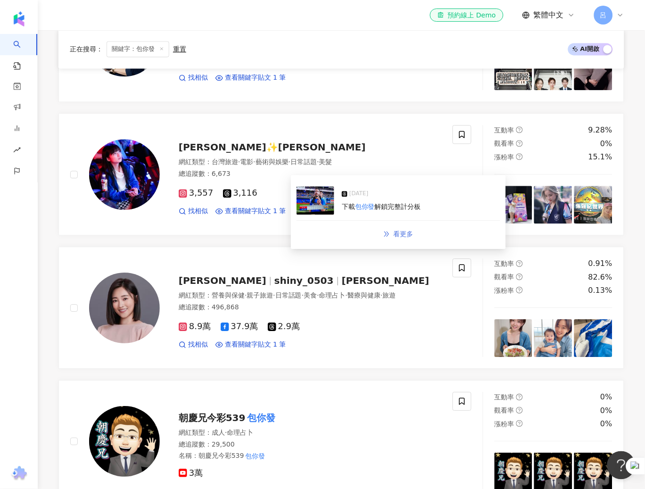
click at [401, 235] on span "看更多" at bounding box center [404, 234] width 20 height 8
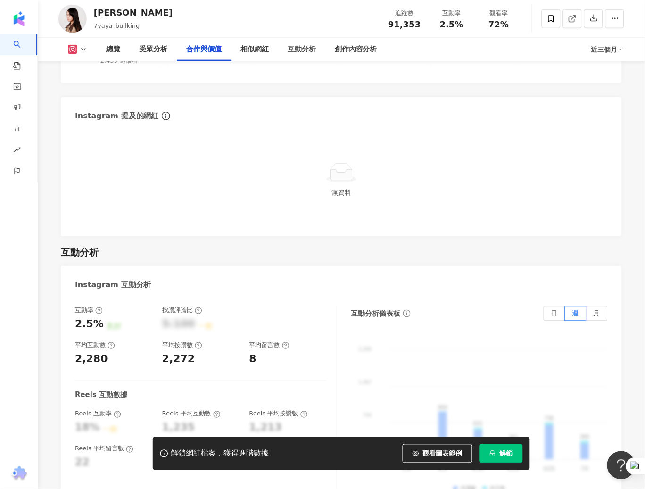
scroll to position [1907, 0]
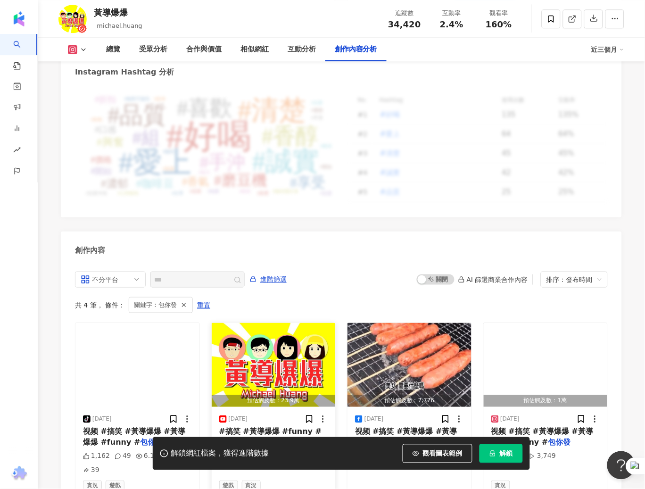
scroll to position [2804, 0]
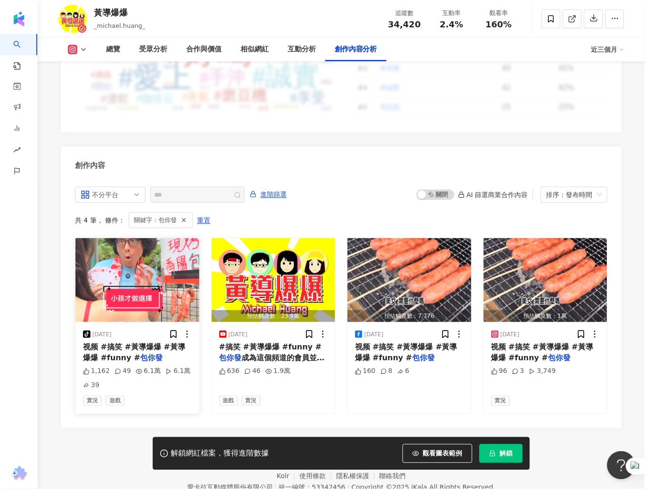
click at [171, 342] on span "视频 #搞笑 #黃導爆爆 #黃導爆爆 #funny #" at bounding box center [134, 351] width 102 height 19
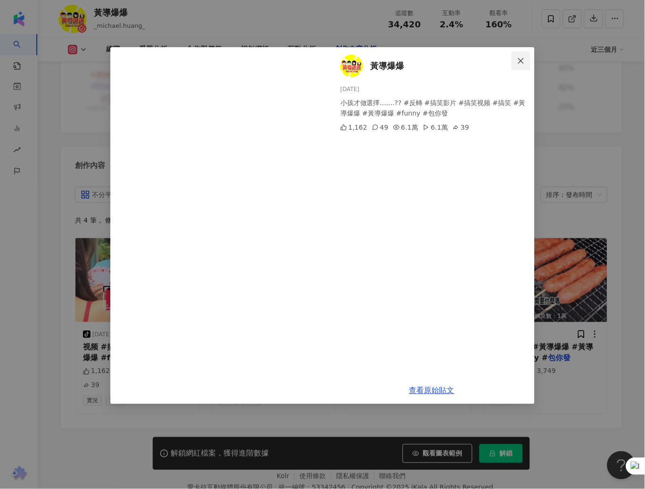
click at [524, 60] on icon "close" at bounding box center [521, 61] width 8 height 8
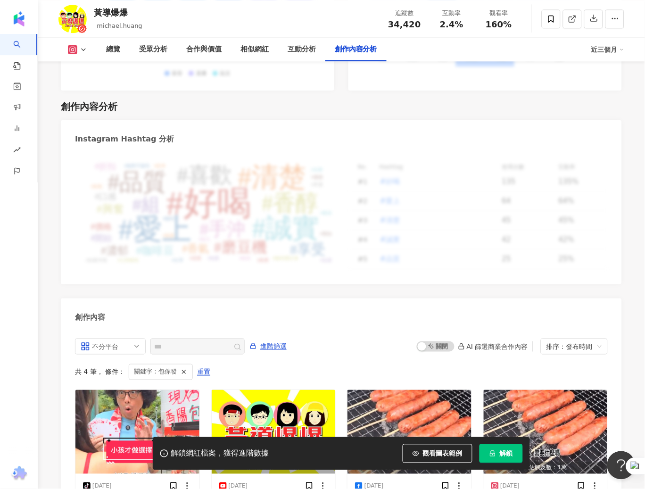
scroll to position [2428, 0]
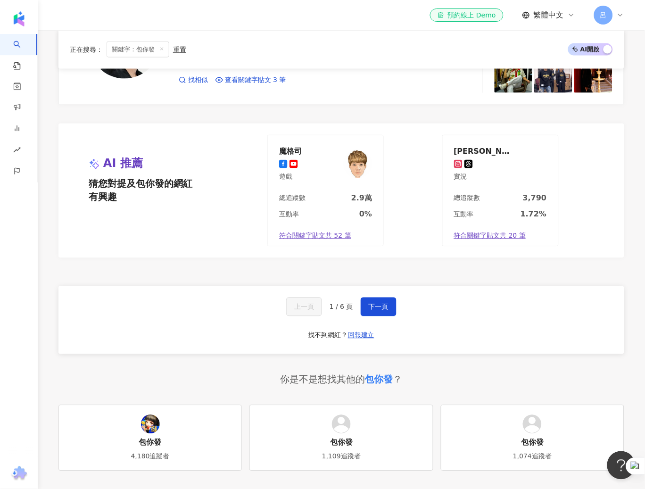
scroll to position [1689, 0]
click at [377, 310] on span "下一頁" at bounding box center [379, 307] width 20 height 8
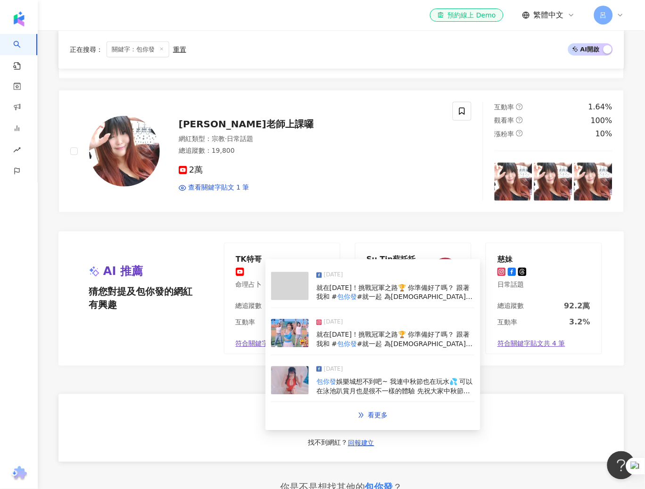
scroll to position [1816, 0]
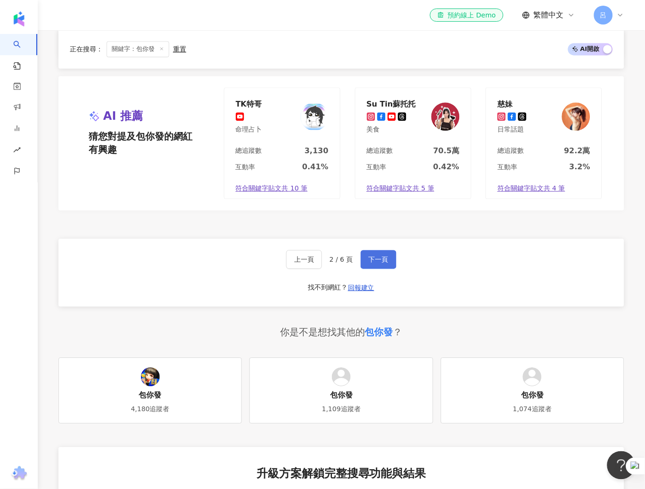
click at [375, 262] on span "下一頁" at bounding box center [379, 260] width 20 height 8
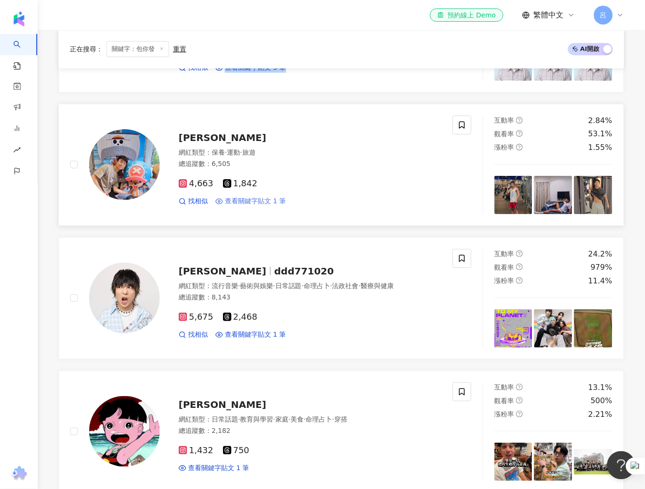
scroll to position [1304, 0]
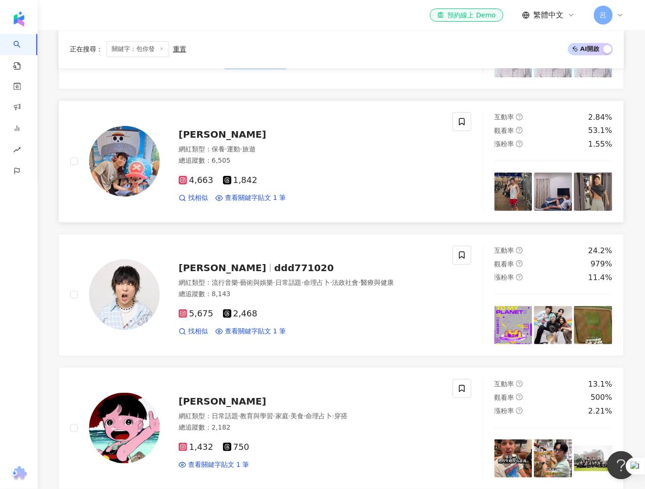
click at [340, 197] on div "找相似 查看關鍵字貼文 1 筆" at bounding box center [310, 197] width 263 height 9
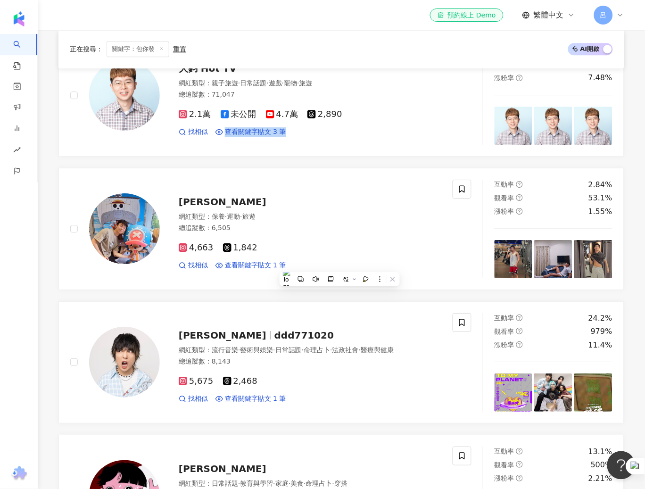
scroll to position [1234, 0]
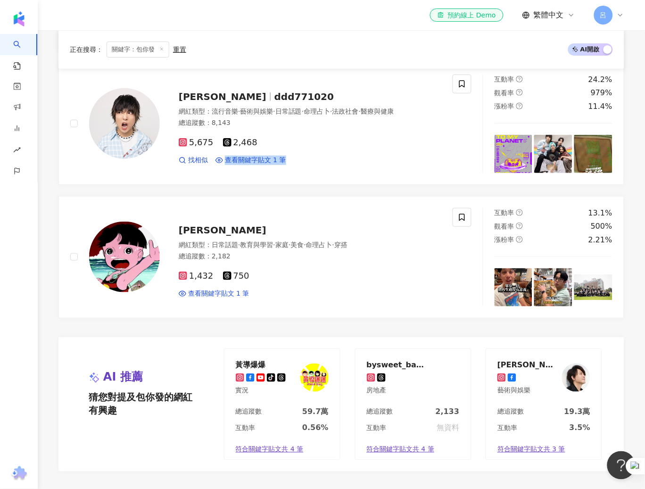
scroll to position [1620, 0]
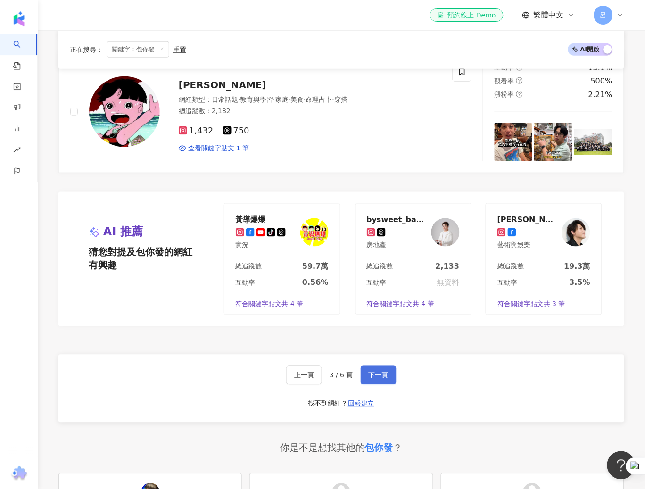
click at [375, 373] on span "下一頁" at bounding box center [379, 376] width 20 height 8
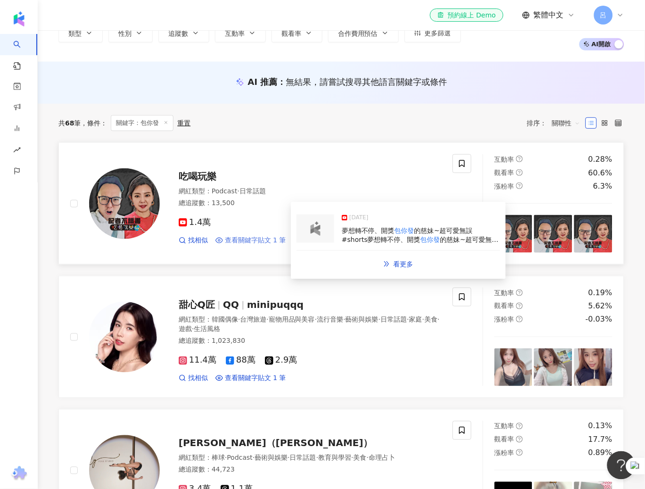
scroll to position [60, 0]
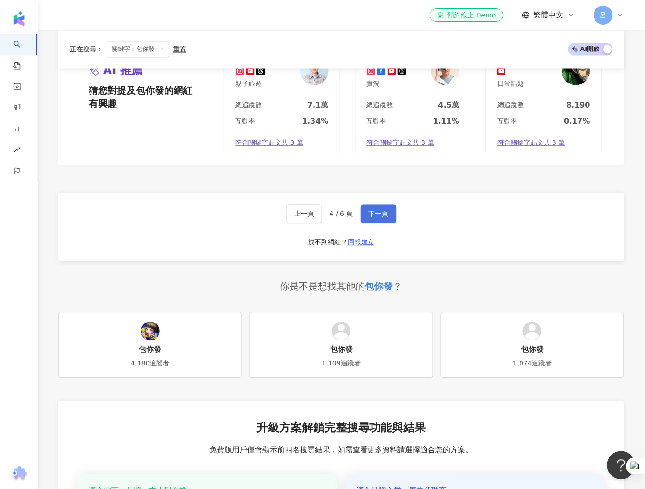
click at [374, 216] on span "下一頁" at bounding box center [379, 214] width 20 height 8
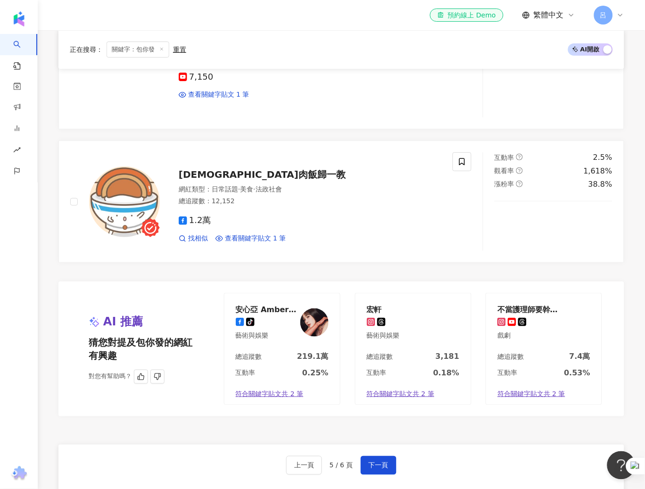
scroll to position [1427, 0]
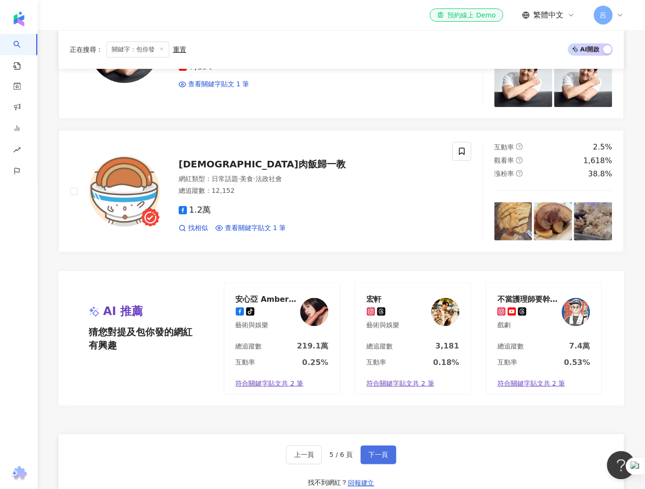
click at [394, 455] on button "下一頁" at bounding box center [379, 455] width 36 height 19
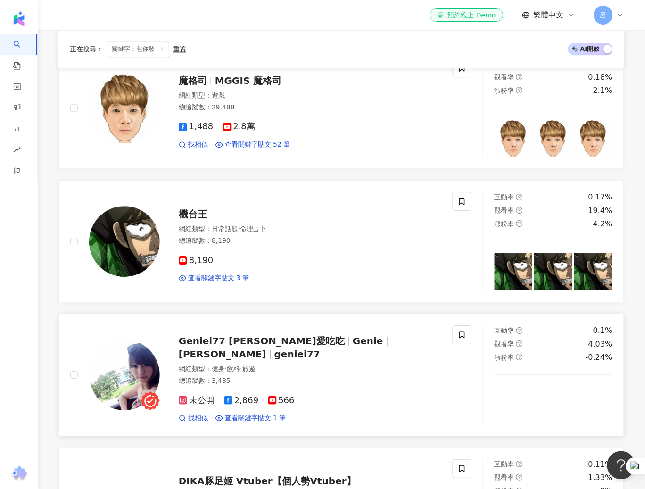
scroll to position [383, 0]
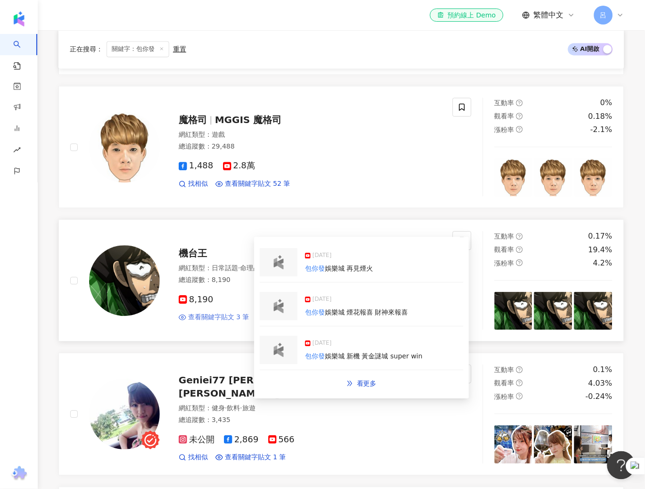
click at [236, 316] on span "查看關鍵字貼文 3 筆" at bounding box center [218, 317] width 61 height 9
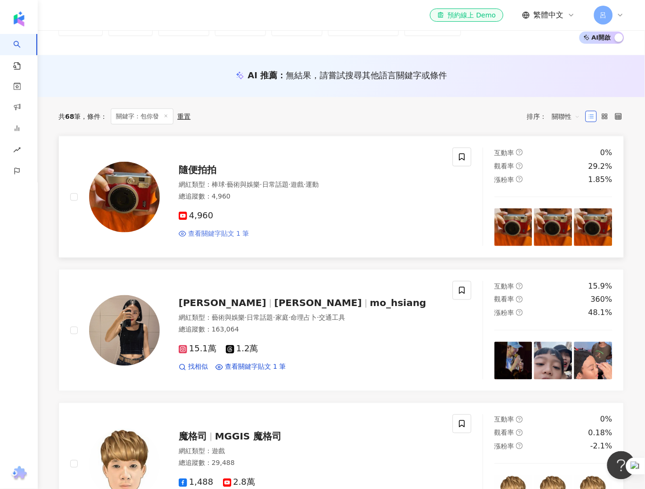
scroll to position [66, 0]
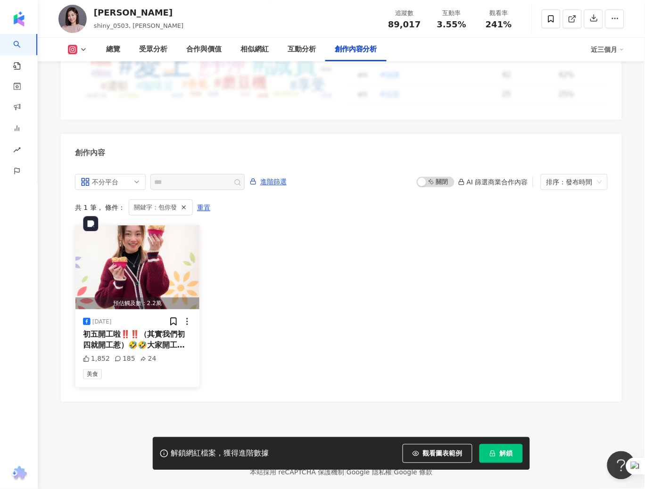
click at [125, 244] on img "button" at bounding box center [137, 267] width 124 height 84
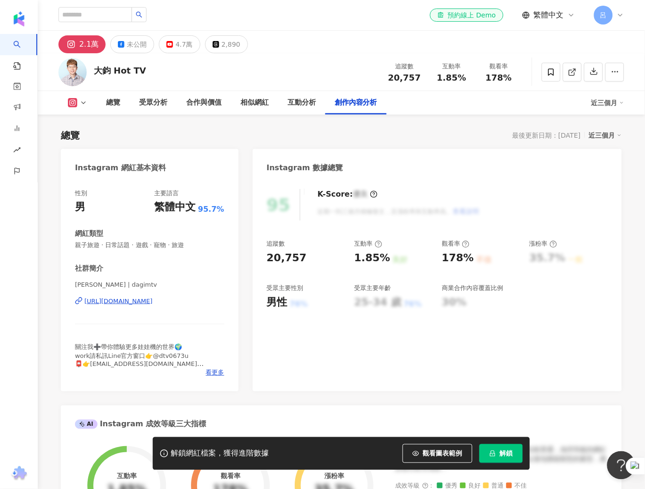
scroll to position [2838, 0]
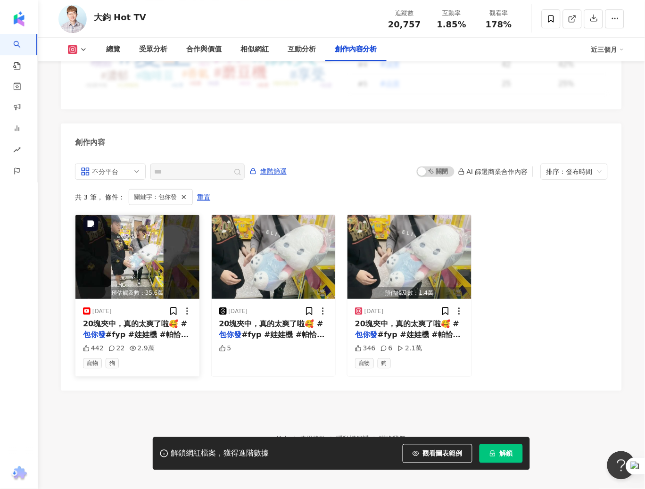
click at [142, 253] on img "button" at bounding box center [137, 257] width 124 height 84
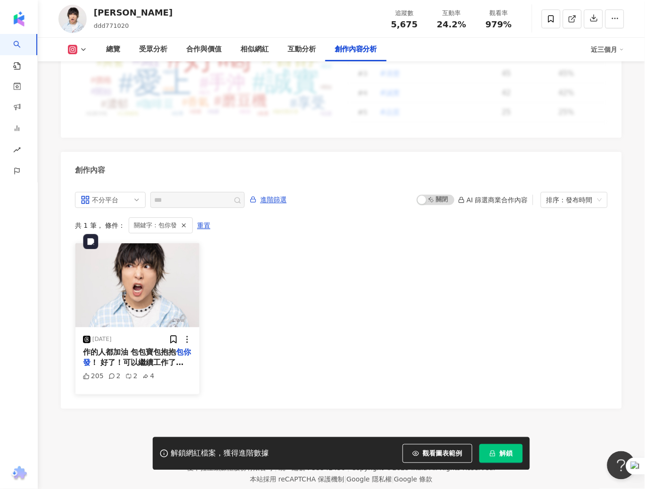
click at [149, 283] on img "button" at bounding box center [137, 285] width 124 height 84
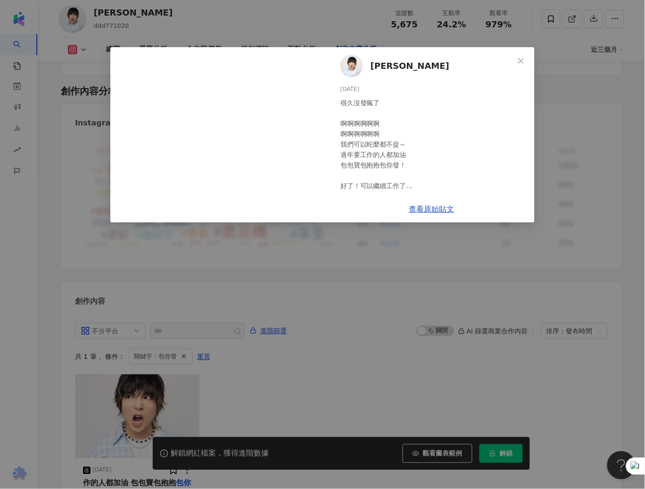
scroll to position [2678, 0]
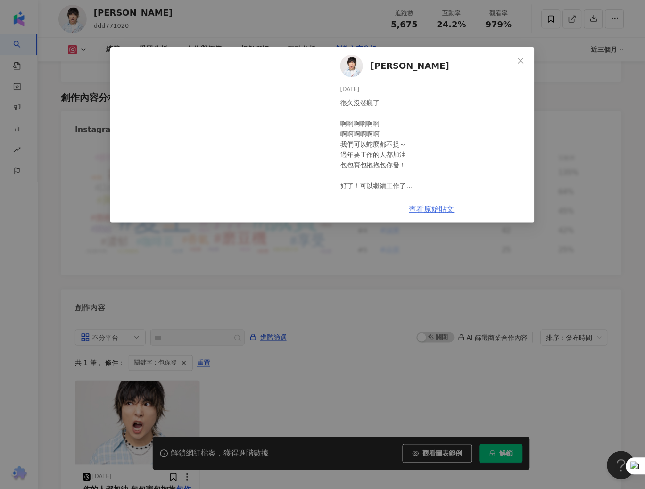
click at [430, 207] on link "查看原始貼文" at bounding box center [431, 209] width 45 height 9
drag, startPoint x: 342, startPoint y: 307, endPoint x: 347, endPoint y: 303, distance: 6.3
click at [347, 303] on div "[PERSON_NAME] [DATE] 很久沒發瘋了 啊啊啊啊啊啊 啊啊啊啊啊啊 我們可以蛇麼都不捉～ 過年要工作的人都加油 包包寶包抱抱包你發！ 好了！可…" at bounding box center [322, 244] width 645 height 489
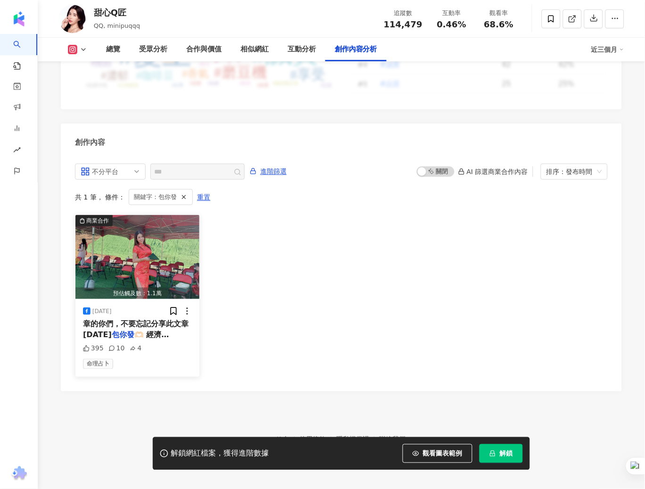
click at [167, 319] on span "章的你們，不要忘記分享此文章 2025年" at bounding box center [136, 328] width 106 height 19
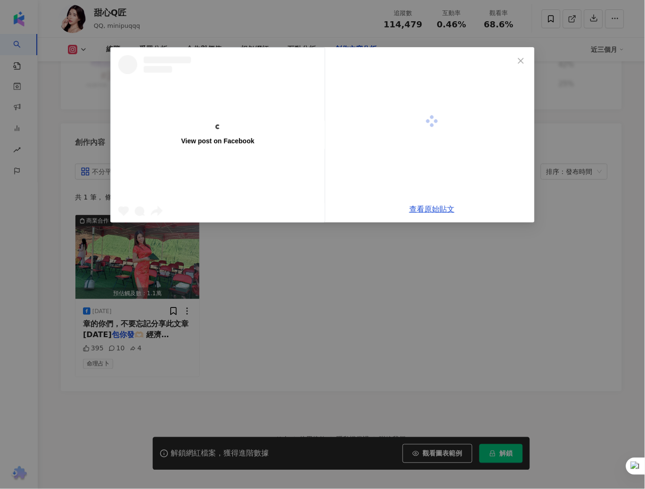
scroll to position [2882, 0]
click at [159, 255] on div "View post on Facebook 查看原始貼文" at bounding box center [322, 244] width 645 height 489
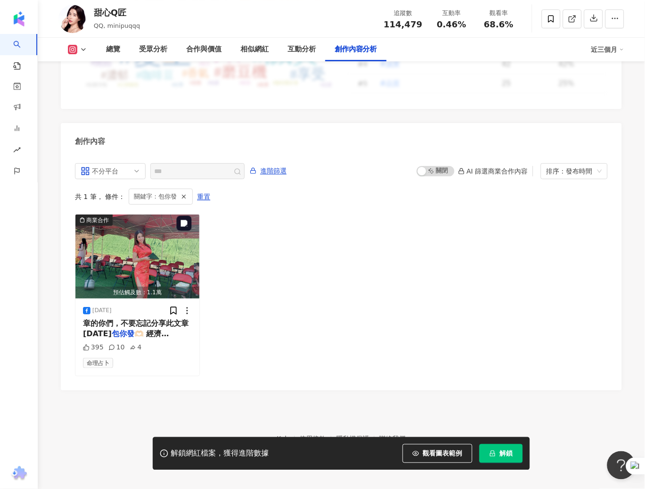
scroll to position [0, 0]
click at [159, 255] on img "button" at bounding box center [137, 257] width 124 height 84
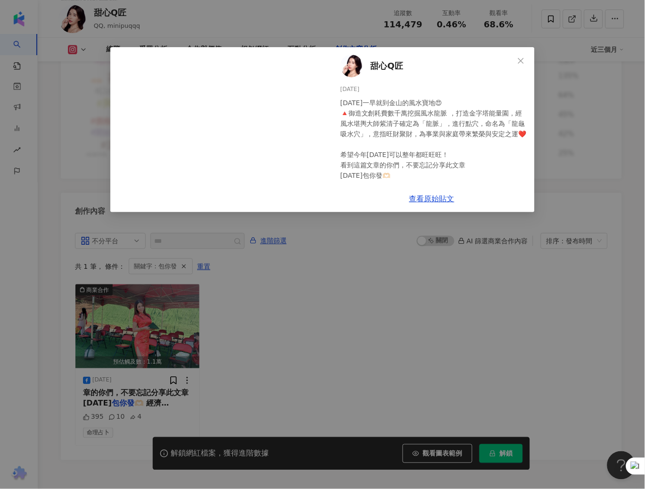
scroll to position [2751, 0]
click at [419, 200] on link "查看原始貼文" at bounding box center [431, 198] width 45 height 9
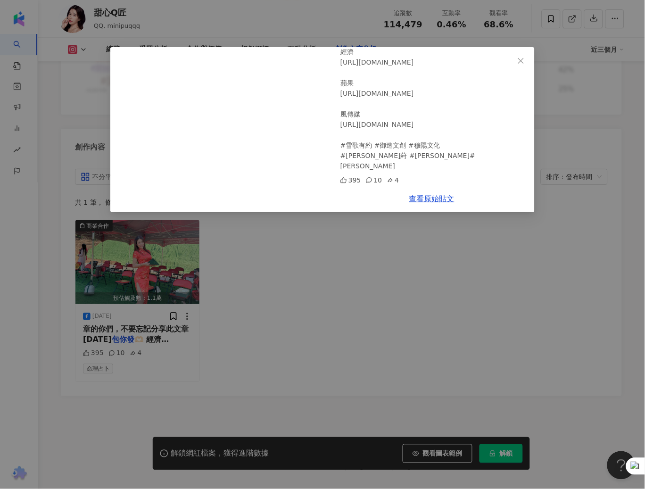
scroll to position [2816, 0]
click at [397, 278] on div "甜心Q匠 2025/1/20 今天一早就到金山的風水寶地😍 🔺御造文創耗費數千萬挖掘風水龍脈 ，打造金字塔能量園，經風水堪輿大師紫清子確定為「龍脈」，進行點穴…" at bounding box center [322, 244] width 645 height 489
